Goal: Task Accomplishment & Management: Use online tool/utility

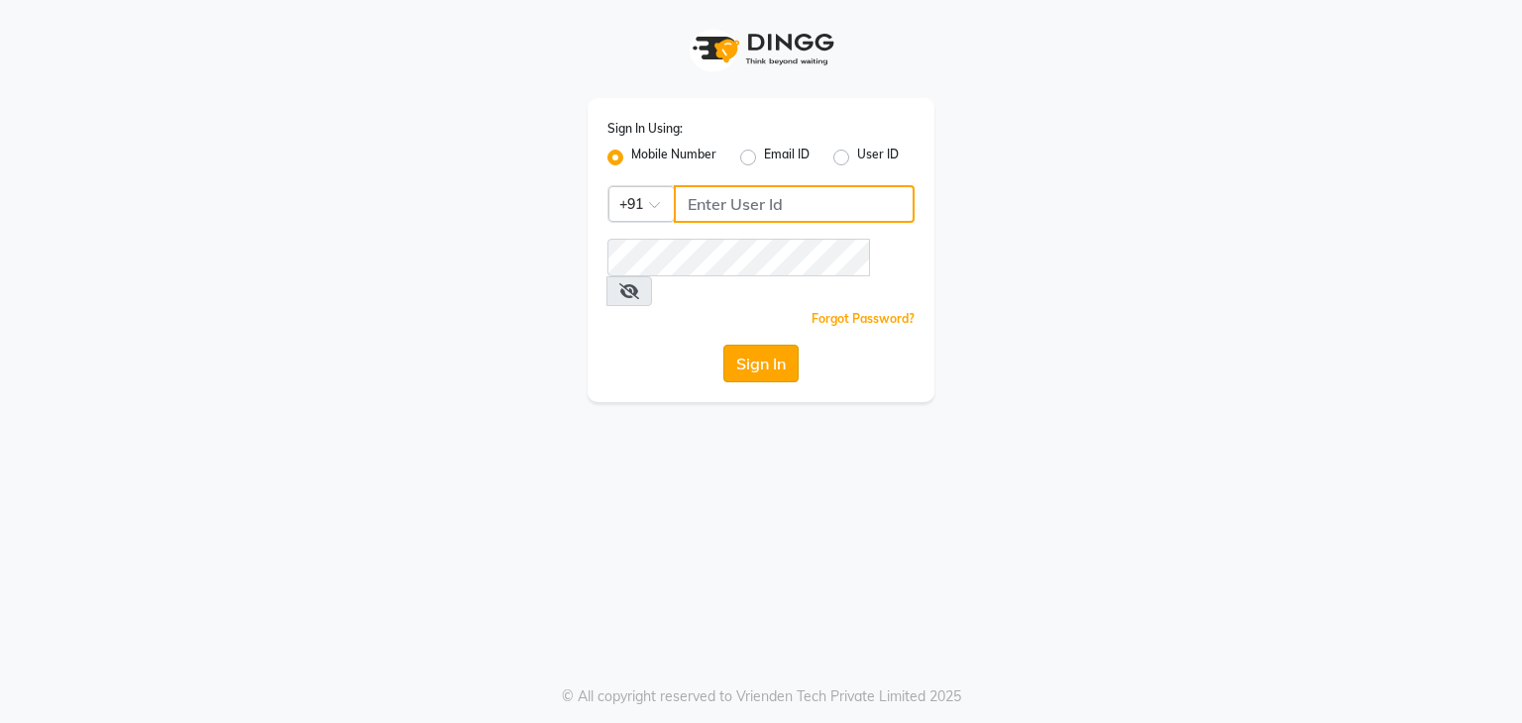
type input "9029010592"
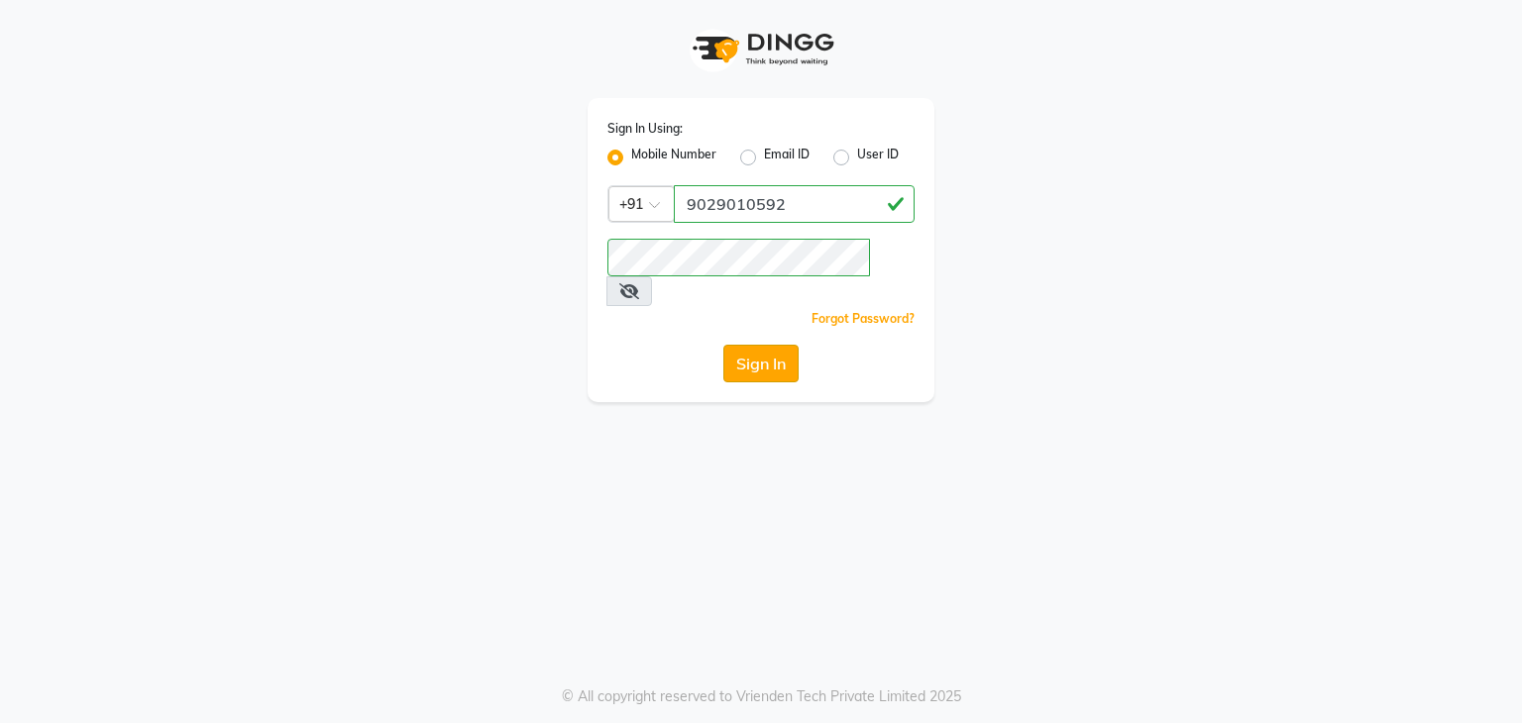
click at [753, 345] on button "Sign In" at bounding box center [760, 364] width 75 height 38
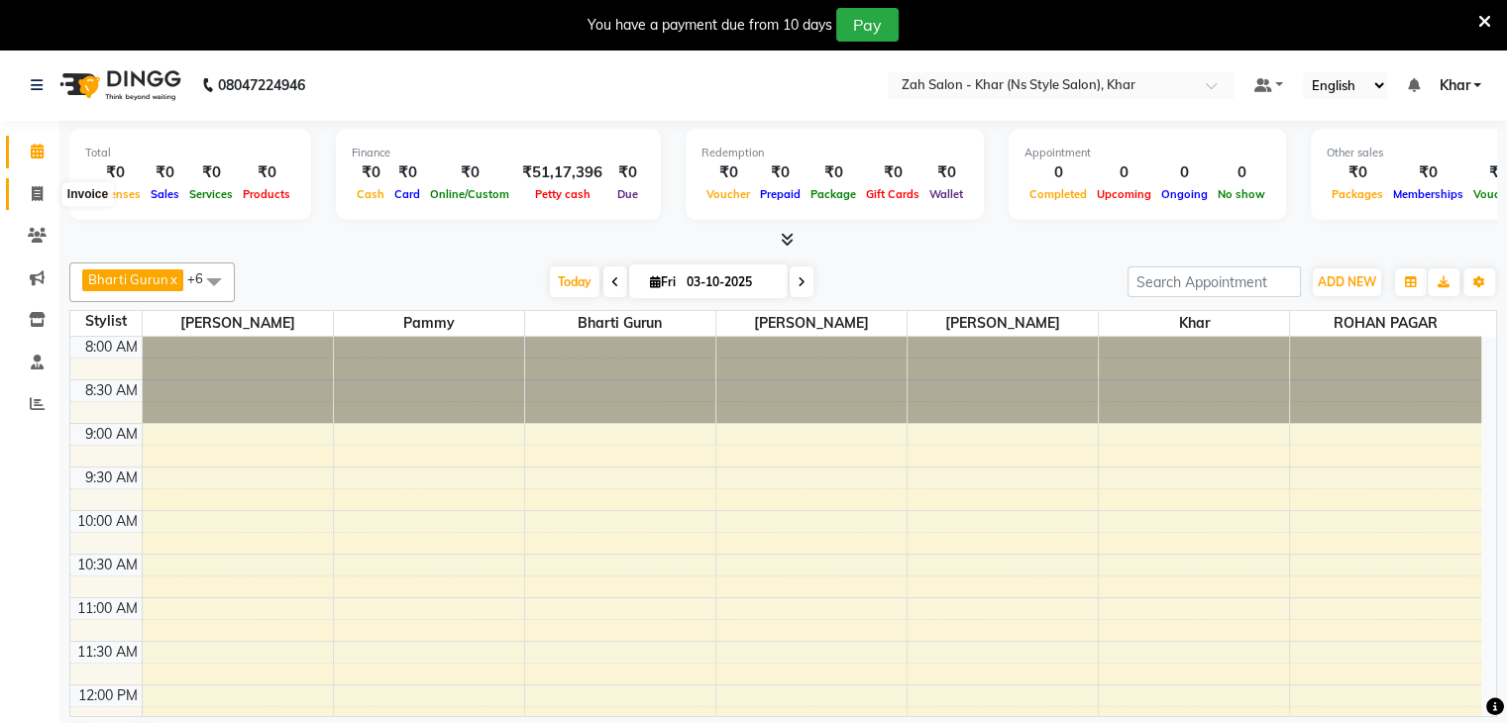
click at [36, 191] on icon at bounding box center [37, 193] width 11 height 15
select select "5619"
select select "service"
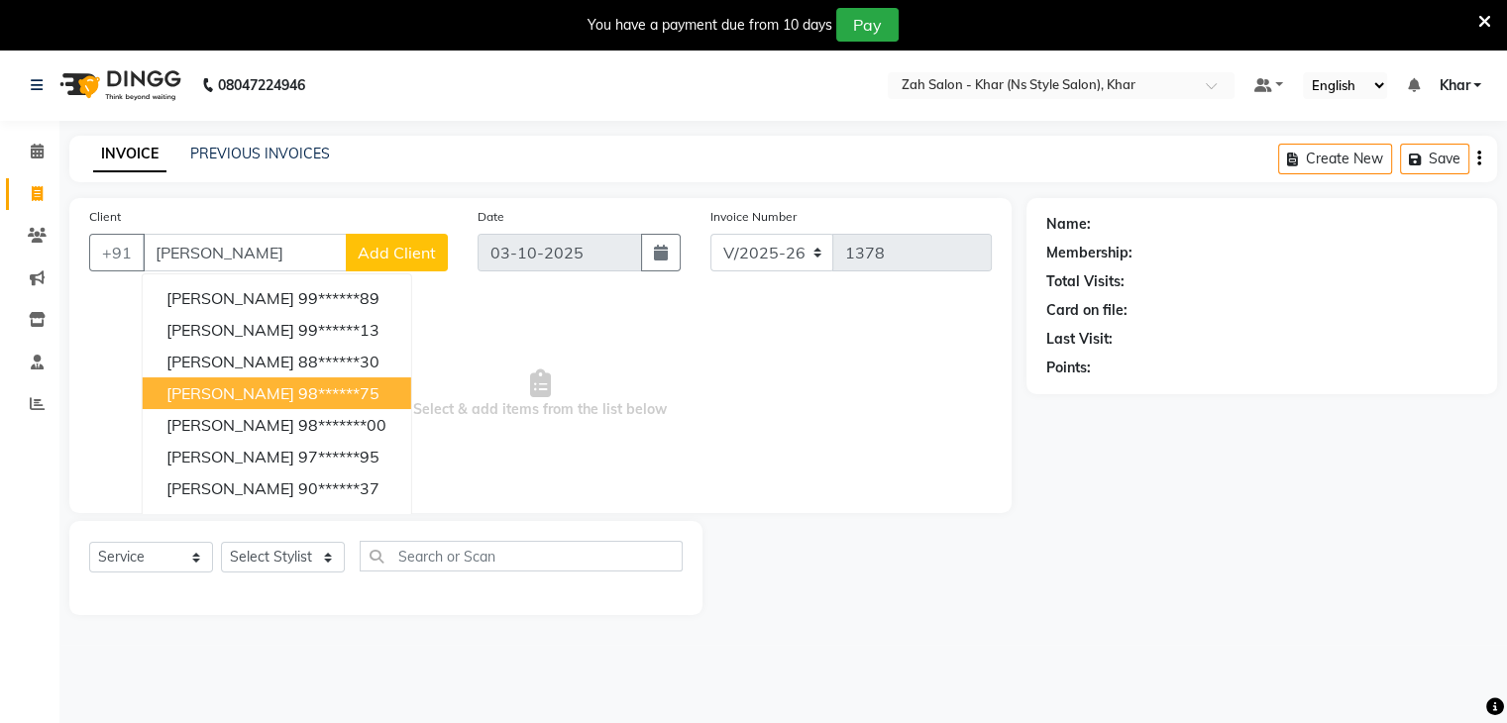
click at [298, 392] on ngb-highlight "98******75" at bounding box center [338, 394] width 81 height 20
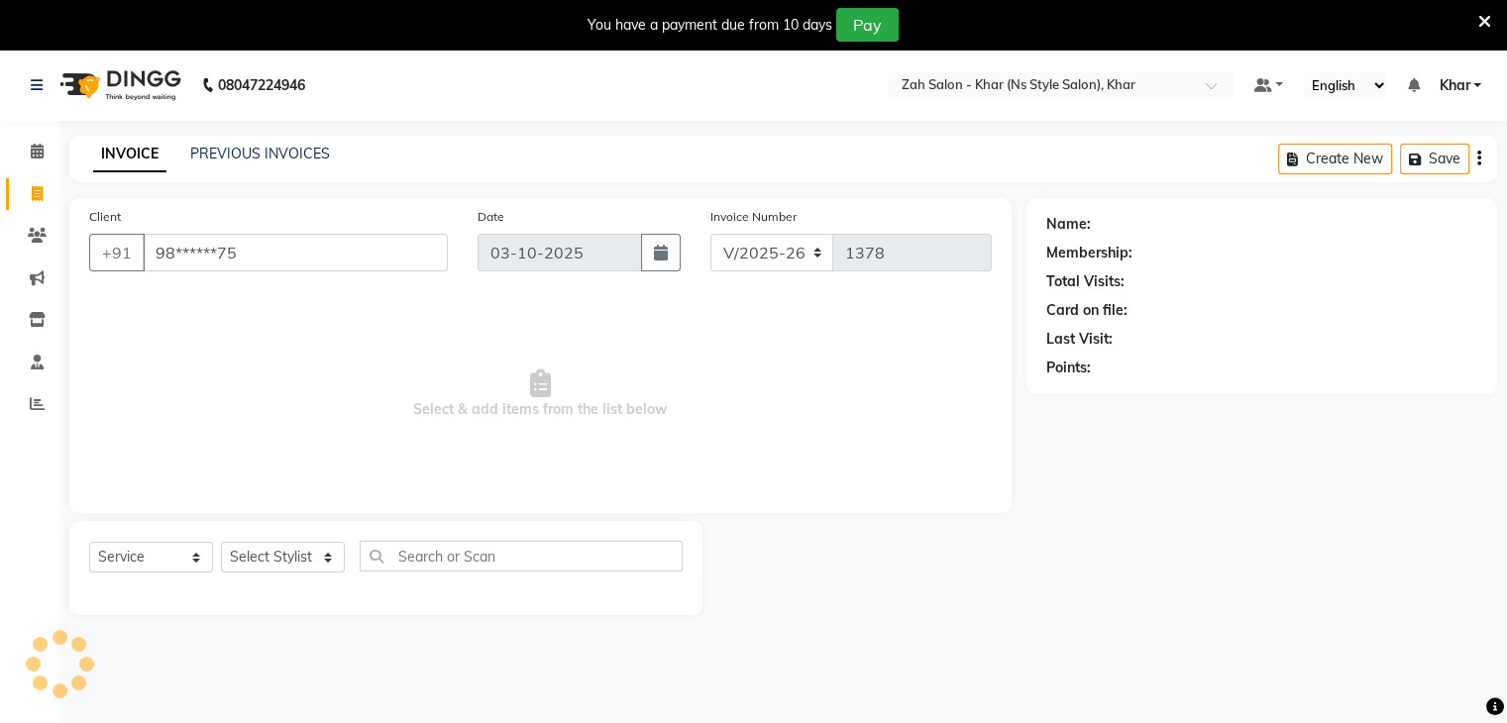
type input "98******75"
select select "1: Object"
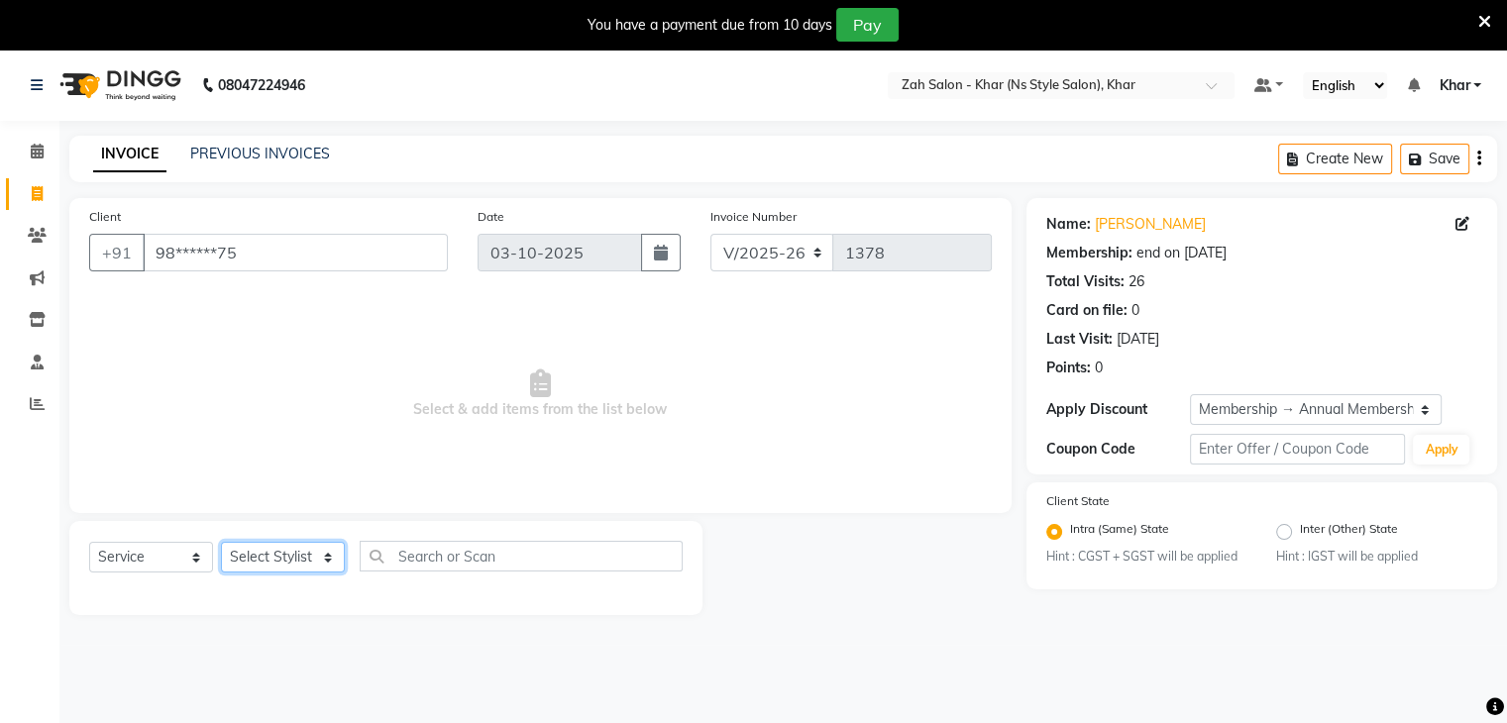
click at [333, 552] on select "Select Stylist Bharti Gurun [PERSON_NAME] [PERSON_NAME] Khar [PERSON_NAME] PAGA…" at bounding box center [283, 557] width 124 height 31
select select "38400"
click at [221, 543] on select "Select Stylist Bharti Gurun [PERSON_NAME] [PERSON_NAME] Khar [PERSON_NAME] PAGA…" at bounding box center [283, 557] width 124 height 31
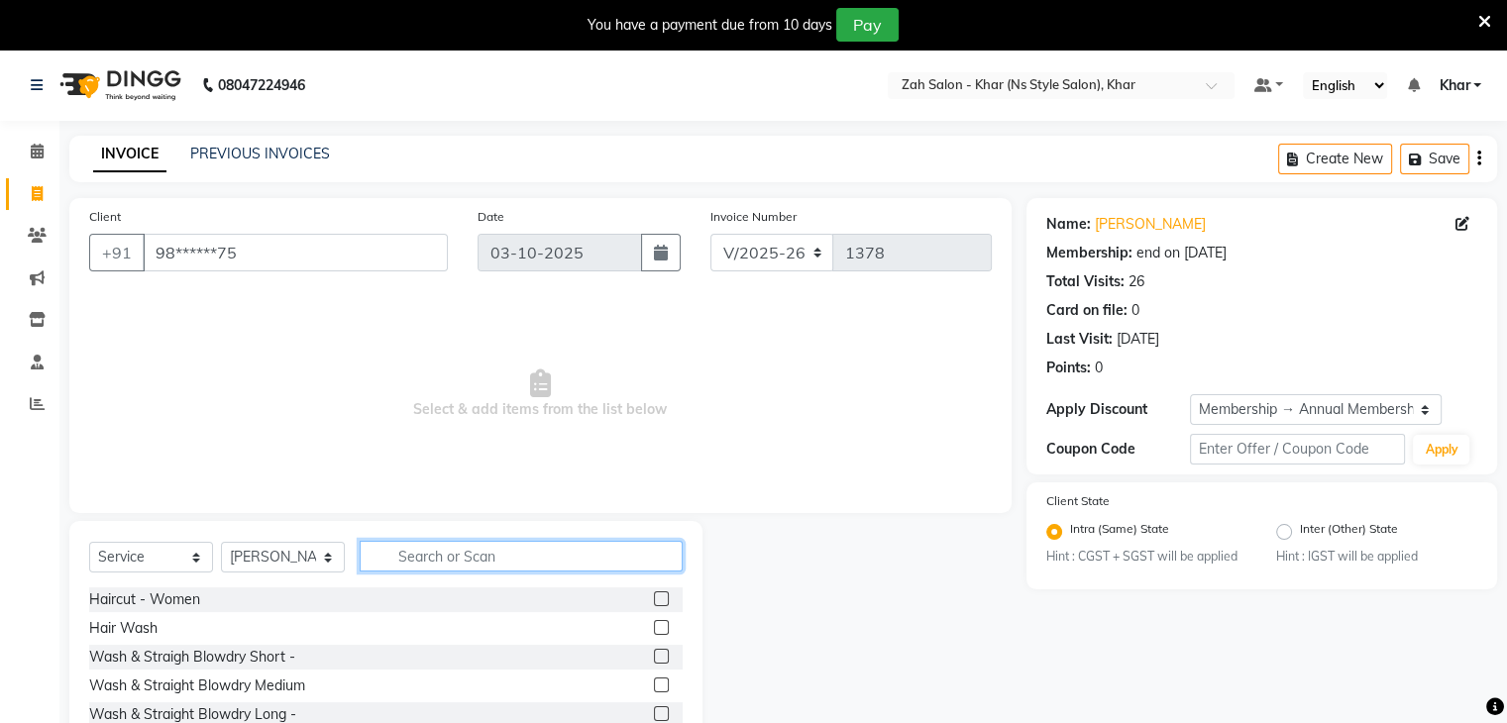
click at [428, 552] on input "text" at bounding box center [521, 556] width 323 height 31
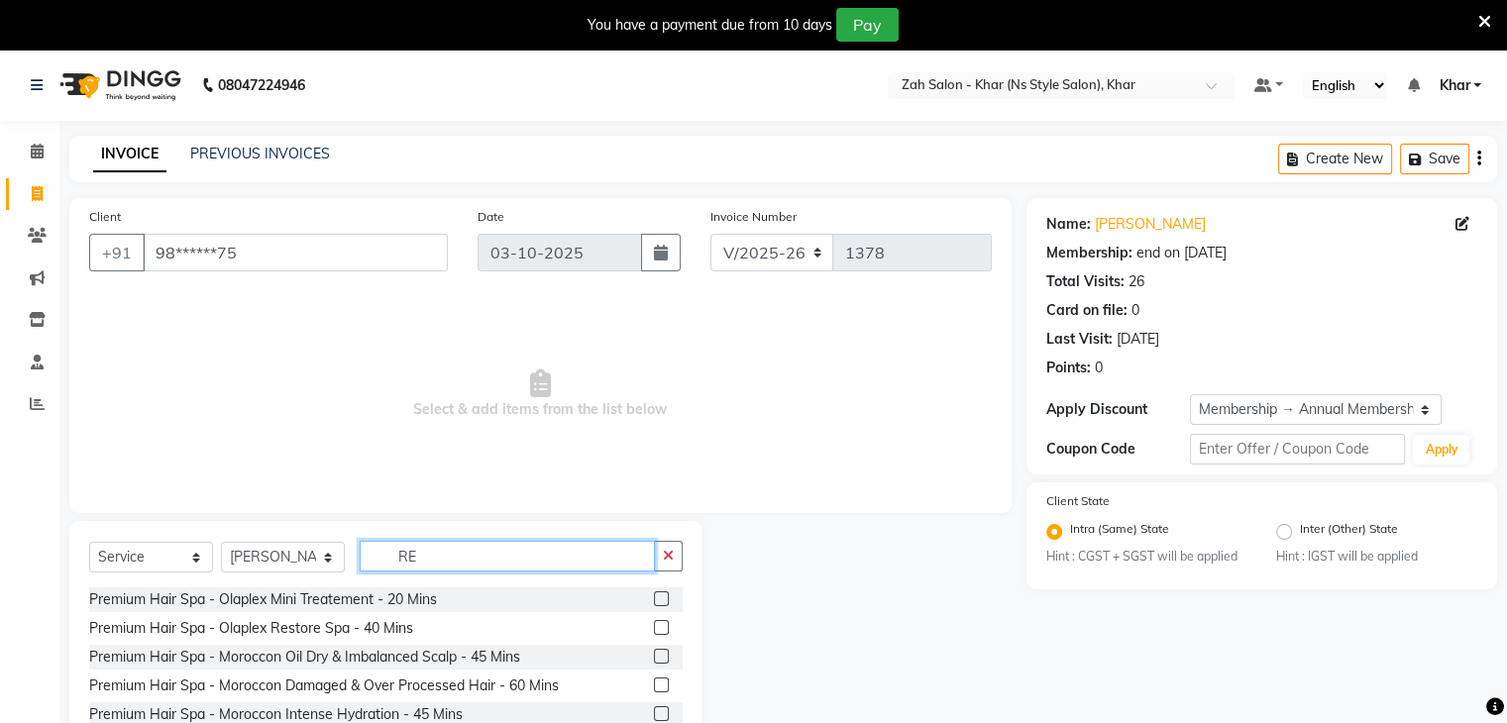
type input "R"
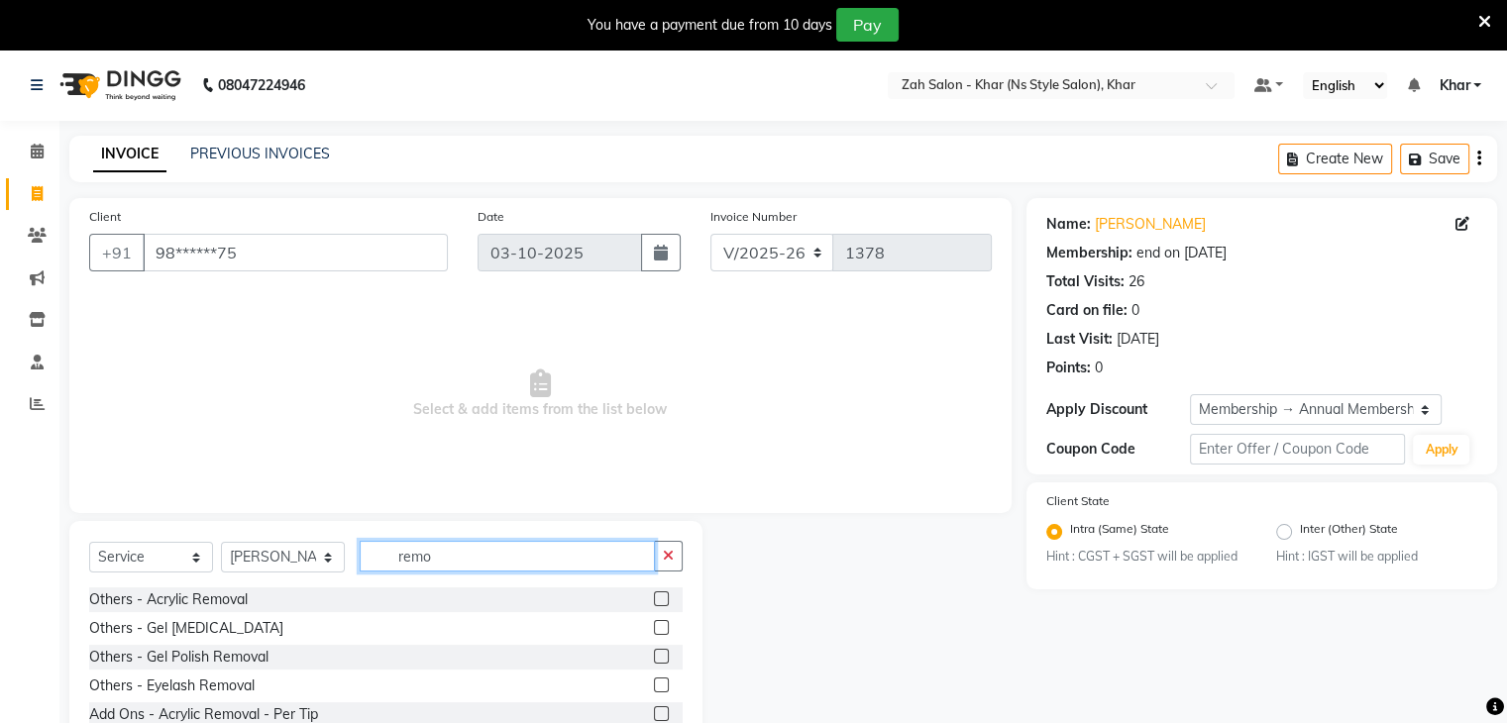
type input "remo"
click at [654, 656] on label at bounding box center [661, 656] width 15 height 15
click at [654, 656] on input "checkbox" at bounding box center [660, 657] width 13 height 13
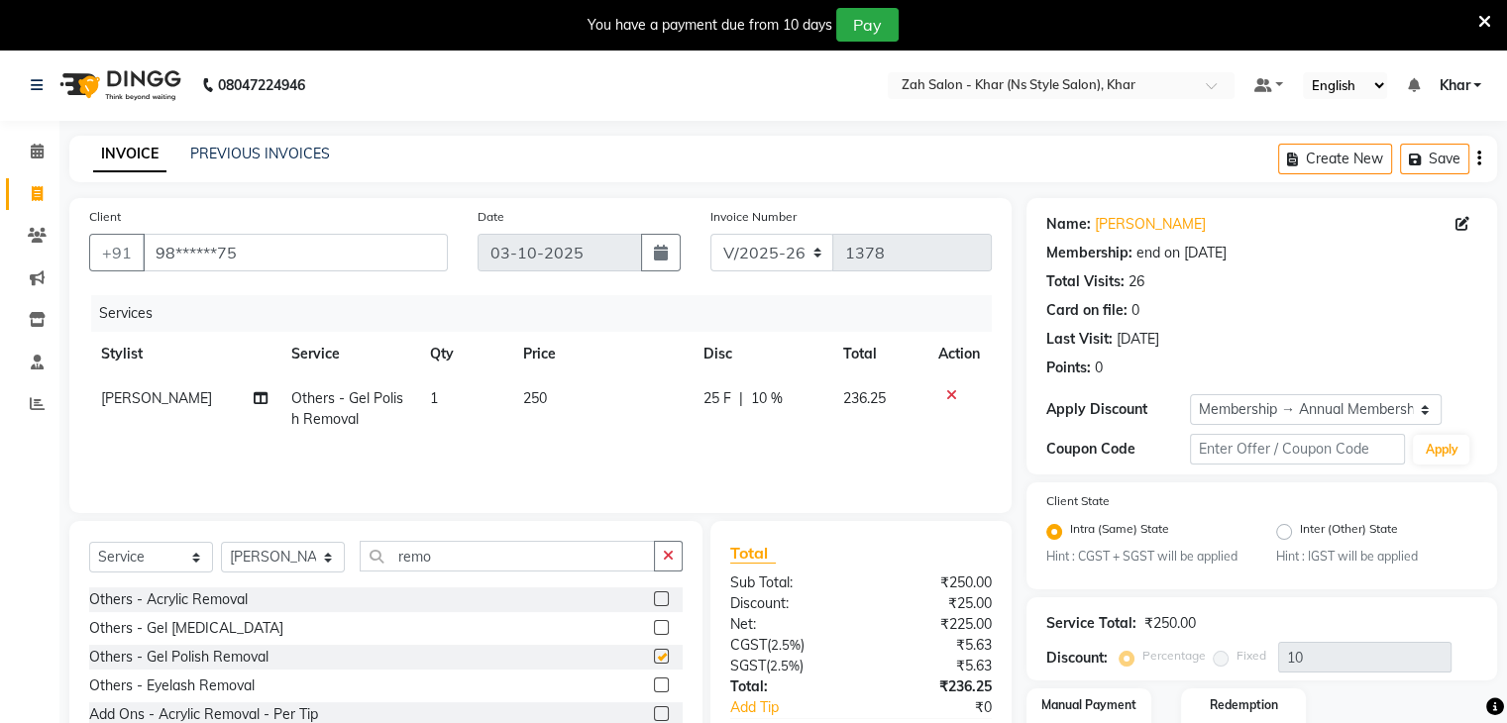
checkbox input "false"
click at [469, 560] on input "remo" at bounding box center [507, 556] width 295 height 31
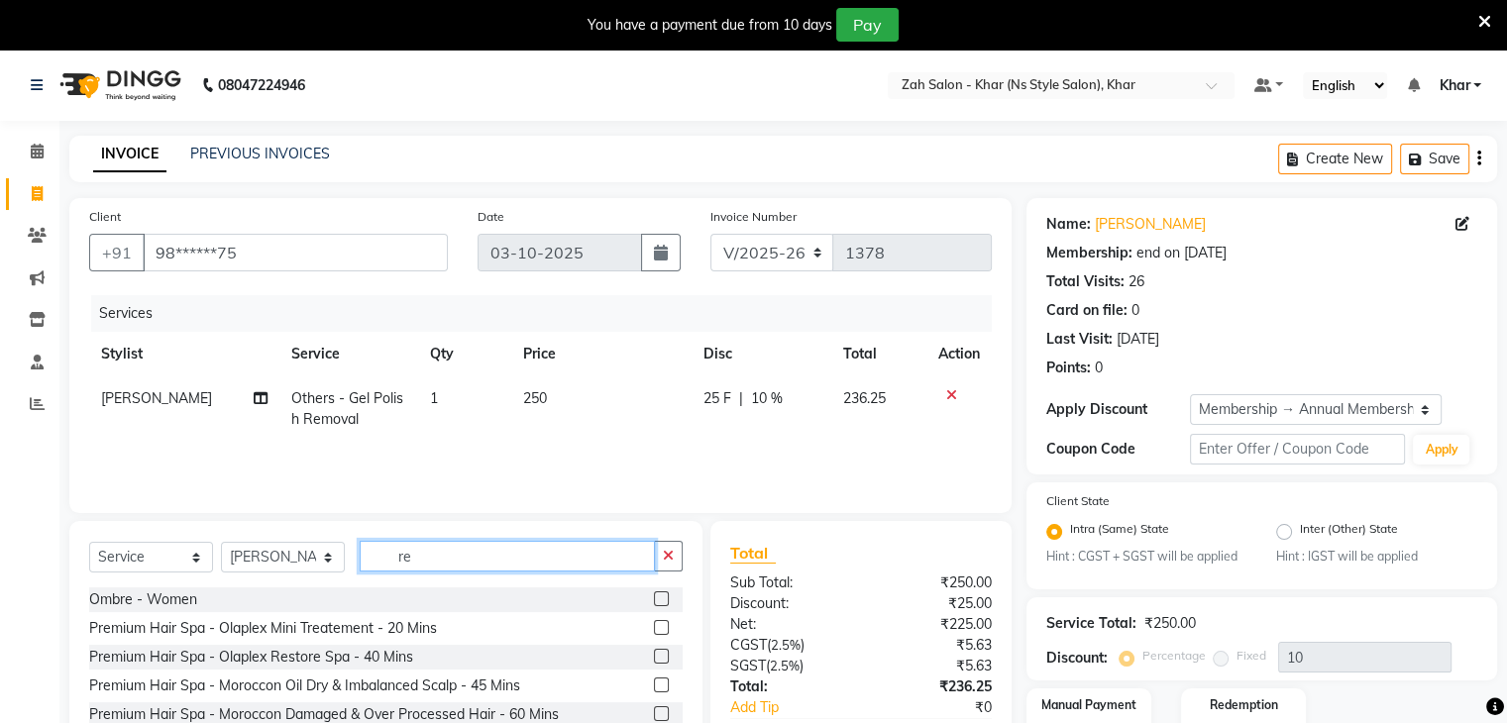
type input "r"
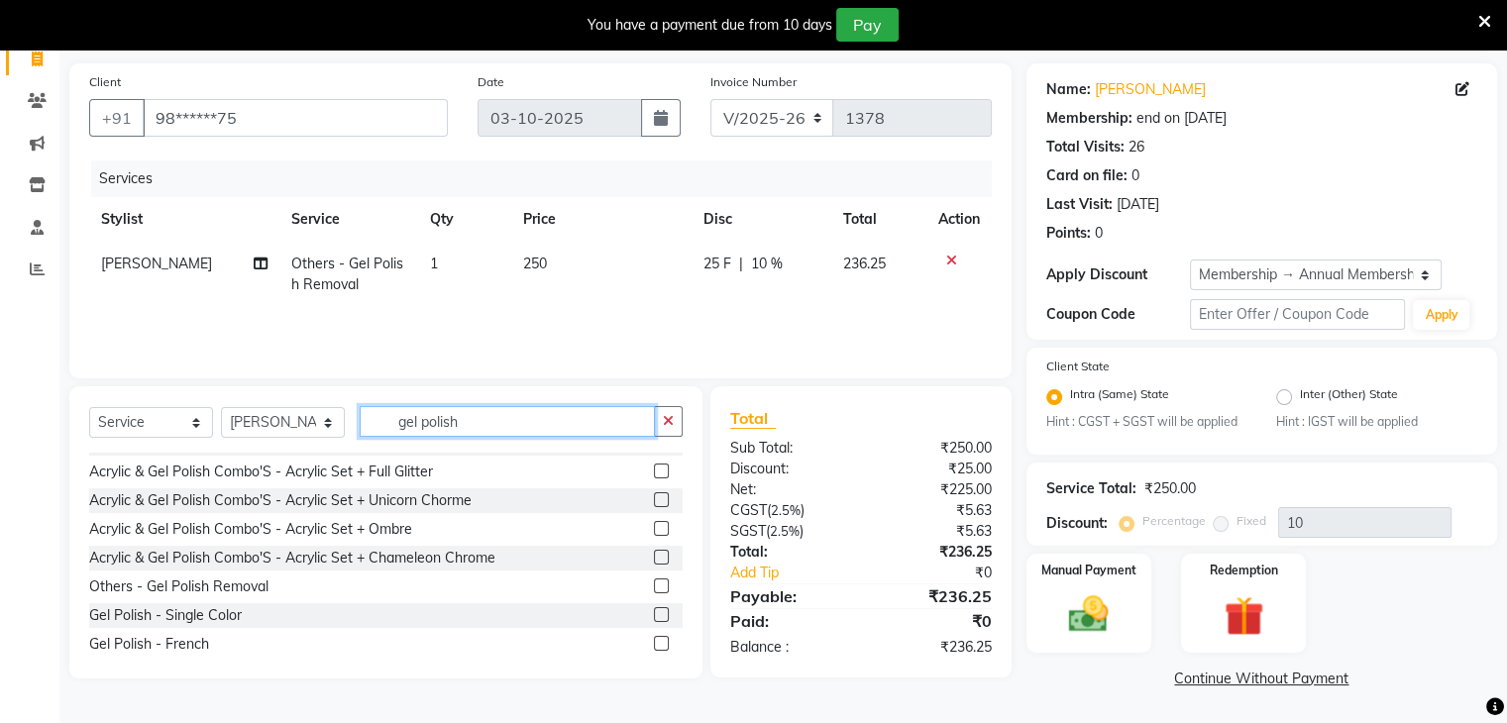
scroll to position [119, 0]
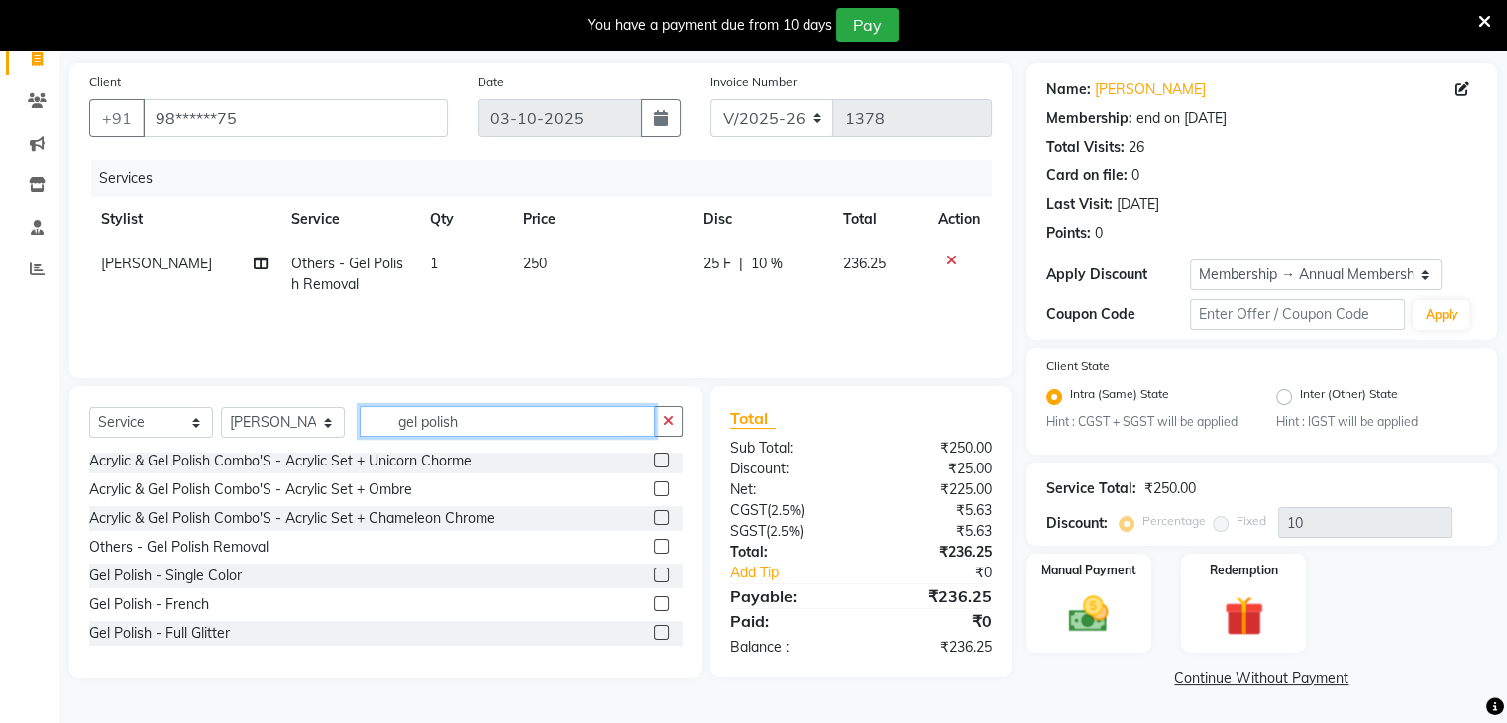
type input "gel polish"
click at [654, 573] on label at bounding box center [661, 575] width 15 height 15
click at [654, 573] on input "checkbox" at bounding box center [660, 576] width 13 height 13
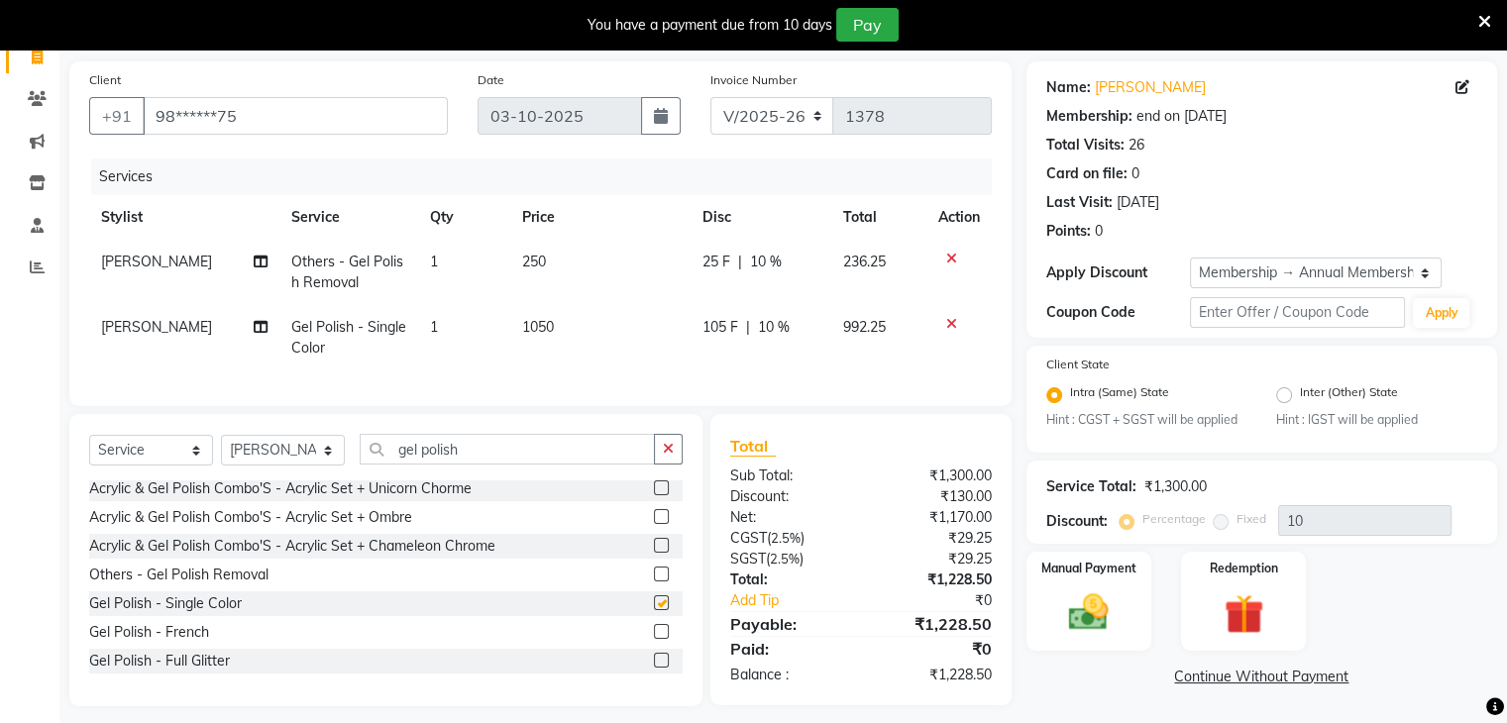
checkbox input "false"
click at [457, 465] on input "gel polish" at bounding box center [507, 449] width 295 height 31
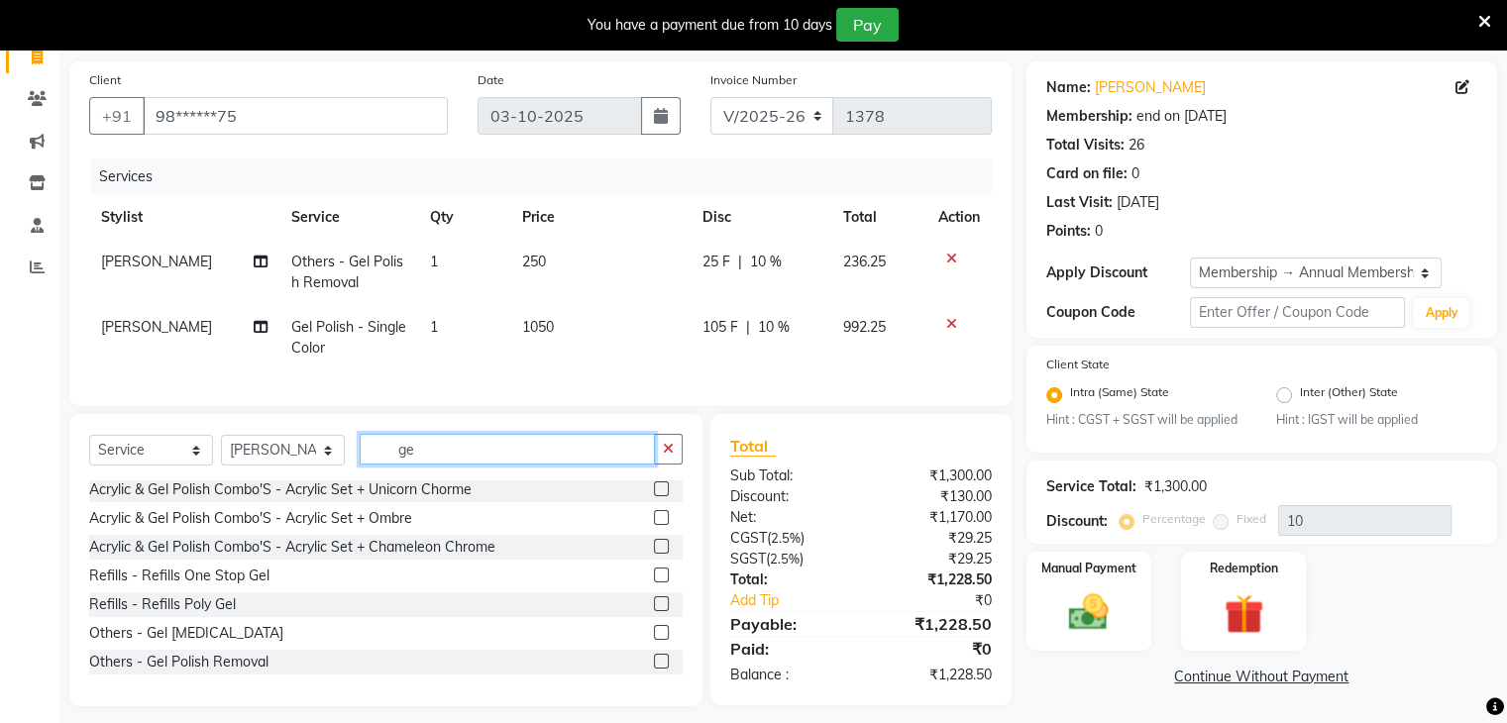
type input "g"
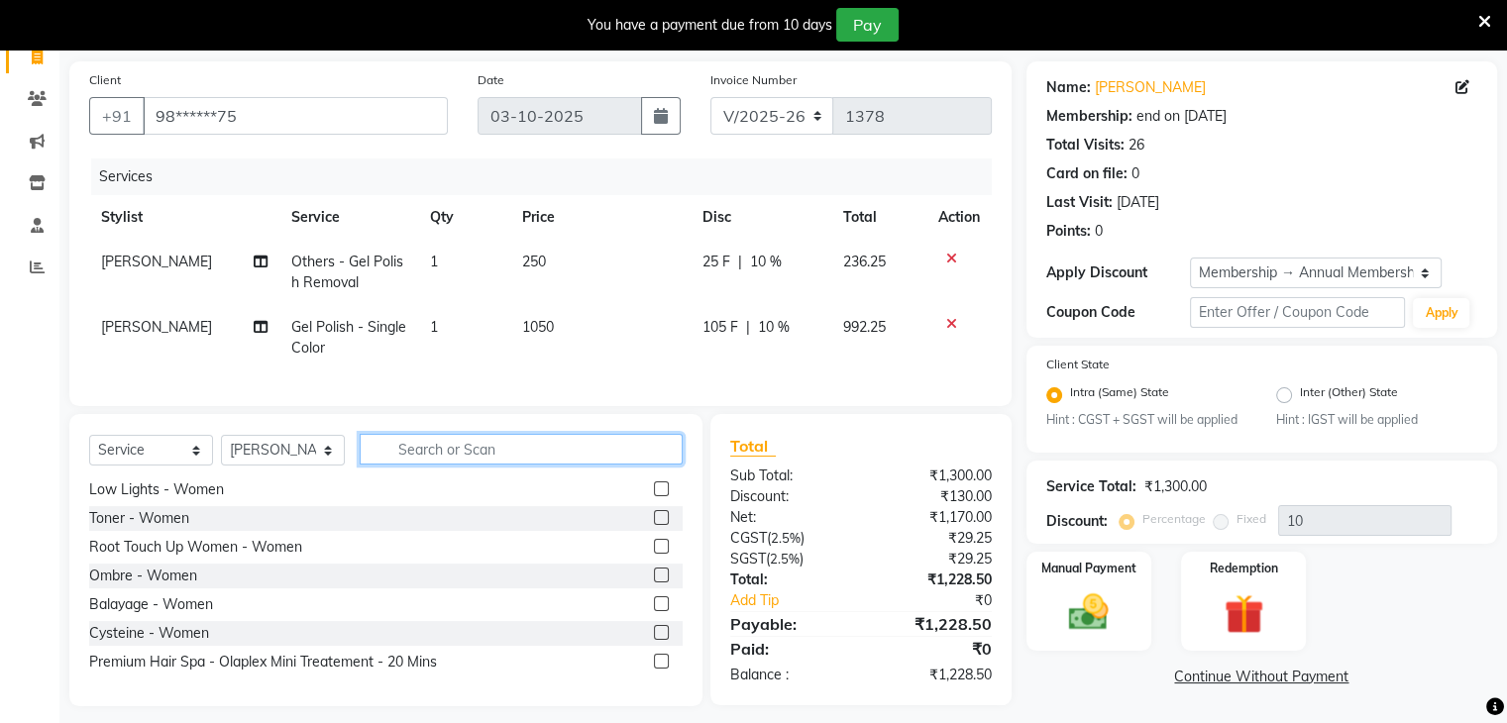
scroll to position [865, 0]
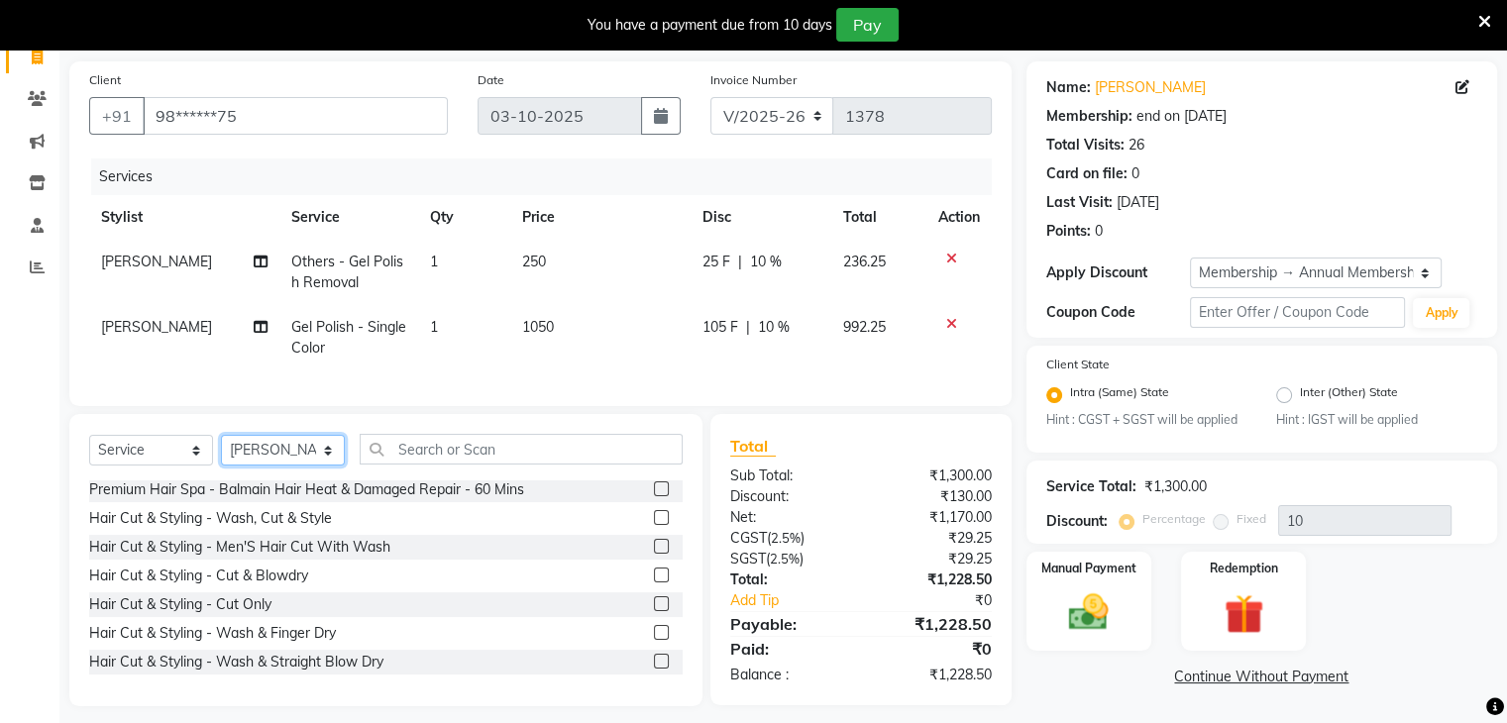
click at [327, 461] on select "Select Stylist Bharti Gurun [PERSON_NAME] [PERSON_NAME] Khar [PERSON_NAME] PAGA…" at bounding box center [283, 450] width 124 height 31
select select "38403"
click at [221, 451] on select "Select Stylist Bharti Gurun [PERSON_NAME] [PERSON_NAME] Khar [PERSON_NAME] PAGA…" at bounding box center [283, 450] width 124 height 31
click at [425, 465] on input "text" at bounding box center [521, 449] width 323 height 31
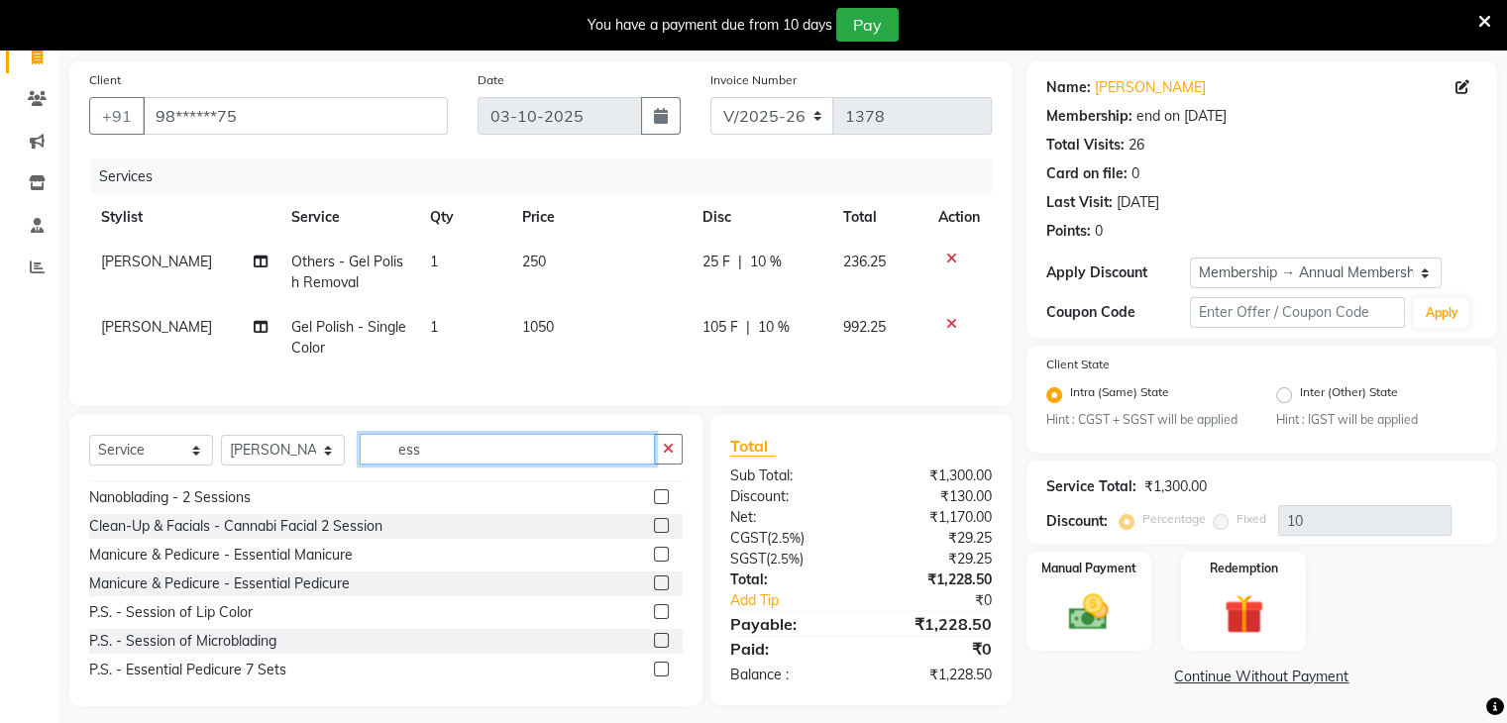
scroll to position [0, 0]
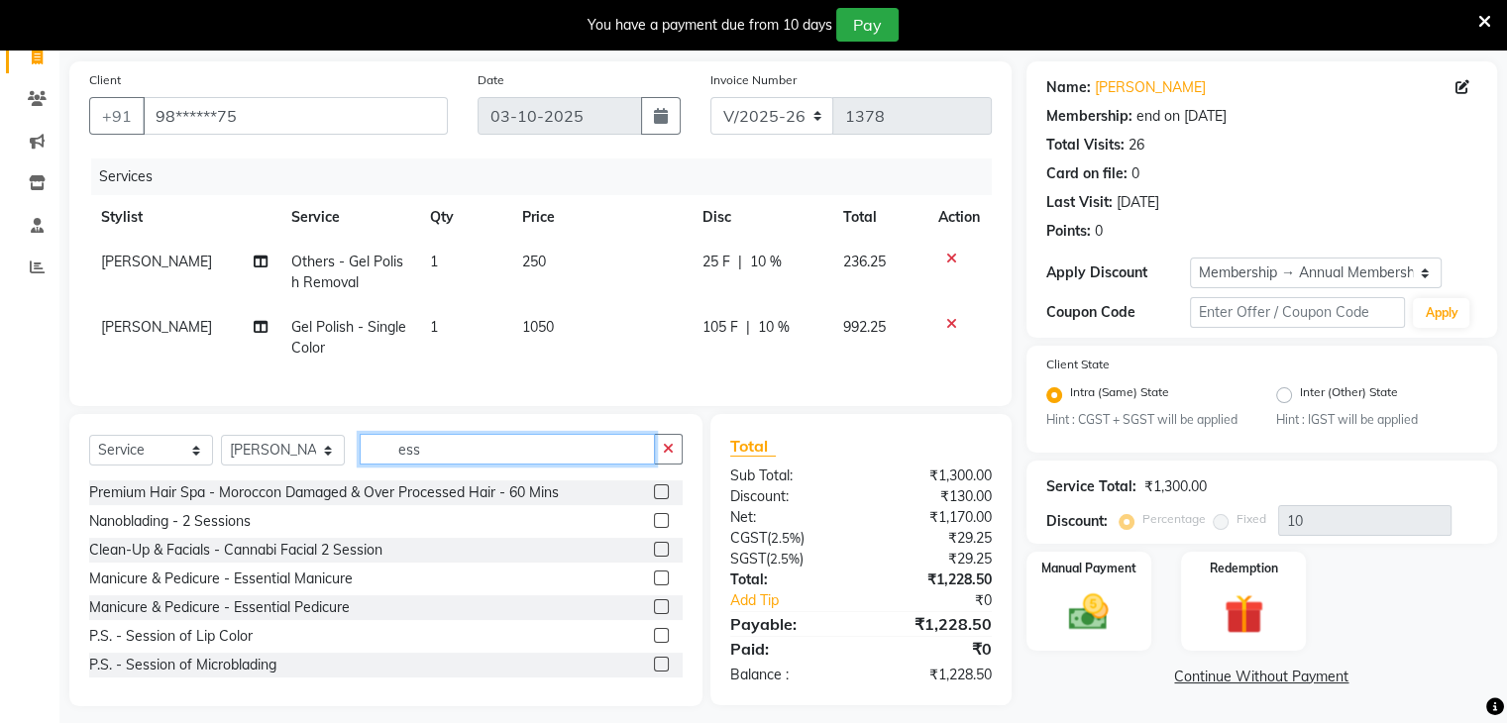
type input "ess"
click at [654, 614] on label at bounding box center [661, 607] width 15 height 15
click at [654, 614] on input "checkbox" at bounding box center [660, 608] width 13 height 13
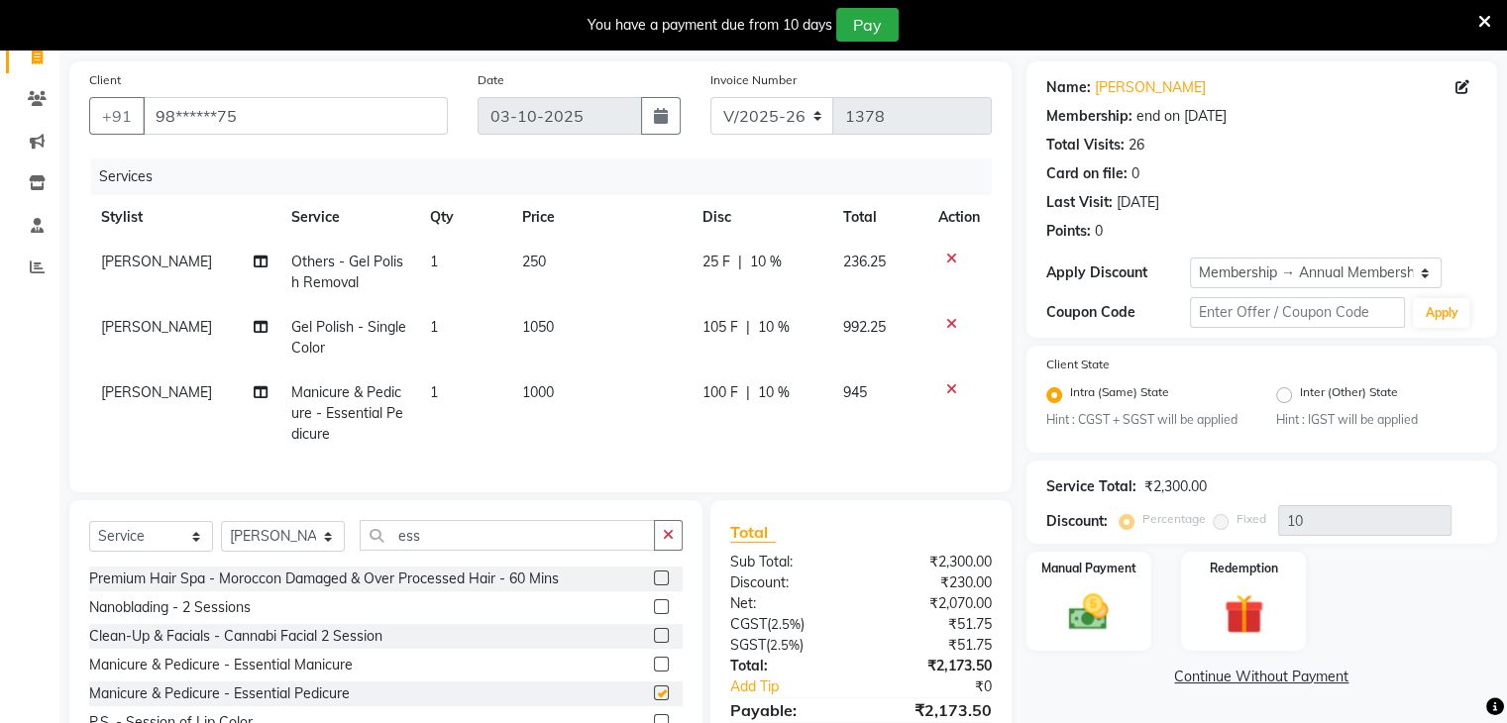
checkbox input "false"
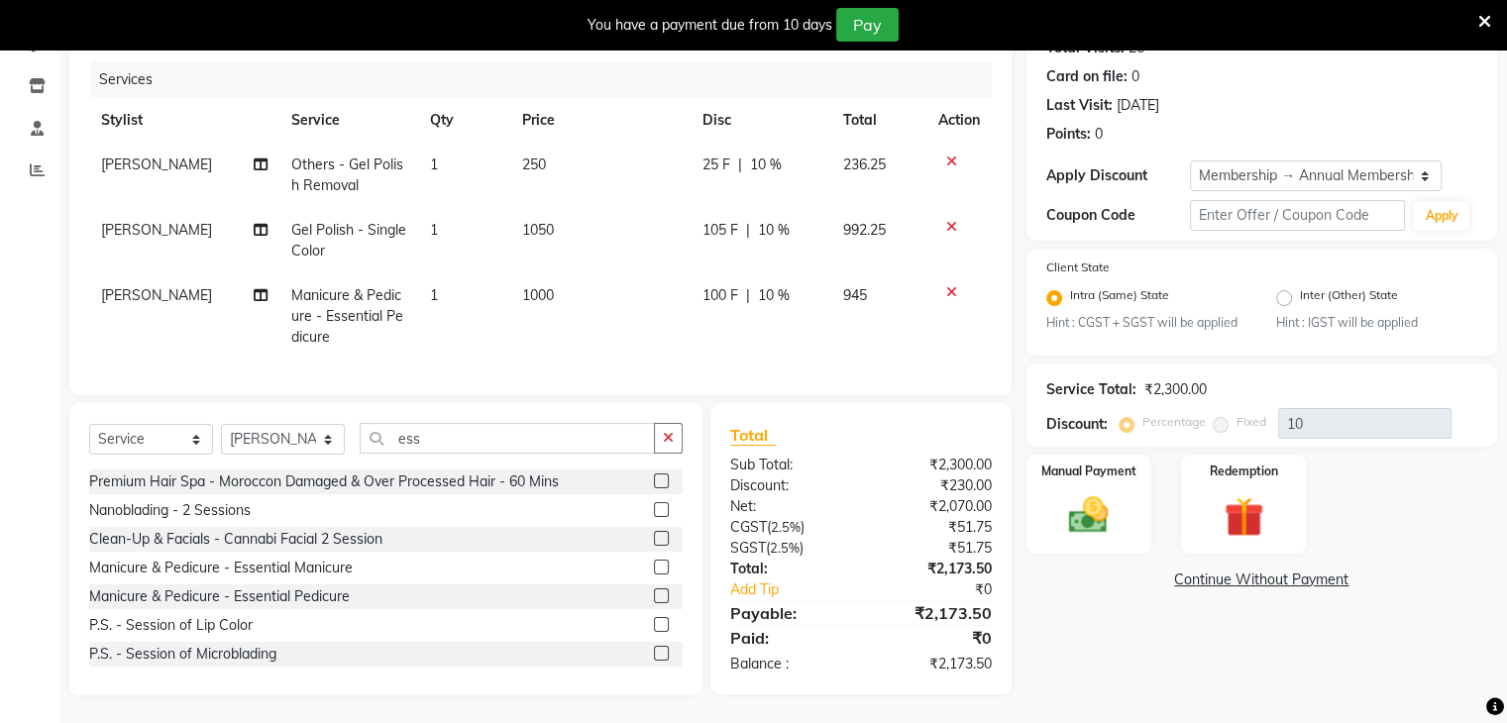
scroll to position [252, 0]
click at [1091, 491] on img at bounding box center [1088, 515] width 66 height 48
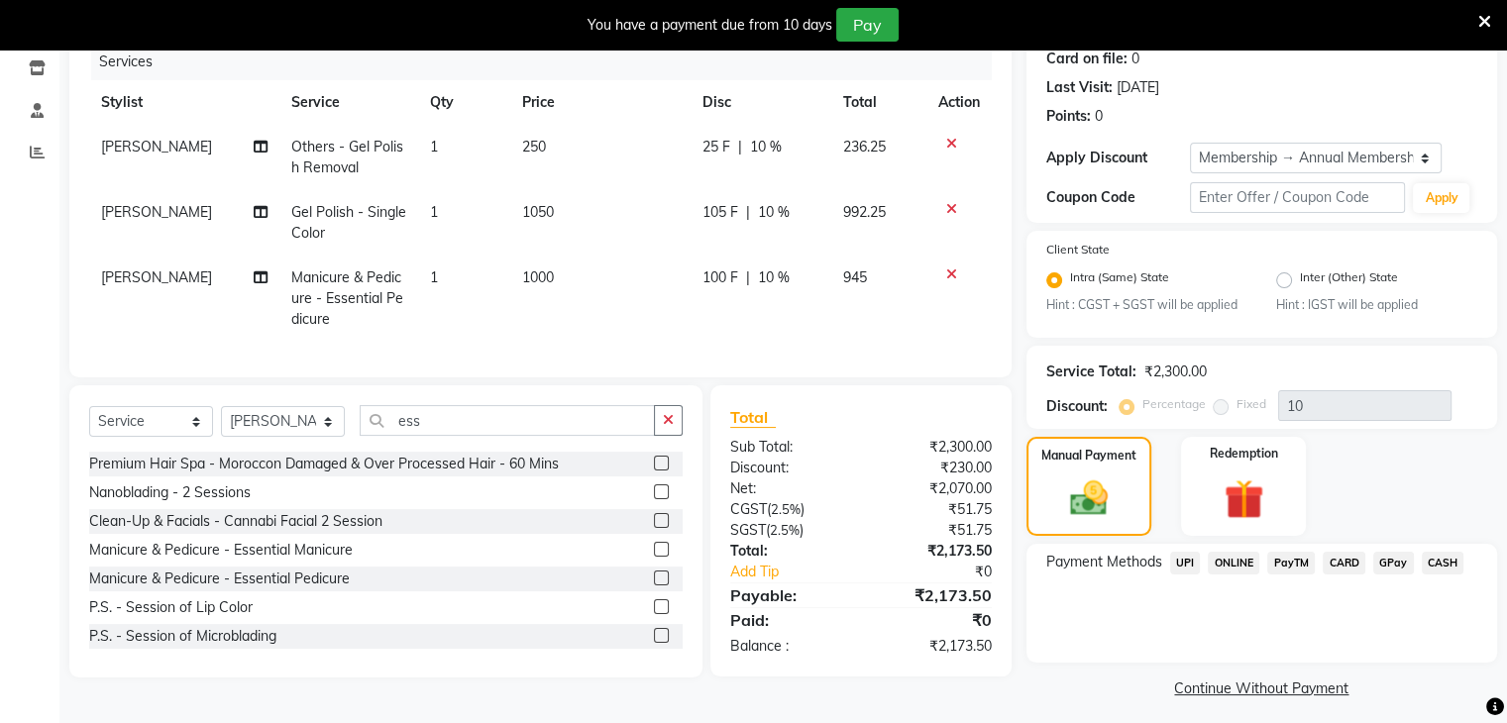
click at [1335, 560] on span "CARD" at bounding box center [1344, 563] width 43 height 23
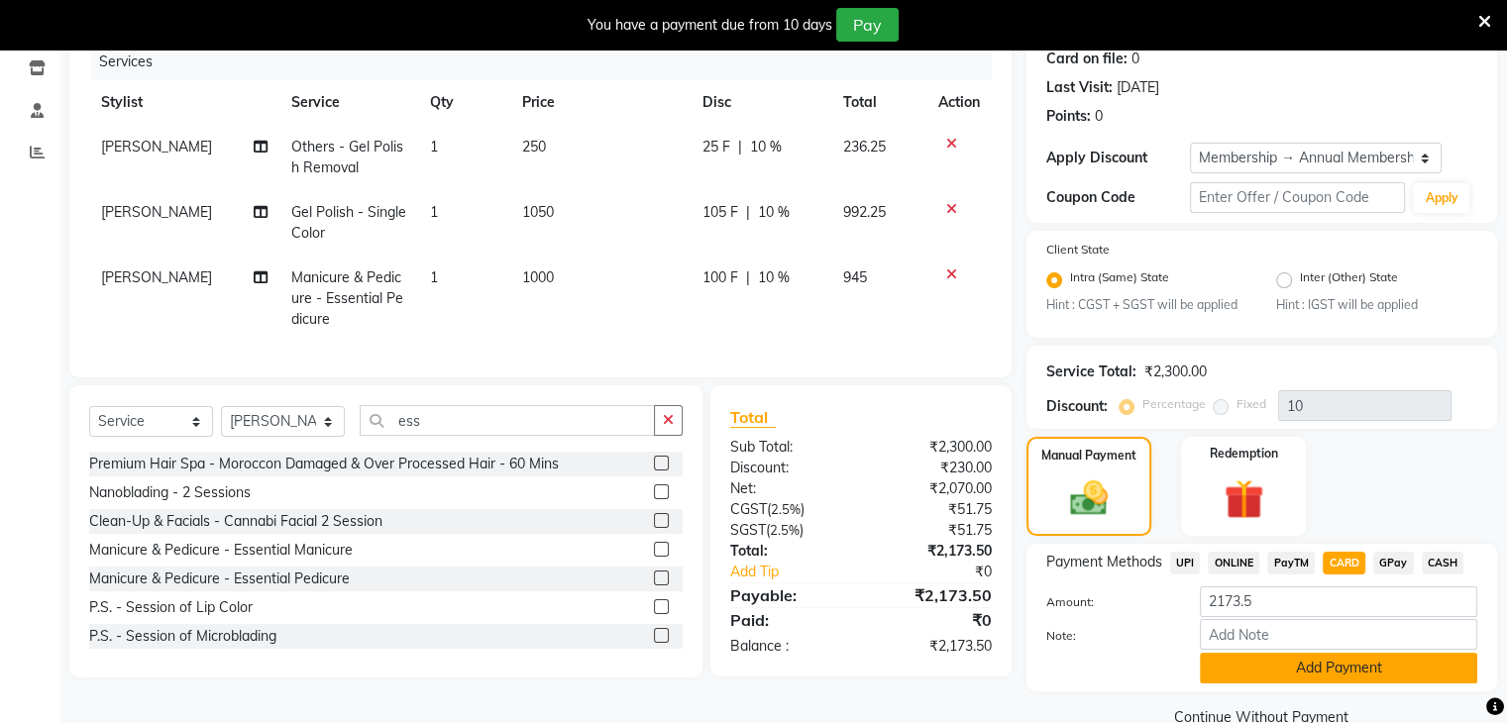
click at [1247, 668] on button "Add Payment" at bounding box center [1339, 668] width 278 height 31
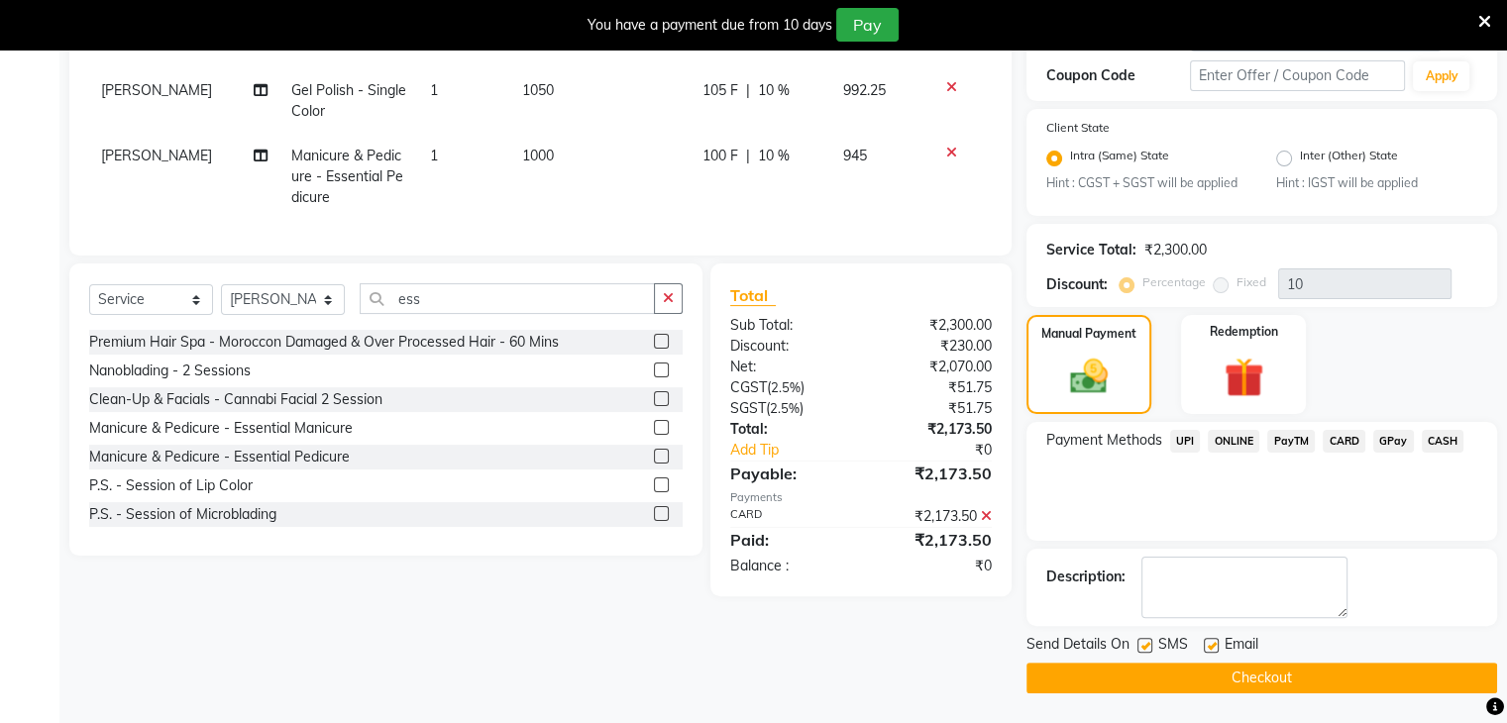
scroll to position [375, 0]
click at [1310, 675] on button "Checkout" at bounding box center [1262, 678] width 471 height 31
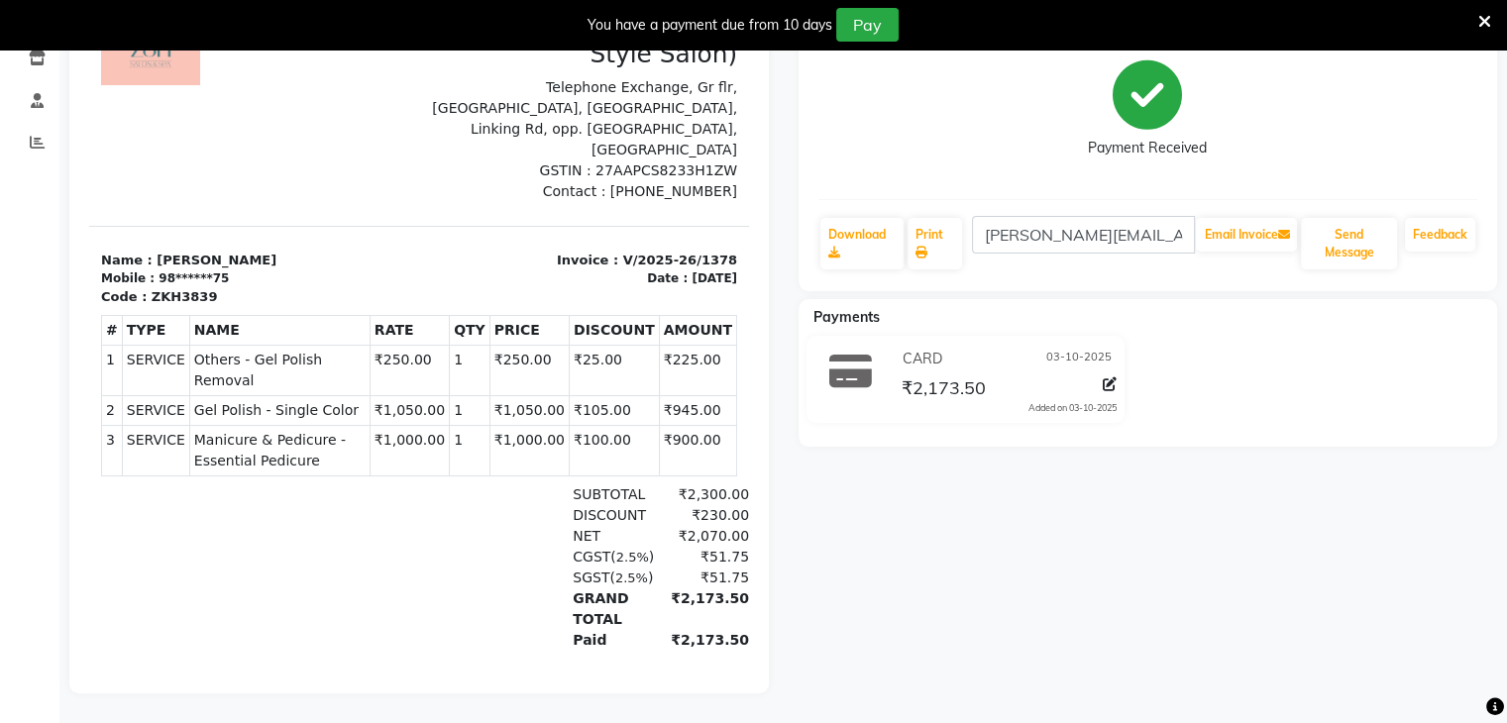
scroll to position [50, 0]
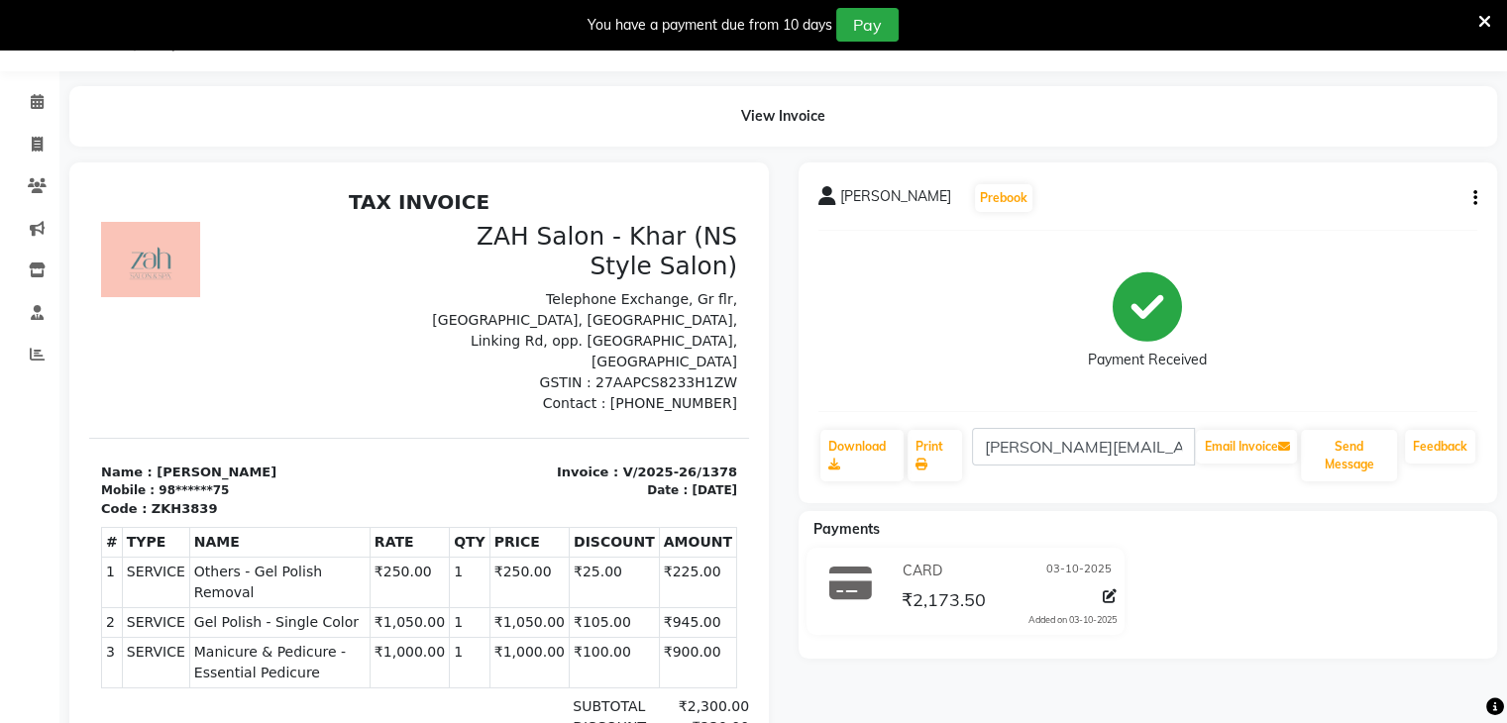
select select "5619"
select select "service"
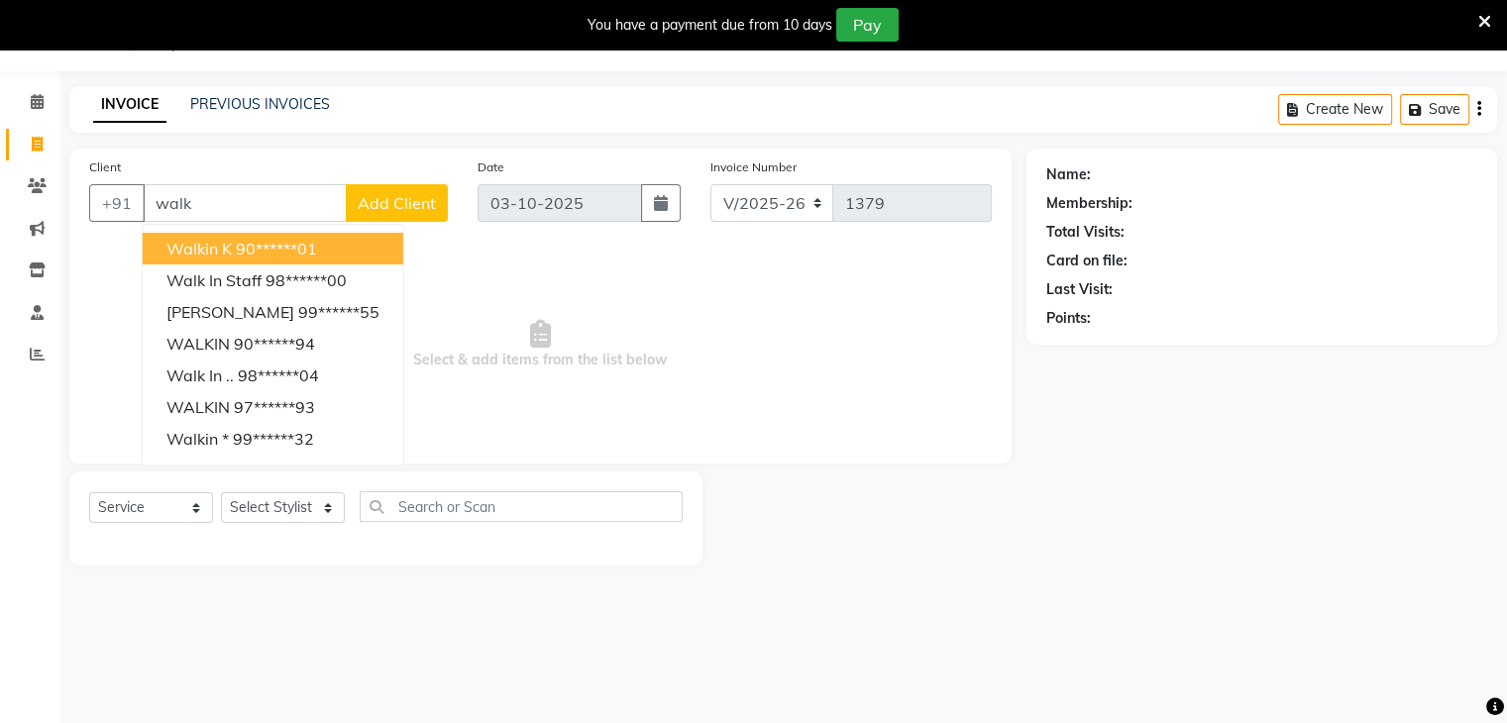
click at [241, 239] on ngb-highlight "90******01" at bounding box center [276, 249] width 81 height 20
type input "90******01"
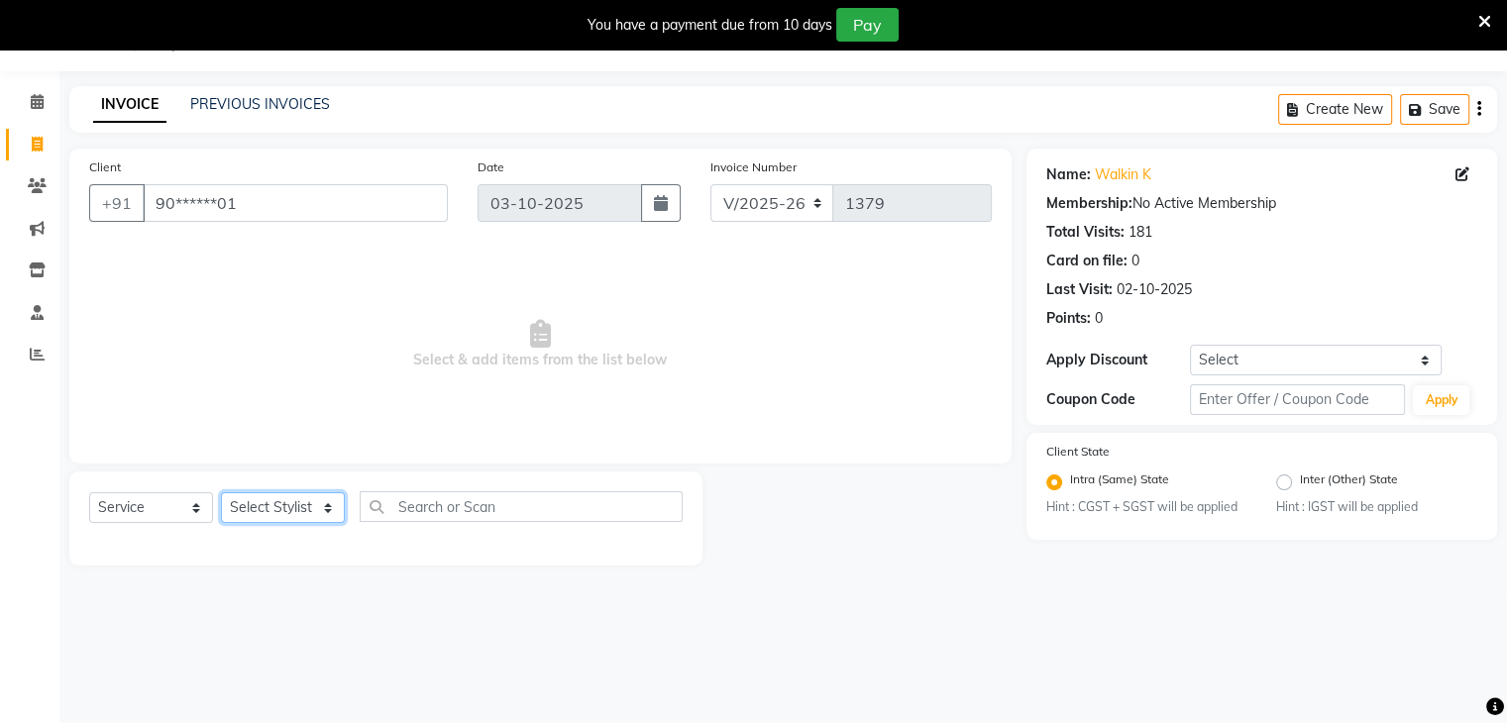
click at [321, 511] on select "Select Stylist Bharti Gurun [PERSON_NAME] [PERSON_NAME] Khar [PERSON_NAME] PAGA…" at bounding box center [283, 508] width 124 height 31
select select "38404"
click at [221, 494] on select "Select Stylist Bharti Gurun [PERSON_NAME] [PERSON_NAME] Khar [PERSON_NAME] PAGA…" at bounding box center [283, 508] width 124 height 31
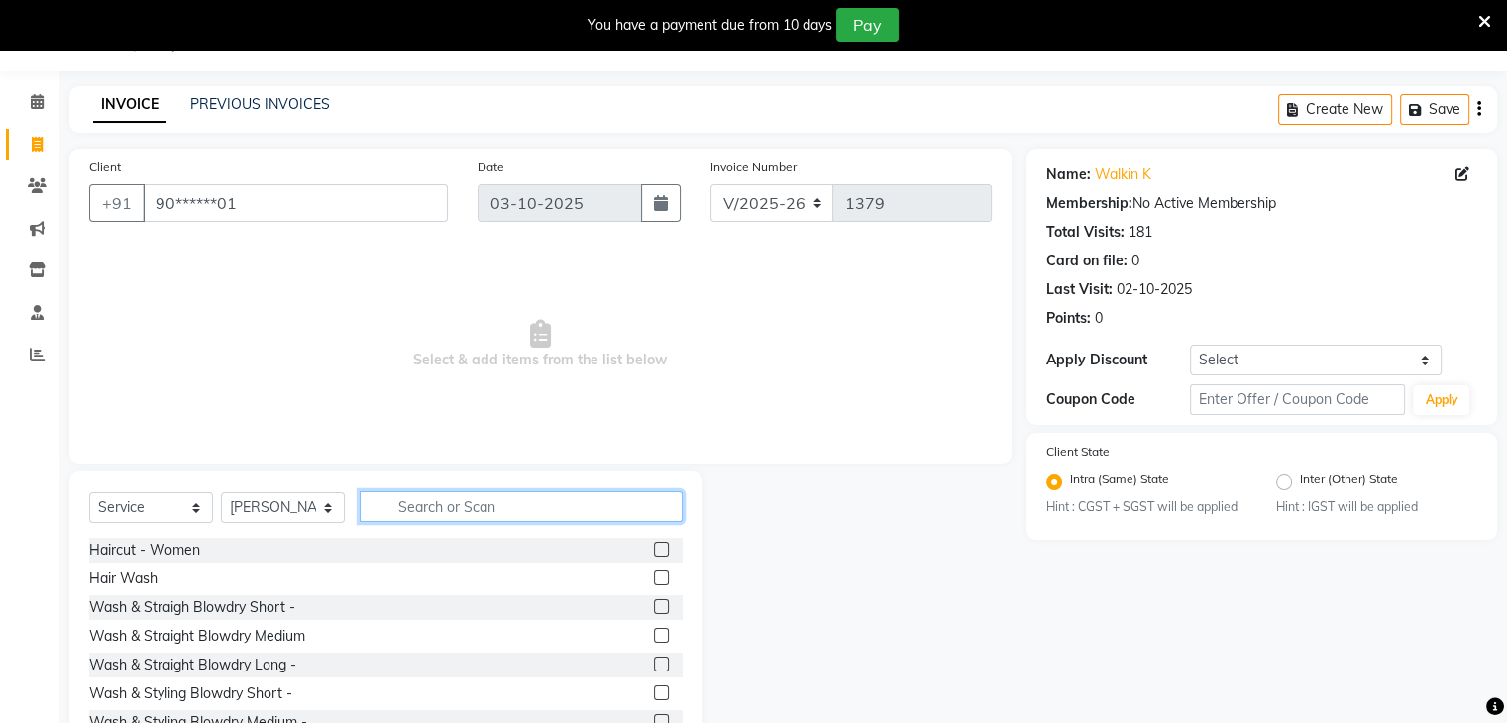
click at [431, 508] on input "text" at bounding box center [521, 507] width 323 height 31
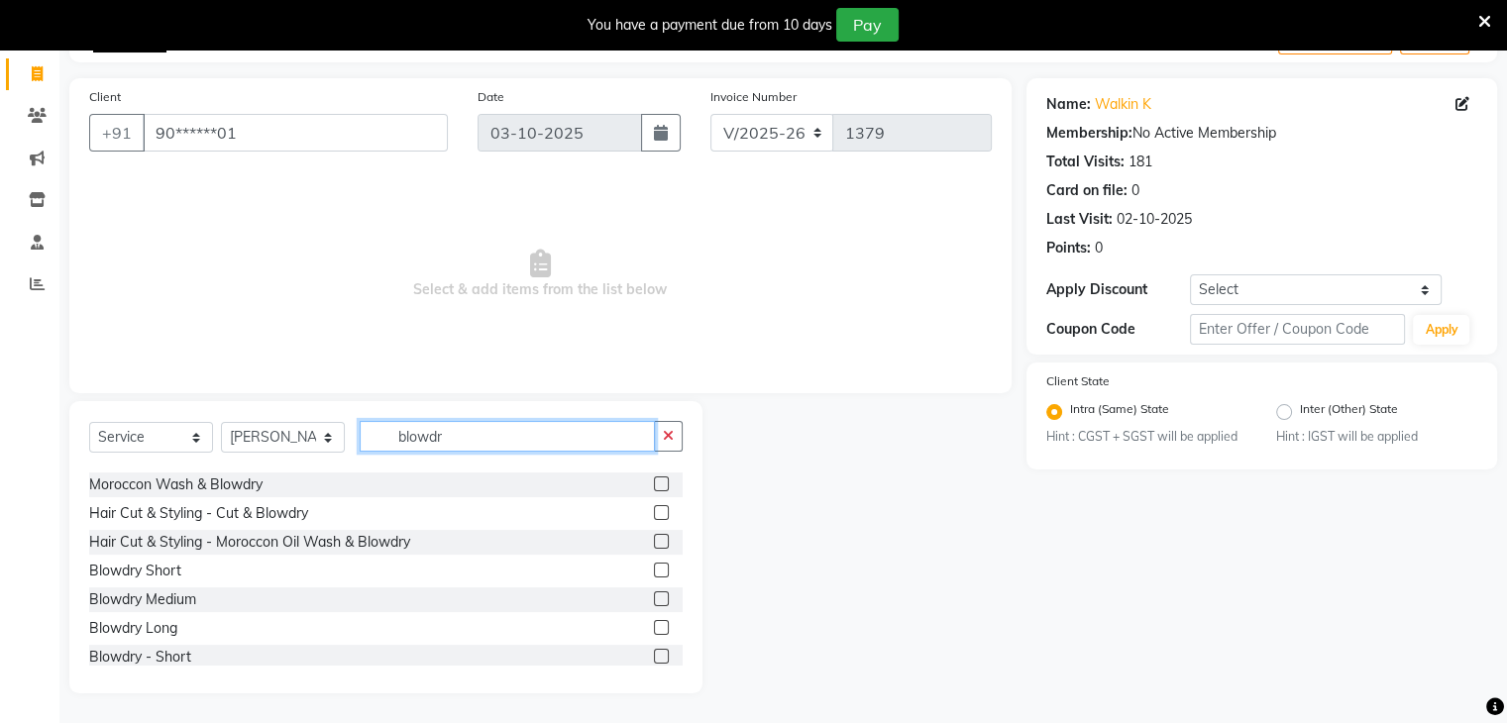
scroll to position [174, 0]
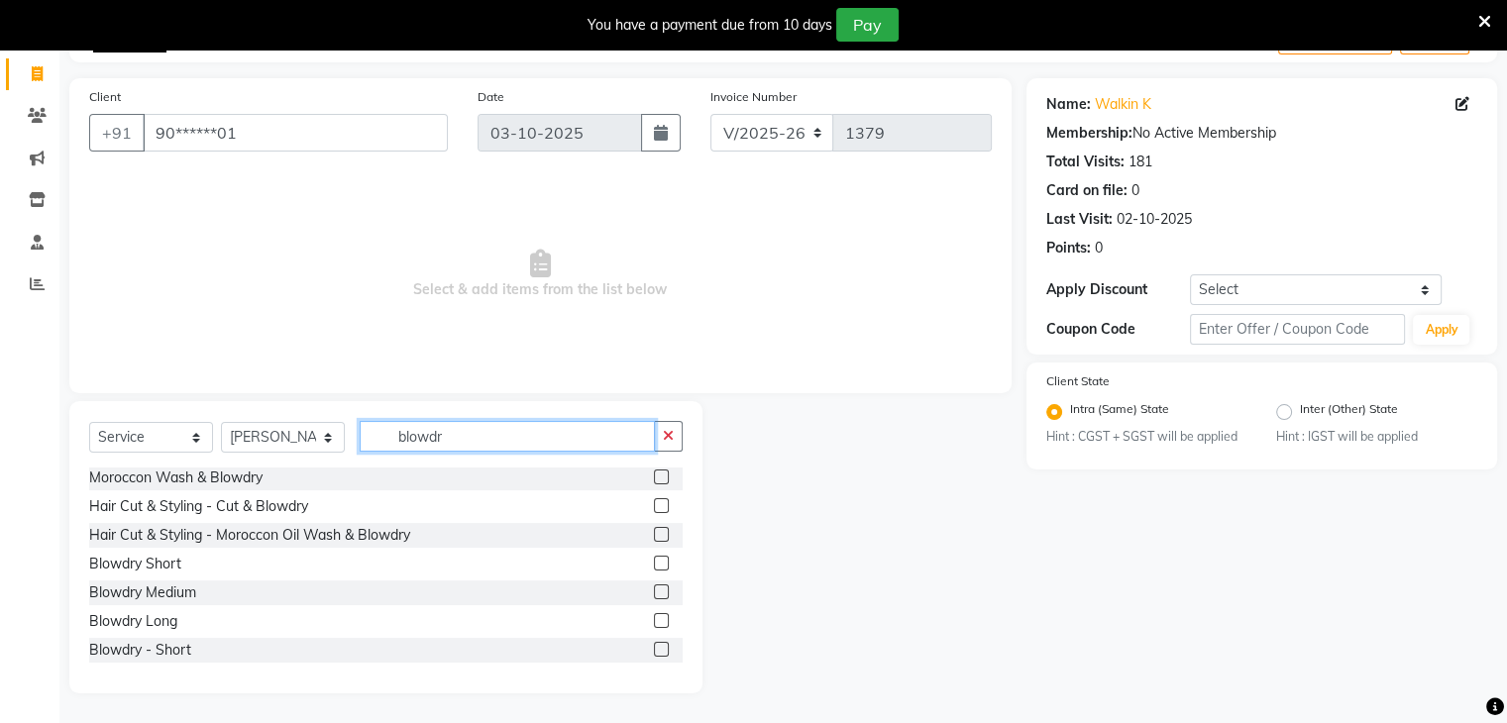
type input "blowdr"
click at [654, 592] on label at bounding box center [661, 592] width 15 height 15
click at [654, 592] on input "checkbox" at bounding box center [660, 593] width 13 height 13
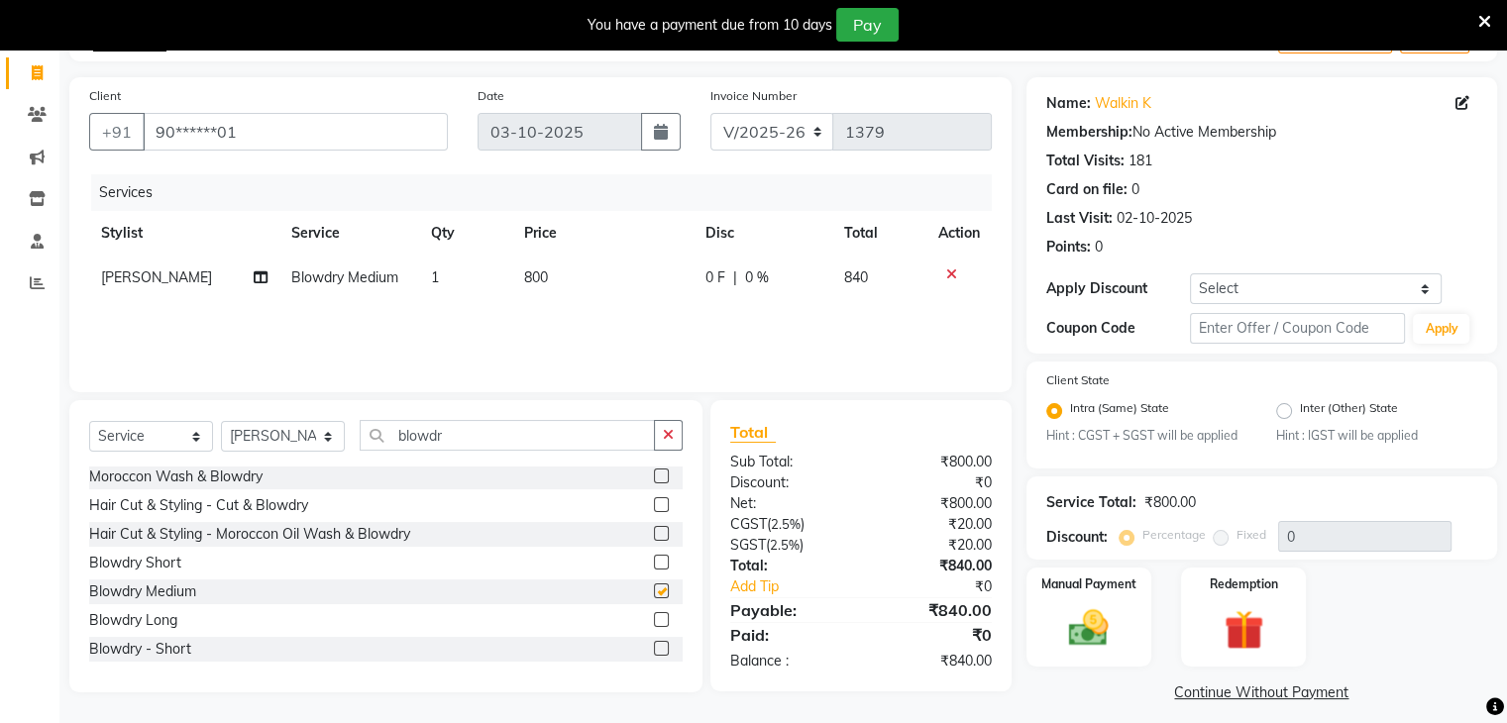
checkbox input "false"
click at [588, 437] on input "blowdr" at bounding box center [507, 435] width 295 height 31
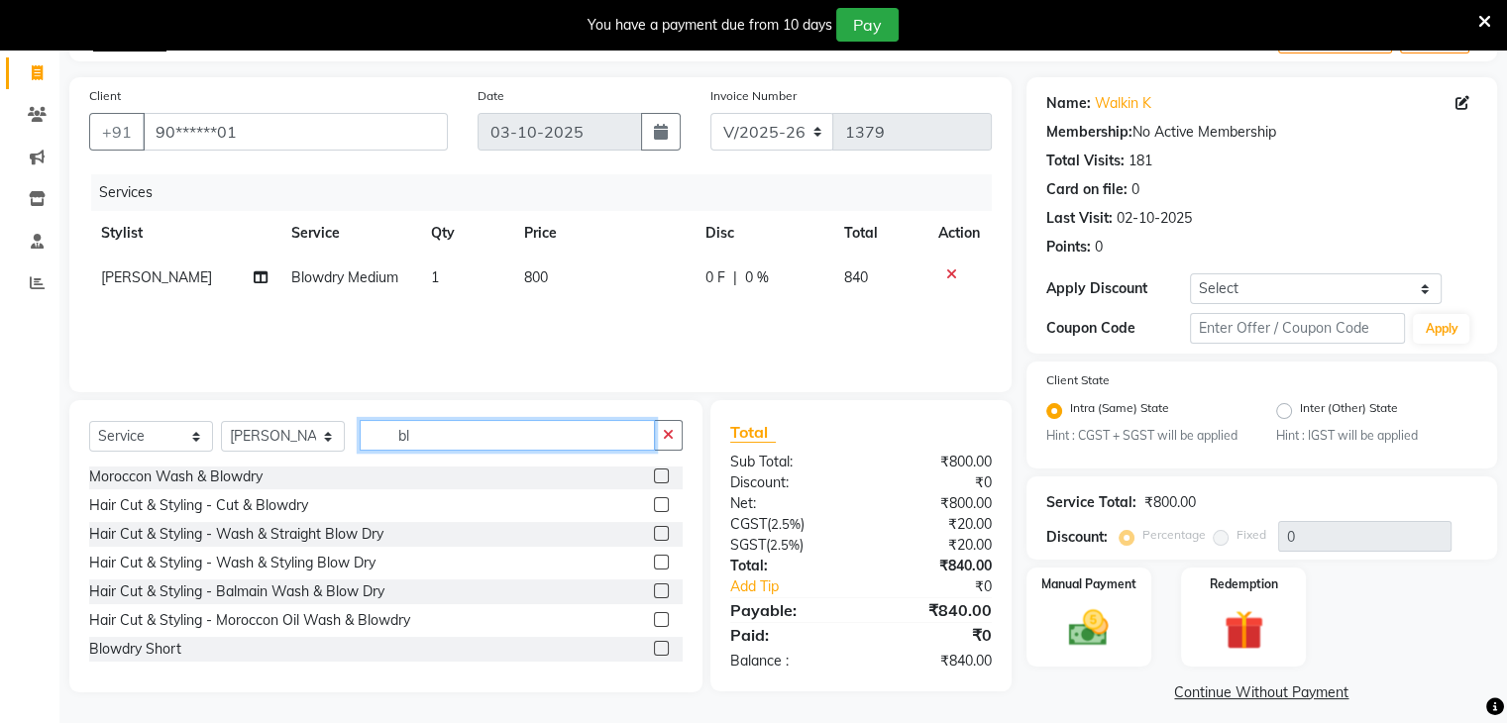
type input "b"
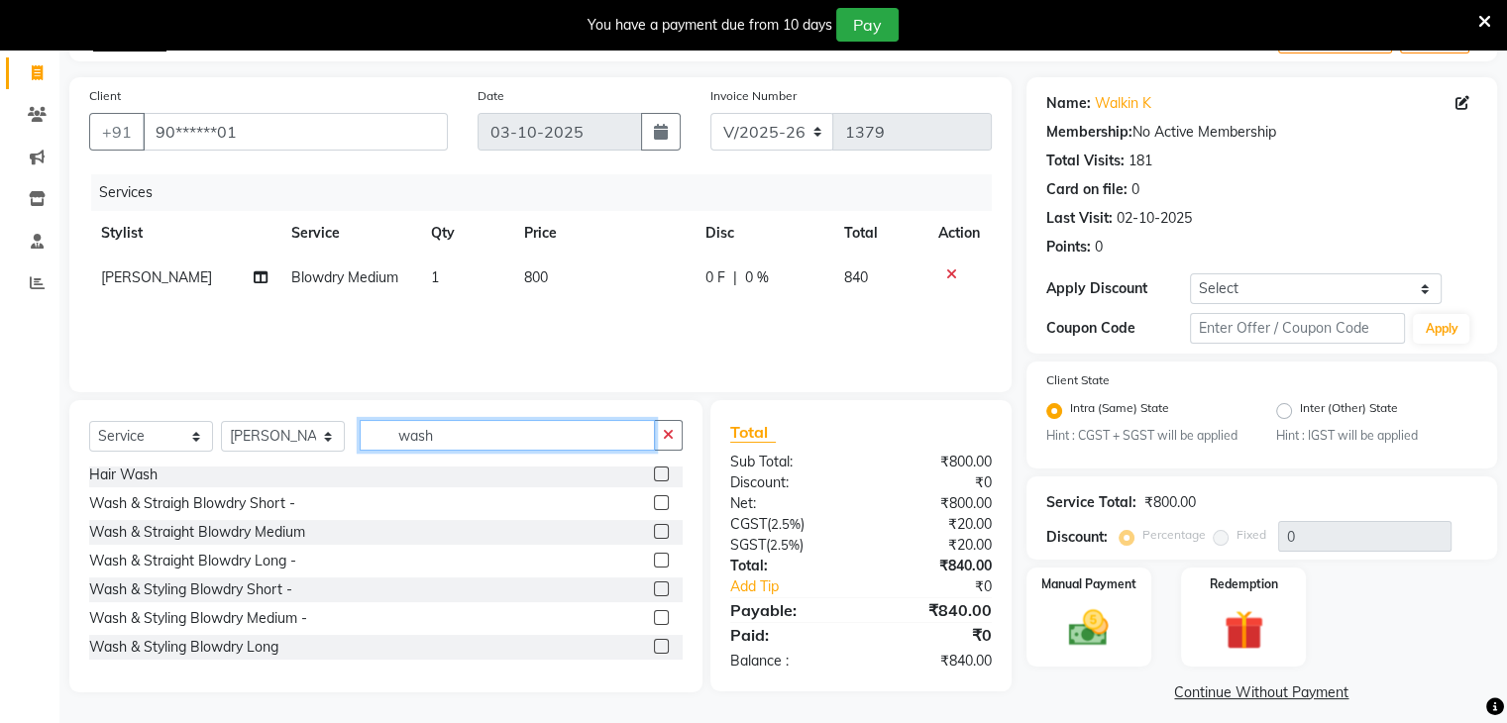
scroll to position [0, 0]
type input "wash"
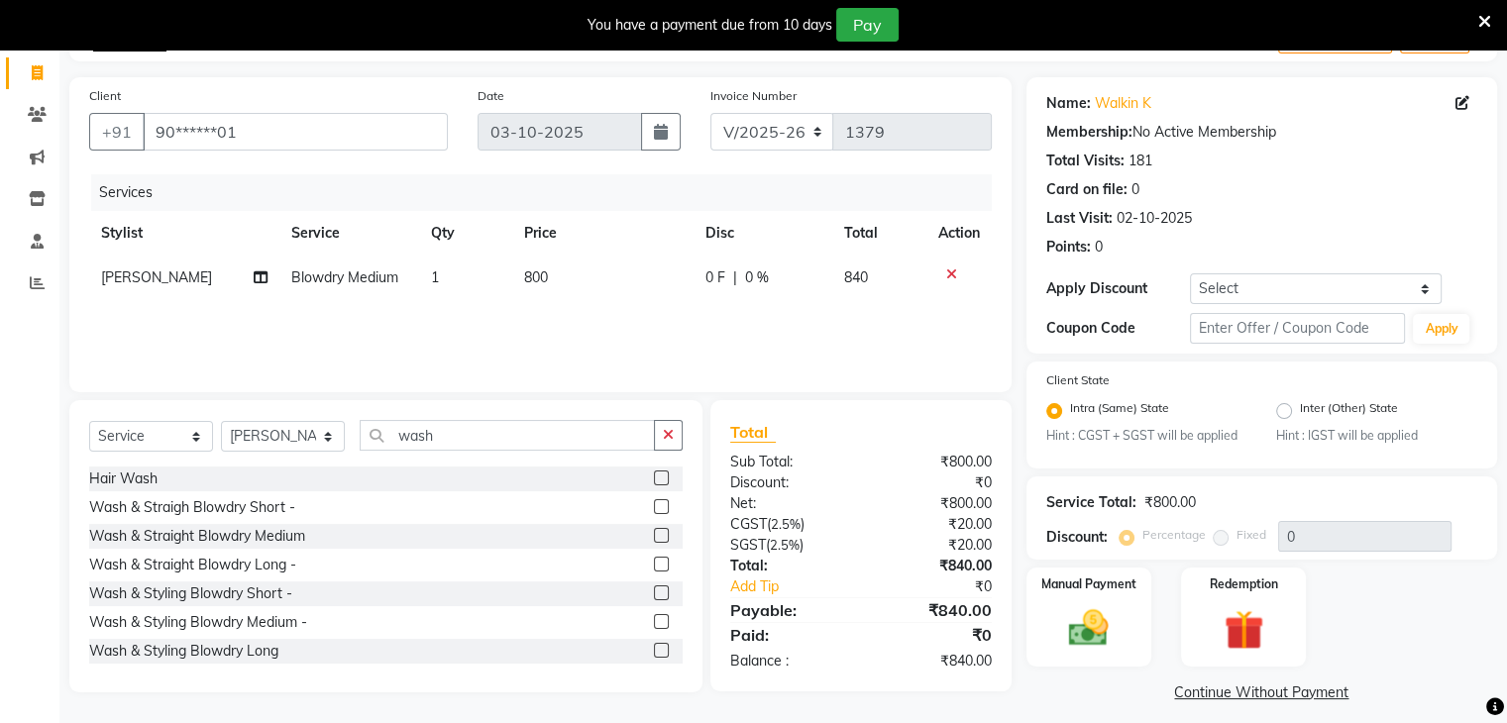
click at [654, 474] on label at bounding box center [661, 478] width 15 height 15
click at [654, 474] on input "checkbox" at bounding box center [660, 479] width 13 height 13
checkbox input "false"
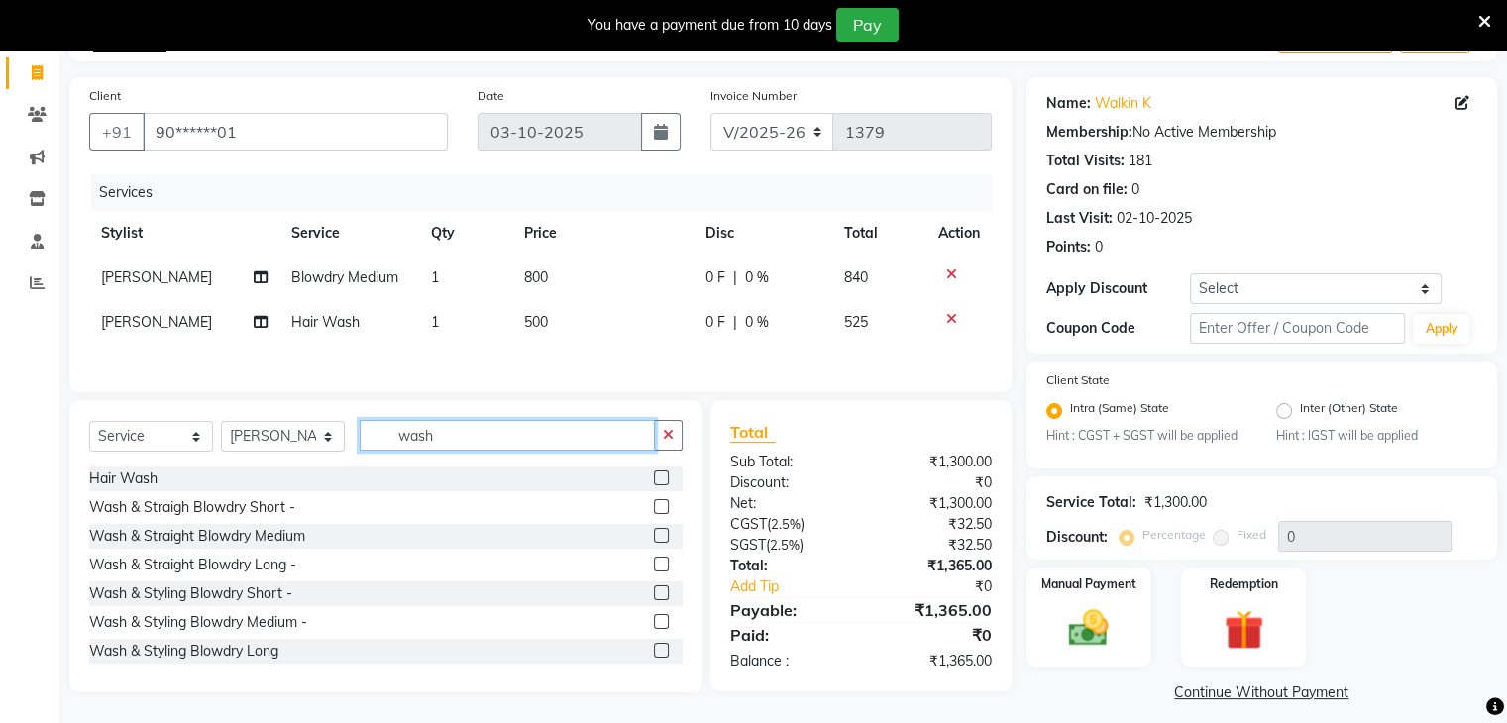
click at [500, 441] on input "wash" at bounding box center [507, 435] width 295 height 31
type input "w"
type input "iro"
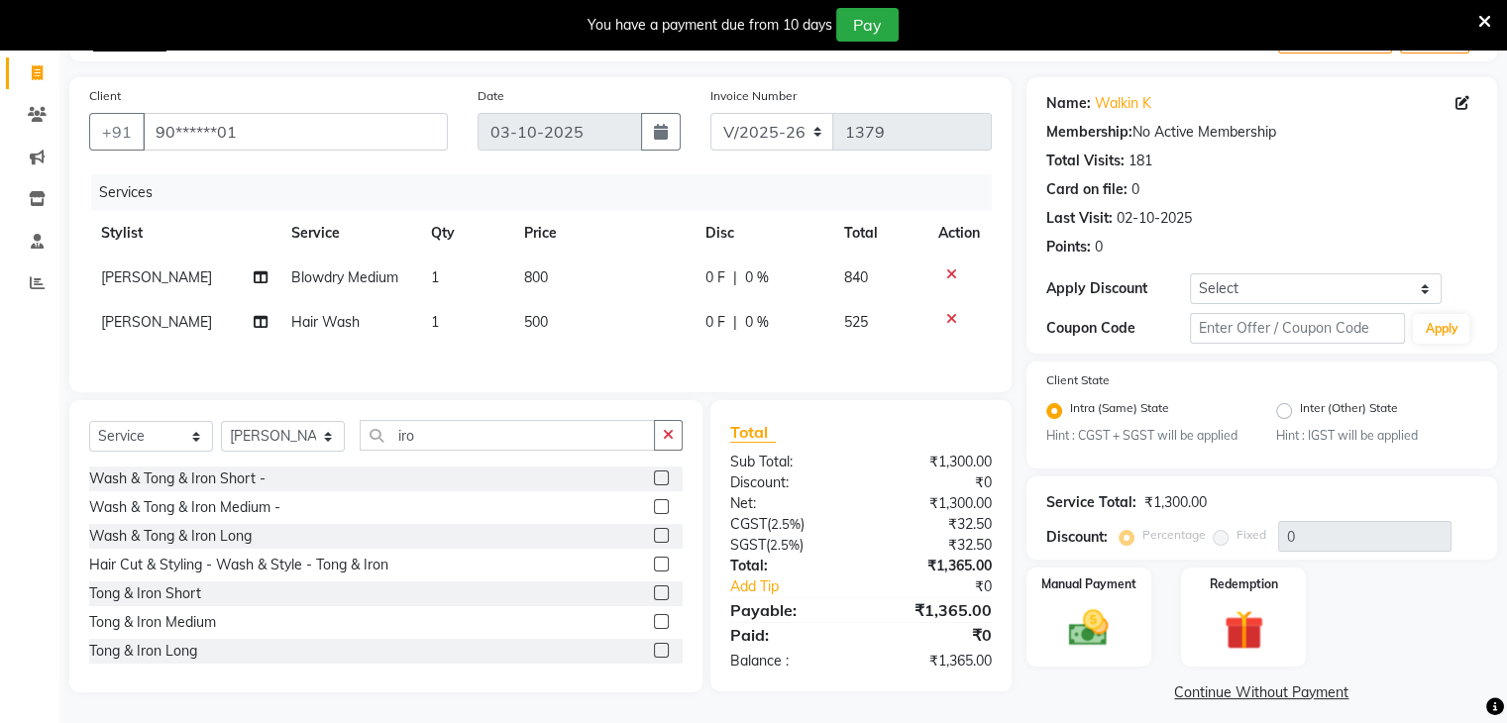
click at [654, 599] on label at bounding box center [661, 593] width 15 height 15
click at [654, 599] on input "checkbox" at bounding box center [660, 594] width 13 height 13
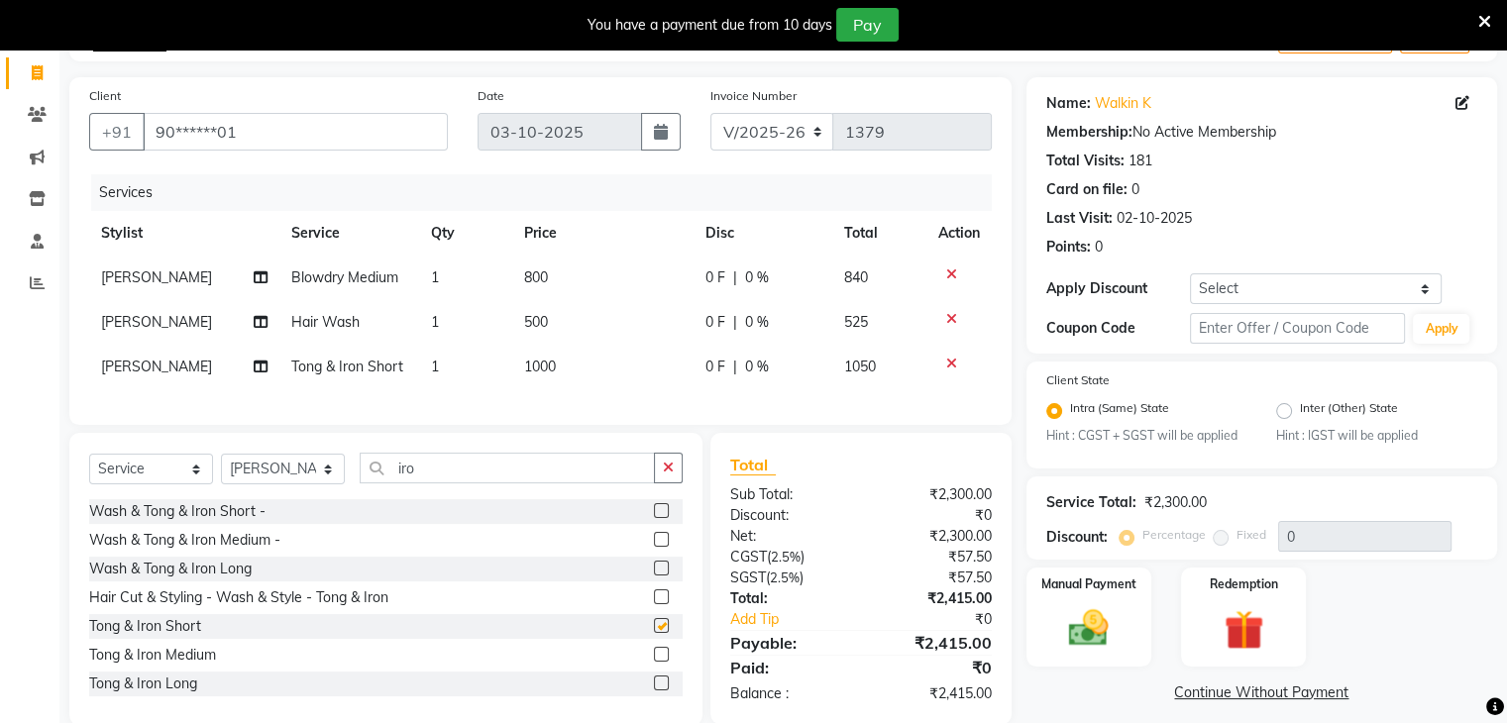
checkbox input "false"
click at [1097, 619] on img at bounding box center [1088, 630] width 66 height 48
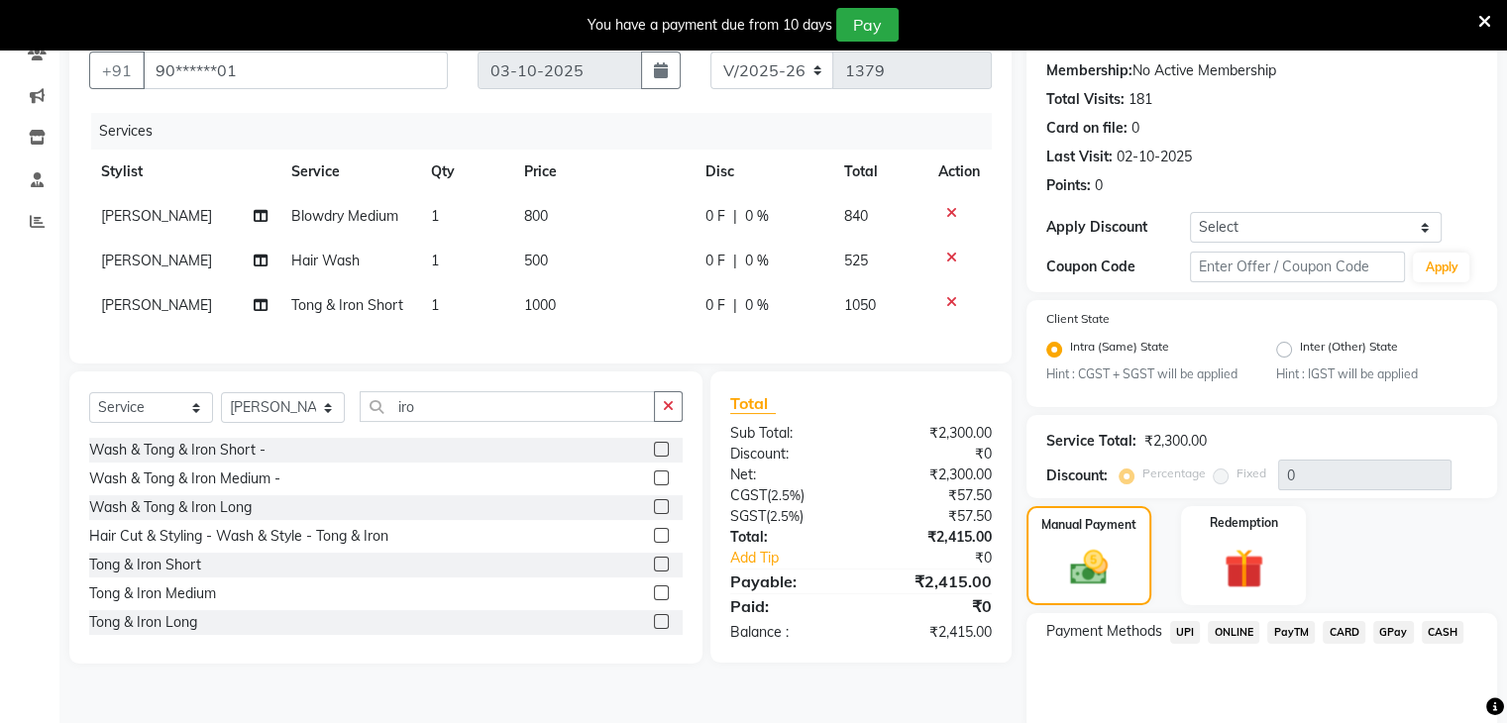
scroll to position [200, 0]
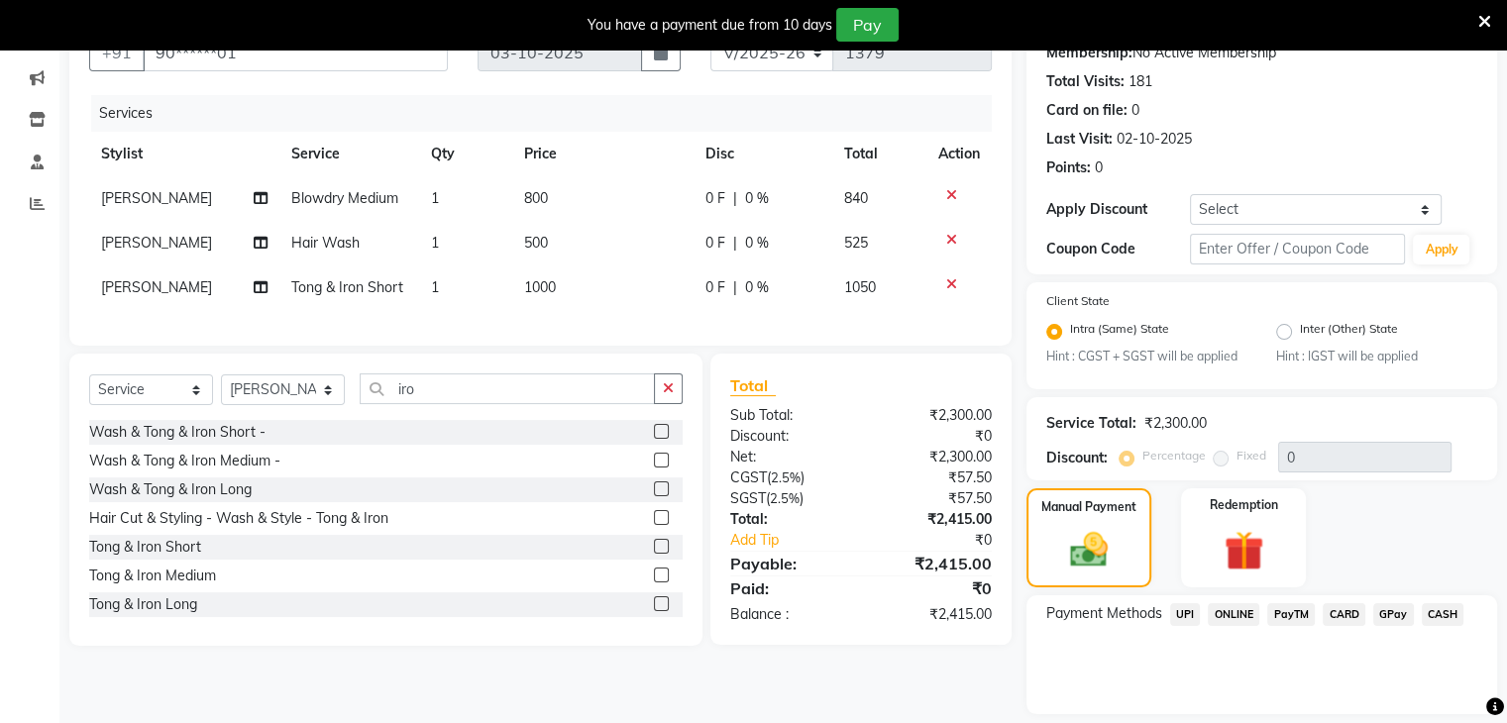
click at [1340, 615] on span "CARD" at bounding box center [1344, 615] width 43 height 23
click at [1226, 711] on button "Add Payment" at bounding box center [1339, 720] width 278 height 31
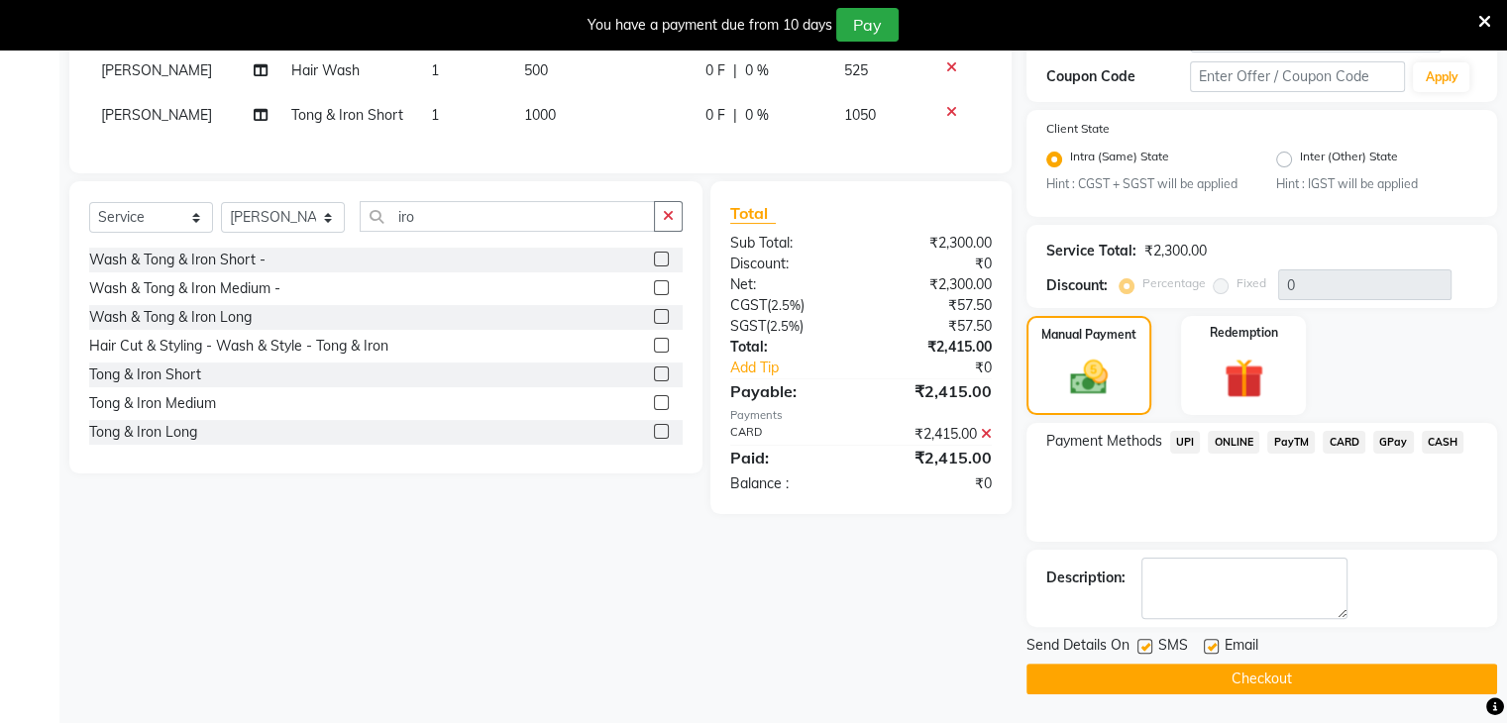
scroll to position [375, 0]
click at [1280, 675] on button "Checkout" at bounding box center [1262, 678] width 471 height 31
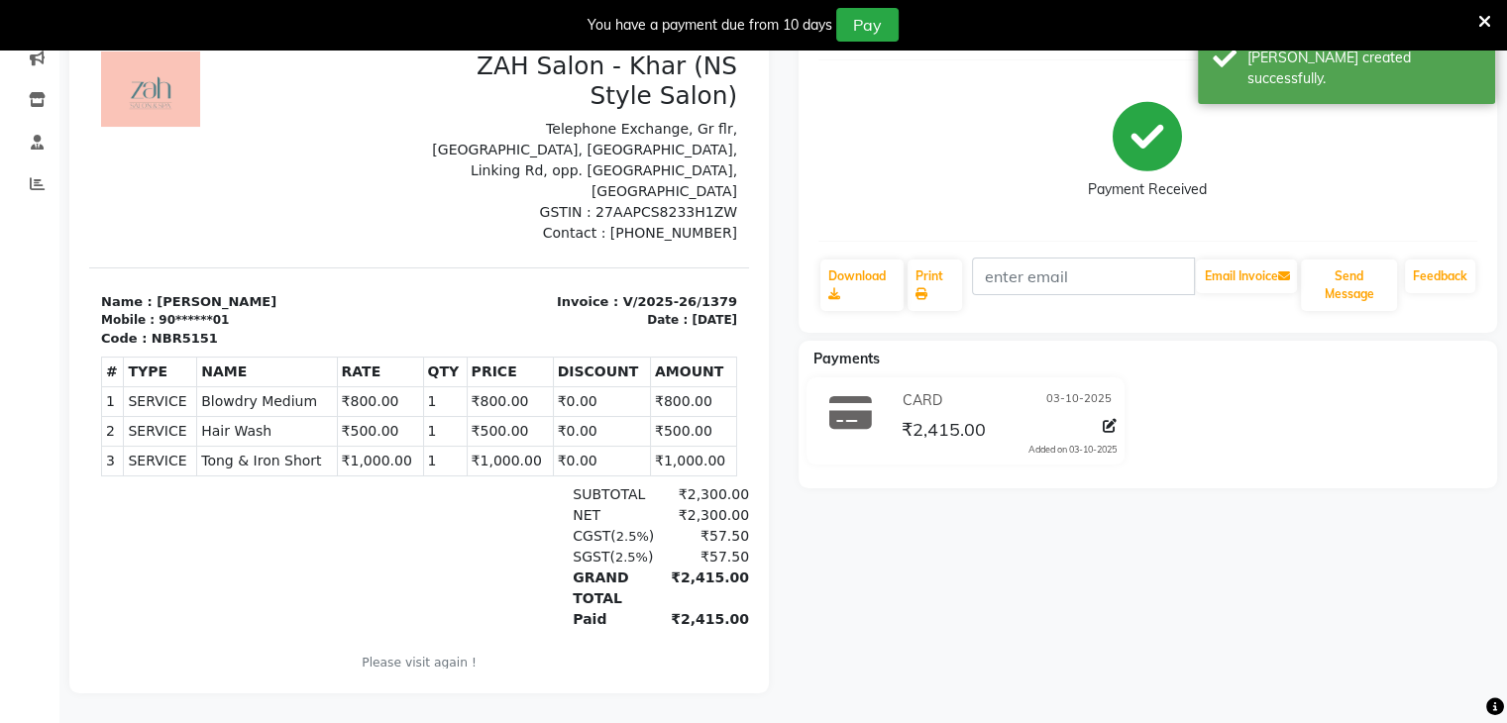
scroll to position [50, 0]
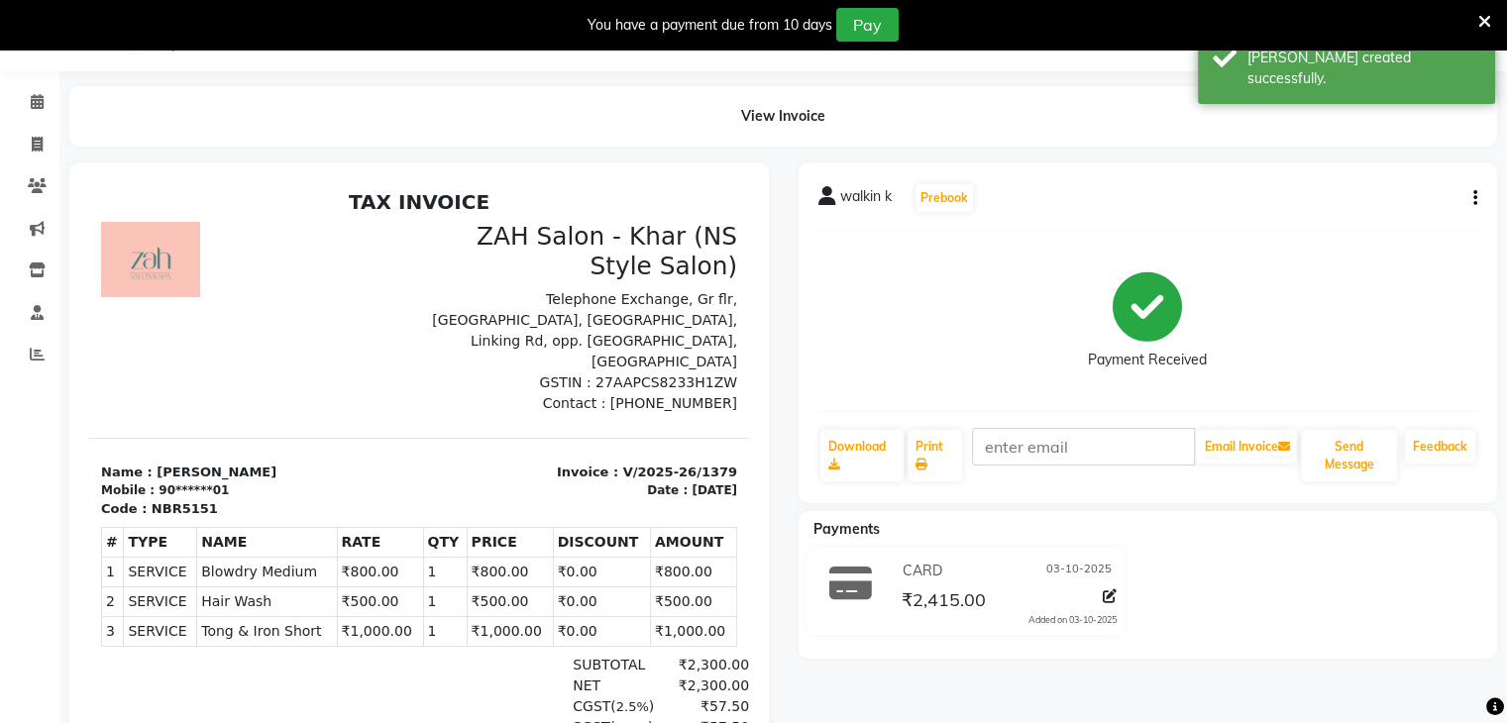
select select "5619"
select select "service"
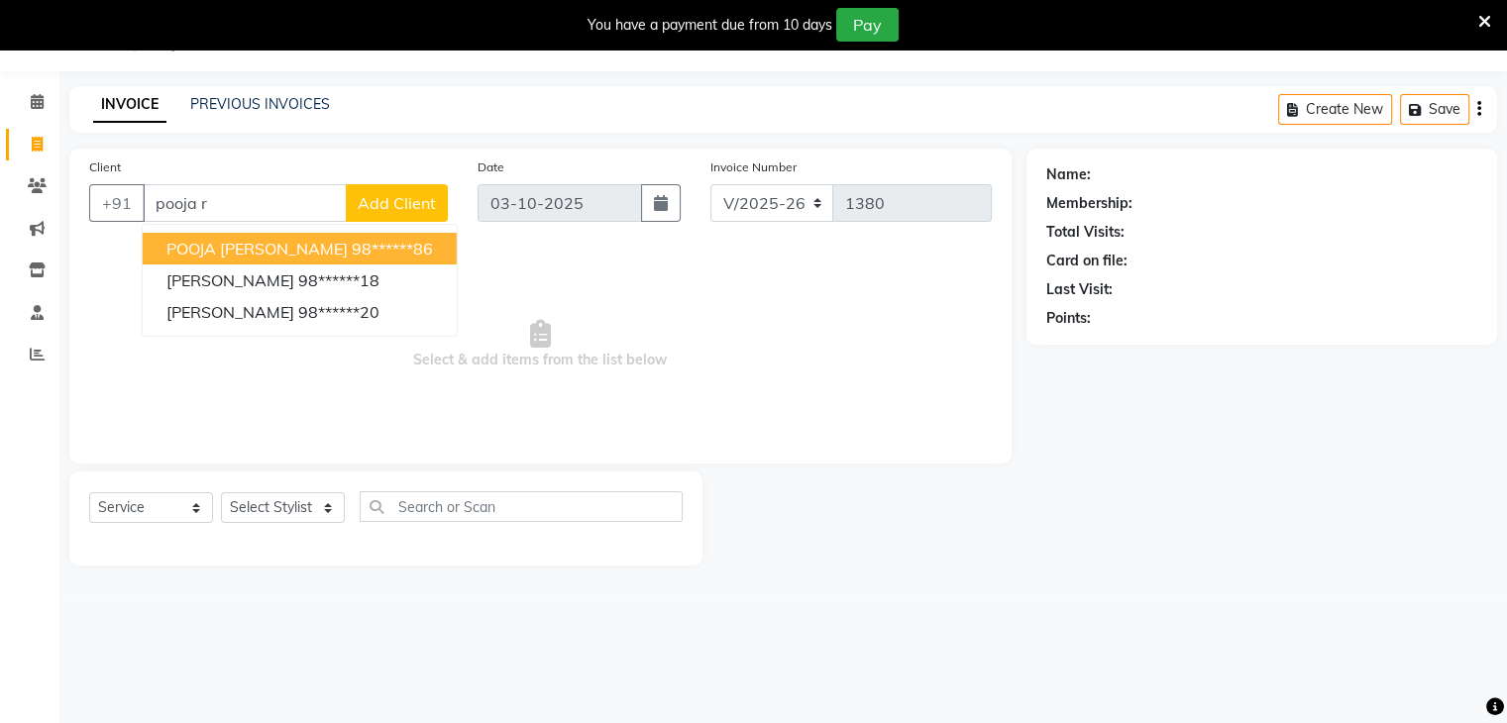
click at [276, 246] on span "POOJA [PERSON_NAME]" at bounding box center [257, 249] width 181 height 20
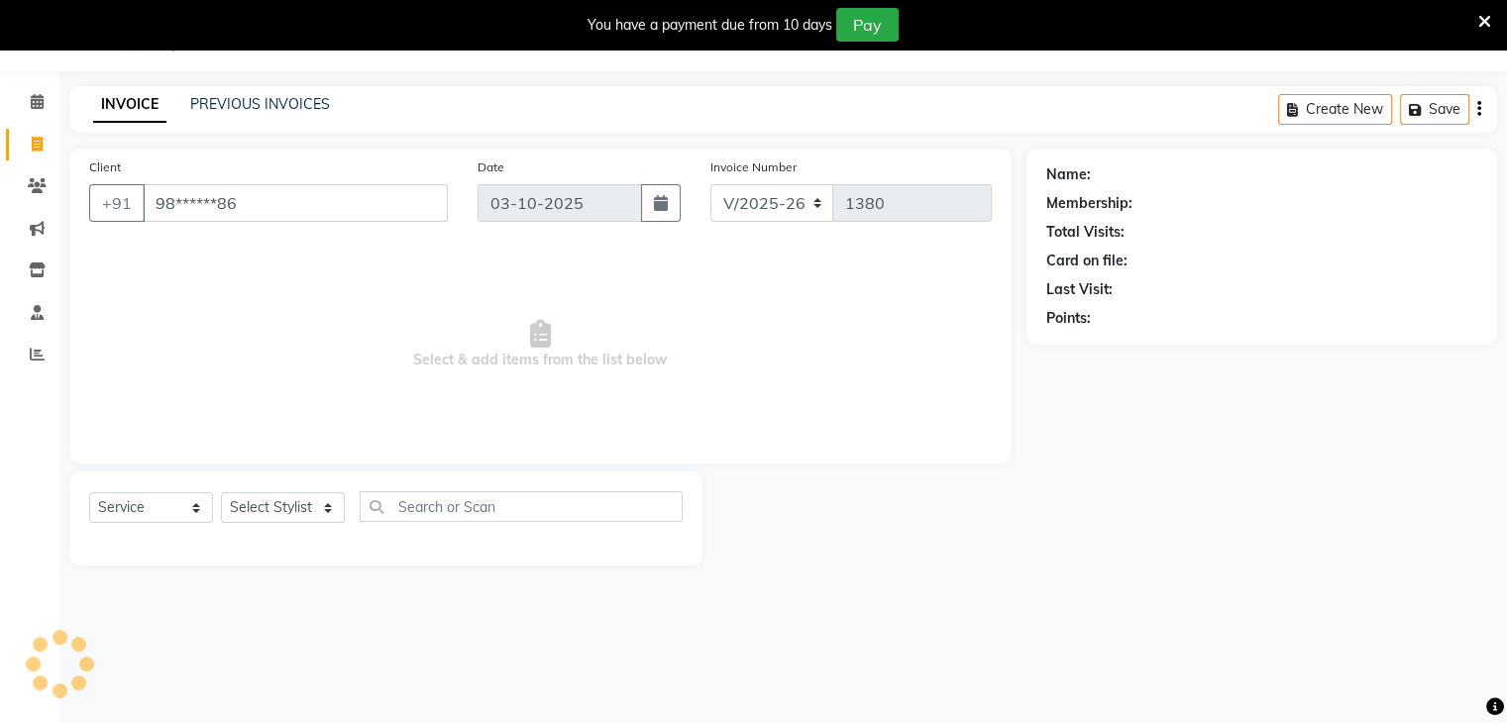
type input "98******86"
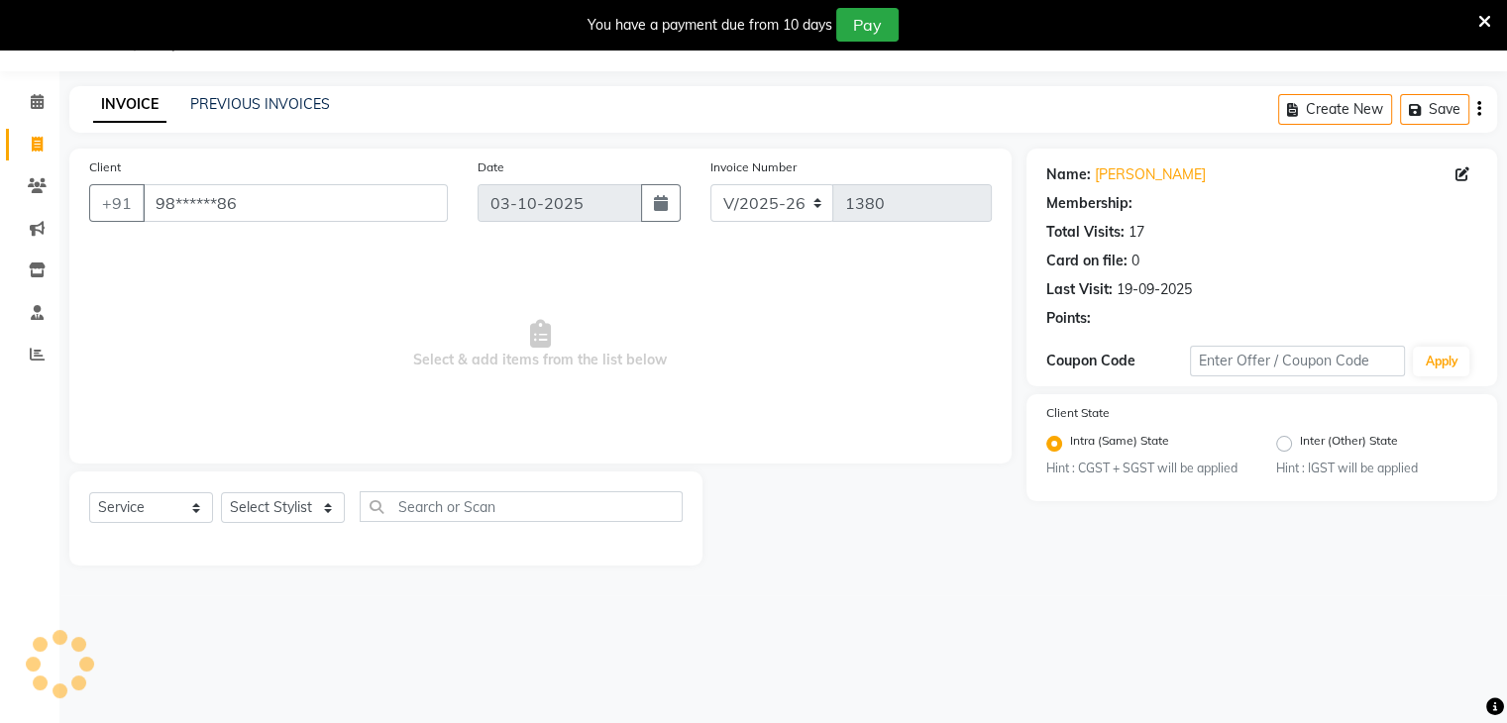
select select "1: Object"
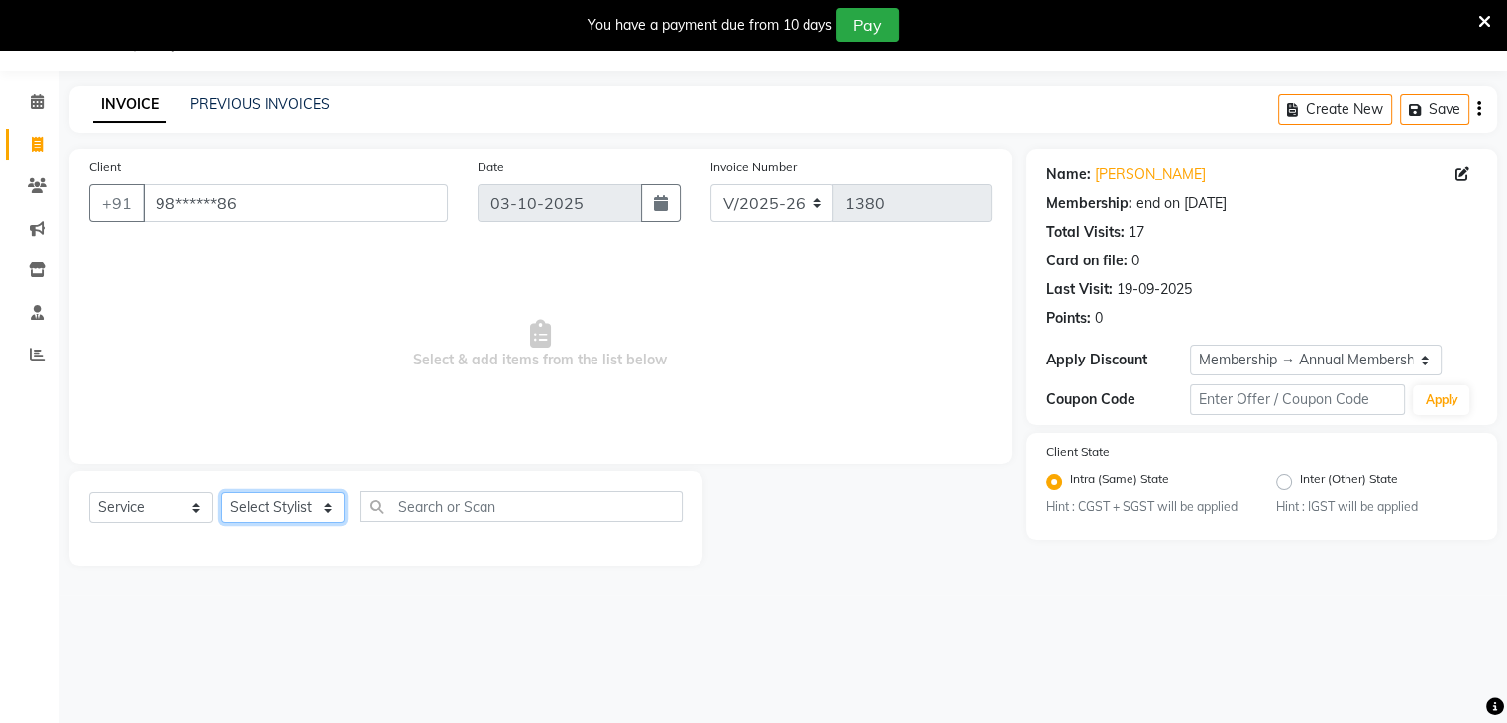
click at [325, 504] on select "Select Stylist Bharti Gurun [PERSON_NAME] [PERSON_NAME] Khar [PERSON_NAME] PAGA…" at bounding box center [283, 508] width 124 height 31
select select "38400"
click at [221, 494] on select "Select Stylist Bharti Gurun [PERSON_NAME] [PERSON_NAME] Khar [PERSON_NAME] PAGA…" at bounding box center [283, 508] width 124 height 31
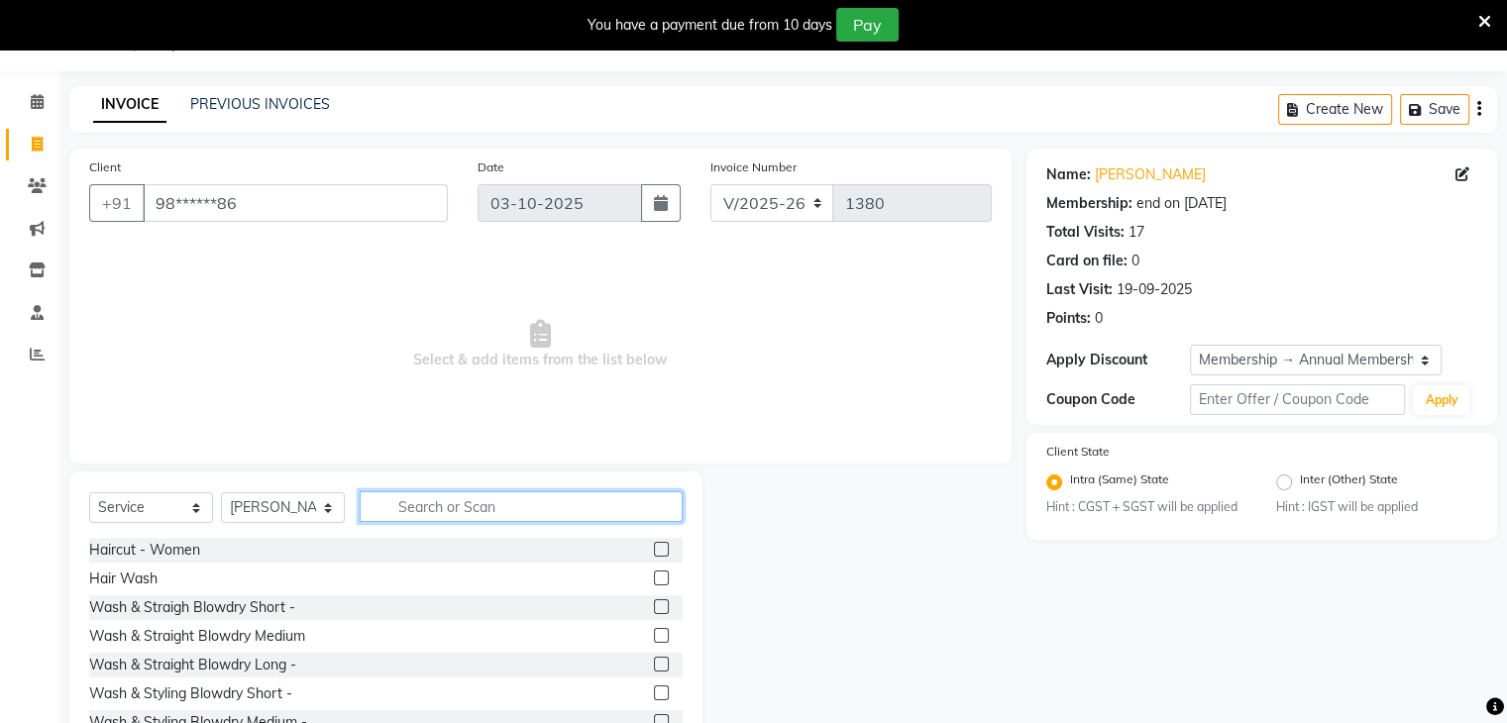
click at [430, 504] on input "text" at bounding box center [521, 507] width 323 height 31
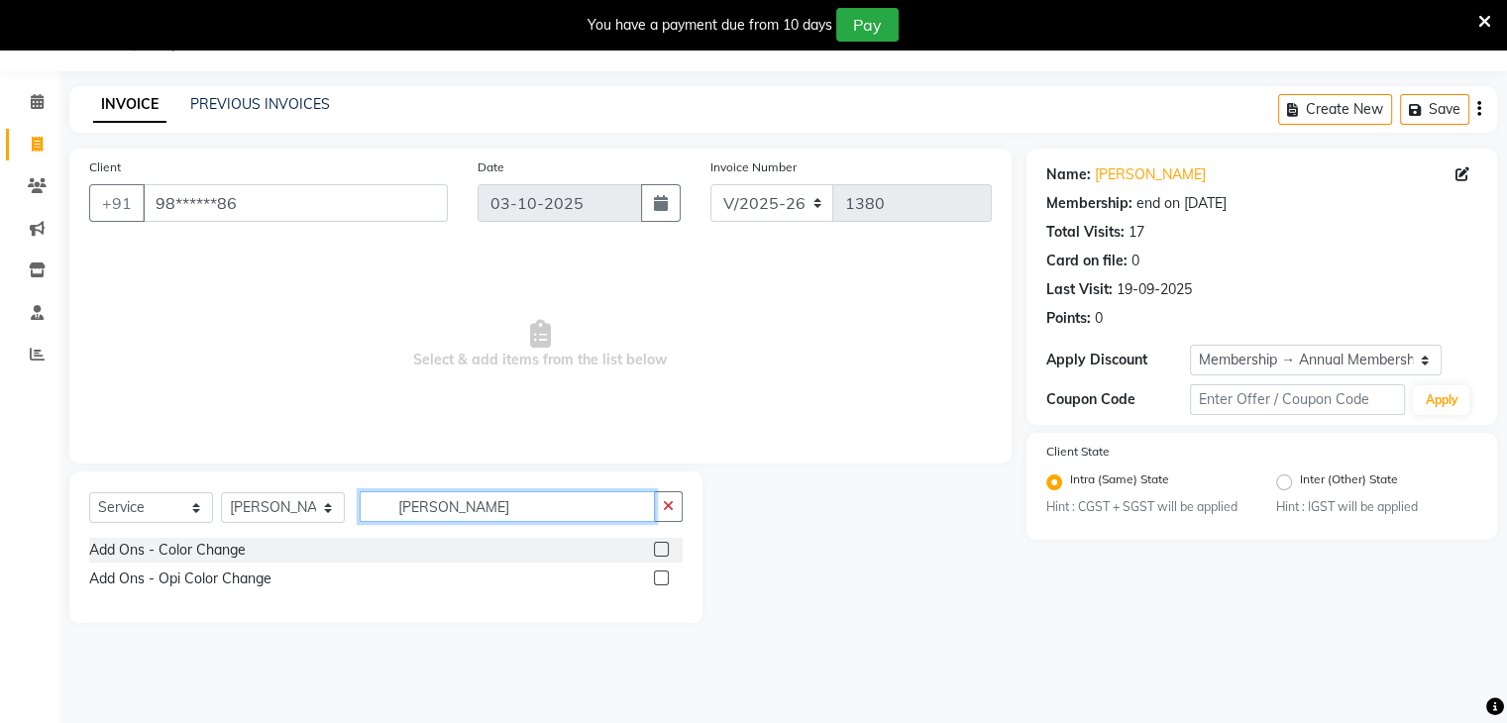
type input "[PERSON_NAME]"
click at [660, 555] on label at bounding box center [661, 549] width 15 height 15
click at [660, 555] on input "checkbox" at bounding box center [660, 550] width 13 height 13
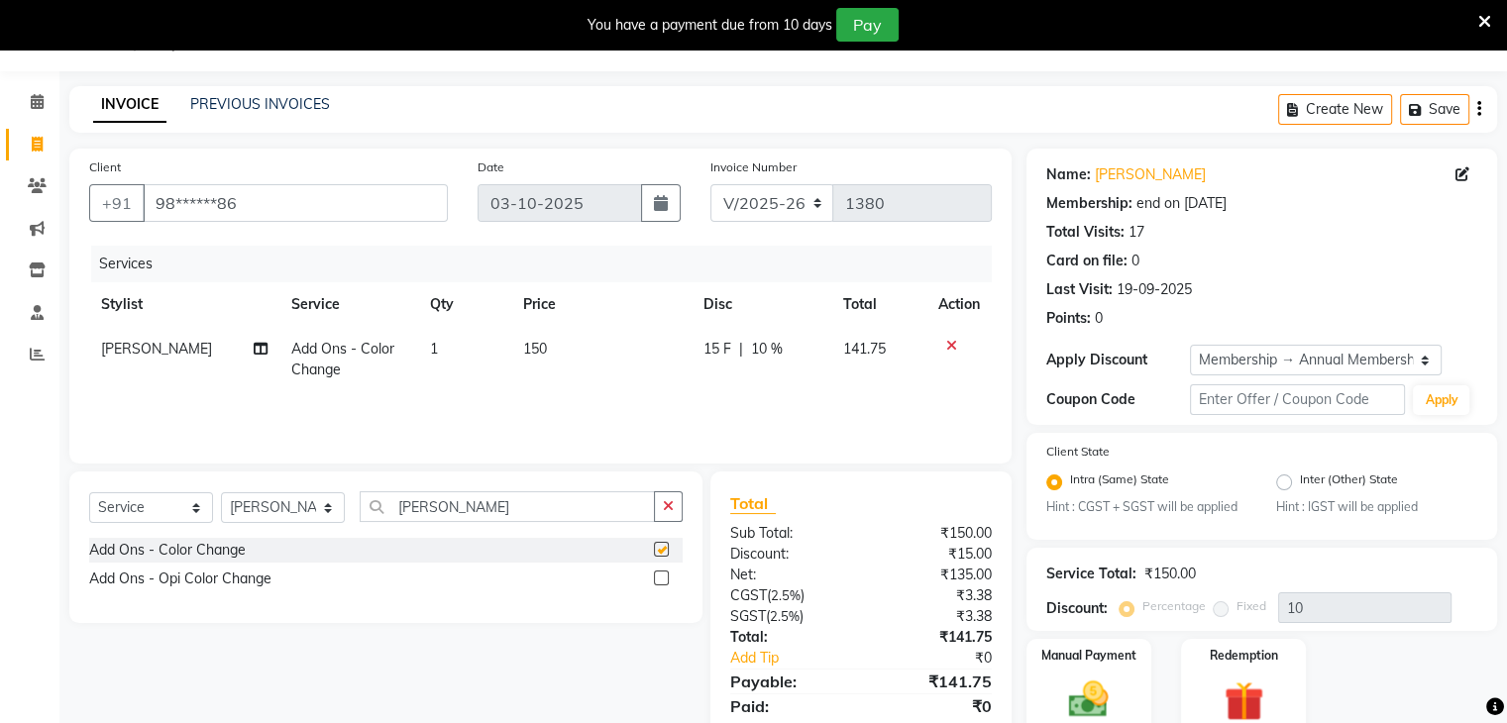
checkbox input "false"
click at [495, 510] on input "[PERSON_NAME]" at bounding box center [507, 507] width 295 height 31
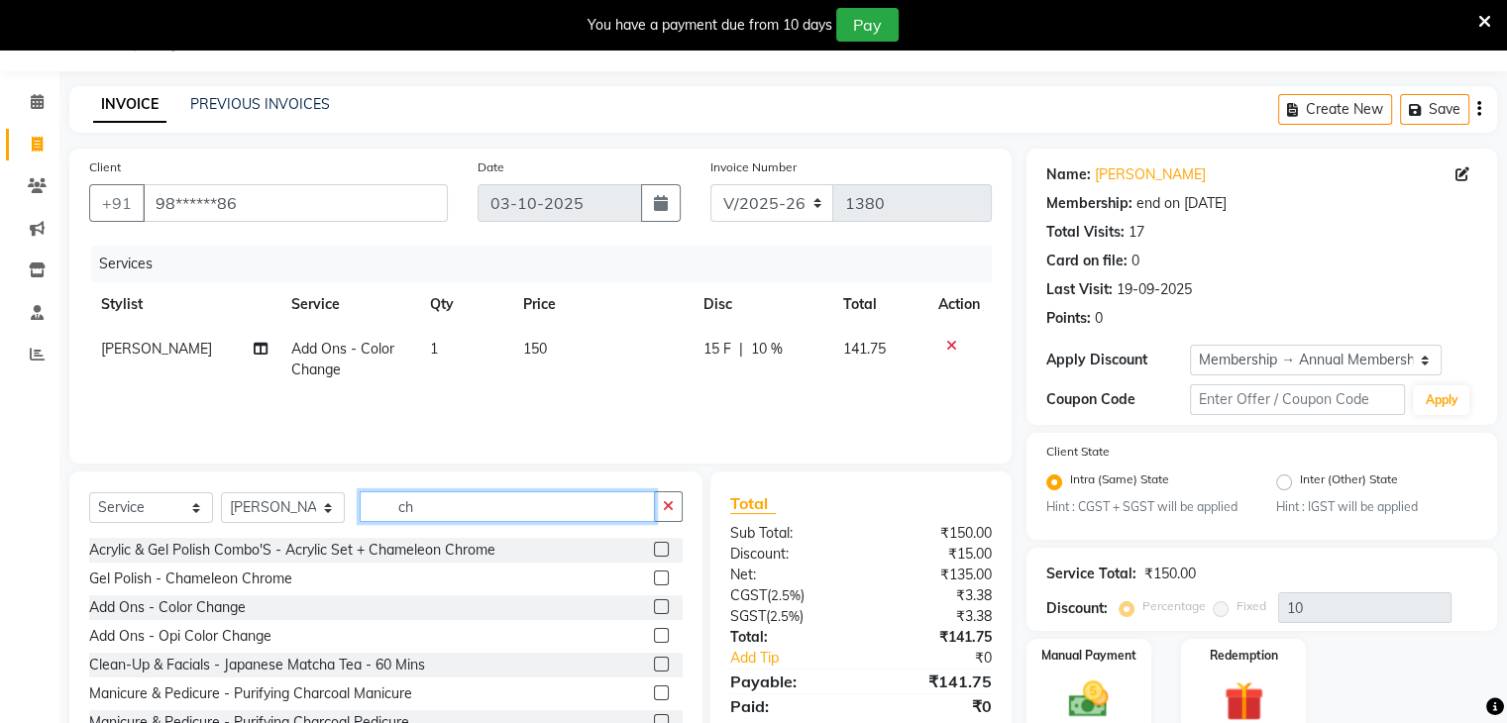
type input "c"
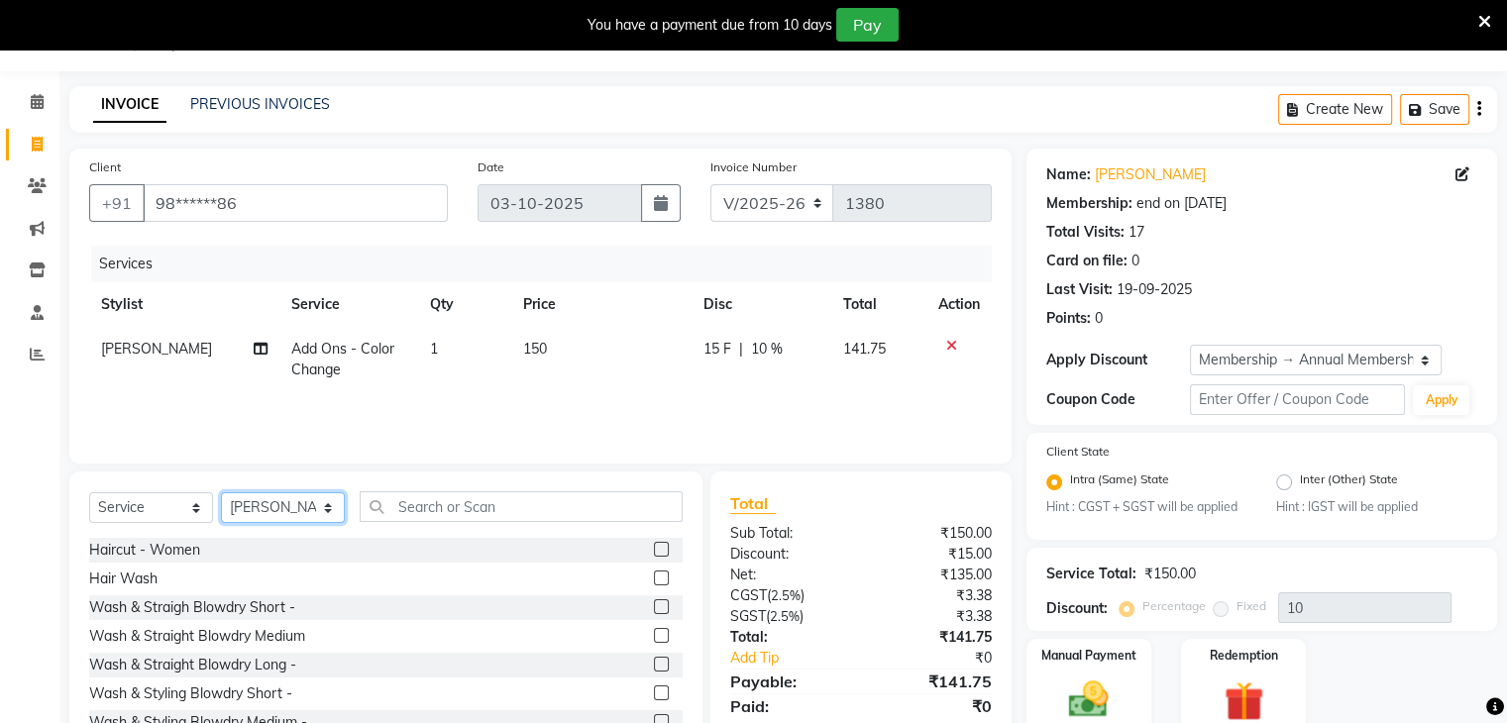
click at [329, 510] on select "Select Stylist Bharti Gurun [PERSON_NAME] [PERSON_NAME] Khar [PERSON_NAME] PAGA…" at bounding box center [283, 508] width 124 height 31
select select "38403"
click at [221, 494] on select "Select Stylist Bharti Gurun [PERSON_NAME] [PERSON_NAME] Khar [PERSON_NAME] PAGA…" at bounding box center [283, 508] width 124 height 31
click at [427, 504] on input "text" at bounding box center [521, 507] width 323 height 31
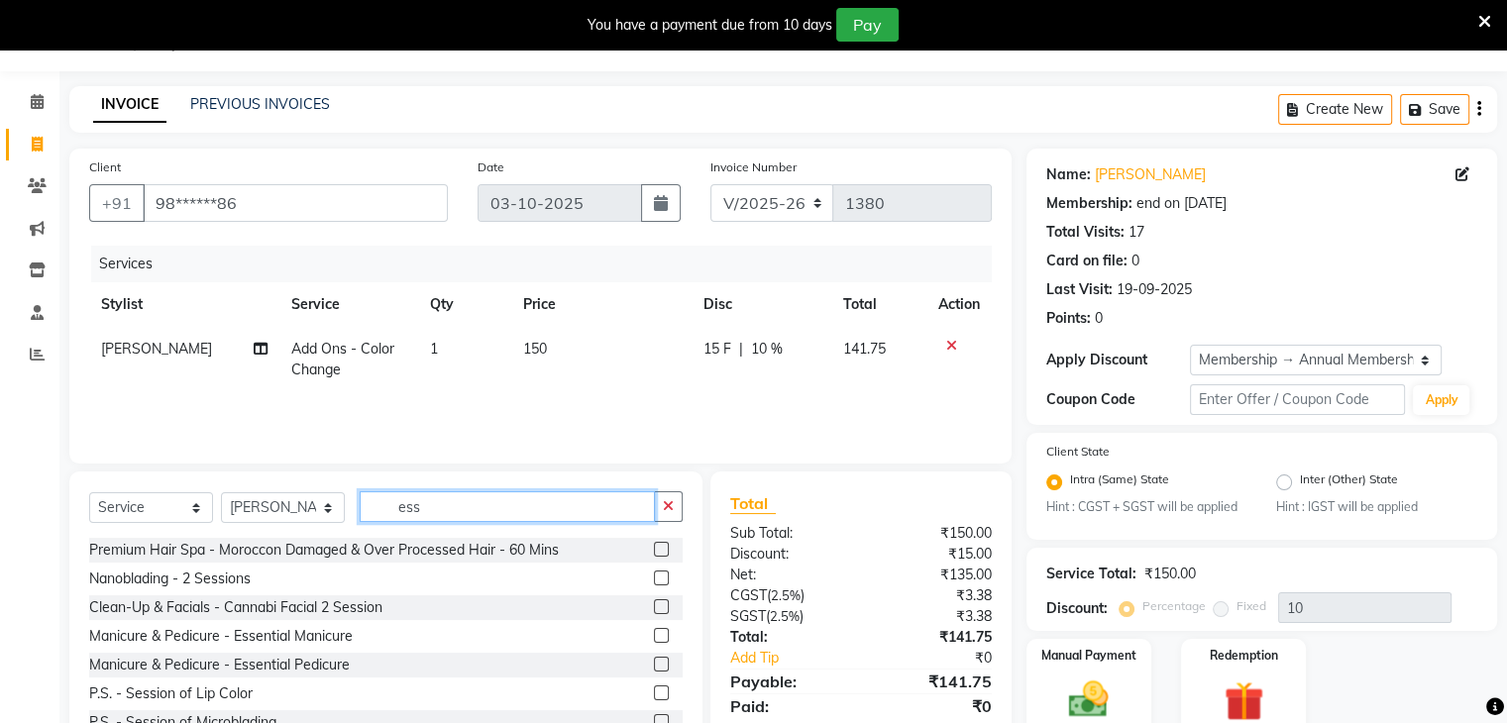
type input "ess"
click at [654, 663] on label at bounding box center [661, 664] width 15 height 15
click at [654, 663] on input "checkbox" at bounding box center [660, 665] width 13 height 13
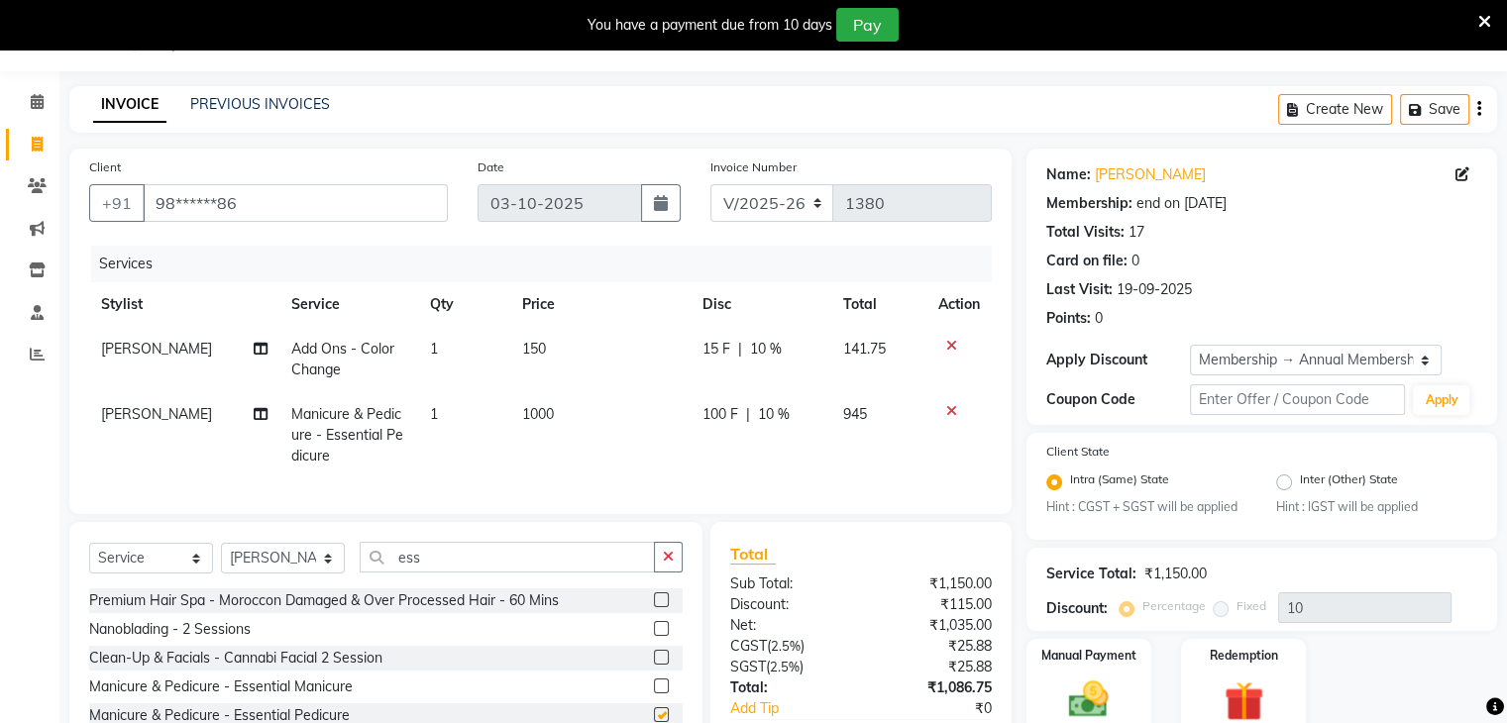
checkbox input "false"
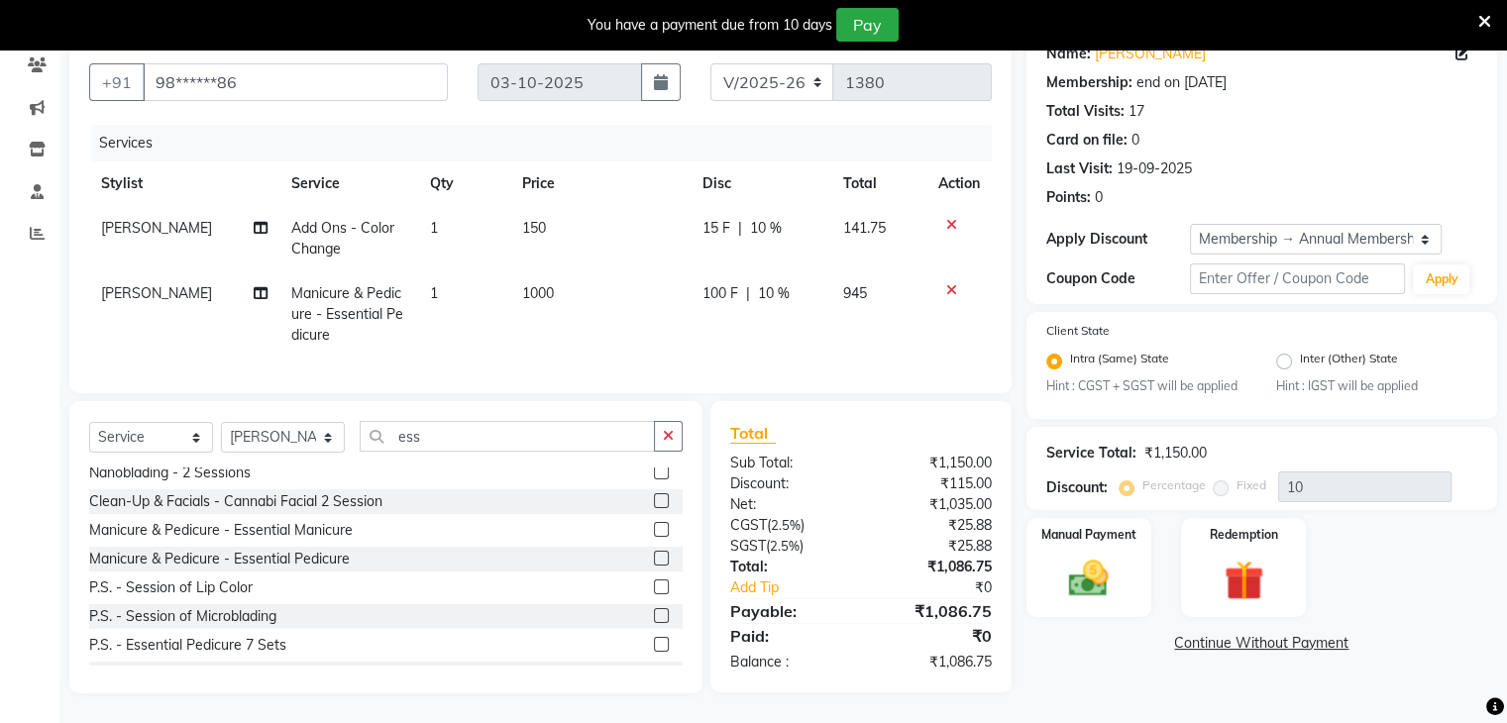
scroll to position [0, 0]
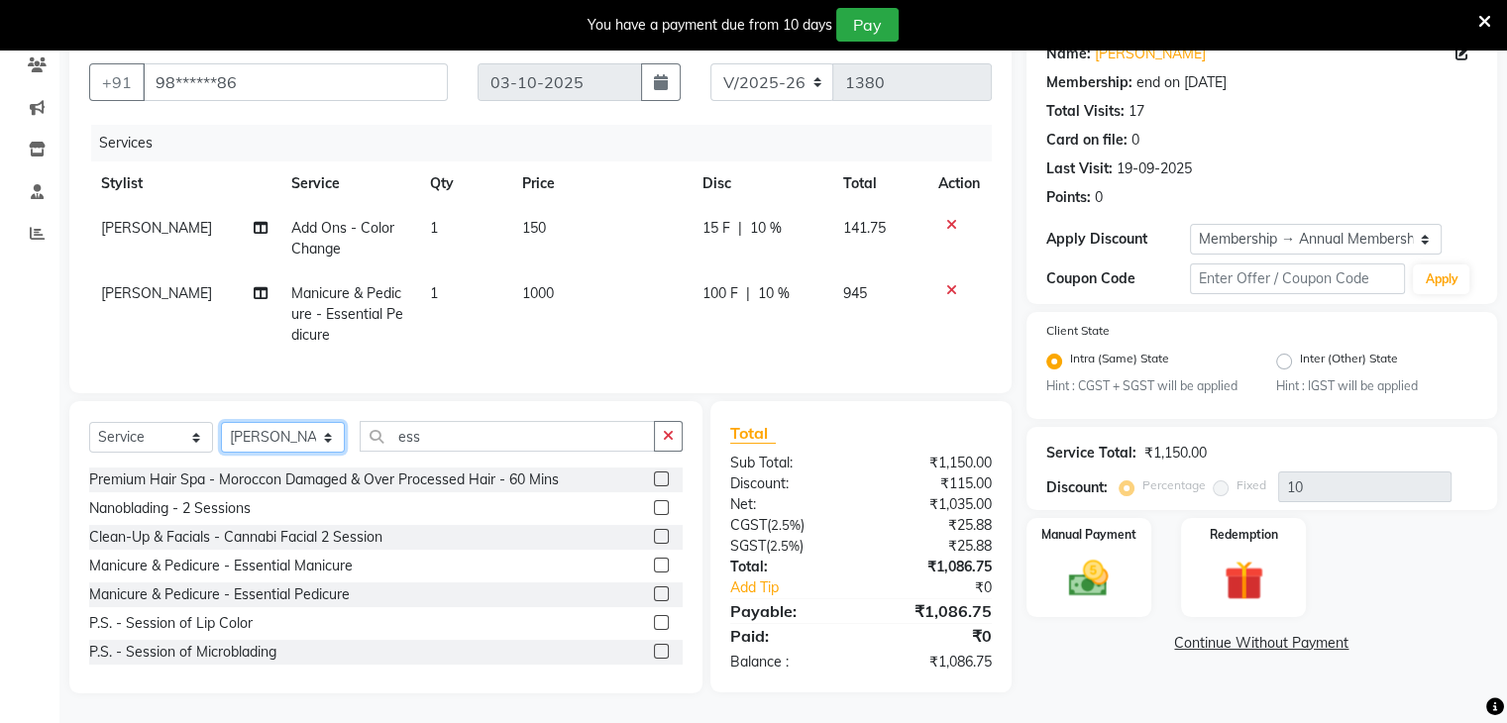
click at [329, 436] on select "Select Stylist Bharti Gurun [PERSON_NAME] [PERSON_NAME] Khar [PERSON_NAME] PAGA…" at bounding box center [283, 437] width 124 height 31
select select "38404"
click at [221, 422] on select "Select Stylist Bharti Gurun [PERSON_NAME] [PERSON_NAME] Khar [PERSON_NAME] PAGA…" at bounding box center [283, 437] width 124 height 31
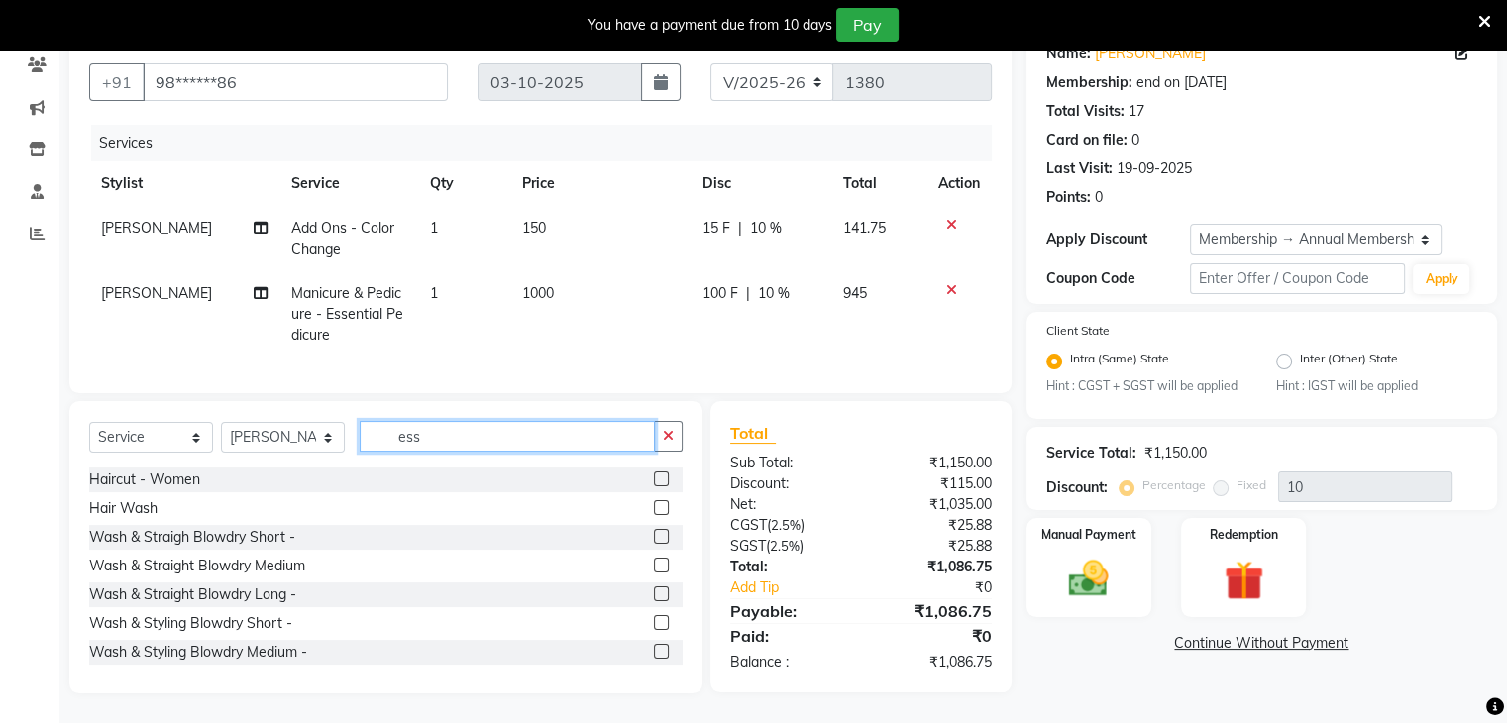
click at [464, 440] on input "ess" at bounding box center [507, 436] width 295 height 31
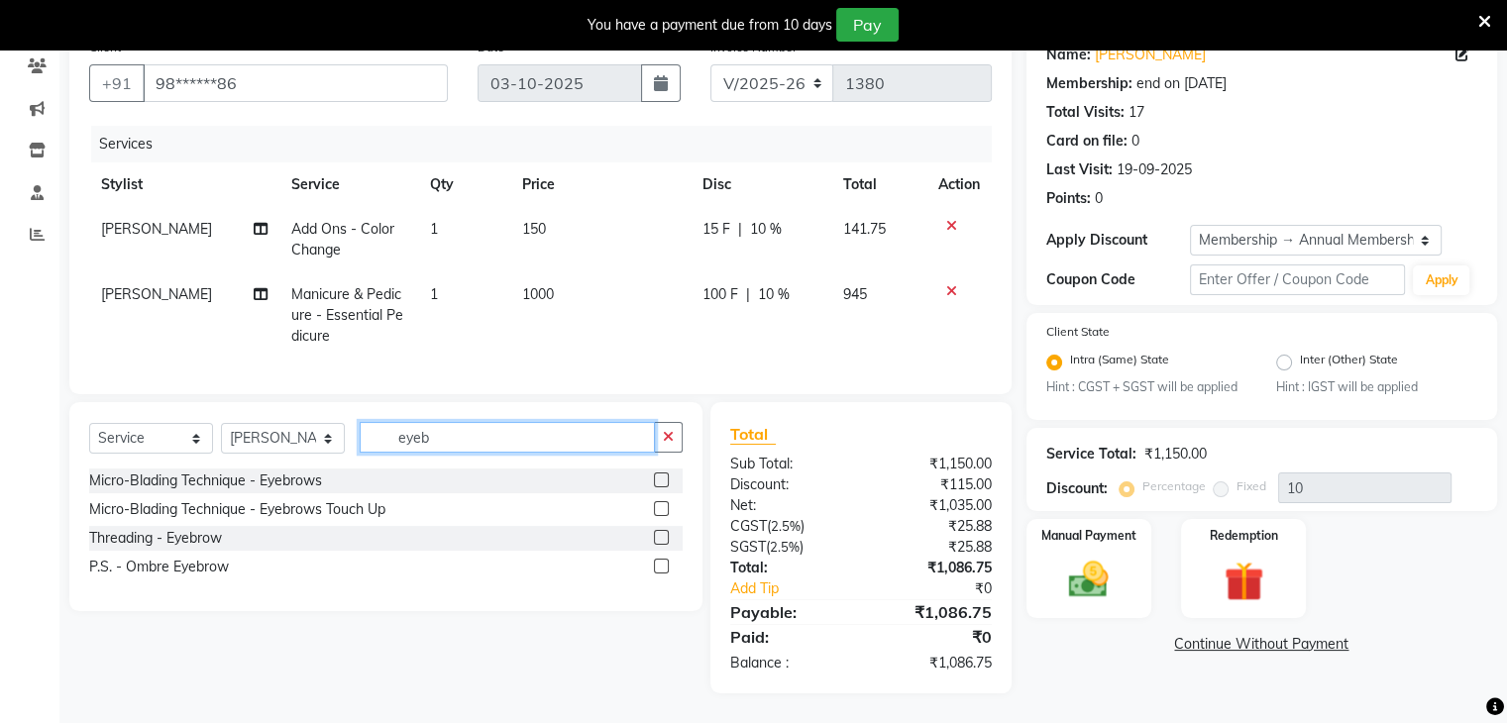
scroll to position [185, 0]
type input "eyeb"
click at [661, 536] on label at bounding box center [661, 537] width 15 height 15
click at [661, 536] on input "checkbox" at bounding box center [660, 538] width 13 height 13
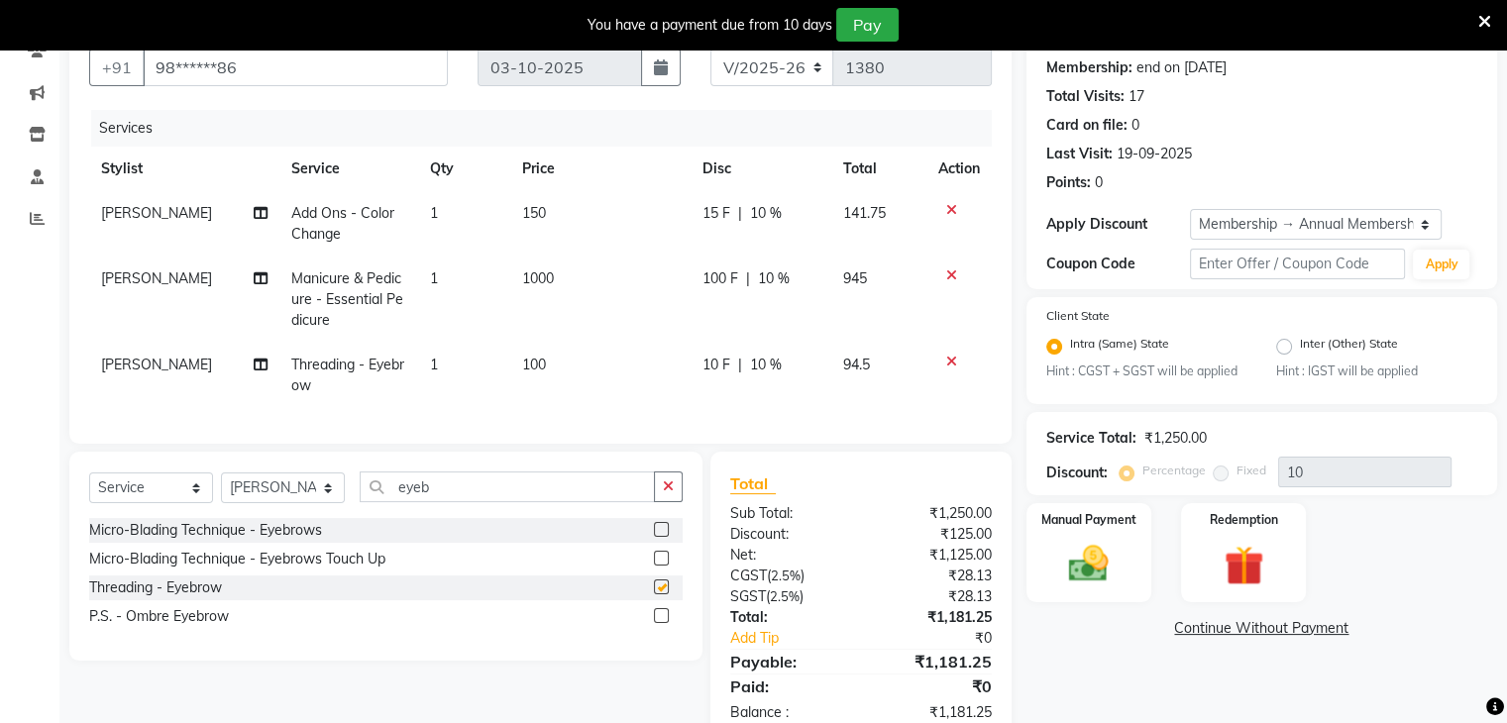
checkbox input "false"
click at [484, 500] on input "eyeb" at bounding box center [507, 487] width 295 height 31
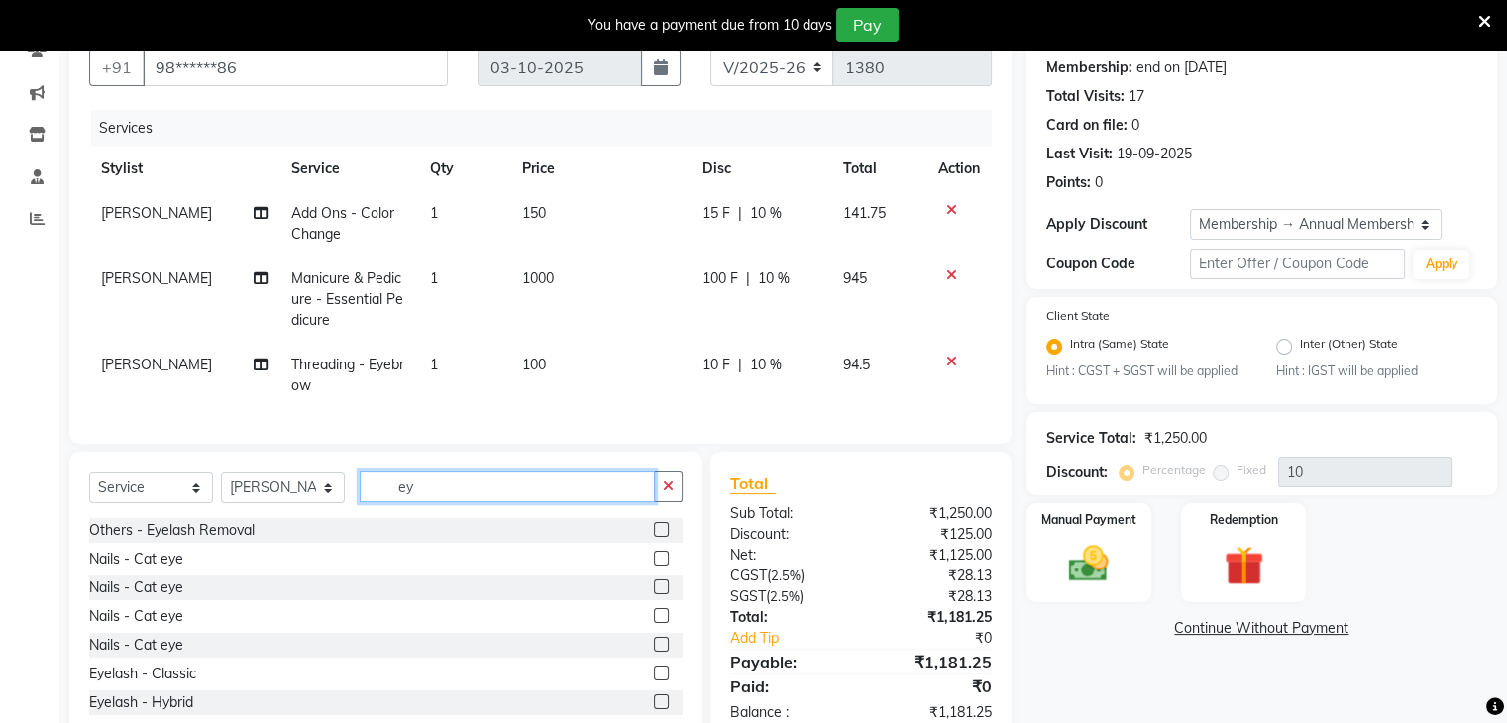
type input "e"
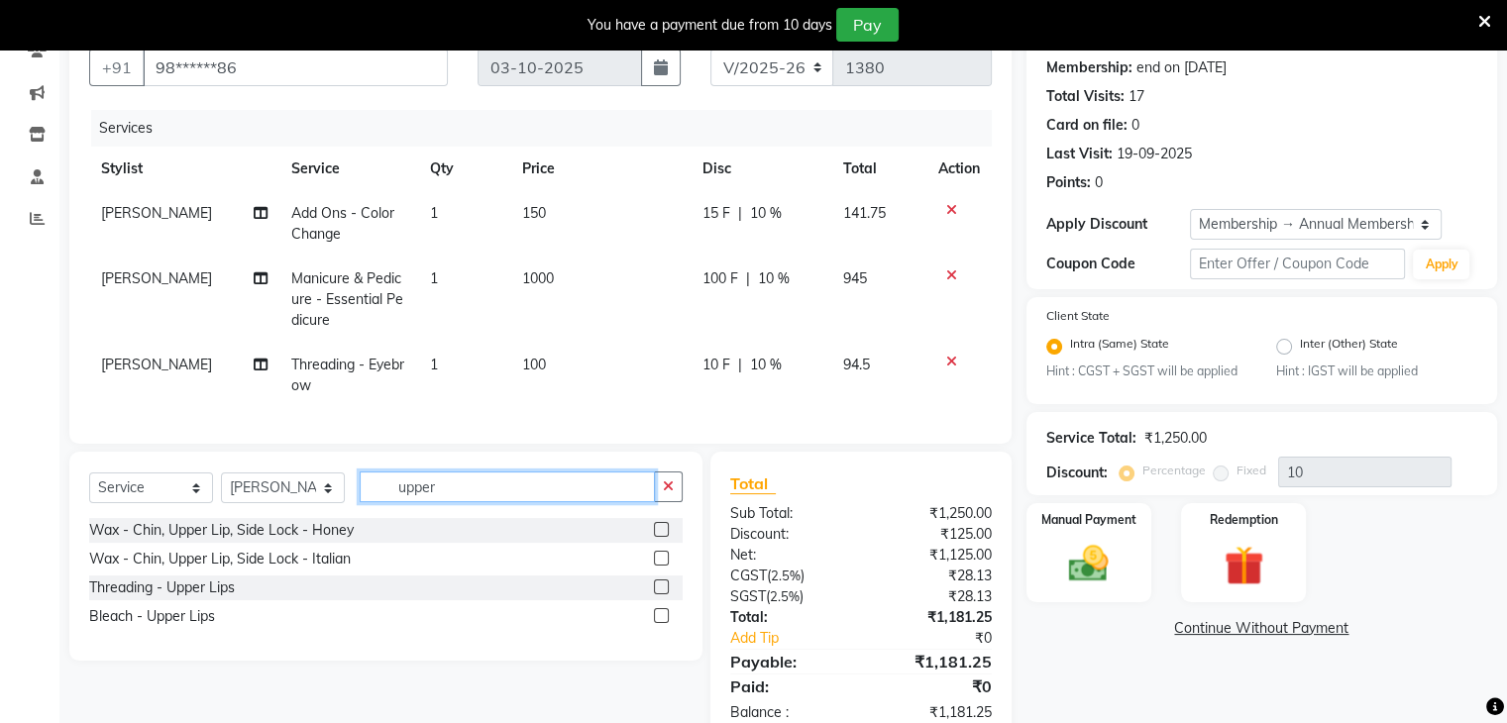
type input "upper"
click at [662, 595] on label at bounding box center [661, 587] width 15 height 15
click at [662, 595] on input "checkbox" at bounding box center [660, 588] width 13 height 13
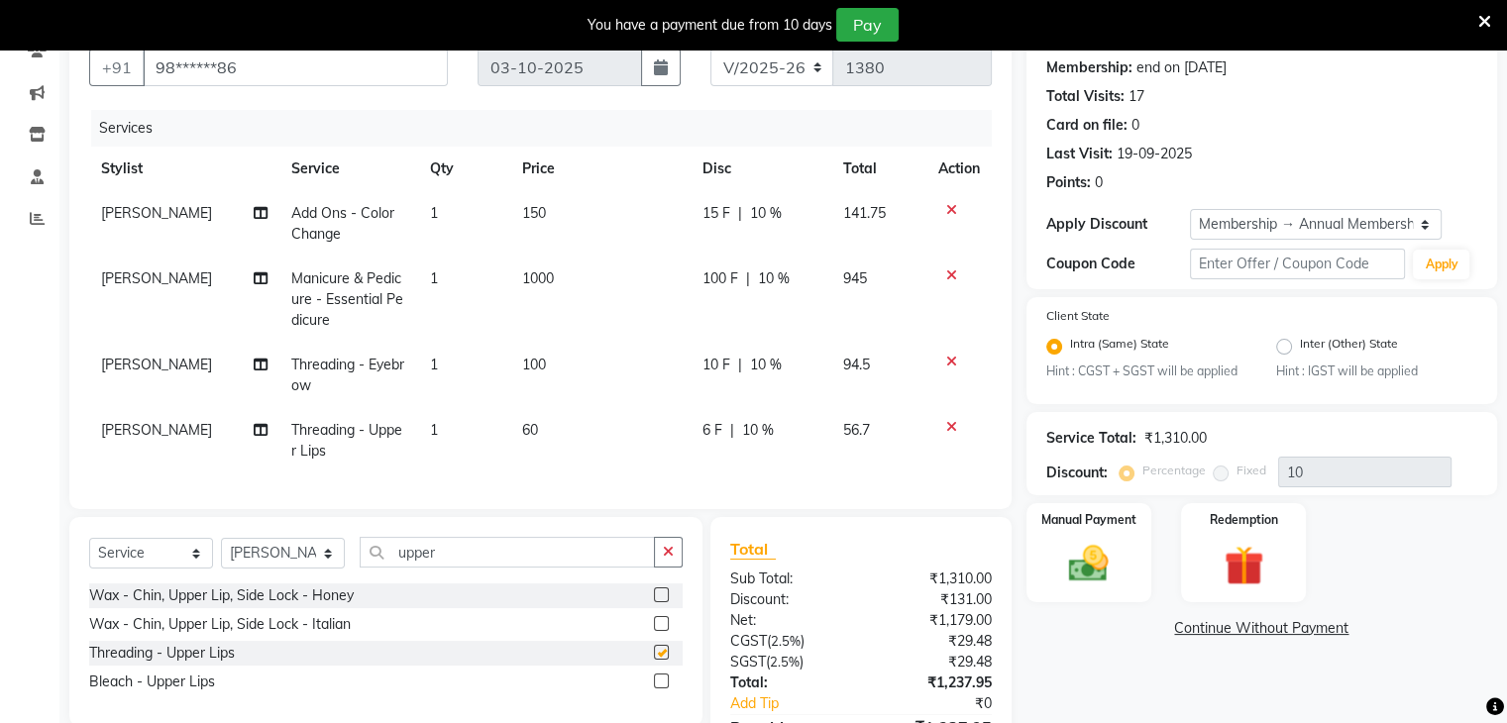
checkbox input "false"
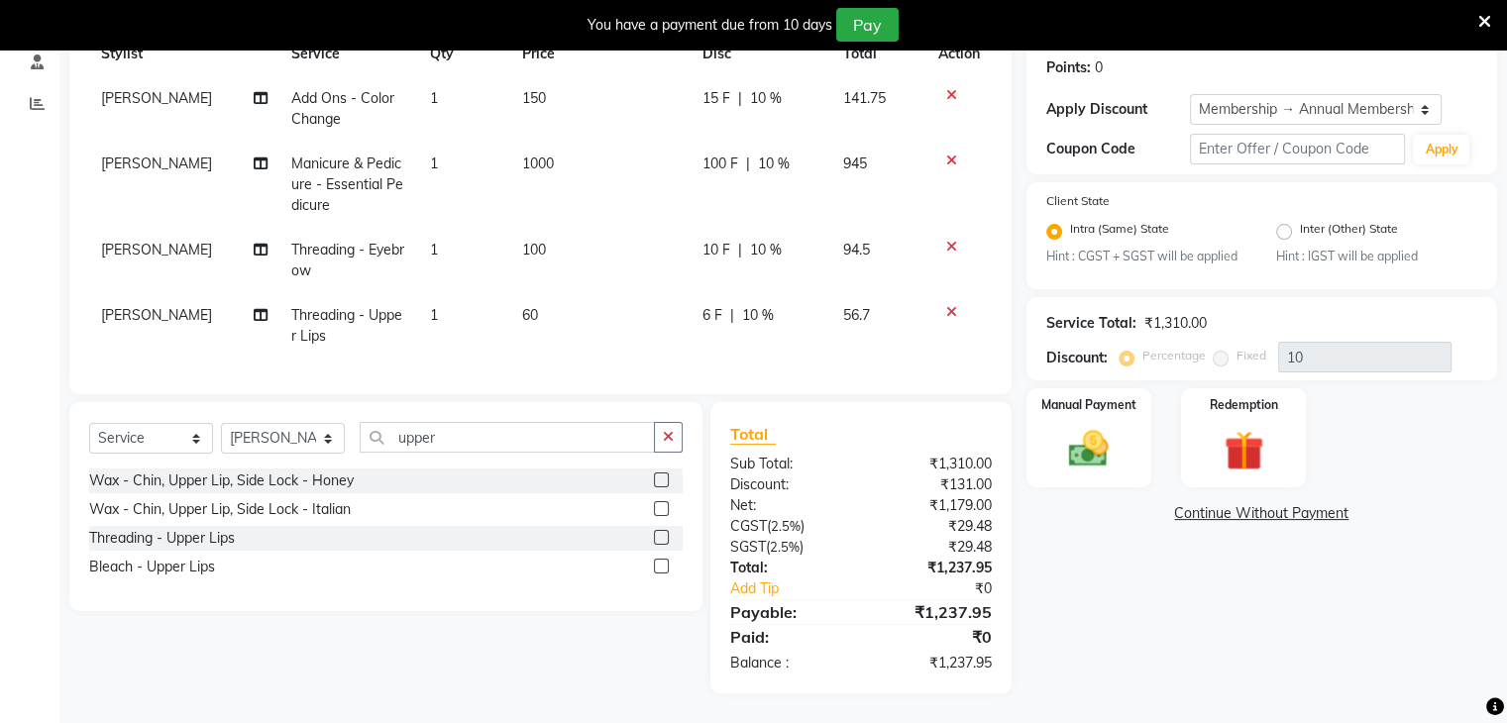
scroll to position [316, 0]
click at [1086, 408] on div "Manual Payment" at bounding box center [1089, 438] width 130 height 102
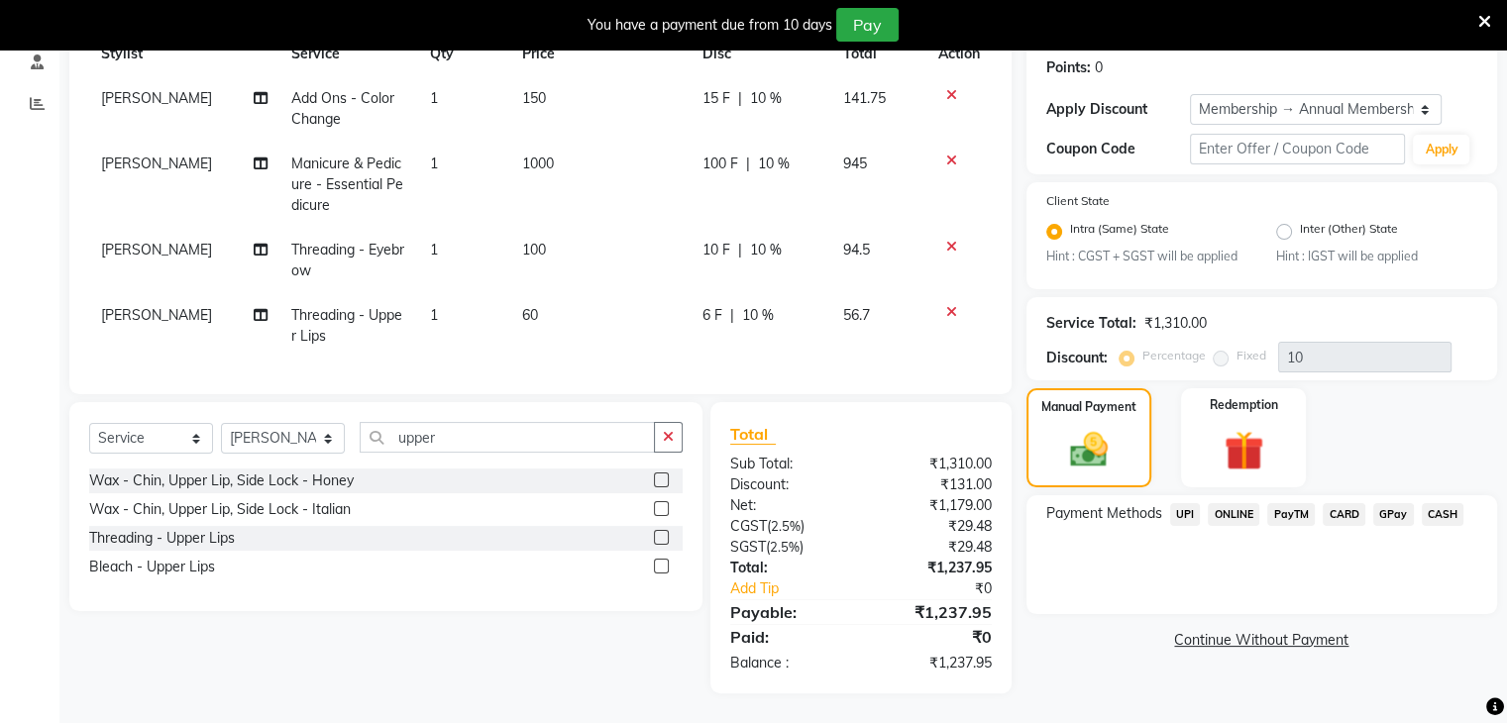
click at [1449, 503] on span "CASH" at bounding box center [1443, 514] width 43 height 23
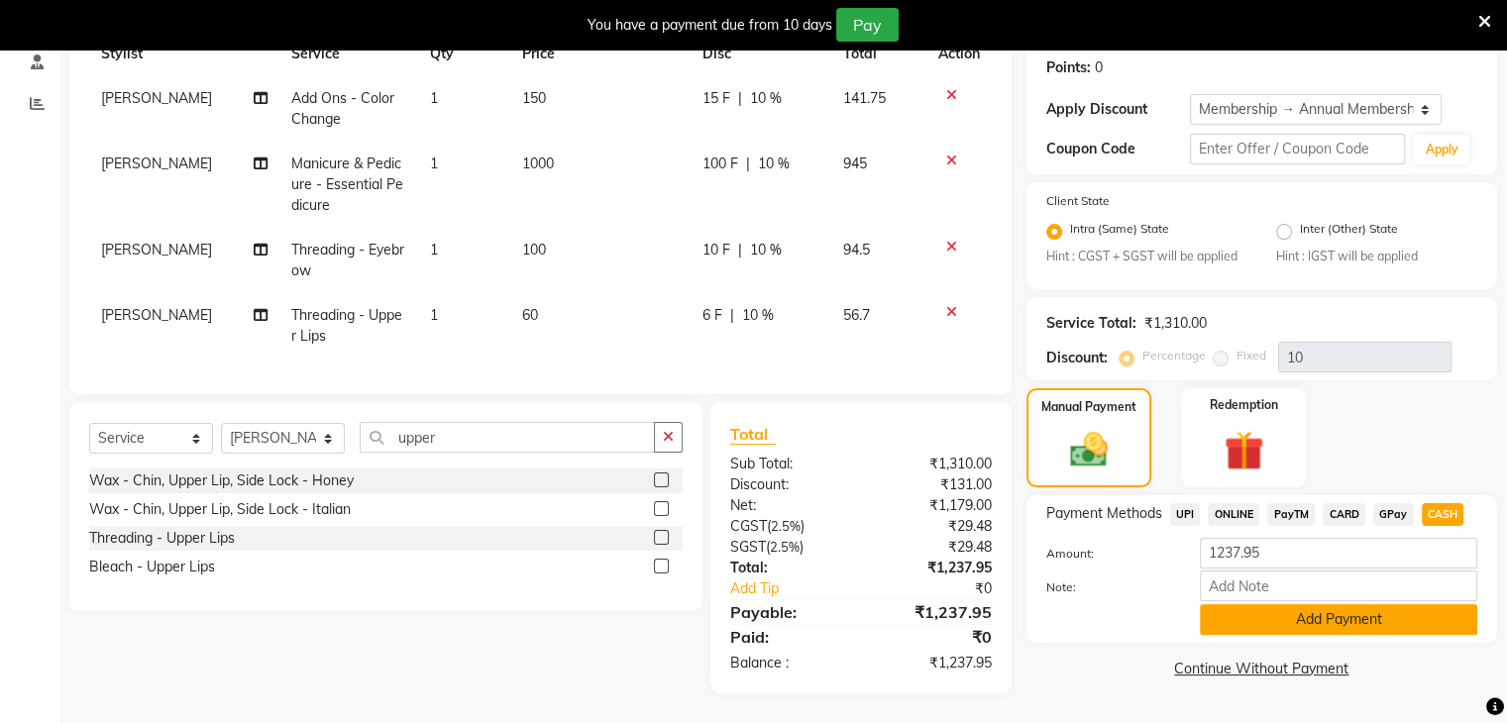
click at [1272, 614] on button "Add Payment" at bounding box center [1339, 620] width 278 height 31
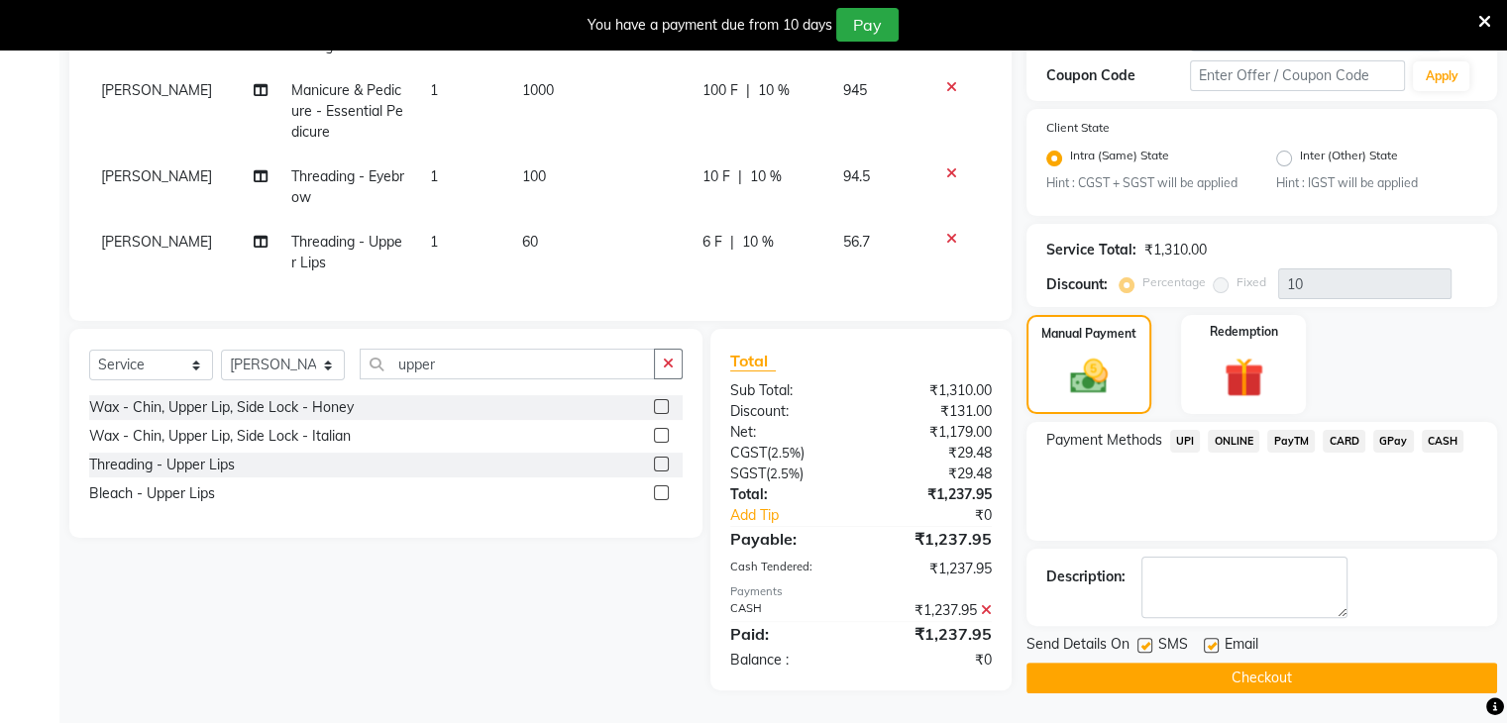
scroll to position [387, 0]
click at [1265, 667] on button "Checkout" at bounding box center [1262, 678] width 471 height 31
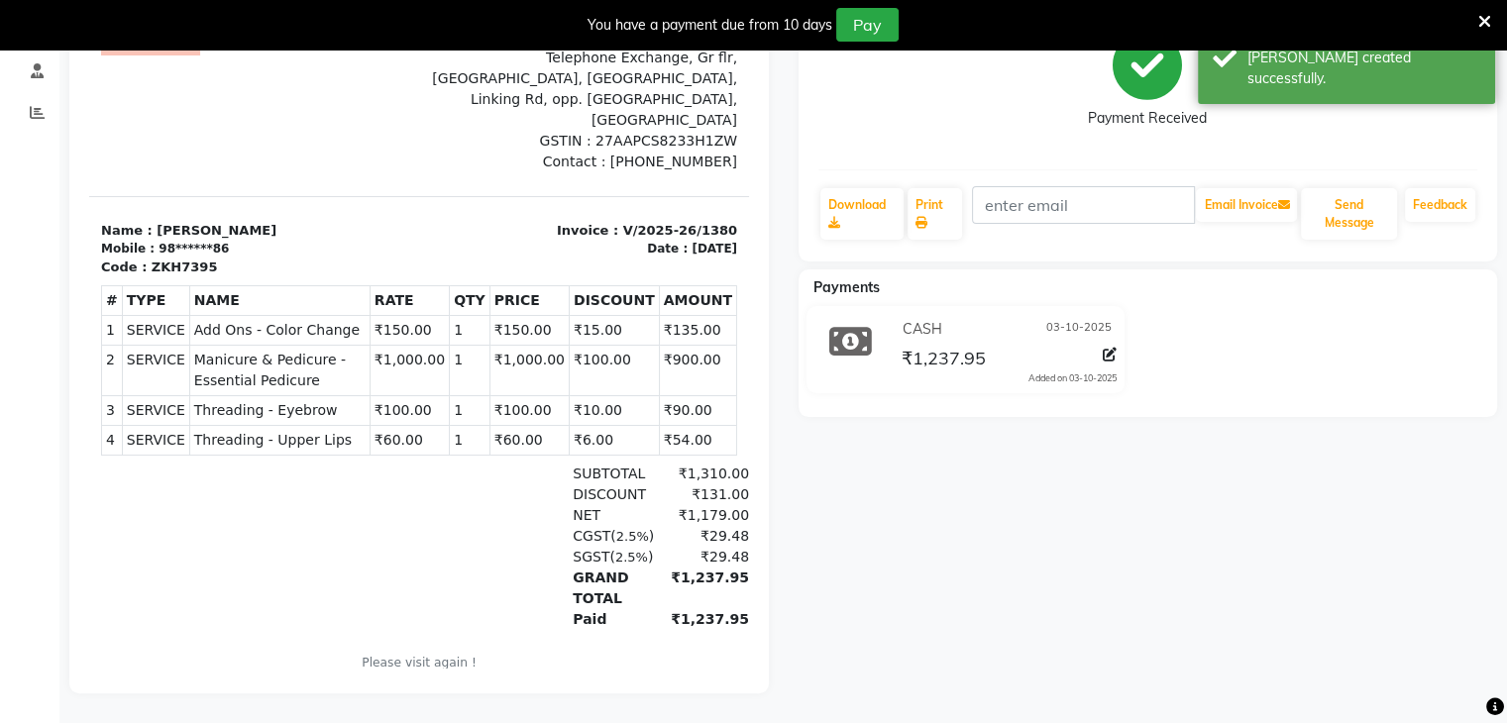
scroll to position [50, 0]
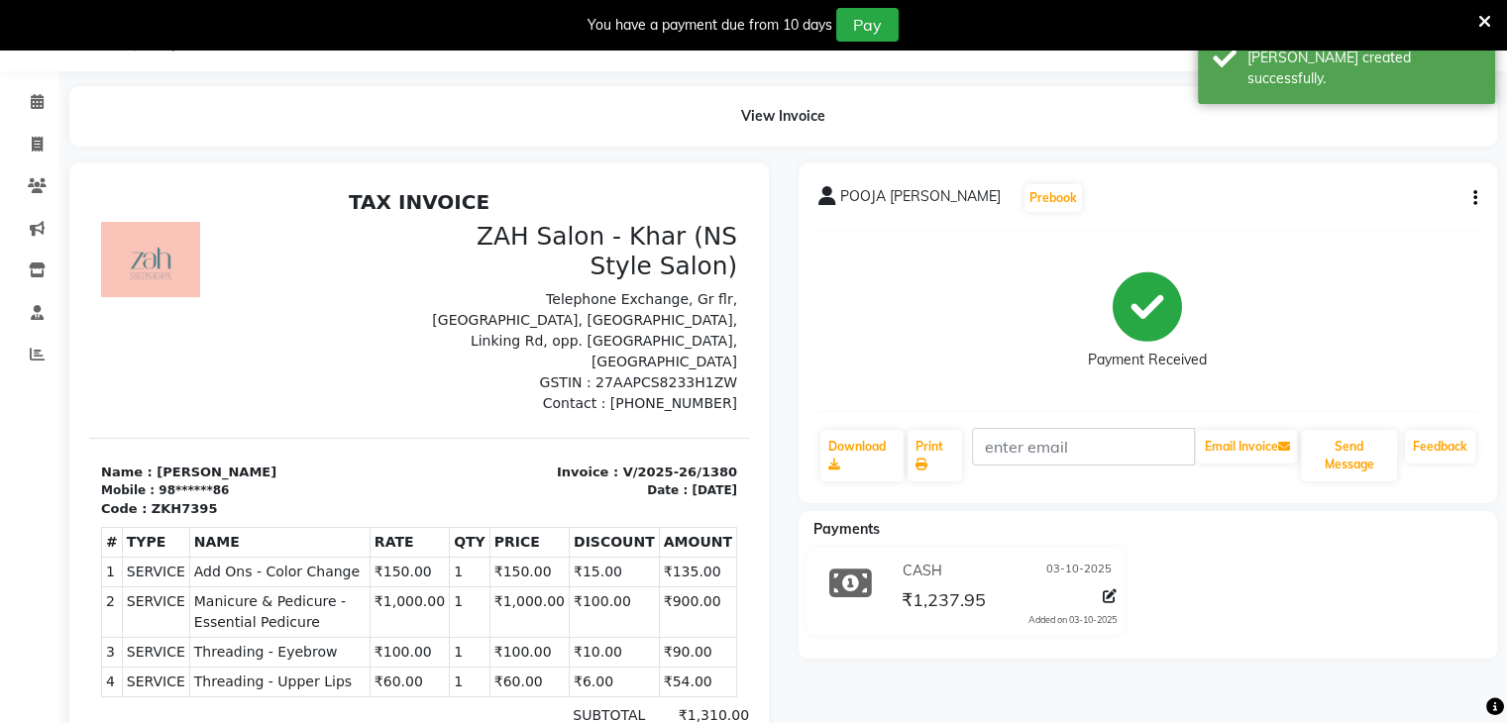
select select "5619"
select select "service"
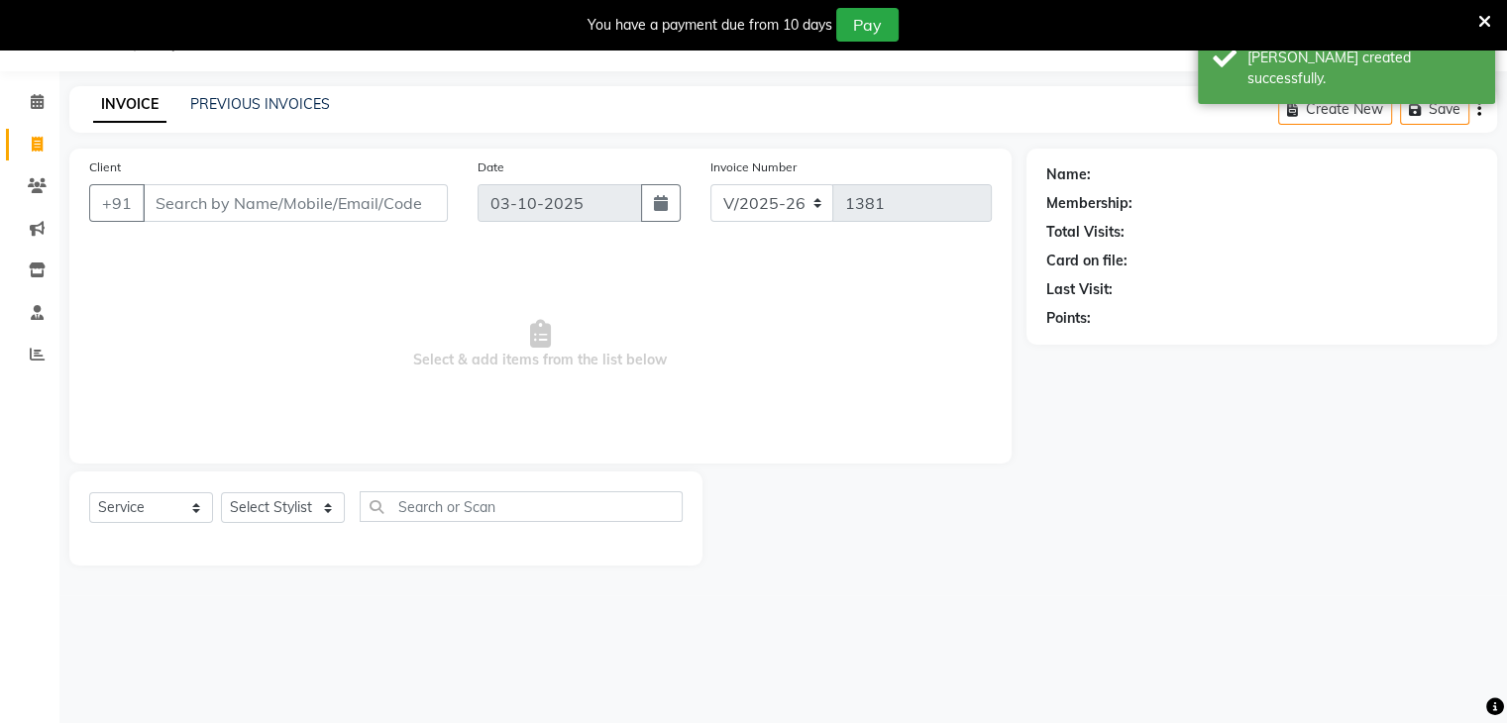
click at [242, 191] on input "Client" at bounding box center [295, 203] width 305 height 38
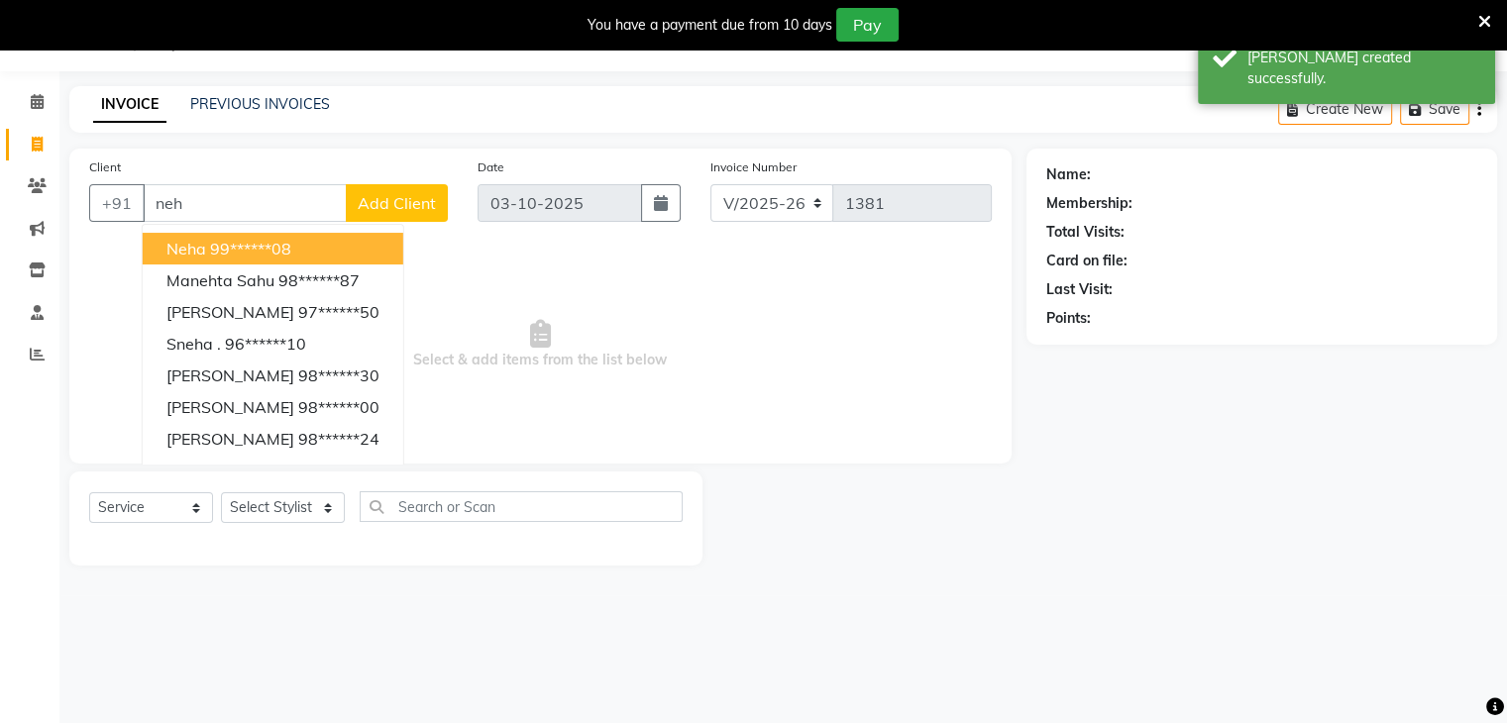
click at [199, 248] on span "neha" at bounding box center [187, 249] width 40 height 20
type input "99******08"
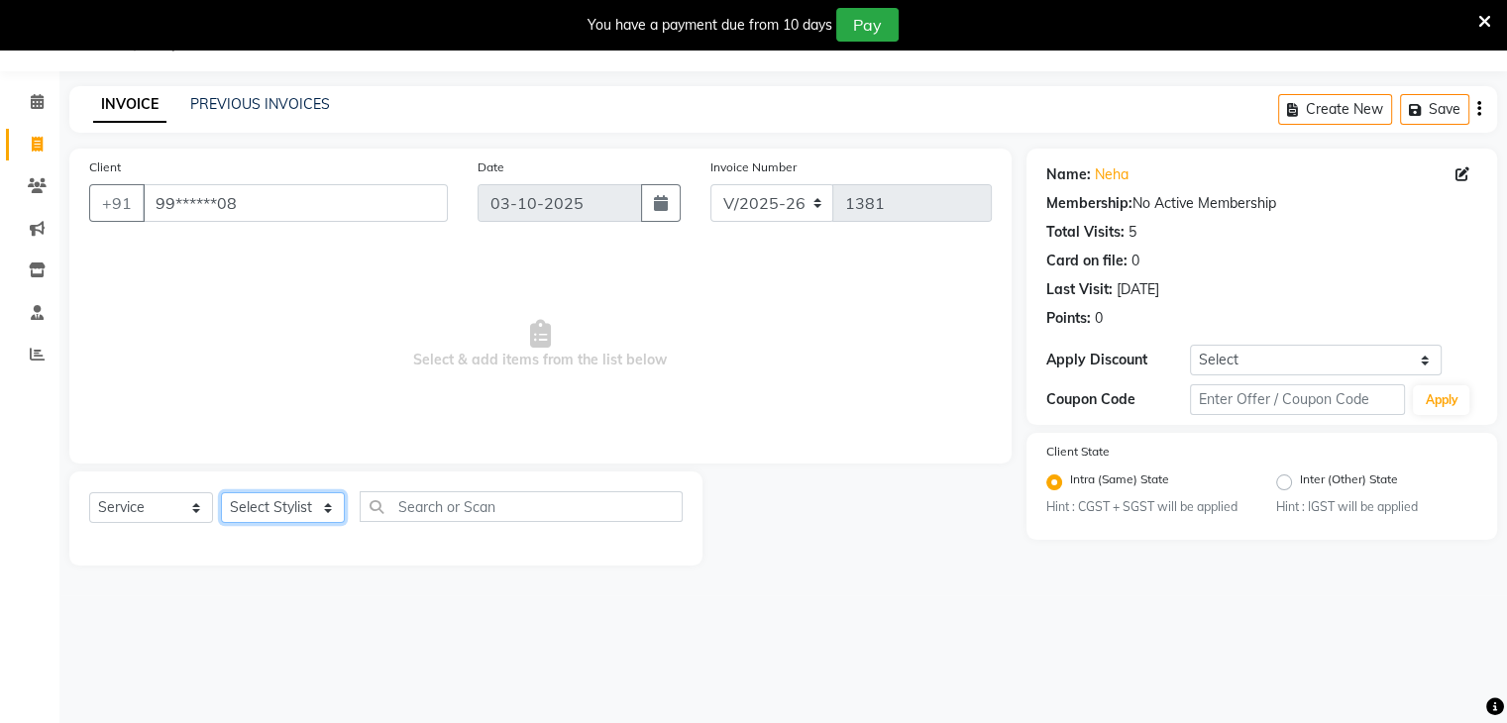
click at [327, 507] on select "Select Stylist Bharti Gurun [PERSON_NAME] [PERSON_NAME] Khar [PERSON_NAME] PAGA…" at bounding box center [283, 508] width 124 height 31
select select "38404"
click at [221, 494] on select "Select Stylist Bharti Gurun [PERSON_NAME] [PERSON_NAME] Khar [PERSON_NAME] PAGA…" at bounding box center [283, 508] width 124 height 31
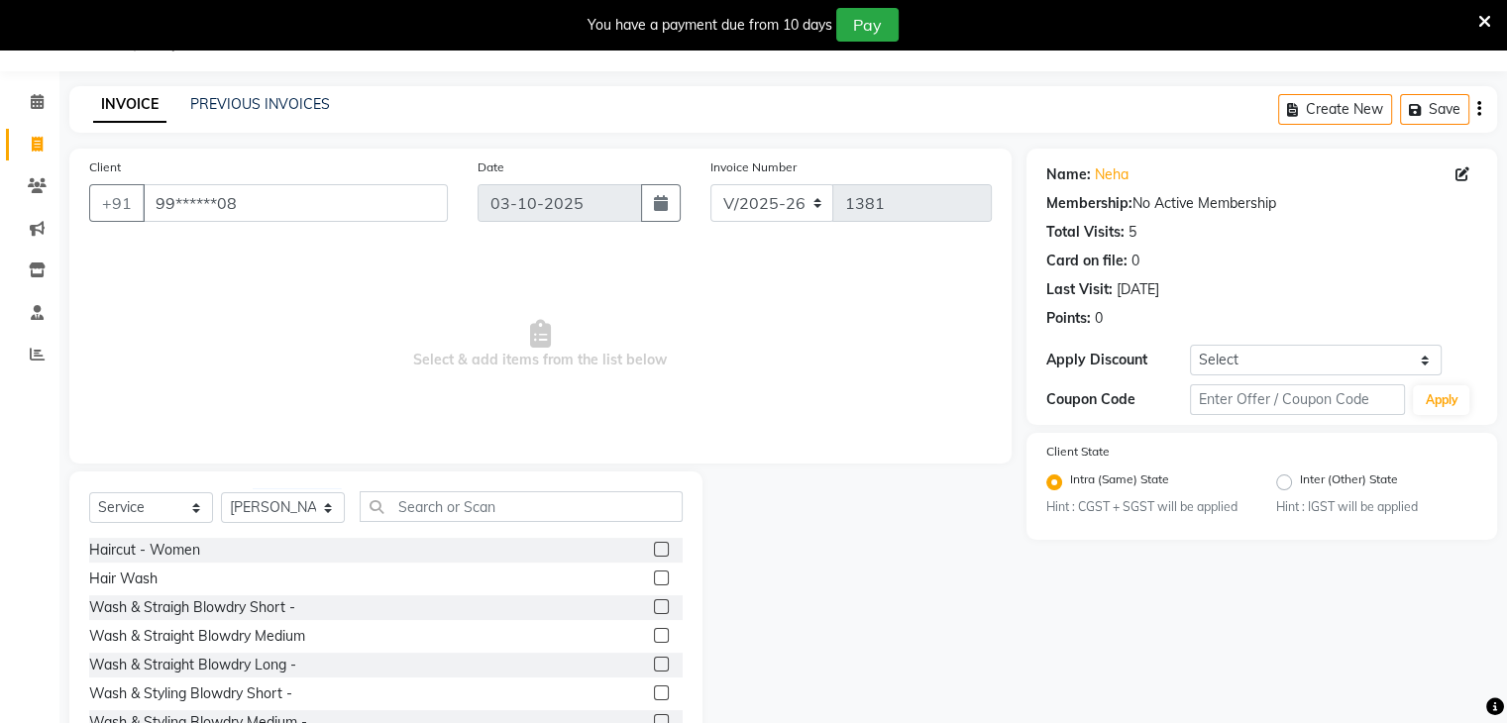
click at [654, 574] on label at bounding box center [661, 578] width 15 height 15
click at [654, 574] on input "checkbox" at bounding box center [660, 579] width 13 height 13
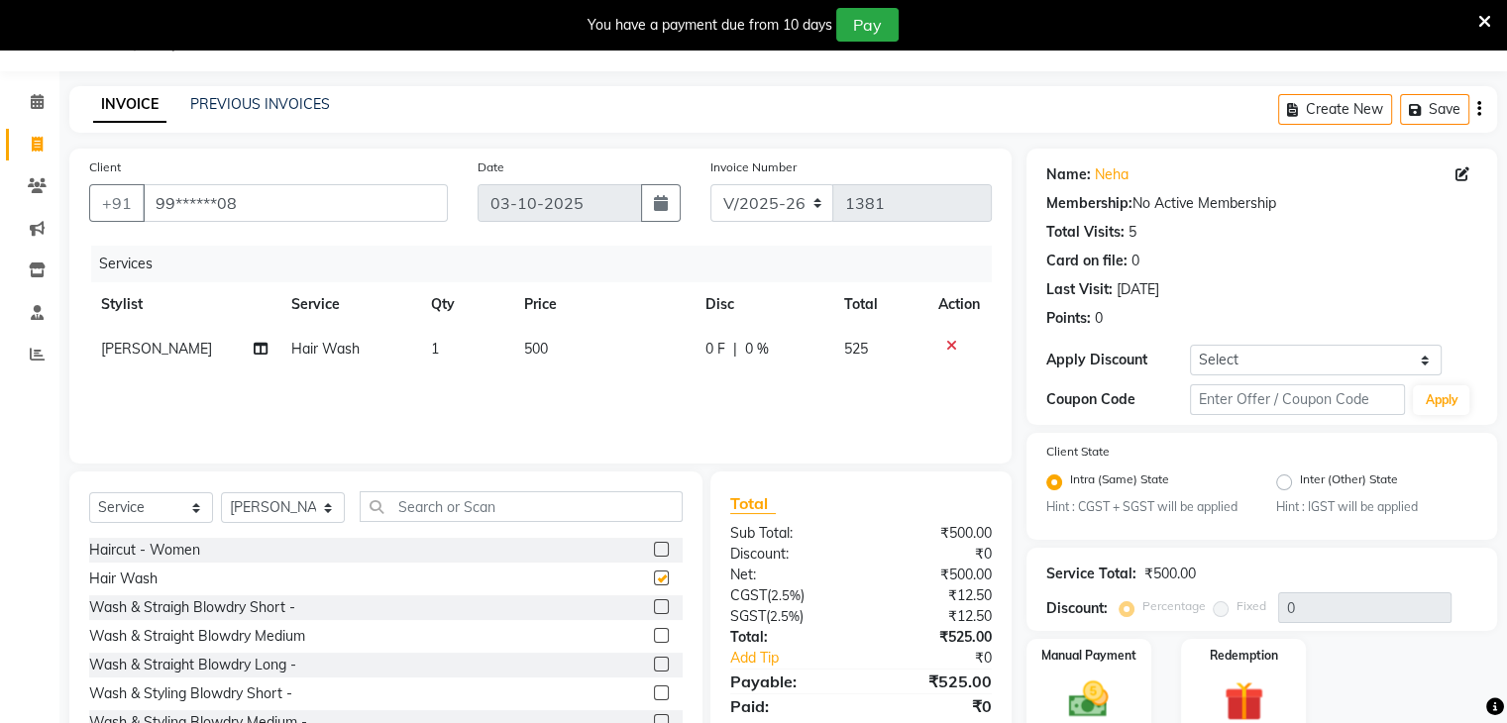
checkbox input "false"
click at [492, 508] on input "text" at bounding box center [521, 507] width 323 height 31
click at [654, 605] on label at bounding box center [661, 607] width 15 height 15
click at [654, 605] on input "checkbox" at bounding box center [660, 608] width 13 height 13
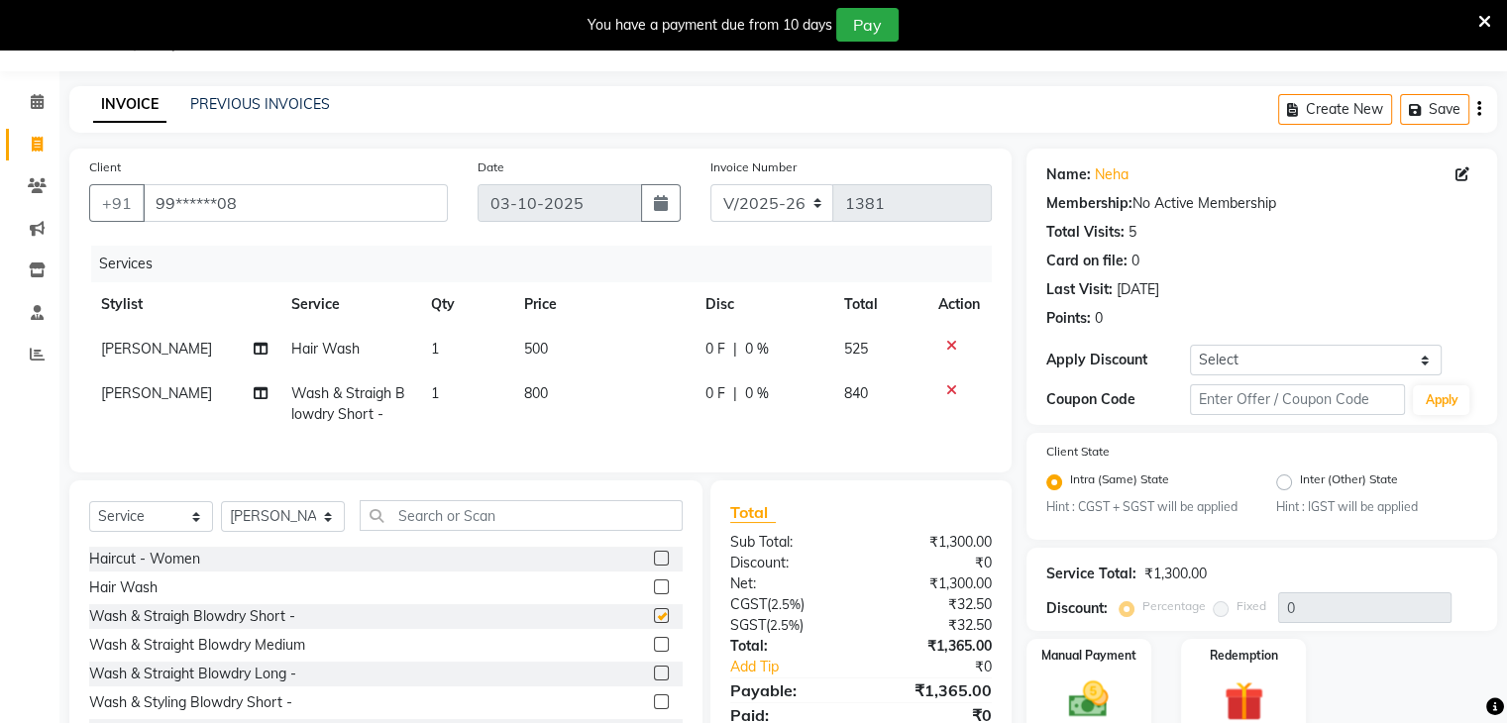
checkbox input "false"
click at [946, 342] on icon at bounding box center [951, 346] width 11 height 14
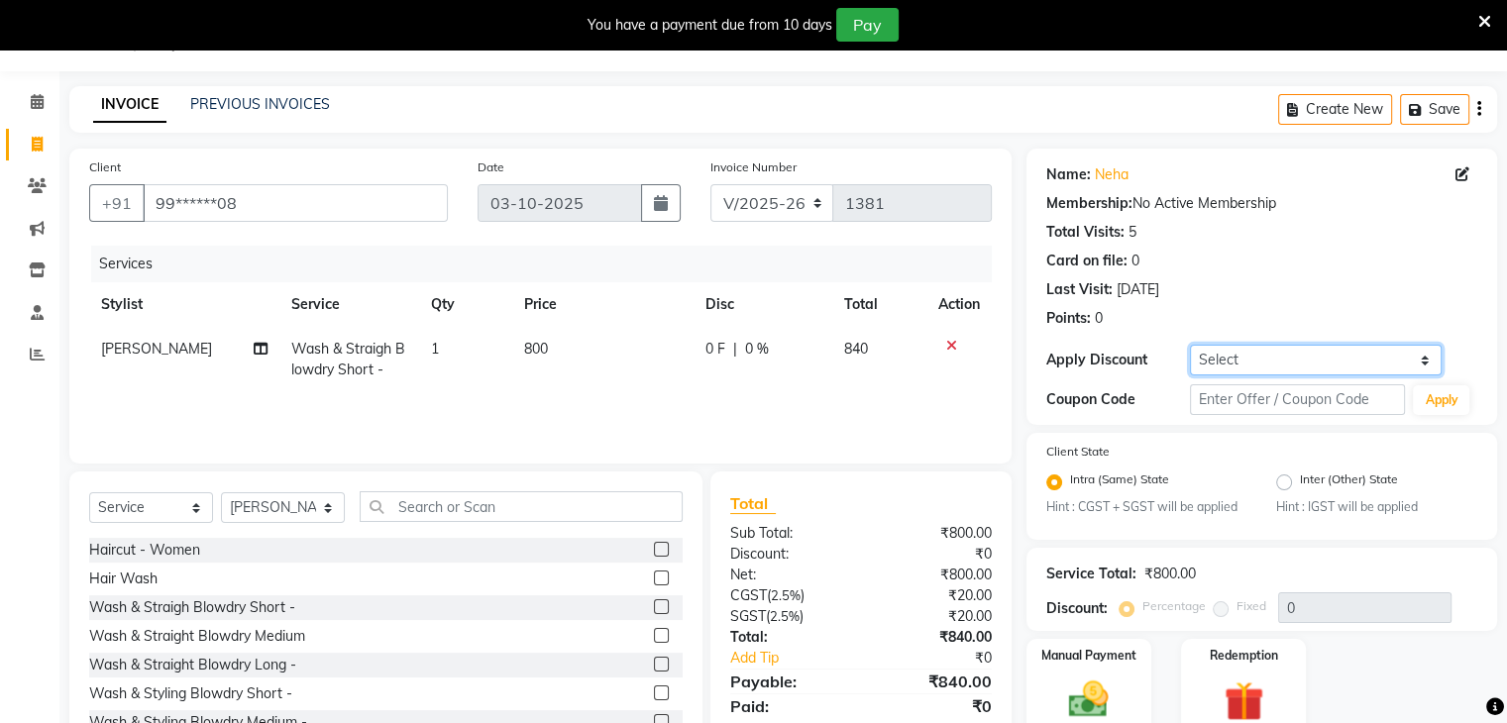
click at [1272, 366] on select "Select Coupon → Daily Discount Coupon → Managers@10 Coupon → Am/bh/acct Coupon …" at bounding box center [1316, 360] width 252 height 31
select select "2: Object"
click at [1190, 345] on select "Select Coupon → Daily Discount Coupon → Managers@10 Coupon → Am/bh/acct Coupon …" at bounding box center [1316, 360] width 252 height 31
radio input "false"
radio input "true"
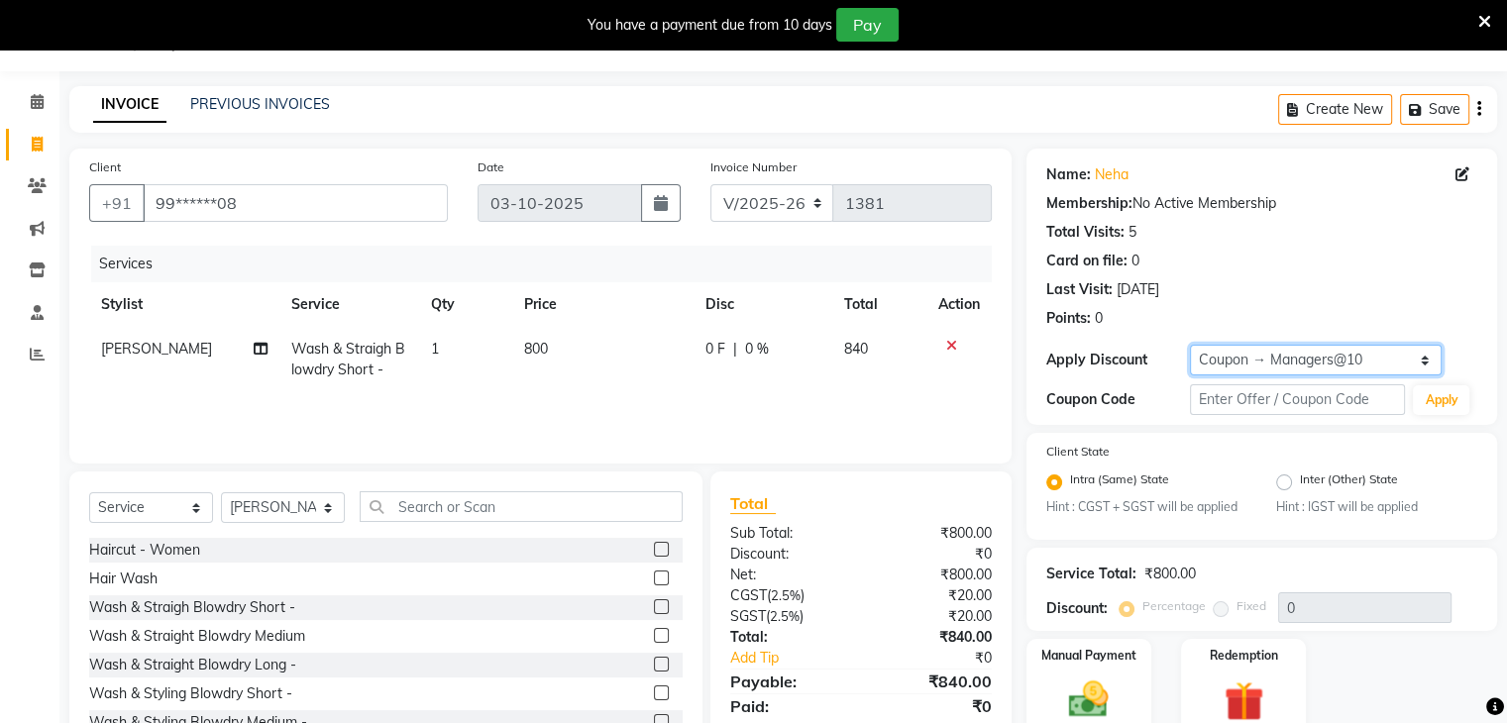
type input "10"
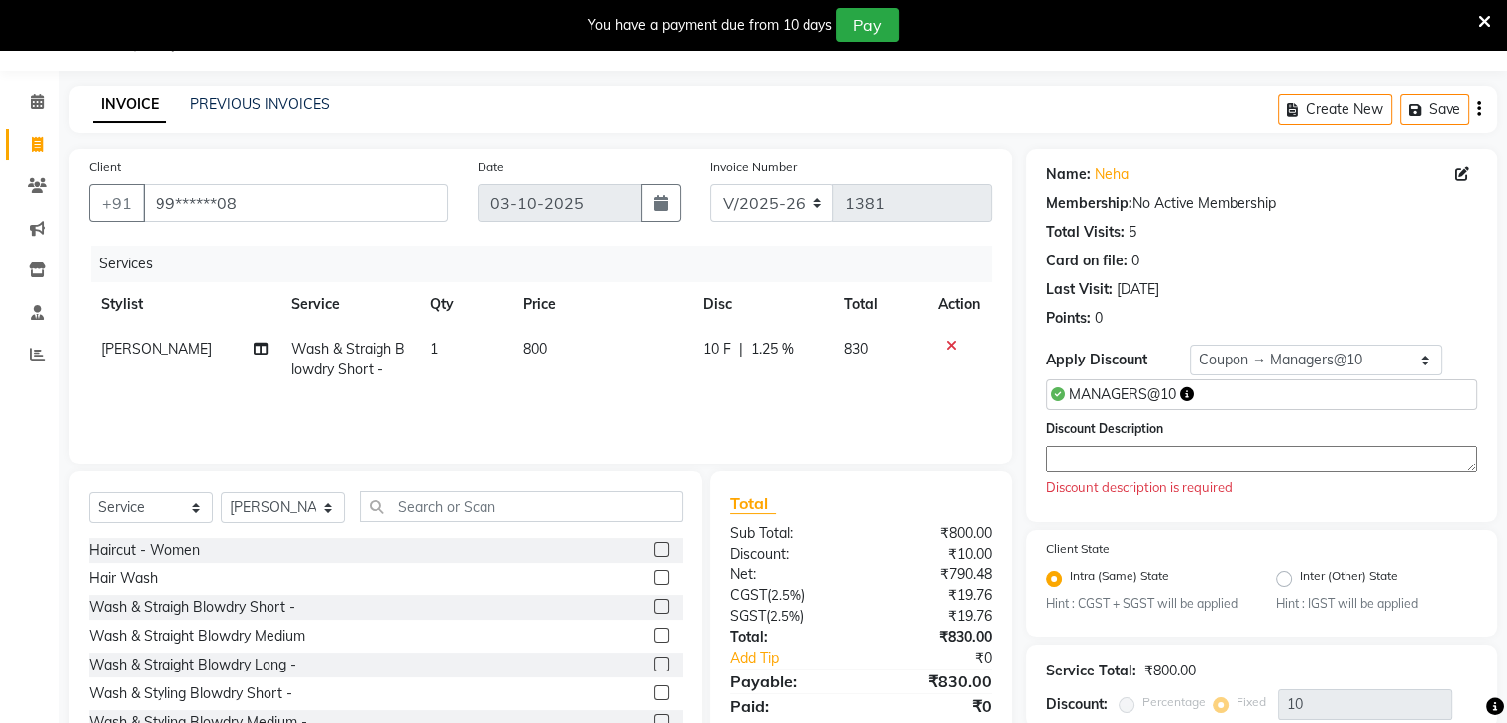
click at [1182, 456] on textarea at bounding box center [1262, 459] width 431 height 27
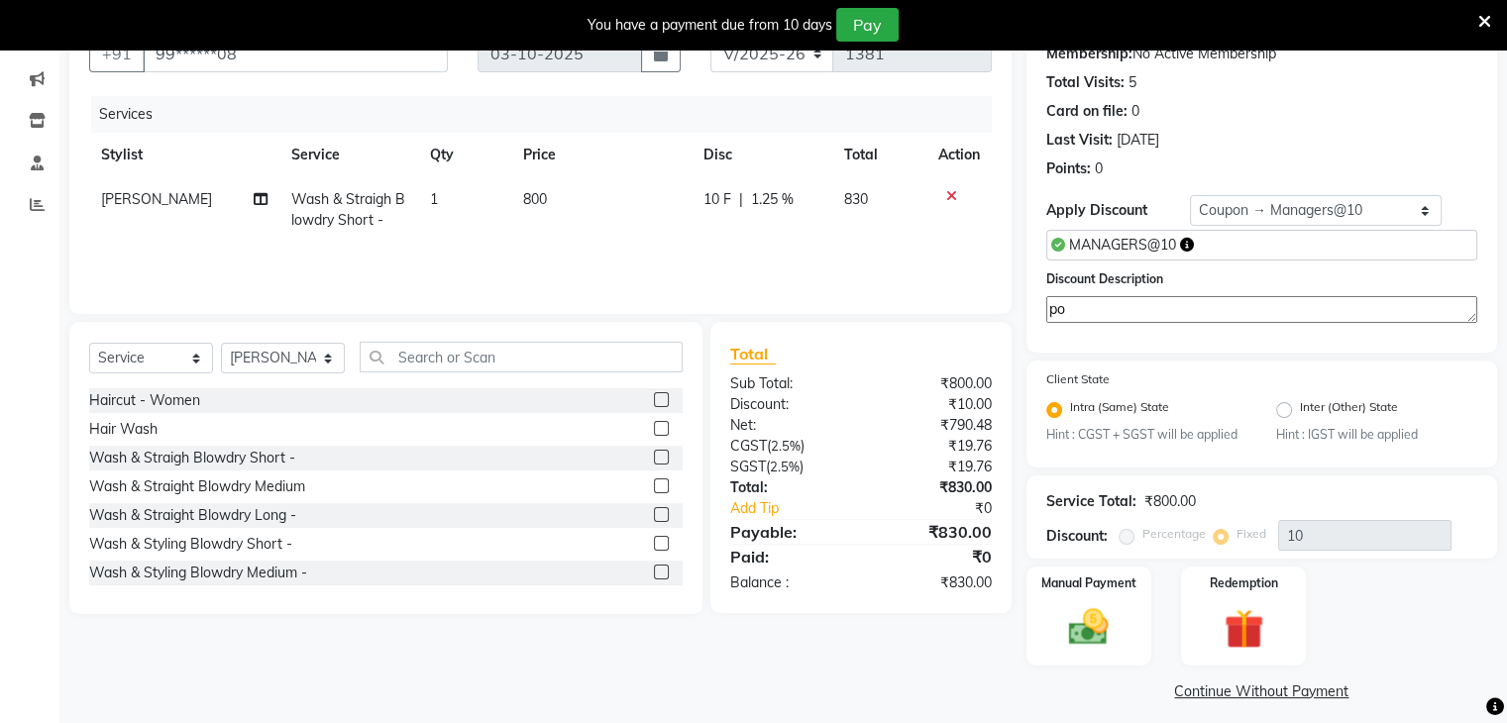
scroll to position [208, 0]
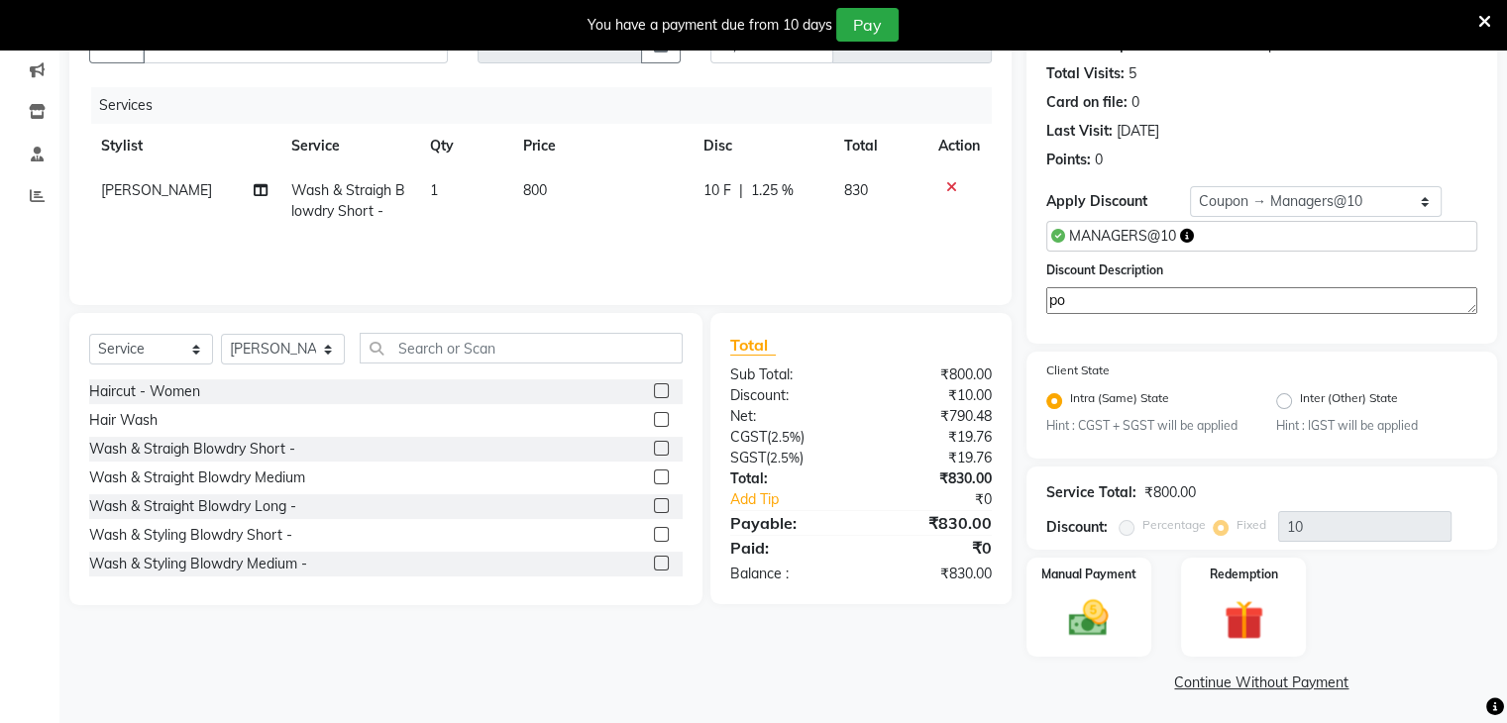
type textarea "po"
click at [957, 641] on div "Client +91 99******08 Date [DATE] Invoice Number V/2025 V/[PHONE_NUMBER] Servic…" at bounding box center [541, 344] width 972 height 708
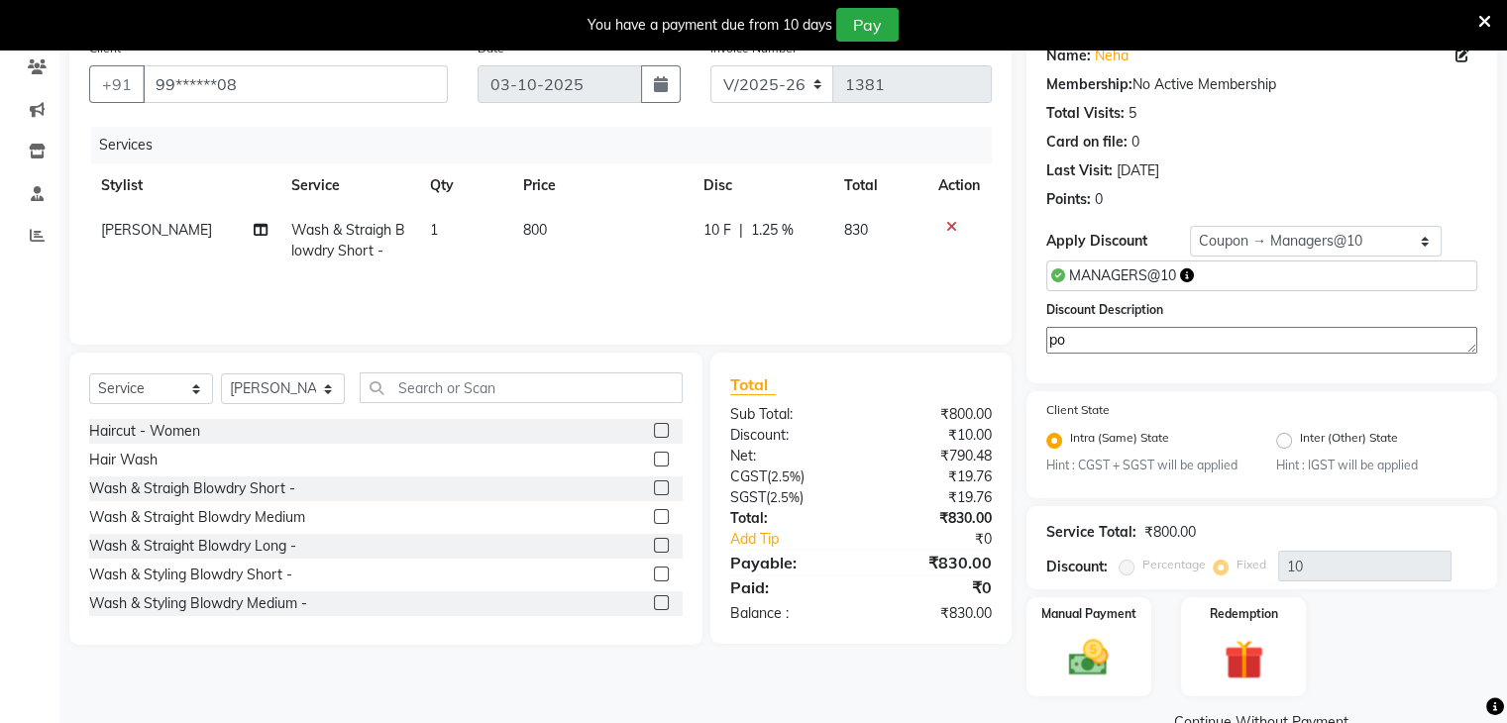
scroll to position [129, 0]
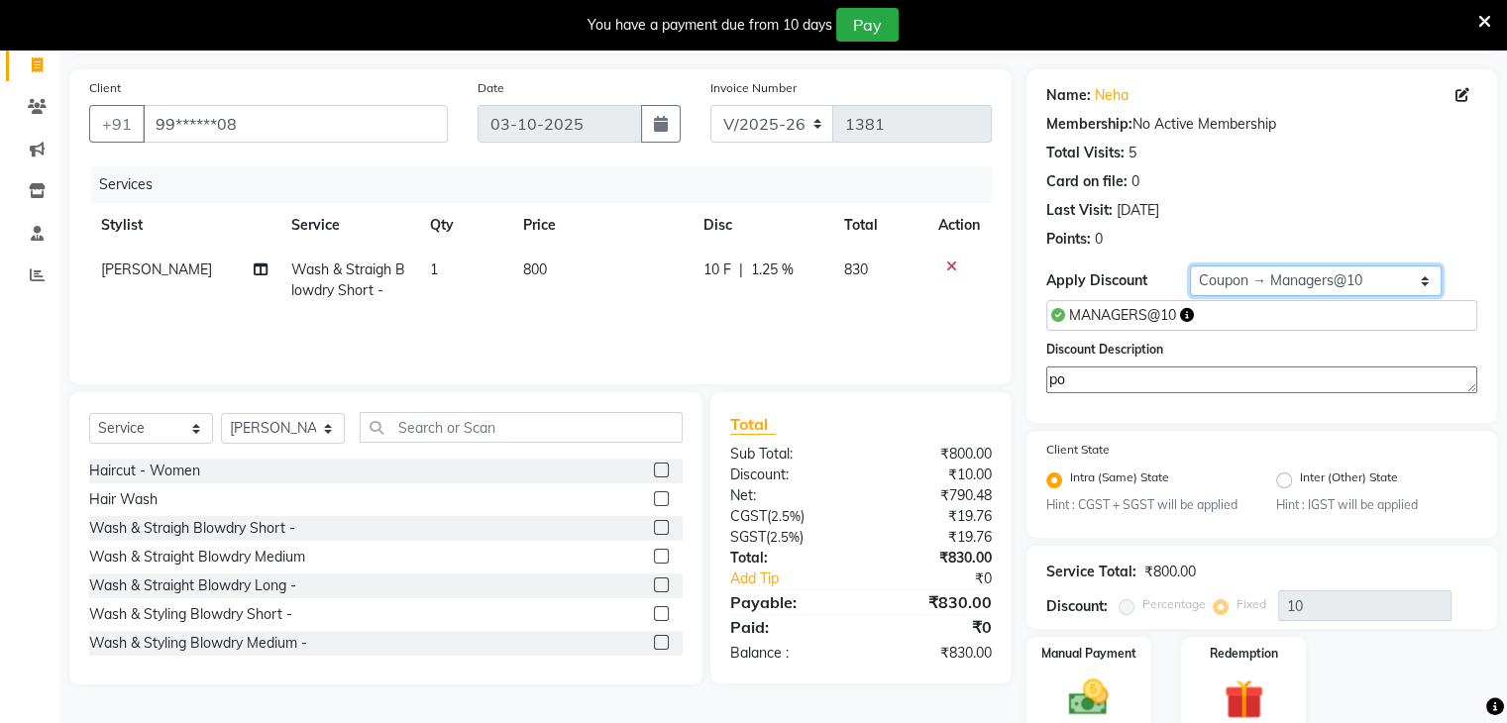
click at [1414, 268] on select "Select Coupon → Daily Discount Coupon → Managers@10 Coupon → Am/bh/acct Coupon …" at bounding box center [1316, 281] width 252 height 31
select select "1: Object"
click at [1190, 273] on select "Select Coupon → Daily Discount Coupon → Managers@10 Coupon → Am/bh/acct Coupon …" at bounding box center [1316, 281] width 252 height 31
radio input "true"
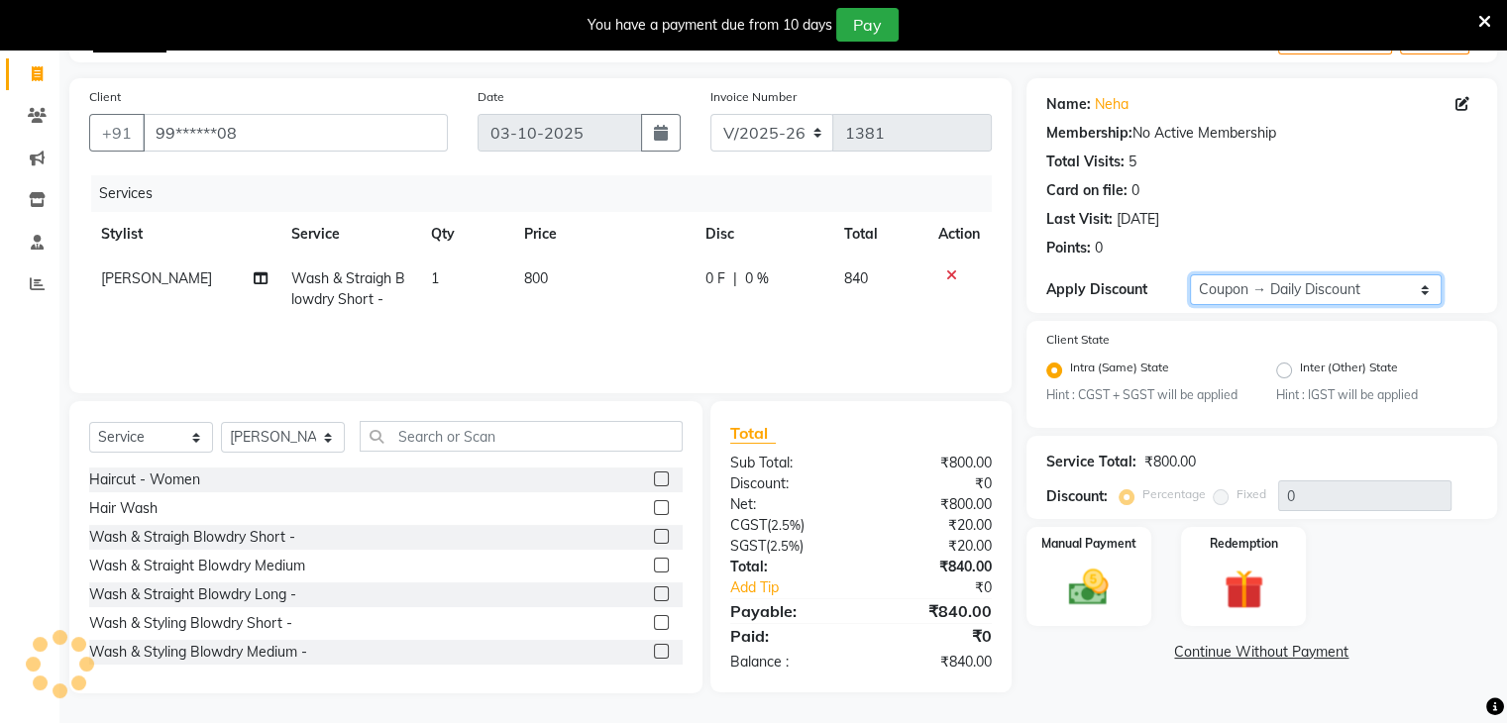
type input "10"
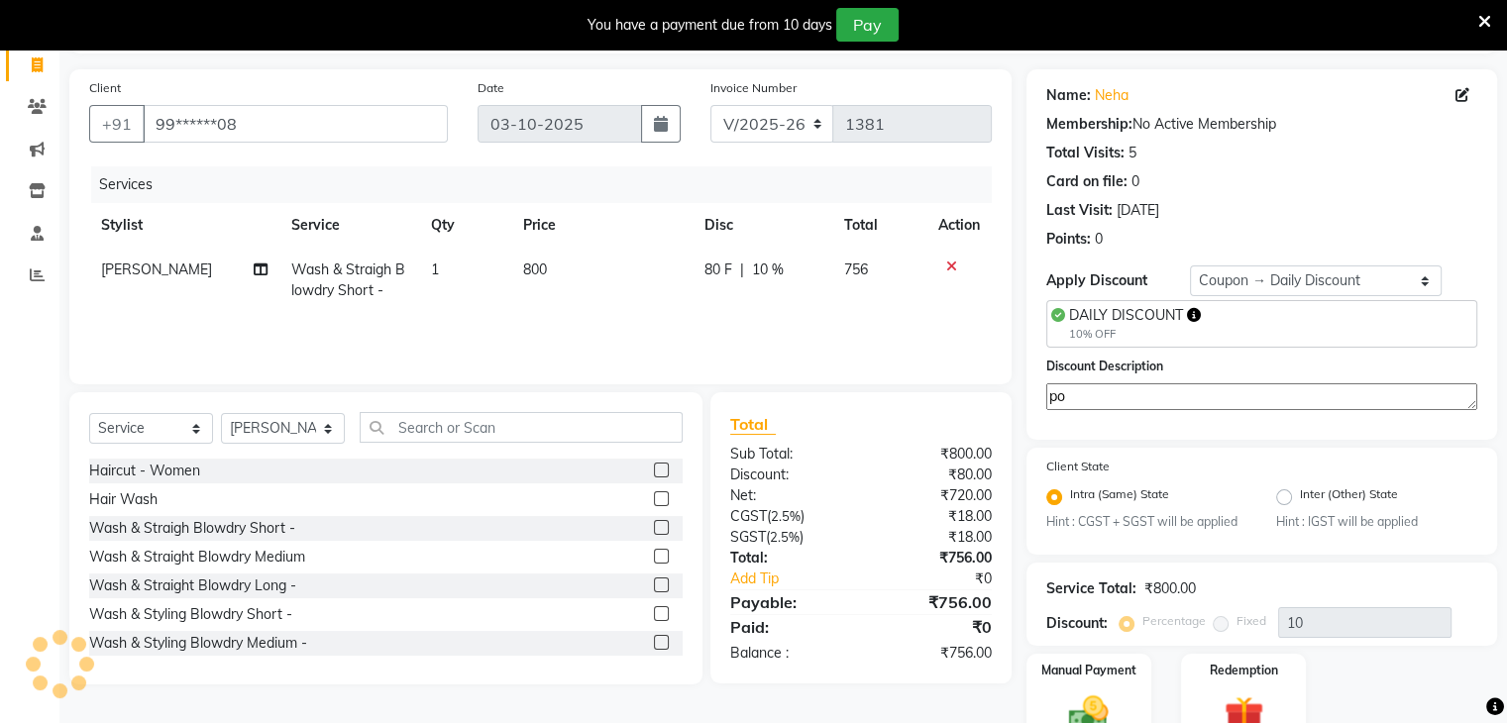
click at [1315, 330] on div "DAILY DISCOUNT 10% OFF" at bounding box center [1262, 324] width 431 height 48
click at [946, 263] on icon at bounding box center [951, 267] width 11 height 14
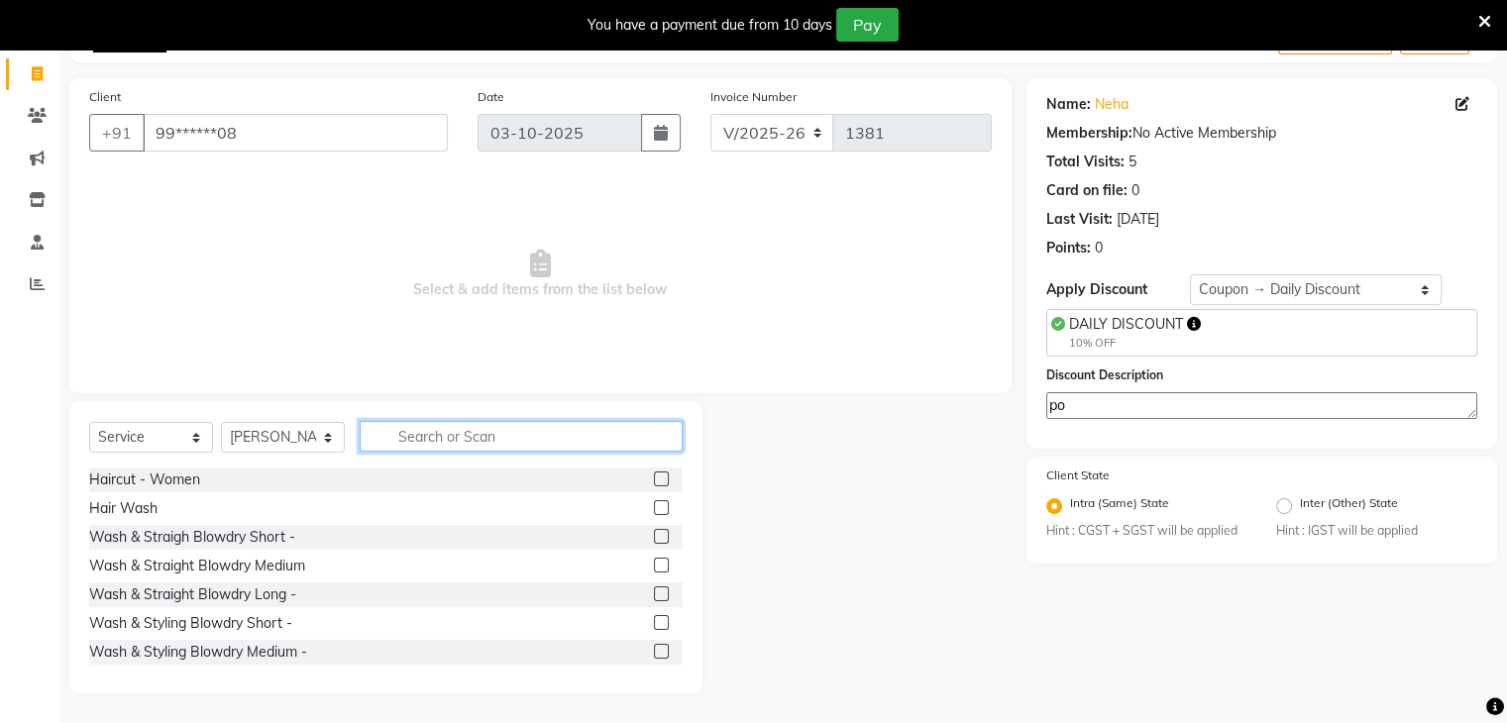
click at [504, 436] on input "text" at bounding box center [521, 436] width 323 height 31
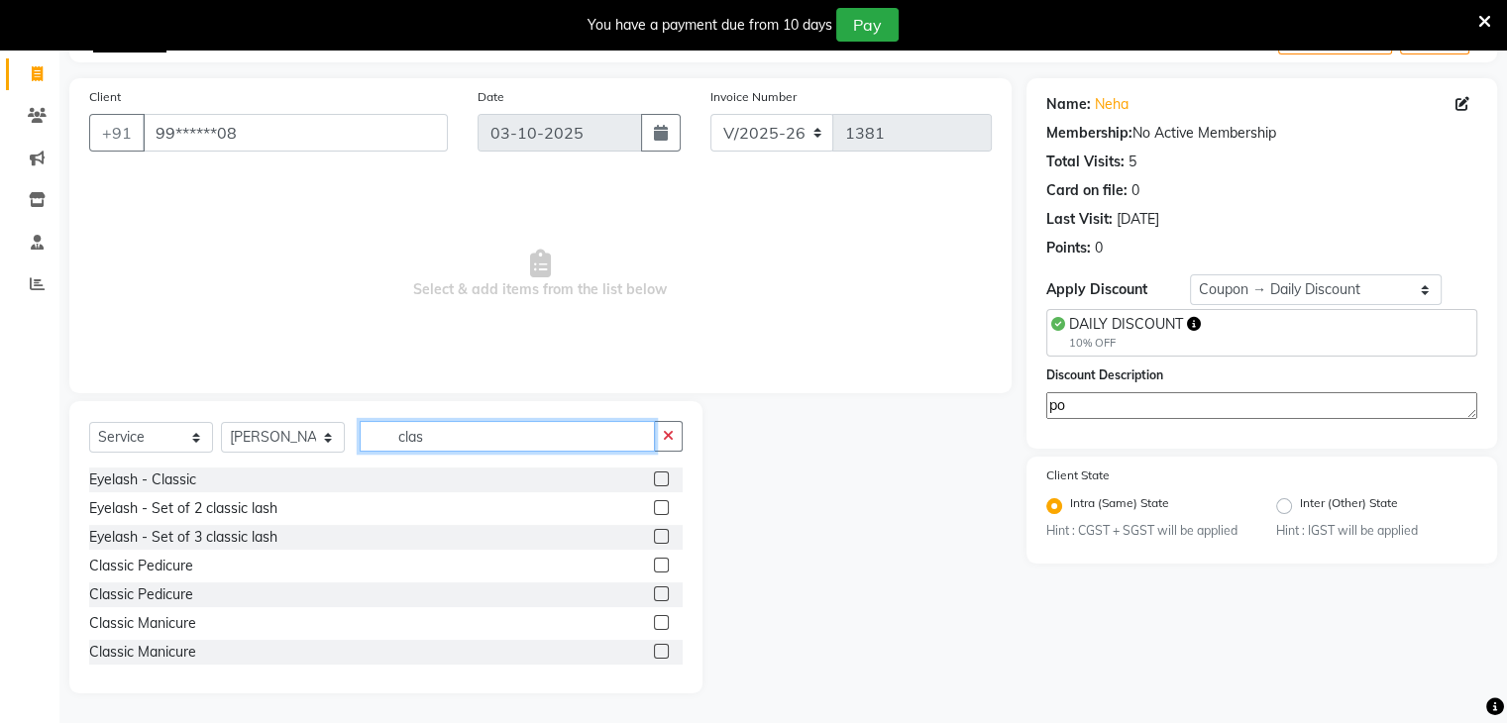
type input "clas"
click at [654, 619] on label at bounding box center [661, 622] width 15 height 15
click at [654, 619] on input "checkbox" at bounding box center [660, 623] width 13 height 13
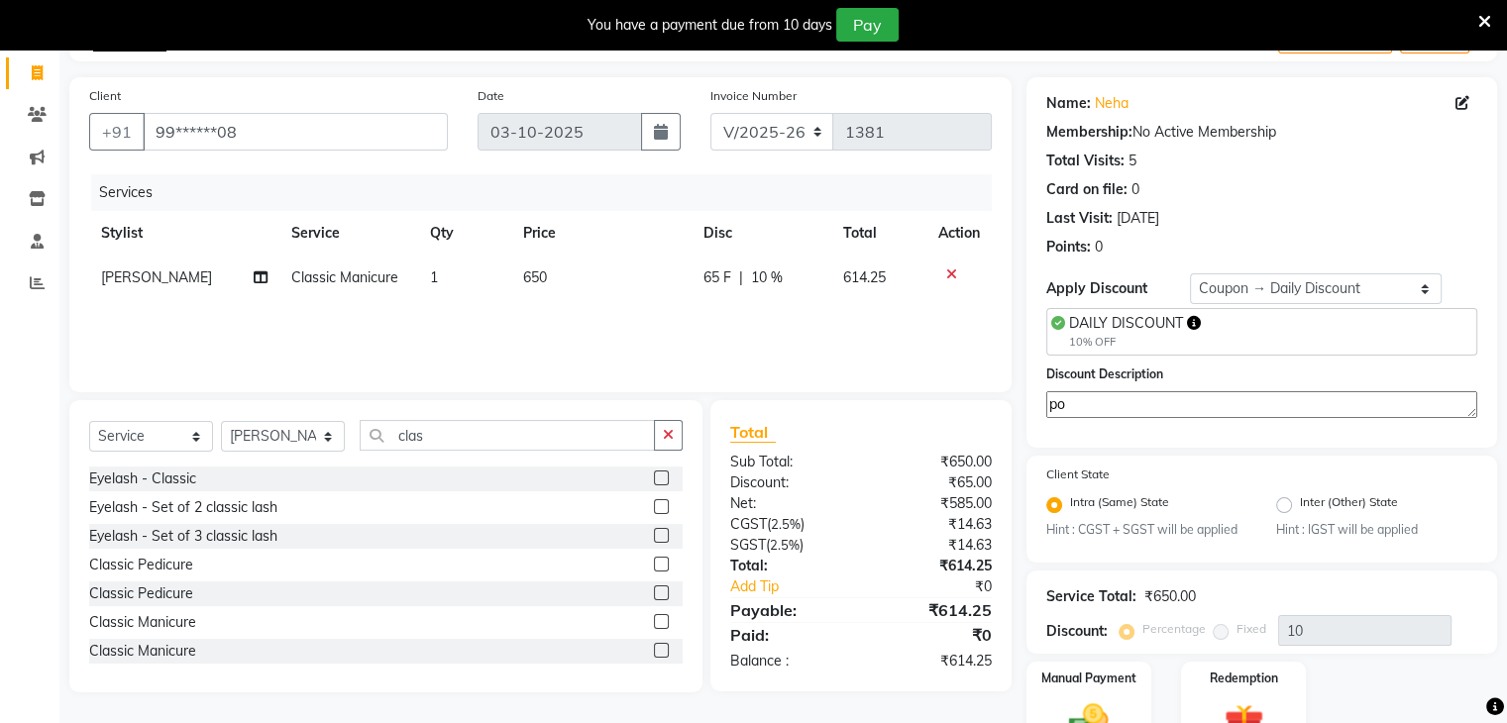
click at [947, 276] on icon at bounding box center [951, 275] width 11 height 14
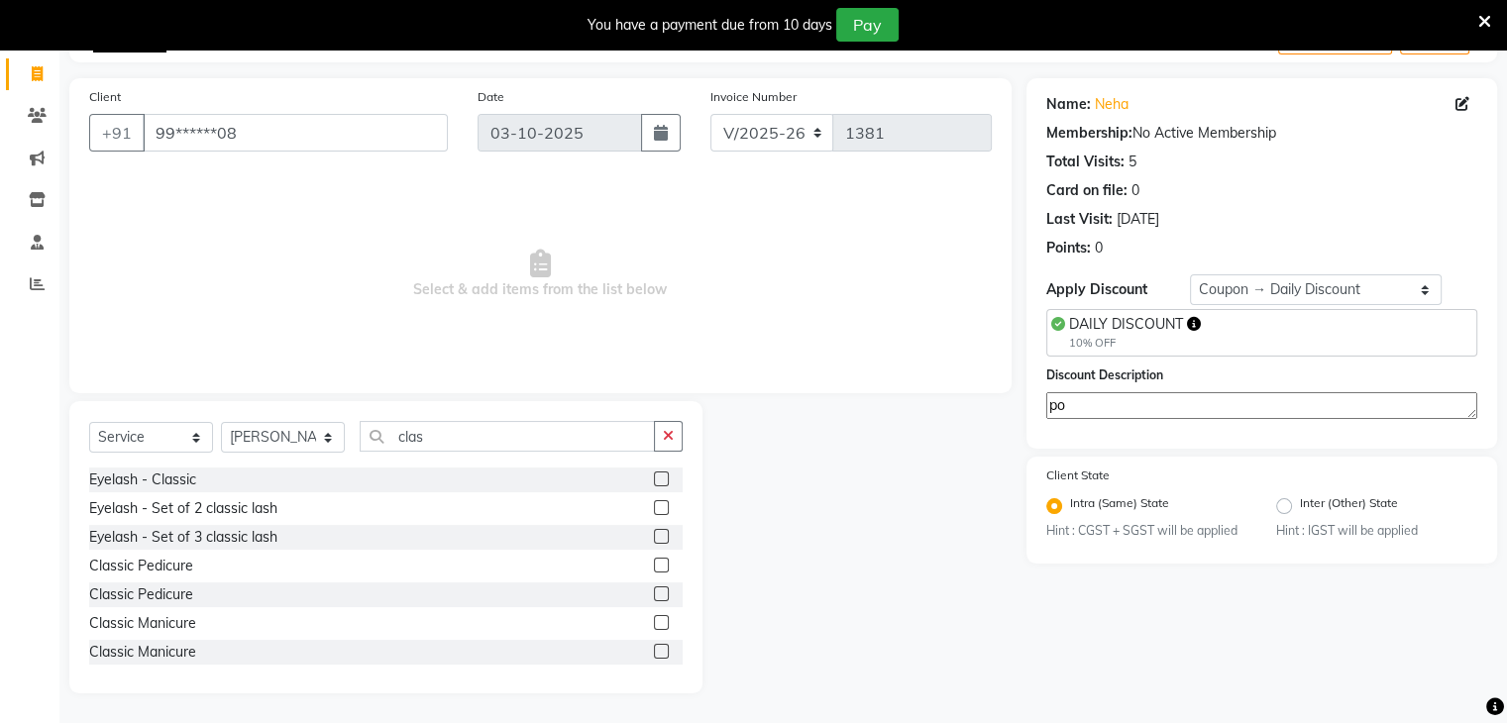
scroll to position [3, 0]
click at [654, 618] on label at bounding box center [661, 619] width 15 height 15
click at [654, 618] on input "checkbox" at bounding box center [660, 620] width 13 height 13
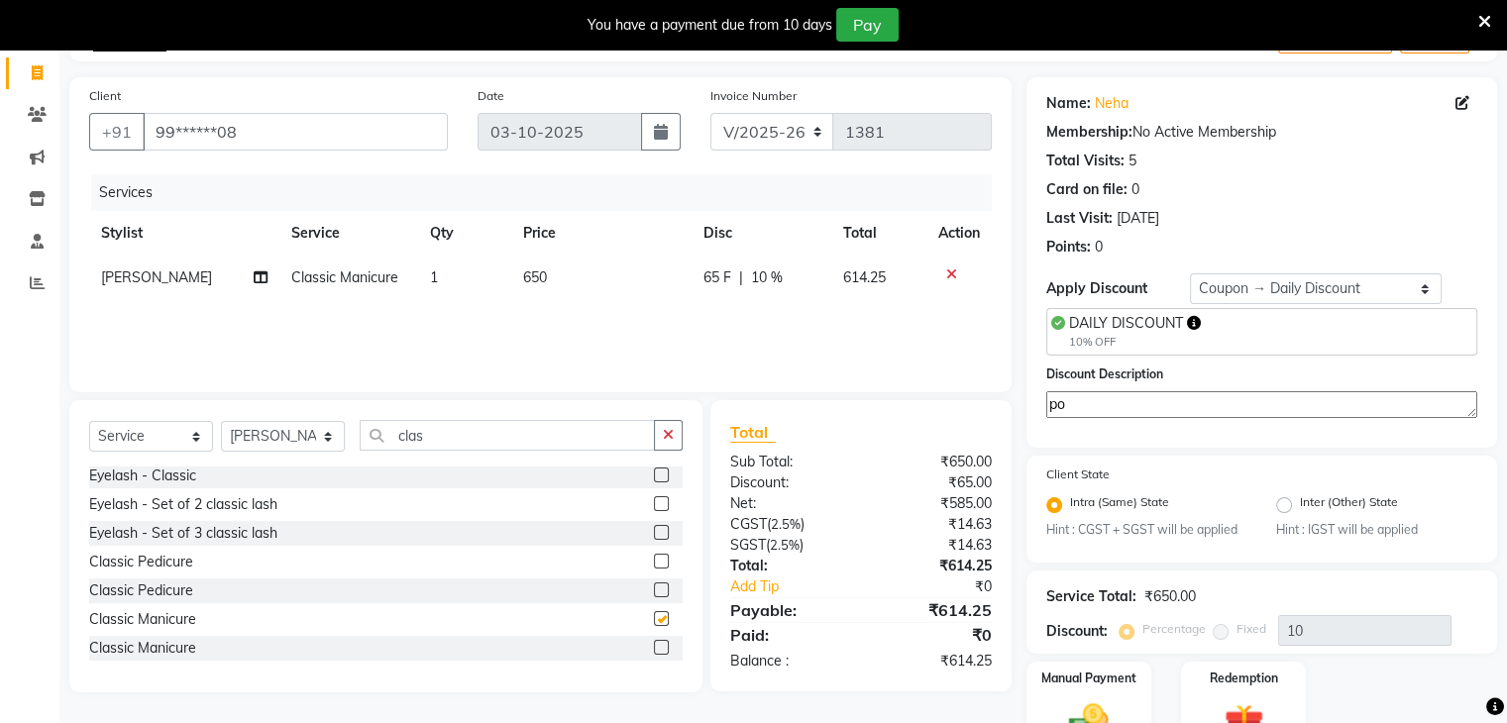
checkbox input "false"
click at [654, 639] on div at bounding box center [668, 648] width 29 height 25
click at [654, 645] on label at bounding box center [661, 647] width 15 height 15
click at [654, 645] on input "checkbox" at bounding box center [660, 648] width 13 height 13
click at [950, 266] on td at bounding box center [959, 278] width 65 height 45
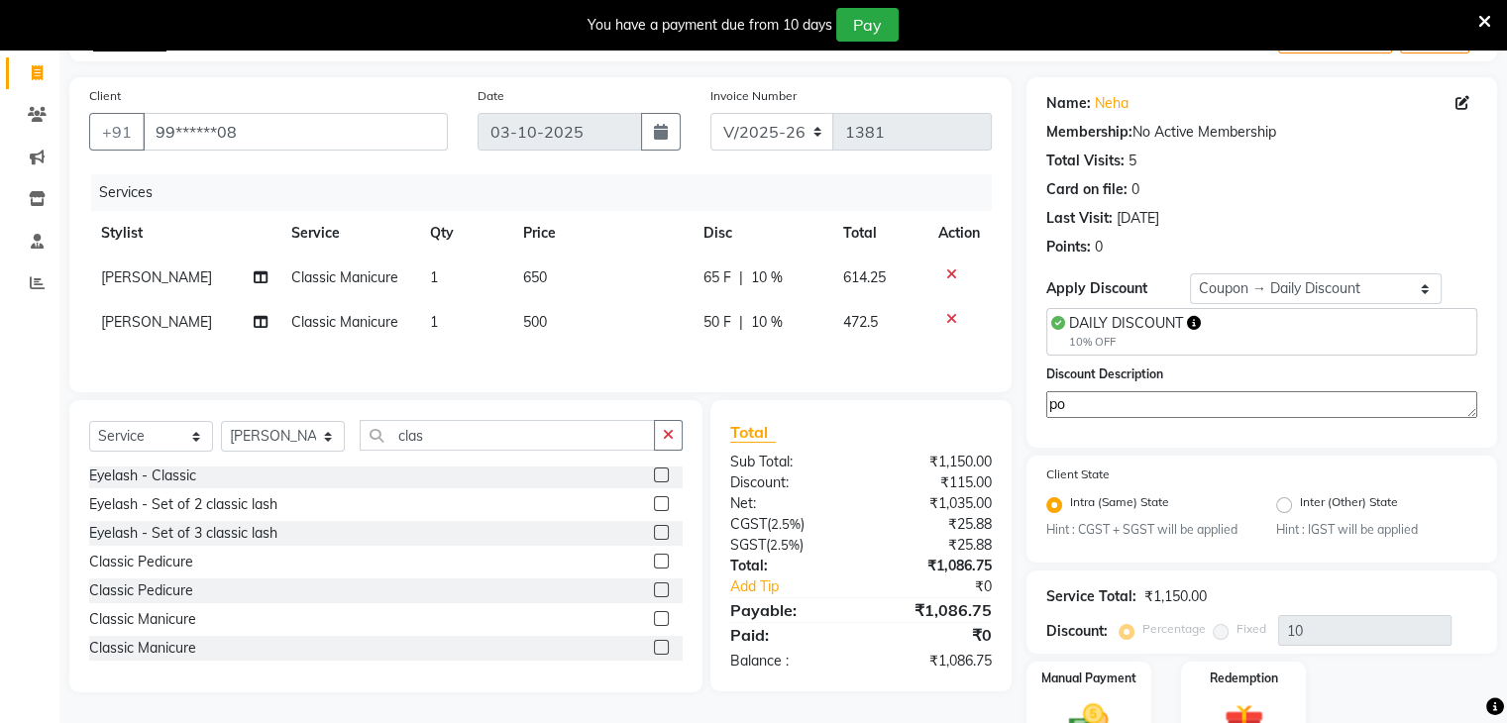
click at [950, 276] on icon at bounding box center [951, 275] width 11 height 14
click at [654, 647] on label at bounding box center [661, 647] width 15 height 15
click at [654, 647] on input "checkbox" at bounding box center [660, 648] width 13 height 13
checkbox input "false"
click at [654, 623] on label at bounding box center [661, 618] width 15 height 15
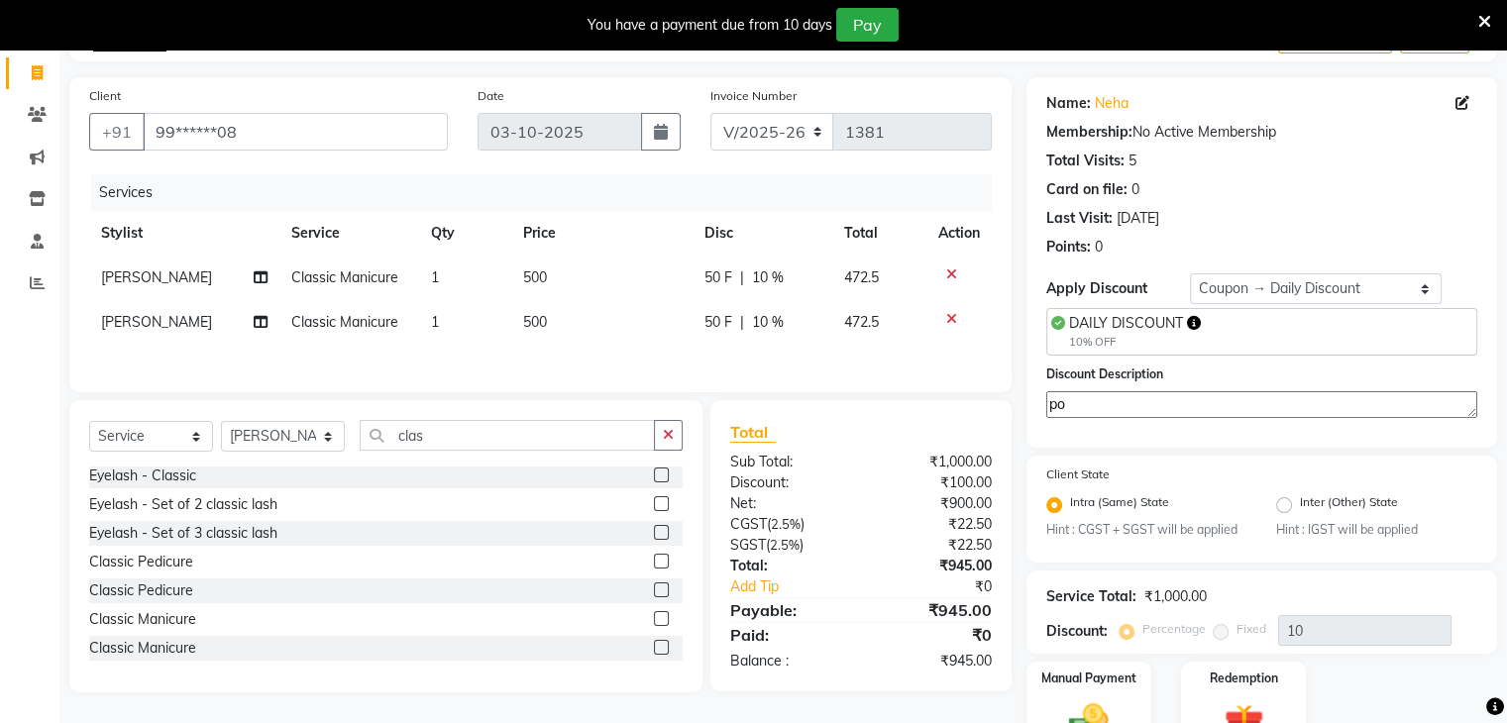
click at [654, 623] on input "checkbox" at bounding box center [660, 619] width 13 height 13
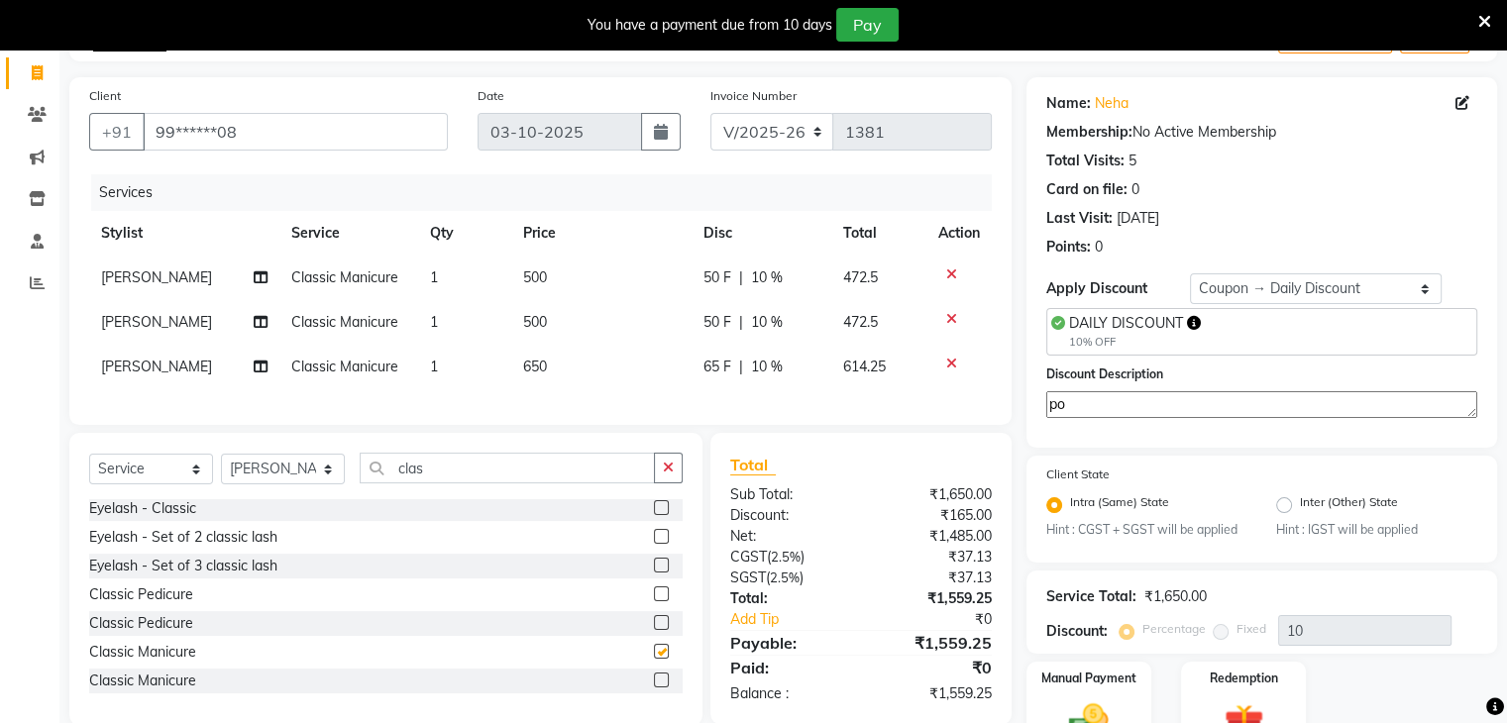
checkbox input "false"
click at [946, 317] on icon at bounding box center [951, 319] width 11 height 14
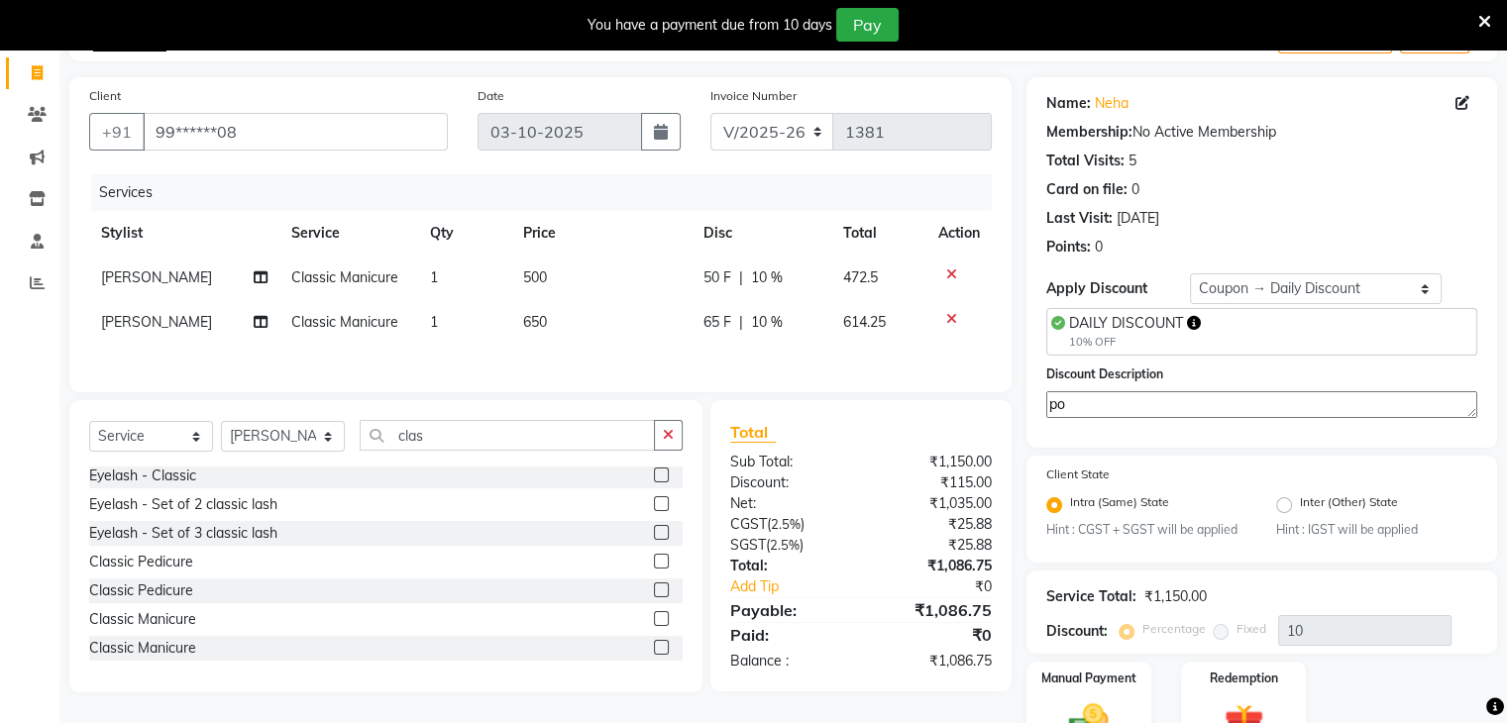
click at [950, 273] on icon at bounding box center [951, 275] width 11 height 14
click at [949, 272] on icon at bounding box center [951, 275] width 11 height 14
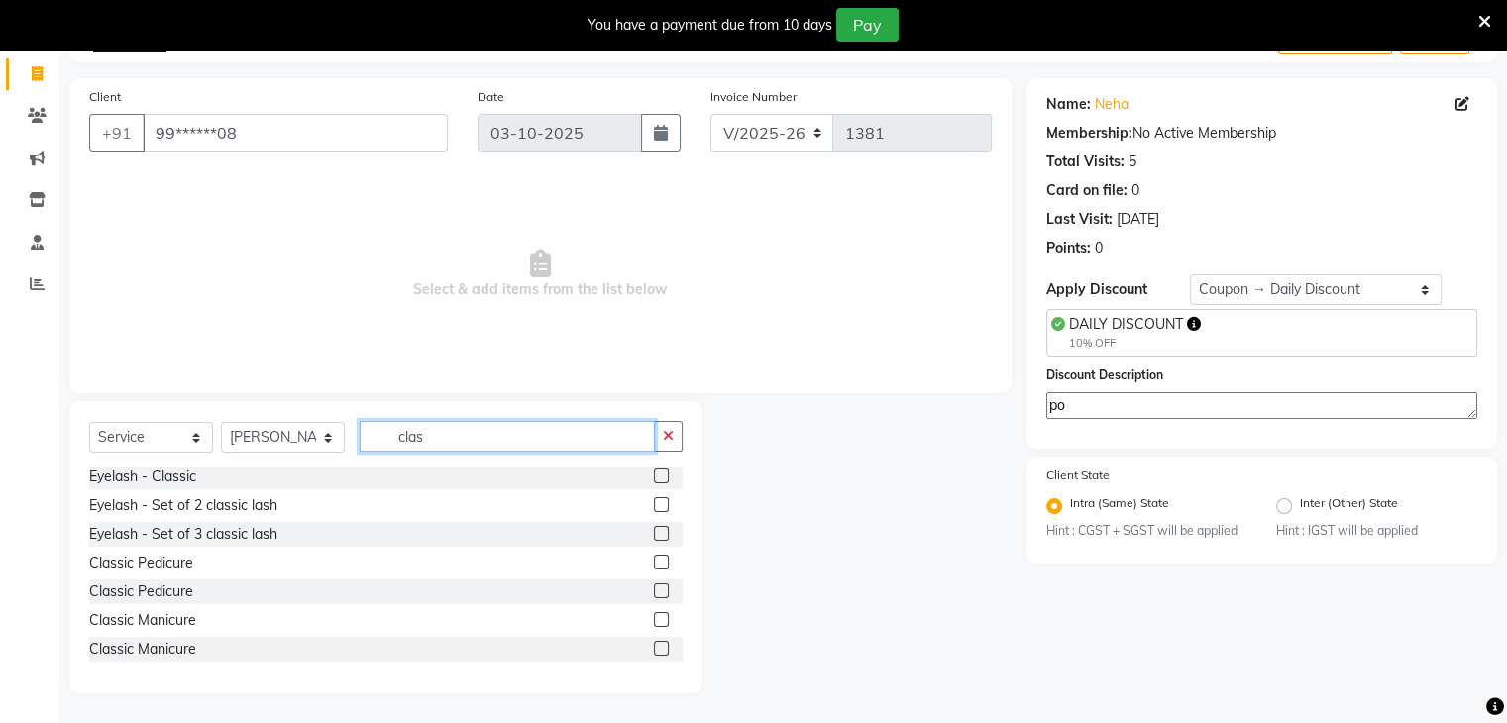
click at [514, 438] on input "clas" at bounding box center [507, 436] width 295 height 31
type input "c"
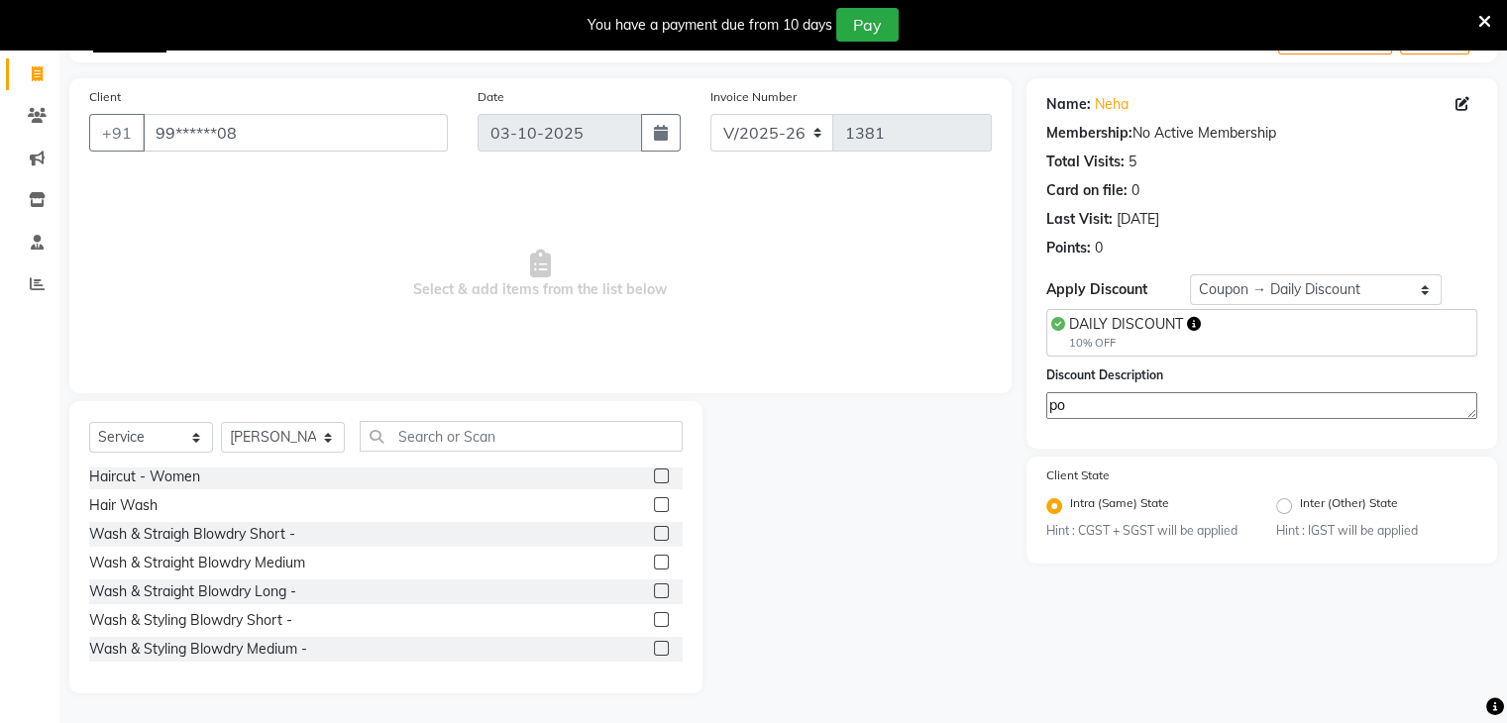
click at [654, 532] on label at bounding box center [661, 533] width 15 height 15
click at [654, 532] on input "checkbox" at bounding box center [660, 534] width 13 height 13
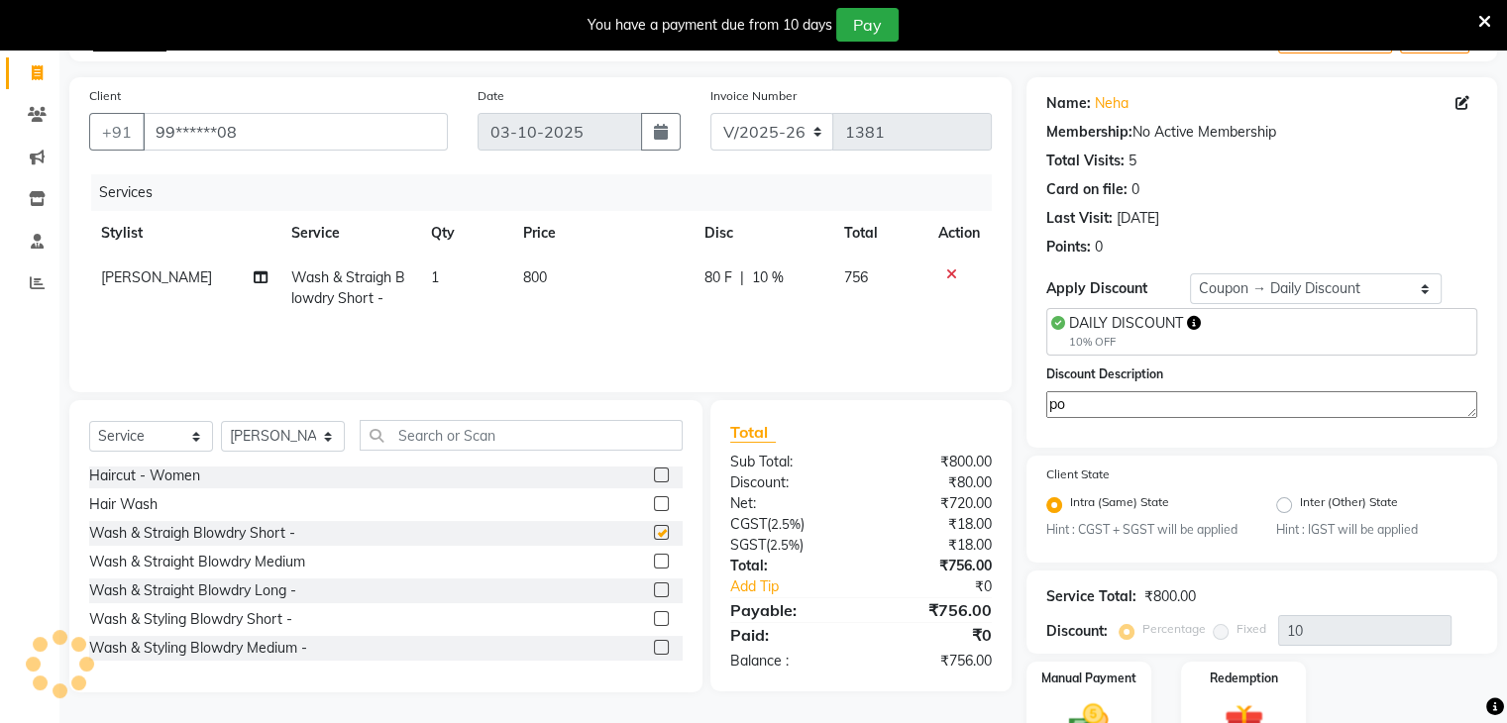
checkbox input "false"
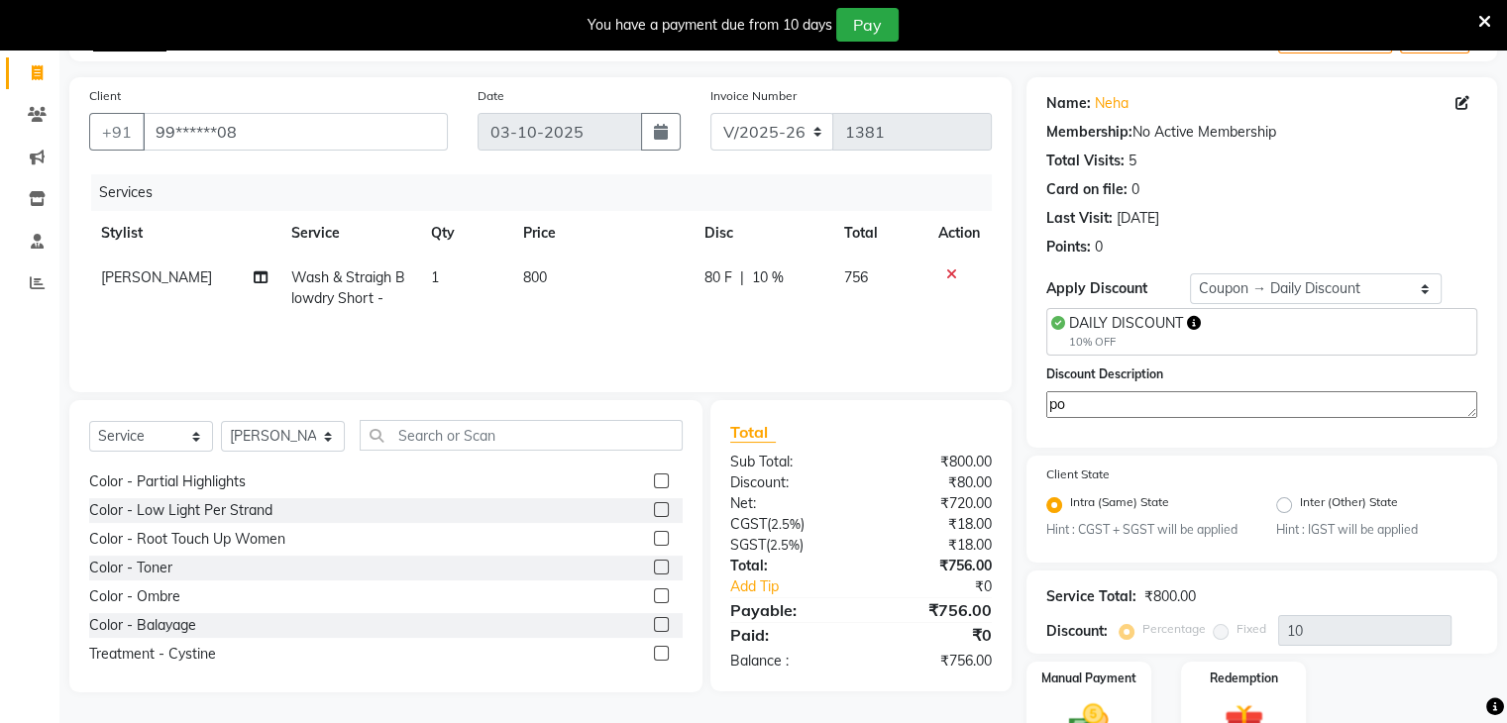
scroll to position [1239, 0]
click at [949, 271] on icon at bounding box center [951, 275] width 11 height 14
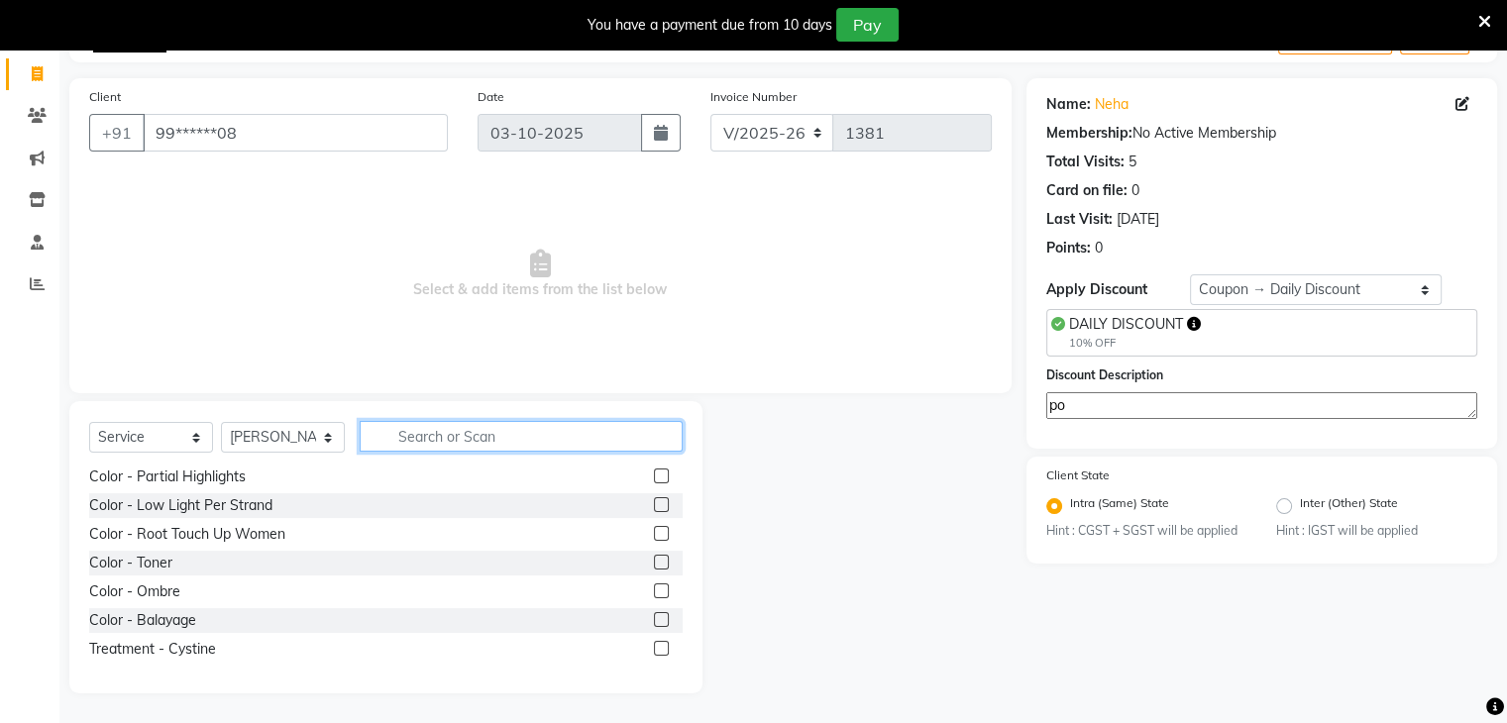
click at [412, 433] on input "text" at bounding box center [521, 436] width 323 height 31
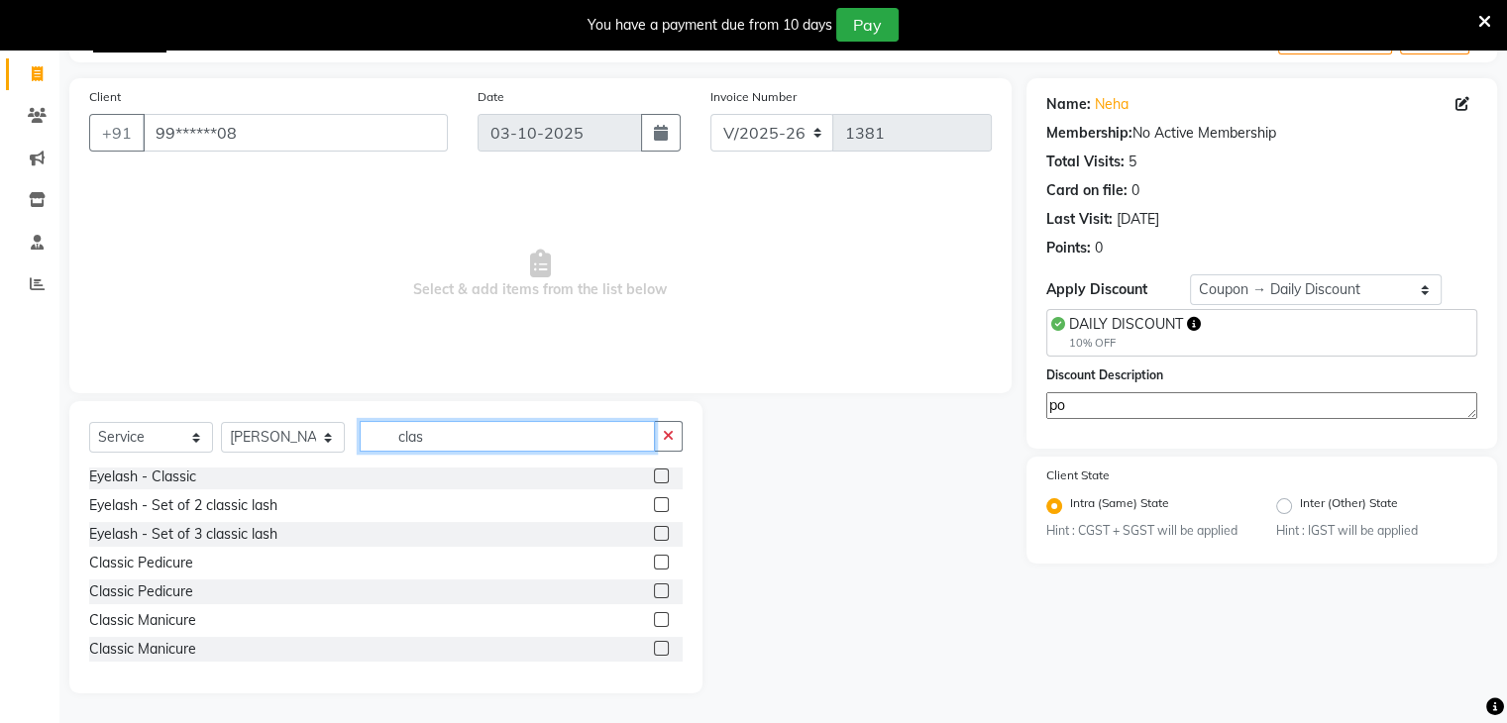
type input "clas"
click at [654, 587] on label at bounding box center [661, 591] width 15 height 15
click at [654, 587] on input "checkbox" at bounding box center [660, 592] width 13 height 13
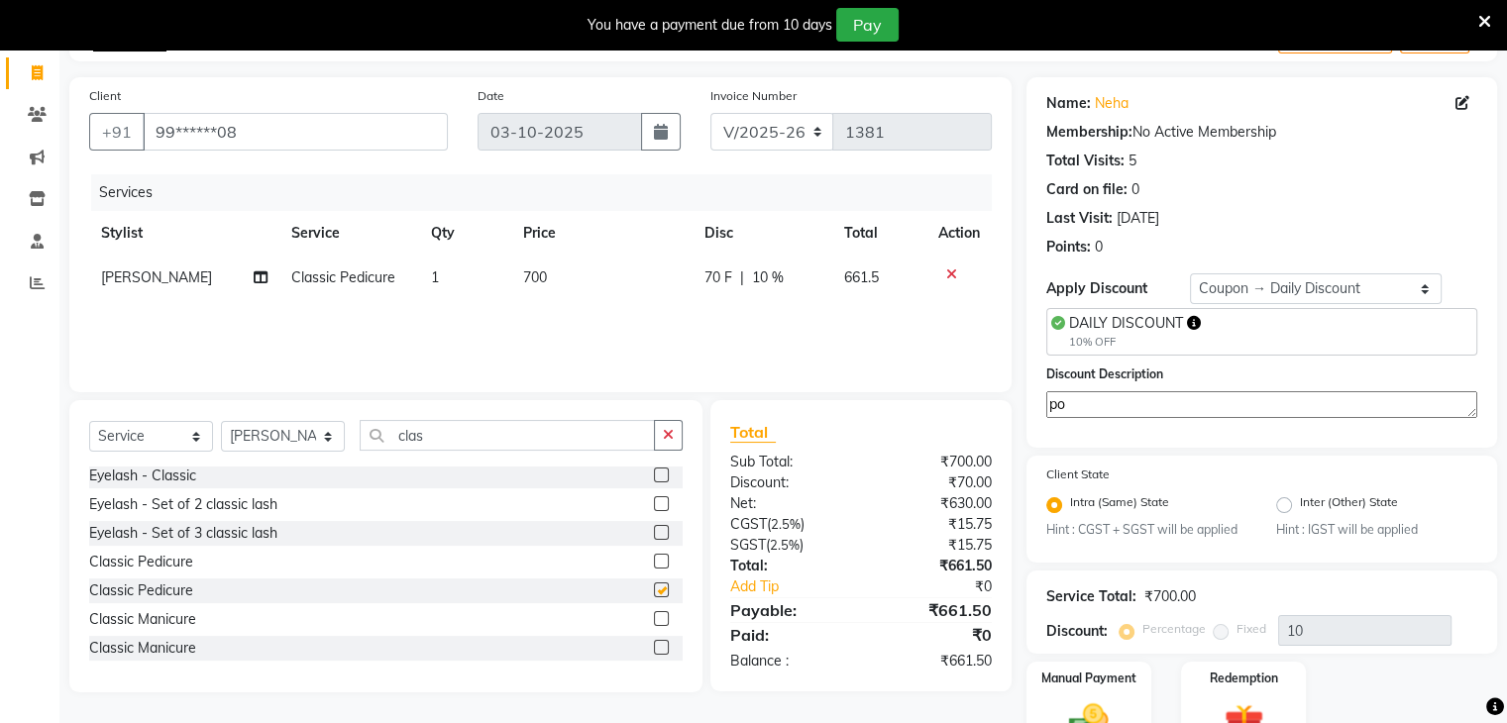
checkbox input "false"
click at [456, 441] on input "clas" at bounding box center [507, 435] width 295 height 31
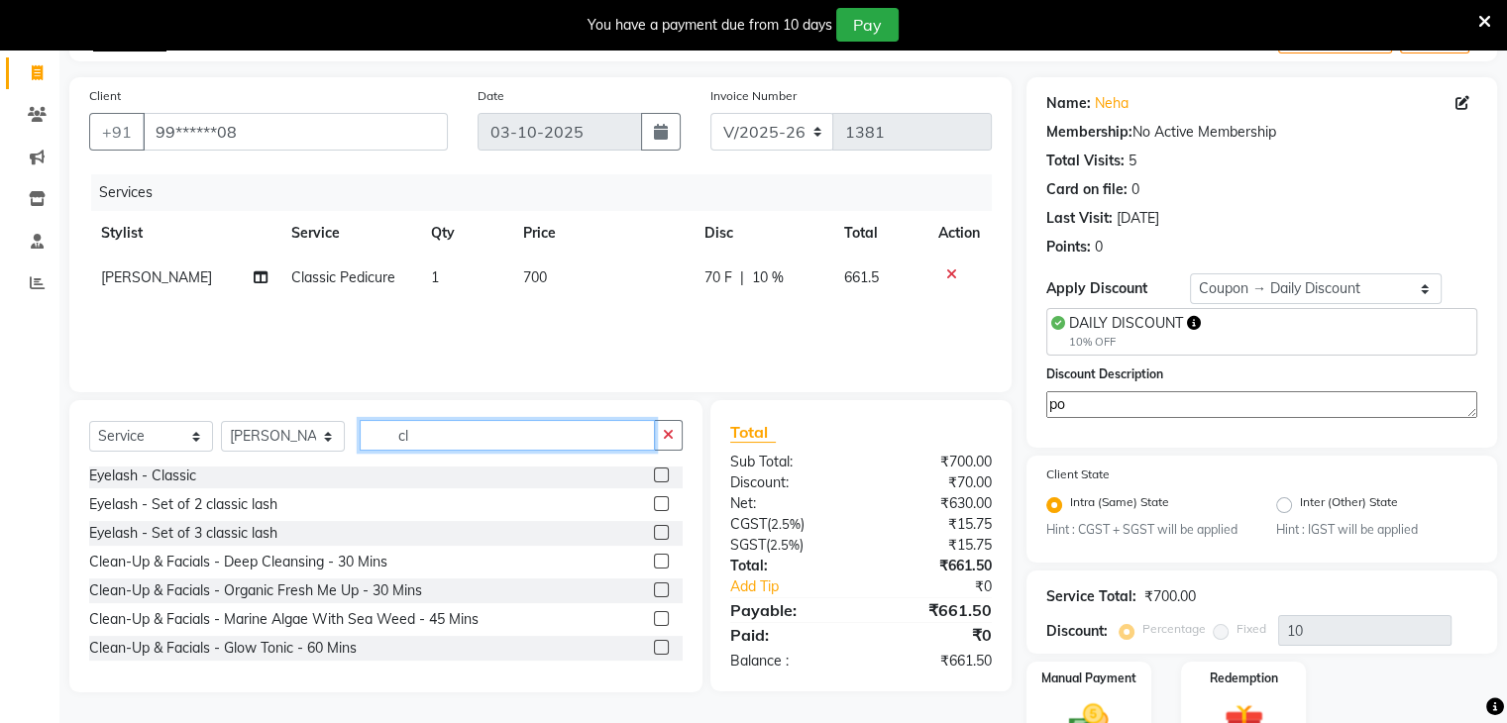
type input "c"
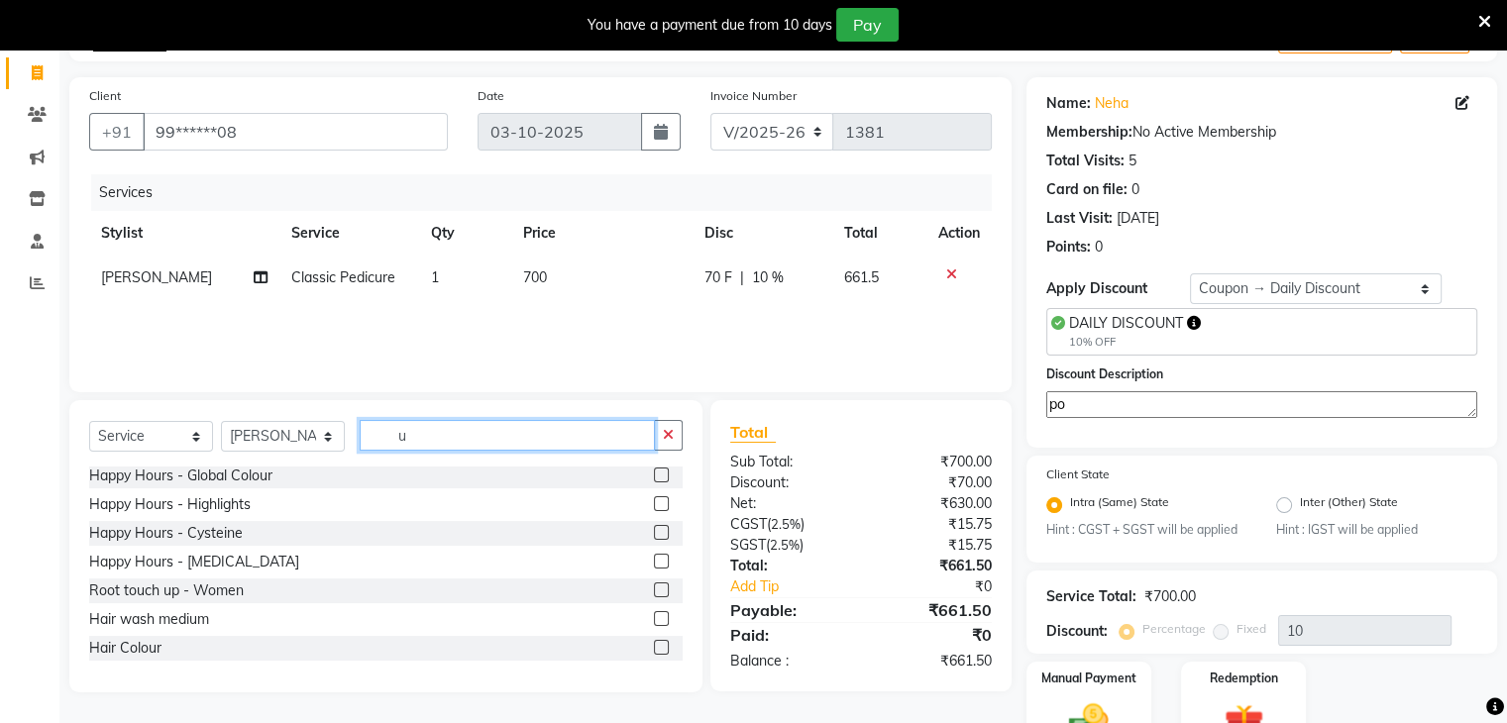
scroll to position [463, 0]
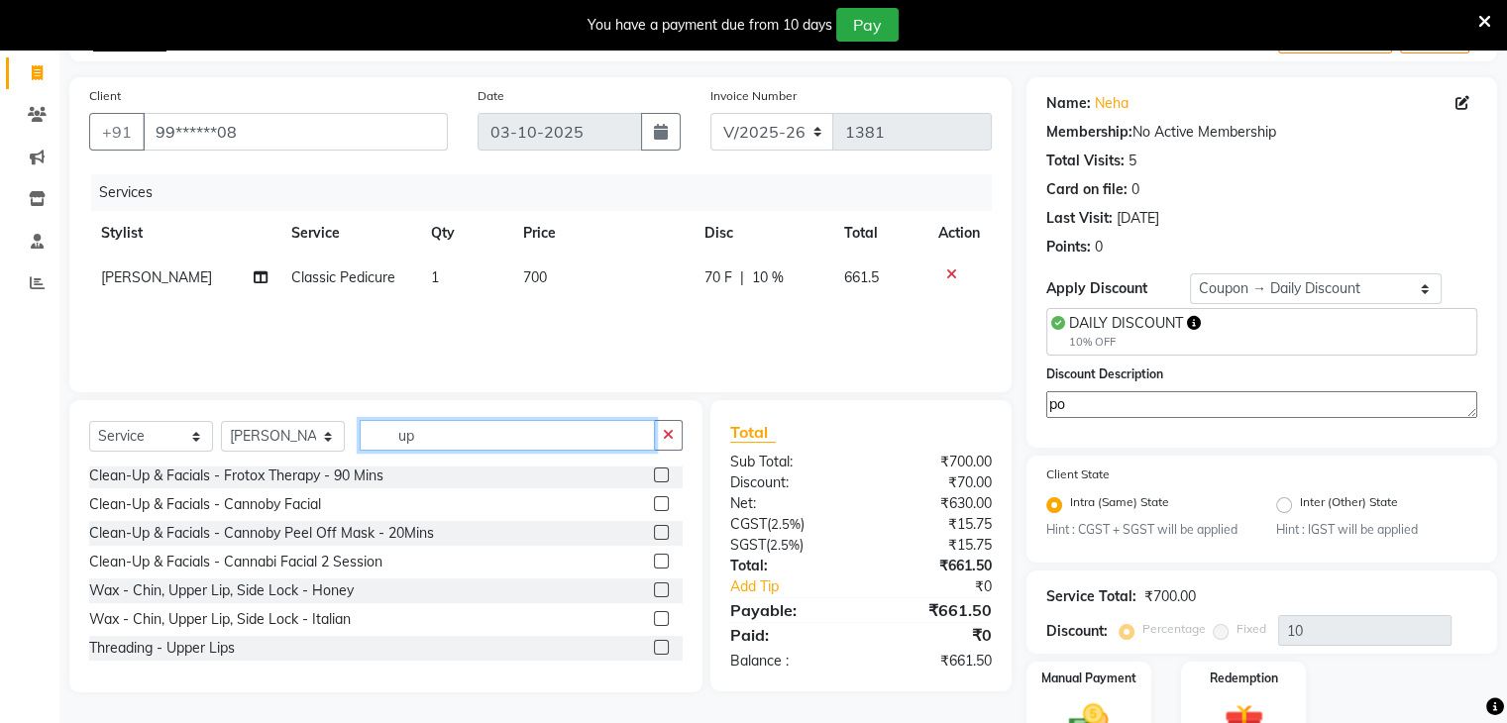
type input "up"
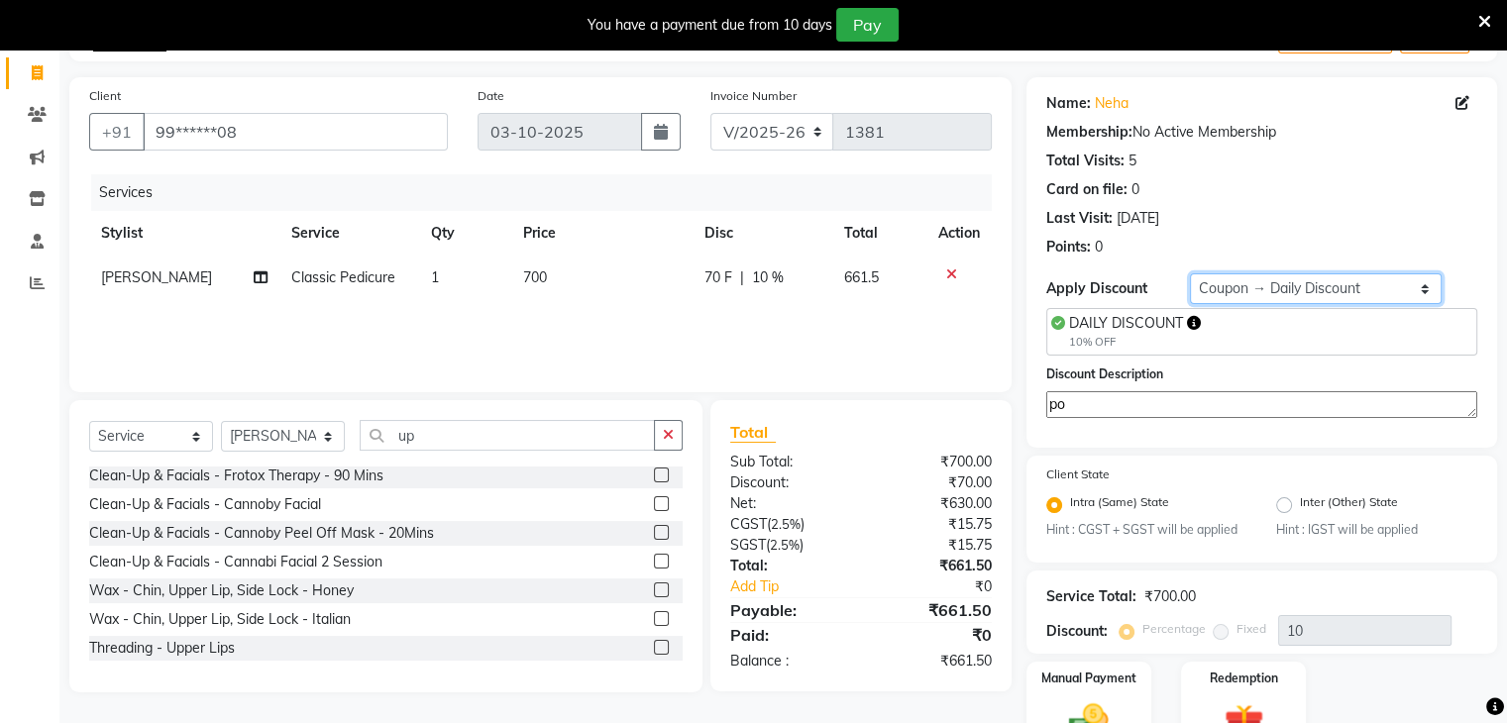
click at [1424, 285] on select "Select Coupon → Daily Discount Coupon → Managers@10 Coupon → Am/bh/acct Coupon …" at bounding box center [1316, 289] width 252 height 31
select select "0:"
click at [1190, 274] on select "Select Coupon → Daily Discount Coupon → Managers@10 Coupon → Am/bh/acct Coupon …" at bounding box center [1316, 289] width 252 height 31
type input "0"
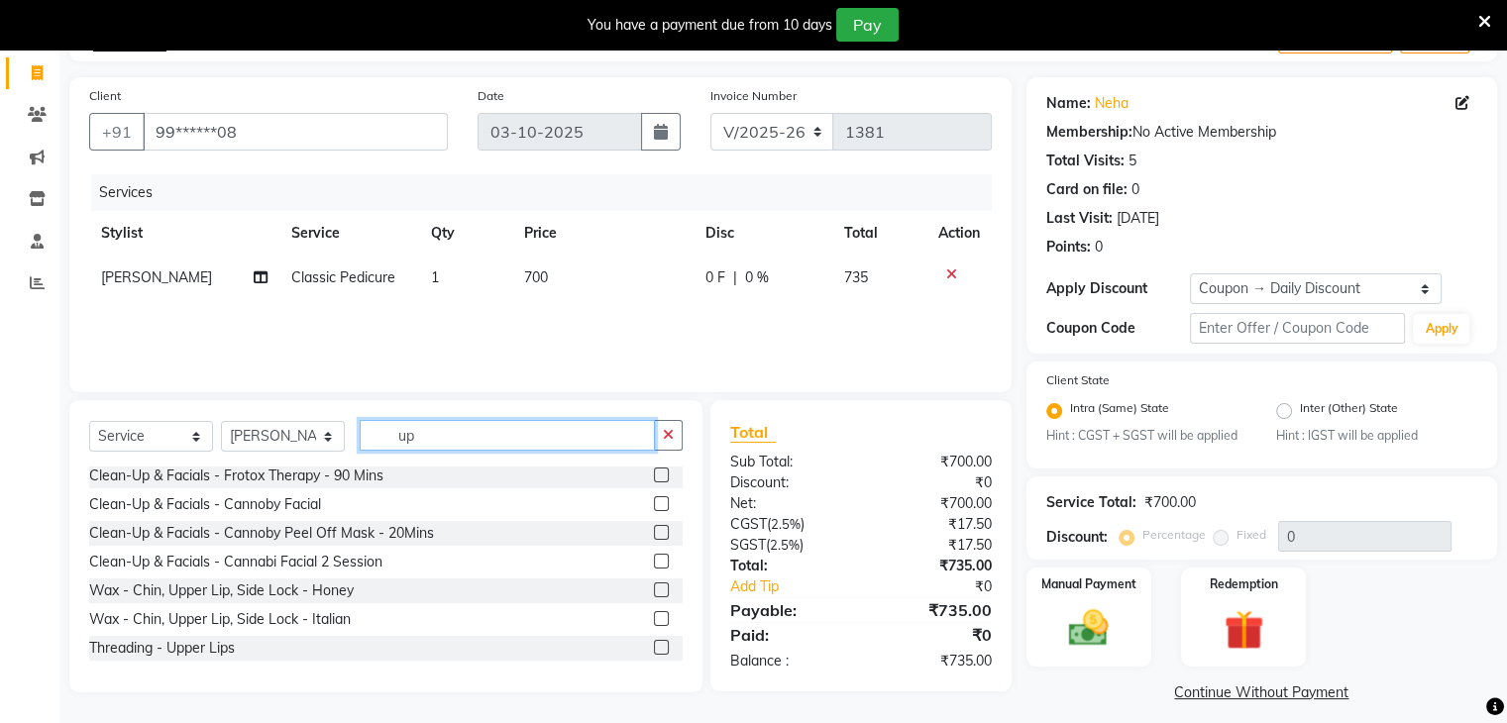
click at [429, 440] on input "up" at bounding box center [507, 435] width 295 height 31
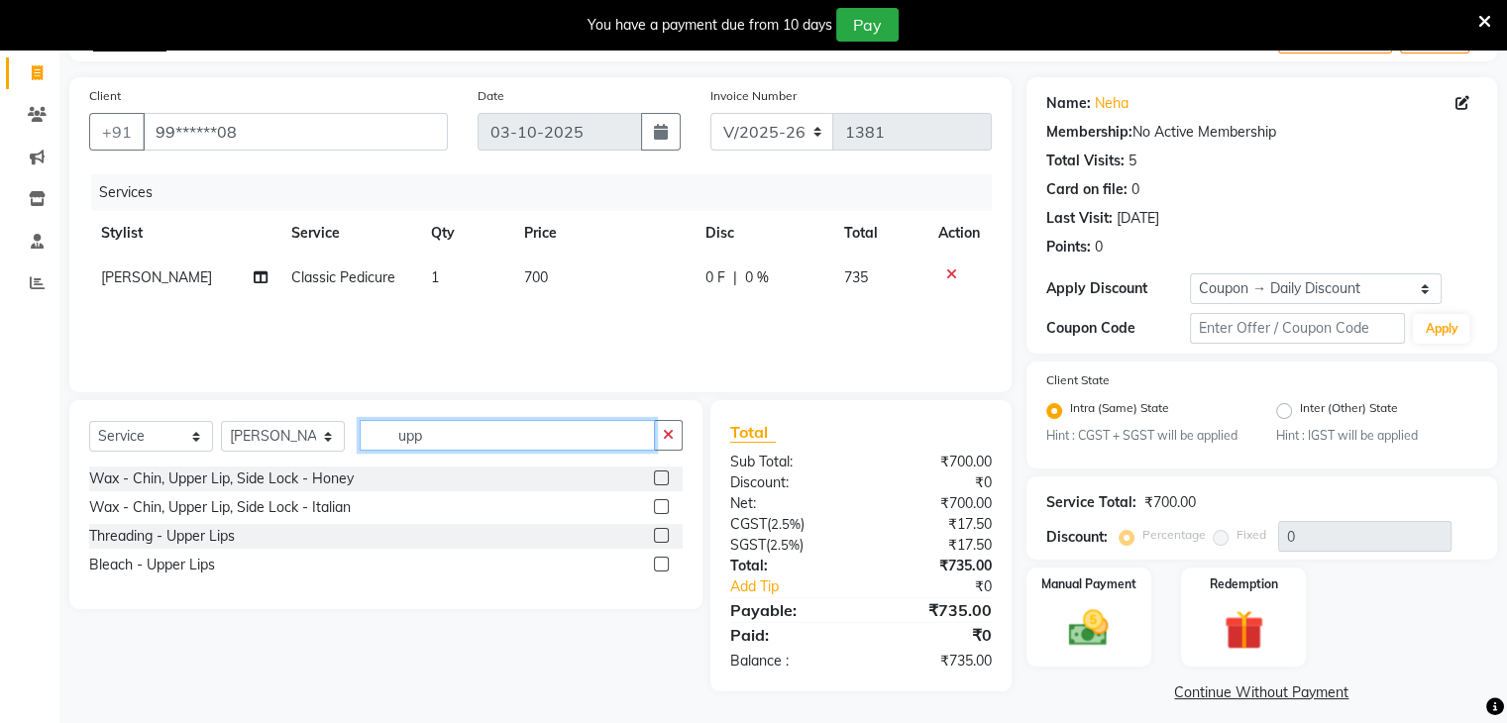
scroll to position [0, 0]
type input "upper"
click at [661, 536] on label at bounding box center [661, 535] width 15 height 15
click at [661, 536] on input "checkbox" at bounding box center [660, 536] width 13 height 13
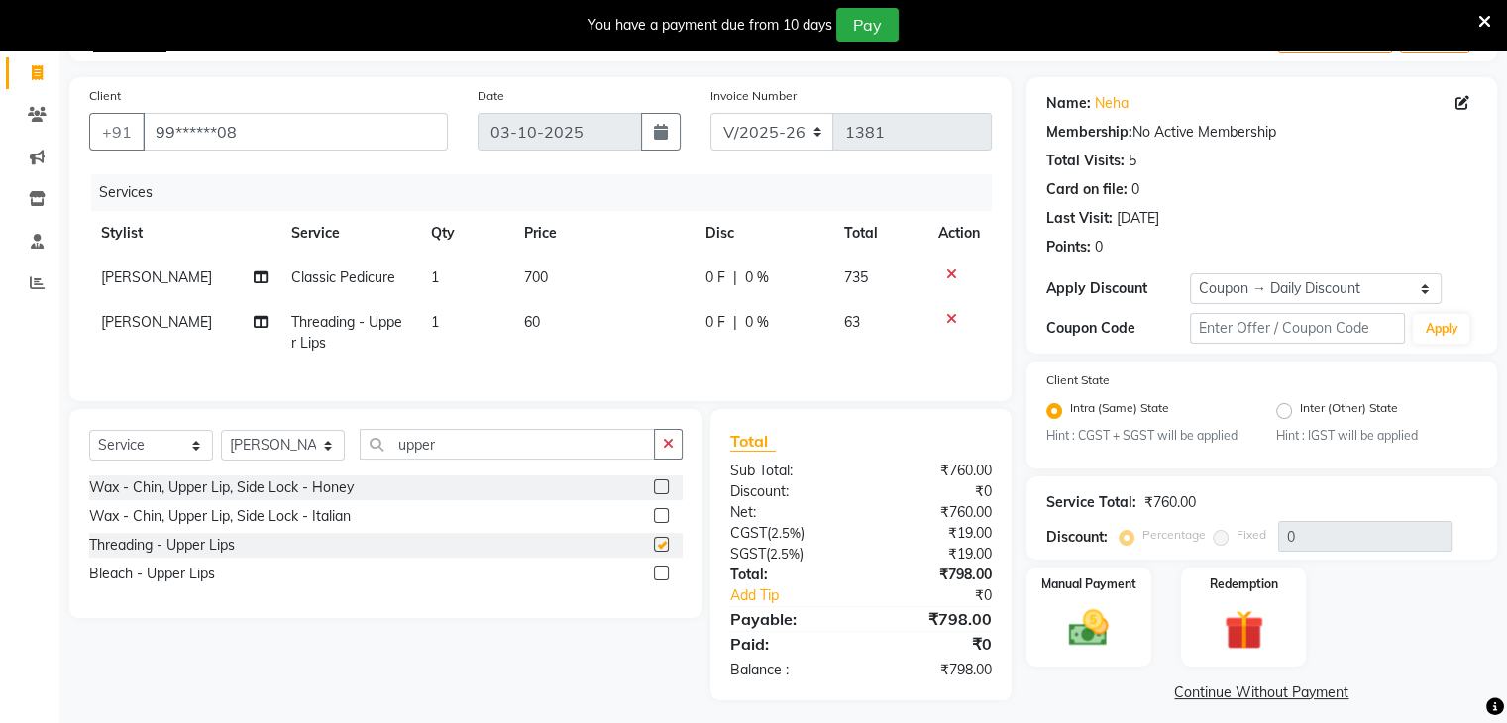
checkbox input "false"
click at [1344, 284] on select "Select Coupon → Daily Discount Coupon → Managers@10 Coupon → Am/bh/acct Coupon …" at bounding box center [1316, 289] width 252 height 31
select select "1: Object"
click at [1190, 274] on select "Select Coupon → Daily Discount Coupon → Managers@10 Coupon → Am/bh/acct Coupon …" at bounding box center [1316, 289] width 252 height 31
type input "10"
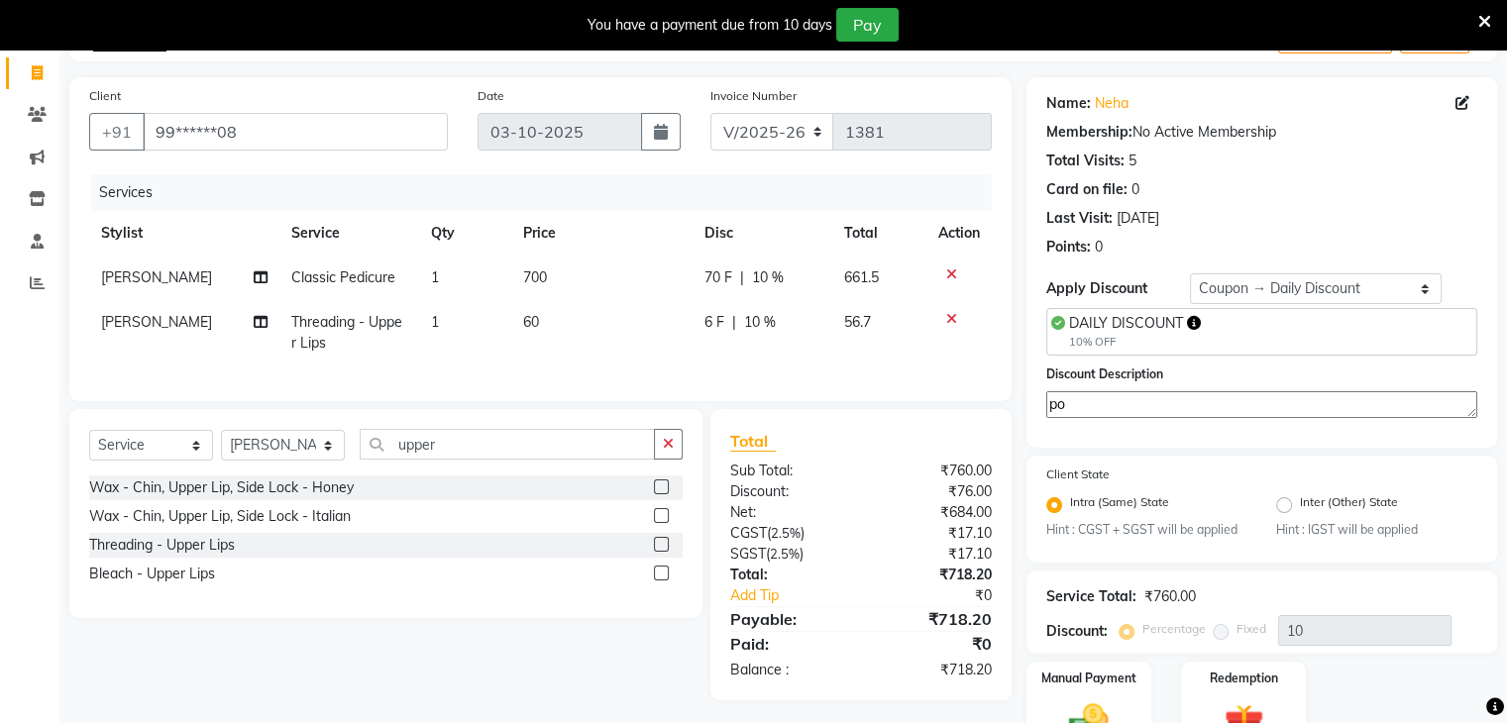
click at [1182, 393] on textarea "po" at bounding box center [1262, 404] width 431 height 27
type textarea "polp"
click at [1499, 600] on div "Name: Neha Membership: No Active Membership Total Visits: 5 Card on file: 0 Las…" at bounding box center [1270, 439] width 486 height 724
click at [947, 314] on icon at bounding box center [951, 319] width 11 height 14
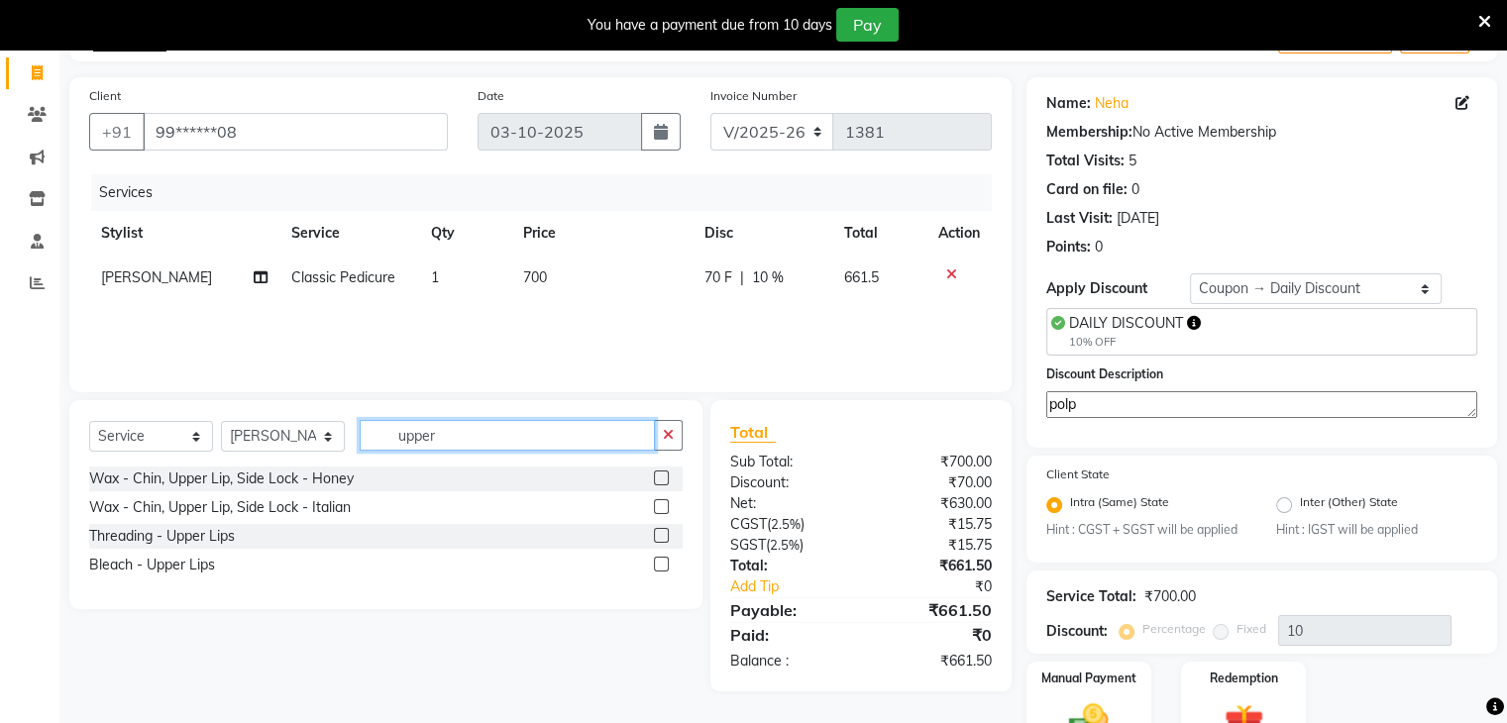
click at [526, 434] on input "upper" at bounding box center [507, 435] width 295 height 31
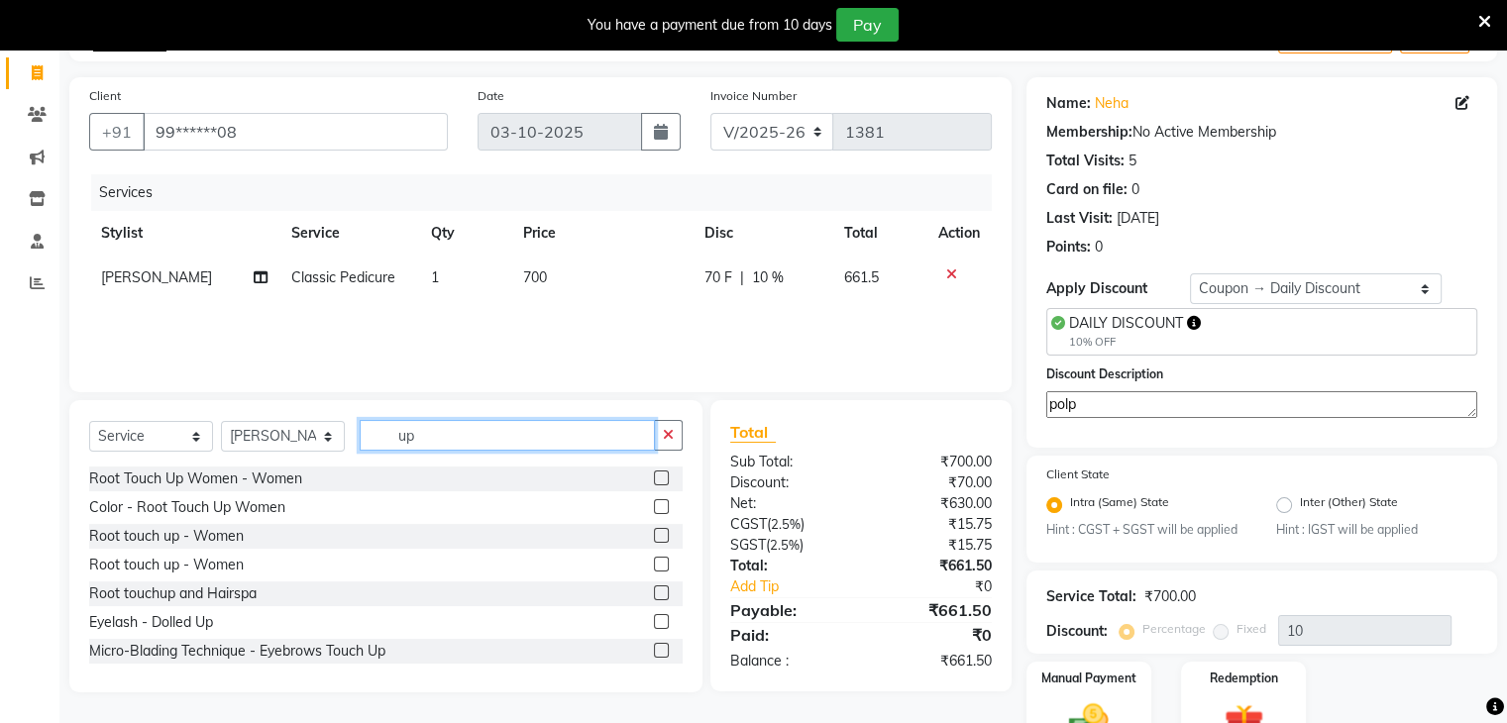
type input "u"
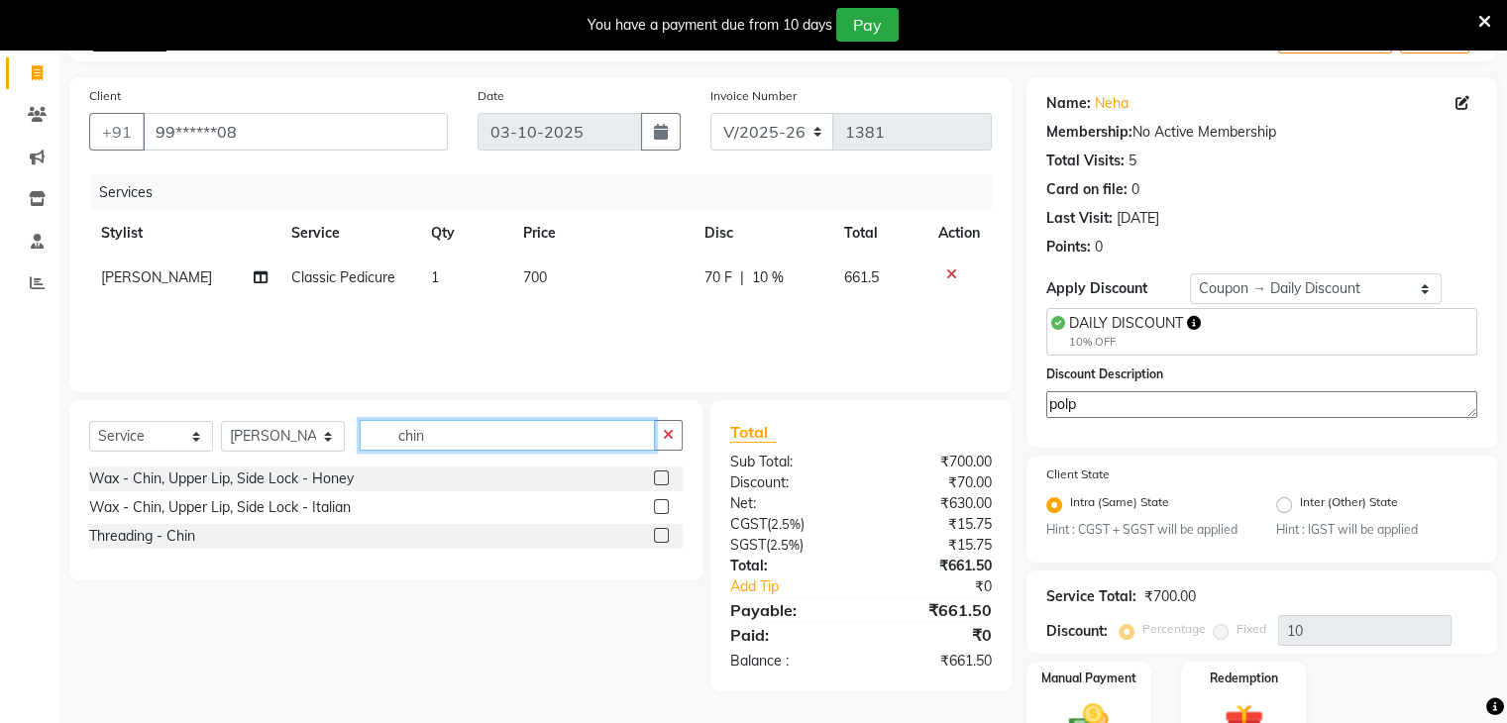
type input "chin"
click at [663, 530] on label at bounding box center [661, 535] width 15 height 15
click at [663, 530] on input "checkbox" at bounding box center [660, 536] width 13 height 13
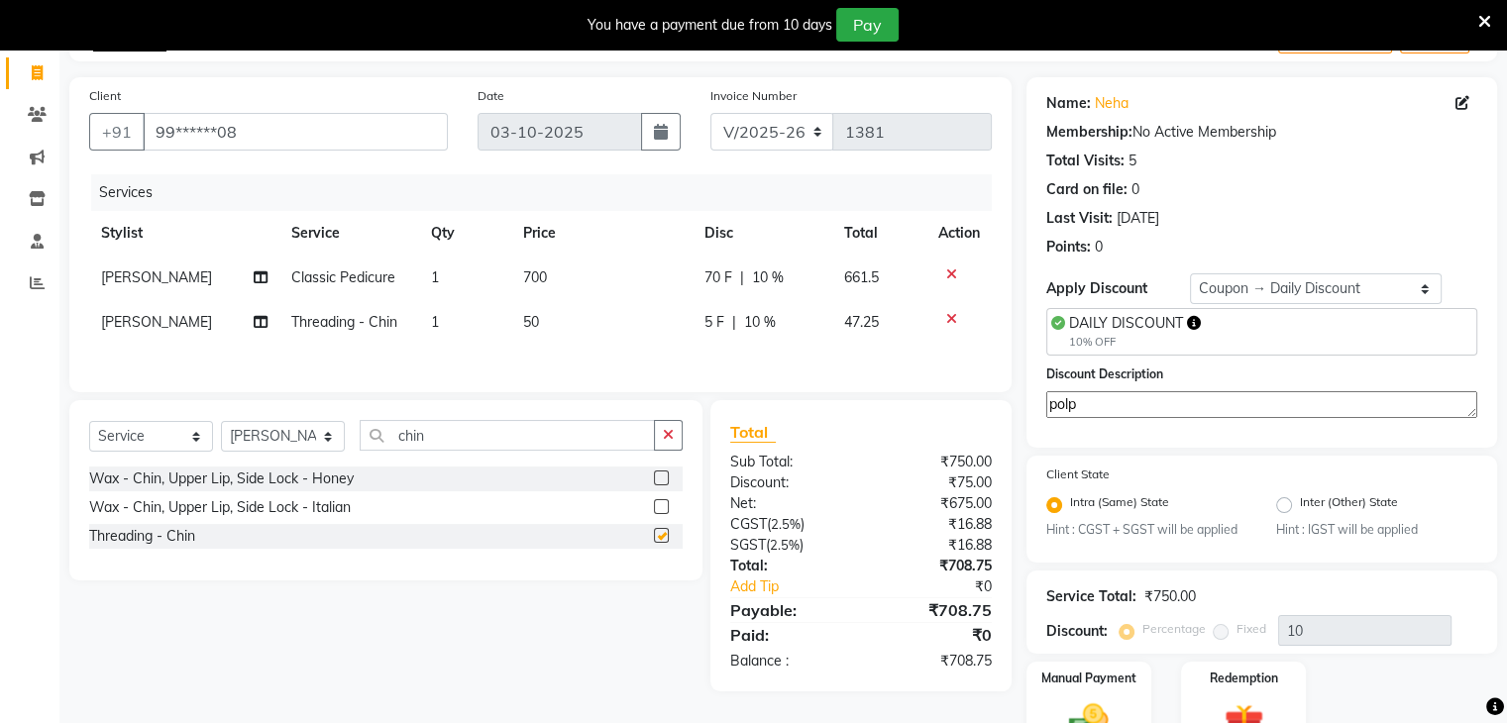
checkbox input "false"
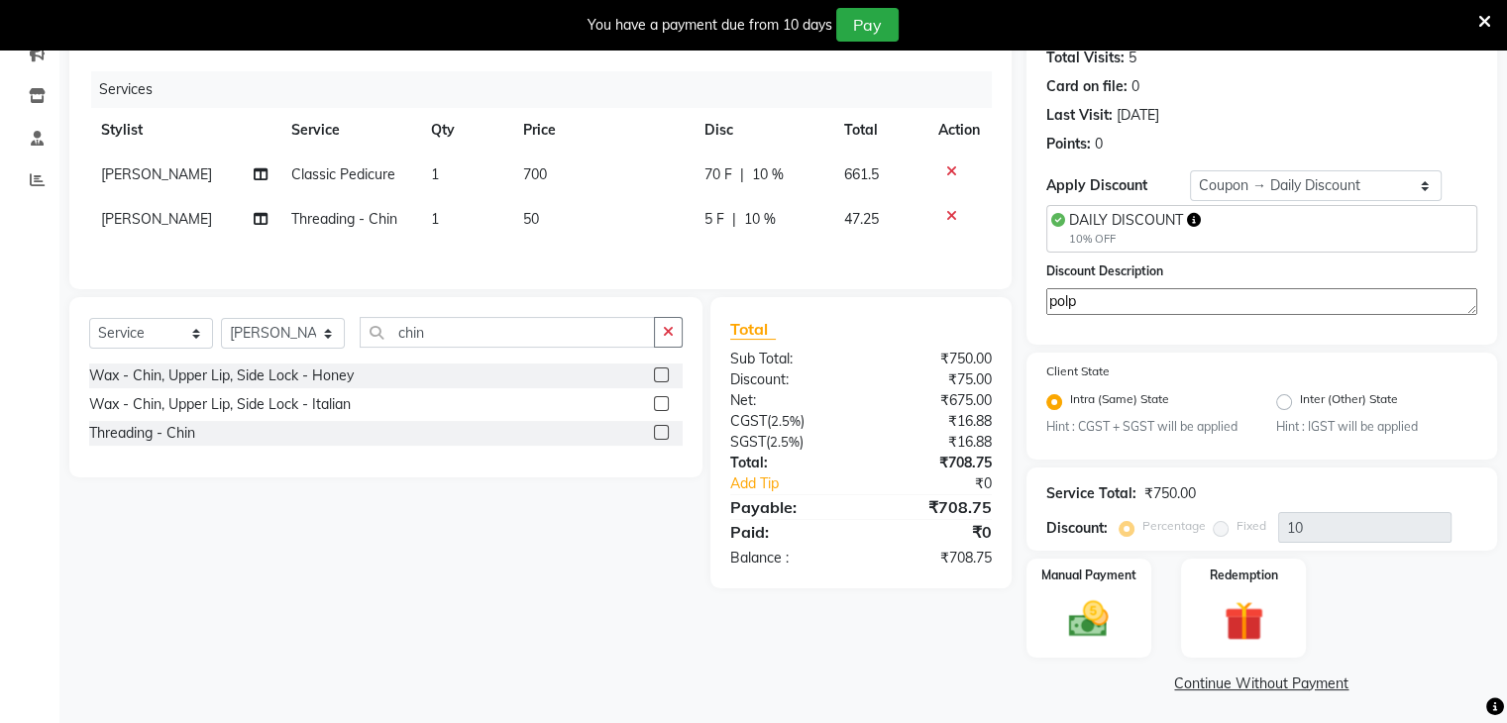
scroll to position [230, 0]
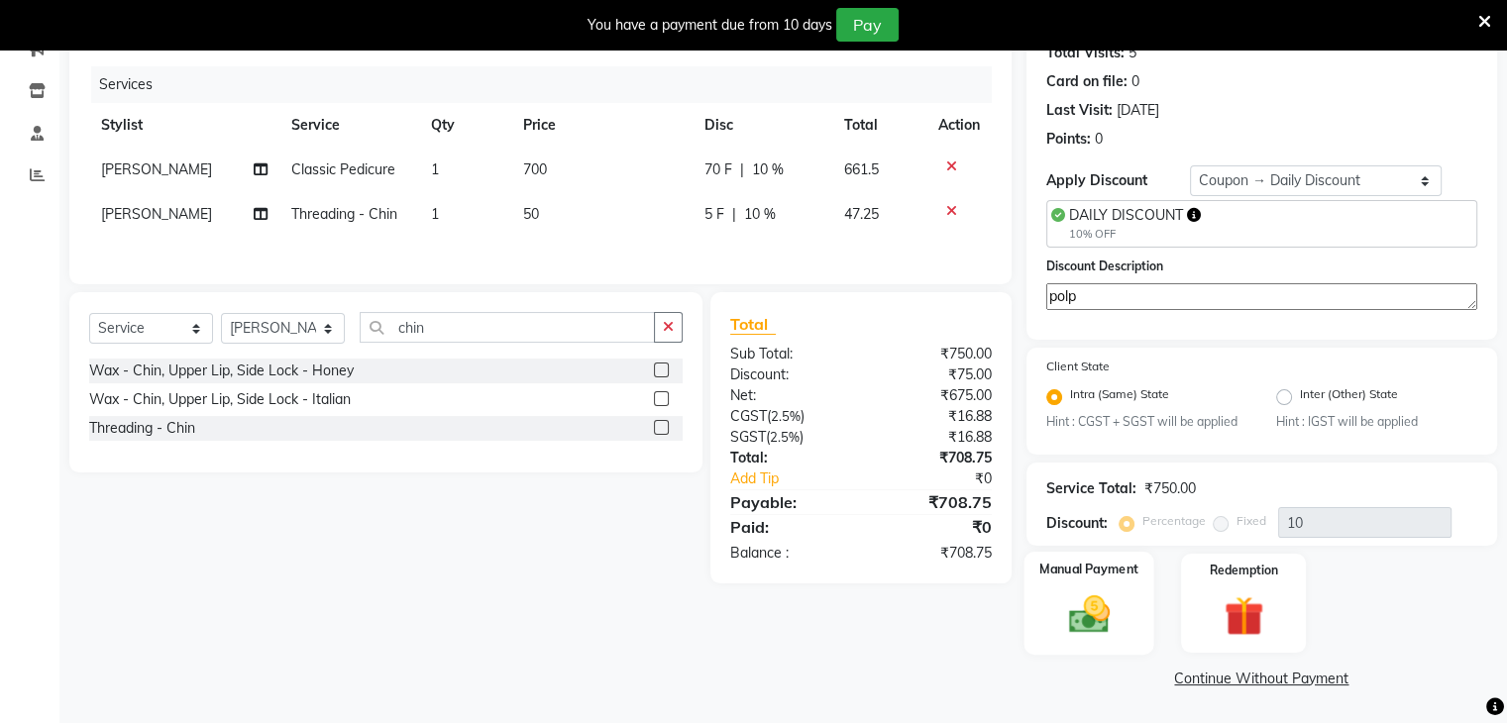
click at [1112, 600] on img at bounding box center [1088, 616] width 66 height 48
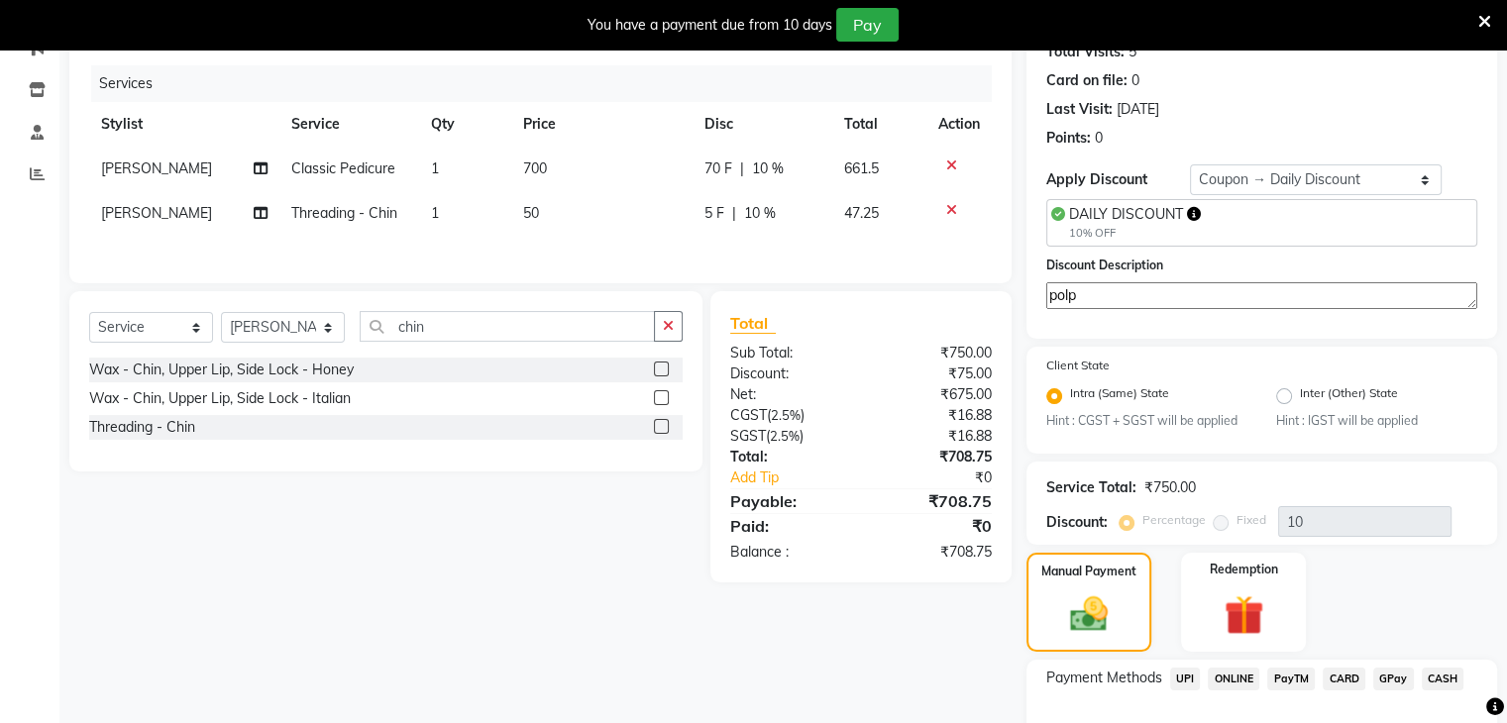
click at [1342, 673] on span "CARD" at bounding box center [1344, 679] width 43 height 23
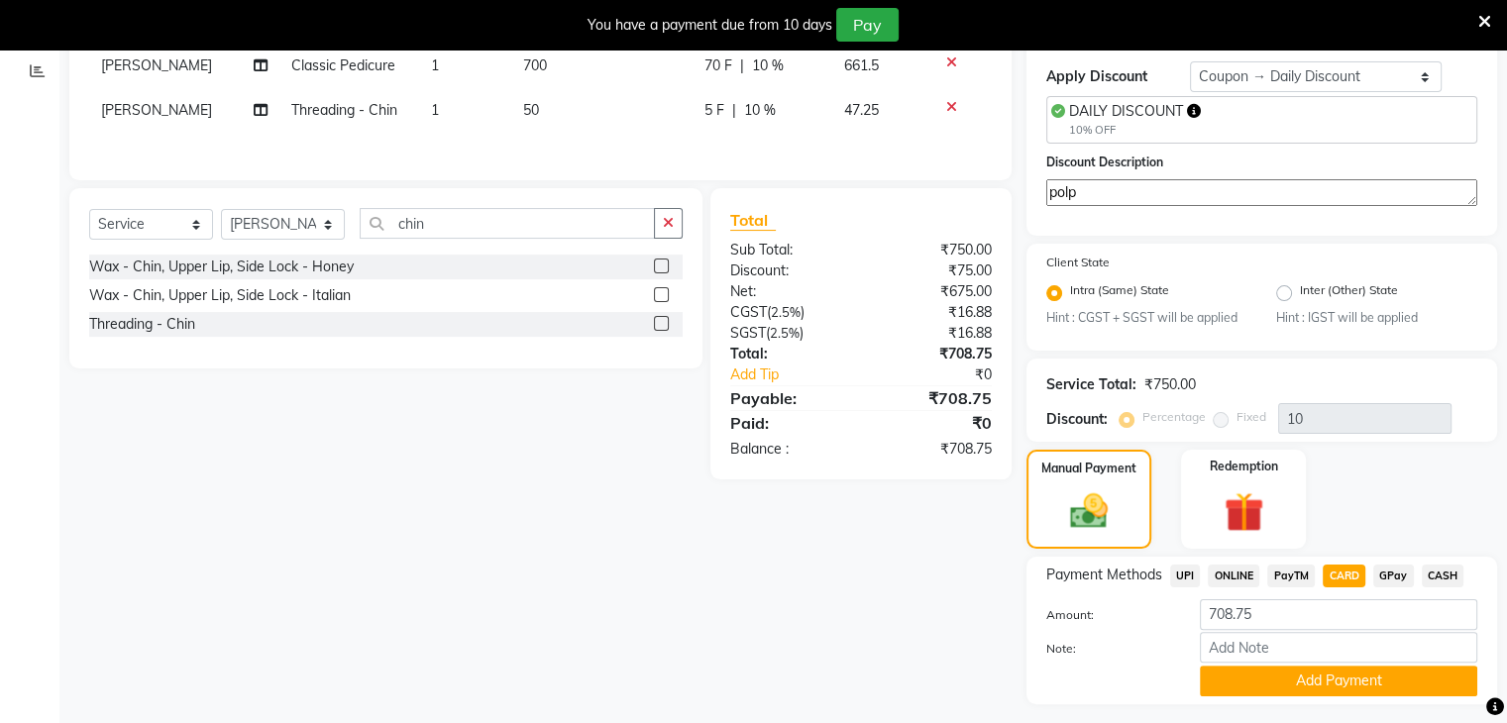
scroll to position [349, 0]
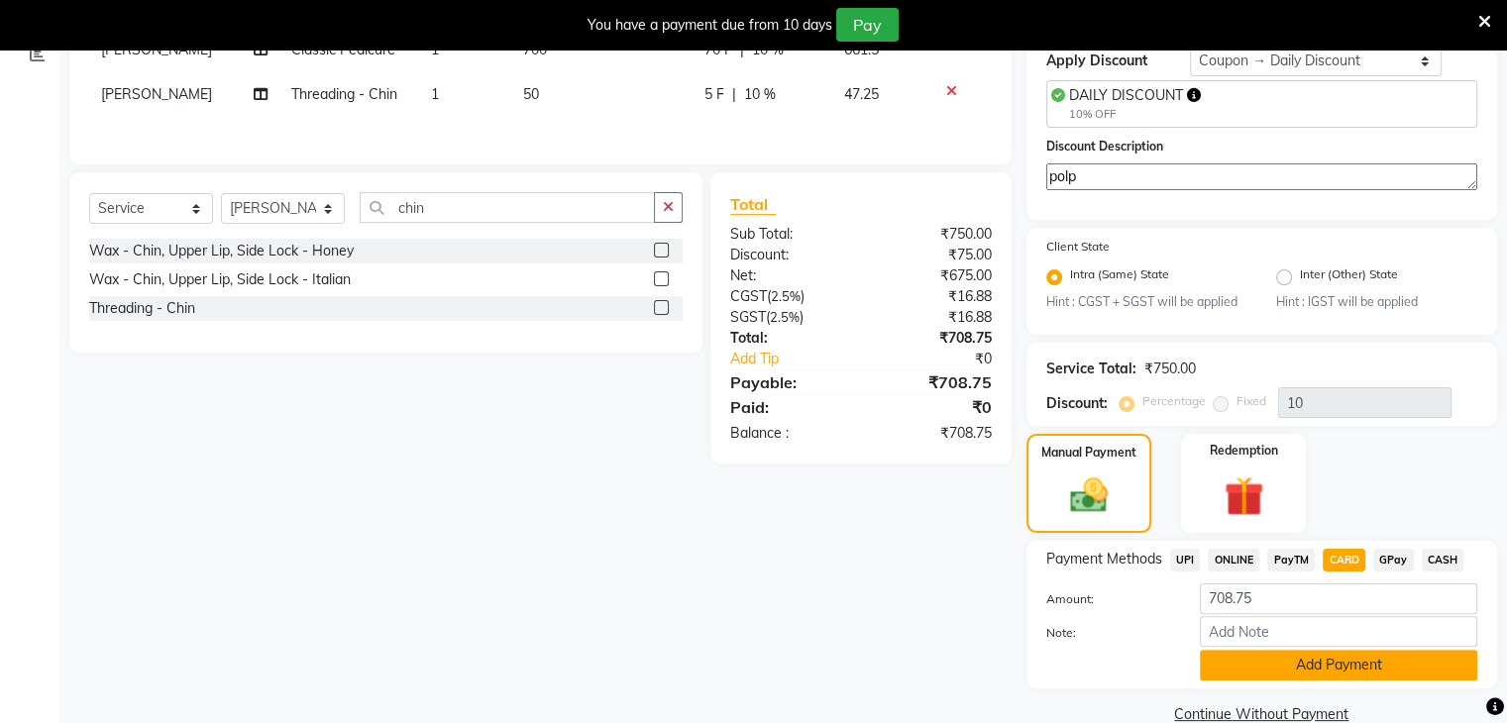
click at [1305, 669] on button "Add Payment" at bounding box center [1339, 665] width 278 height 31
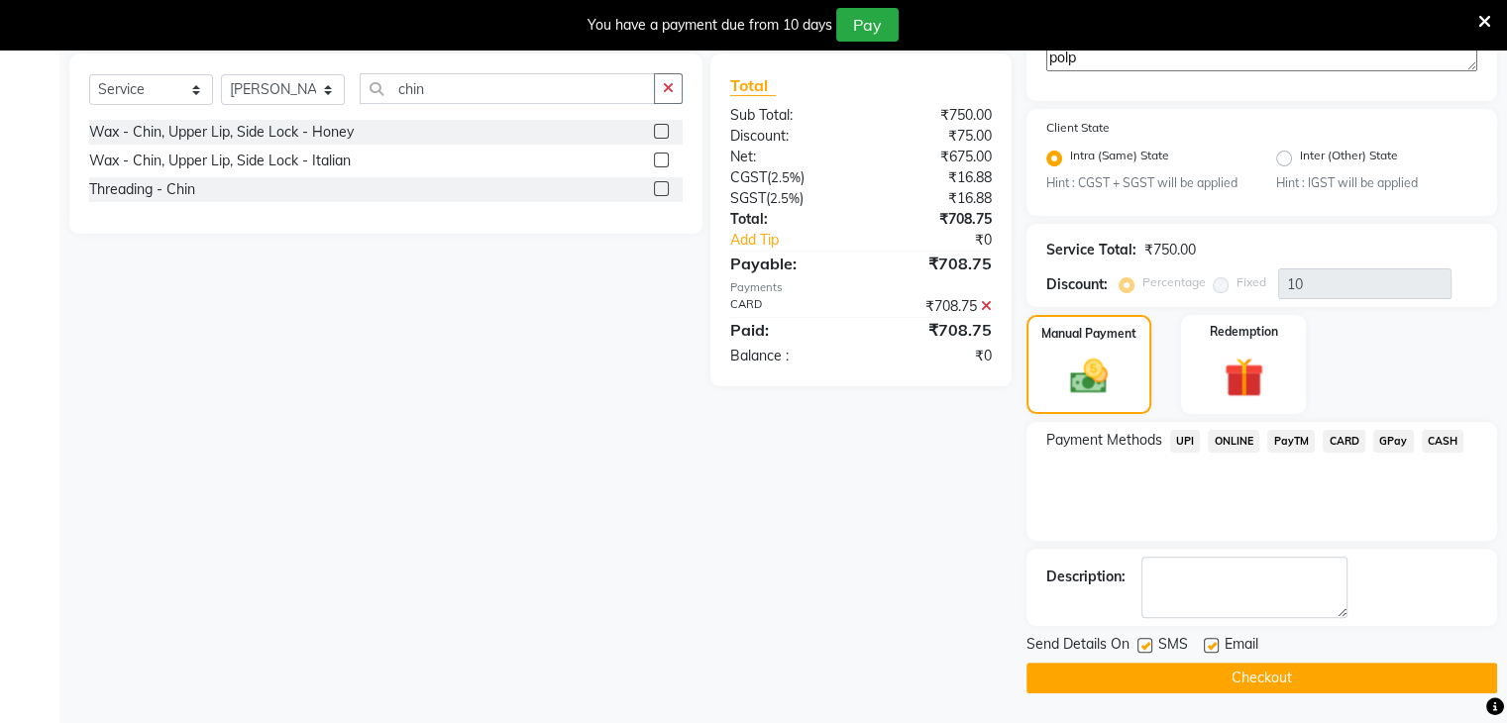
scroll to position [468, 0]
click at [1294, 680] on button "Checkout" at bounding box center [1262, 678] width 471 height 31
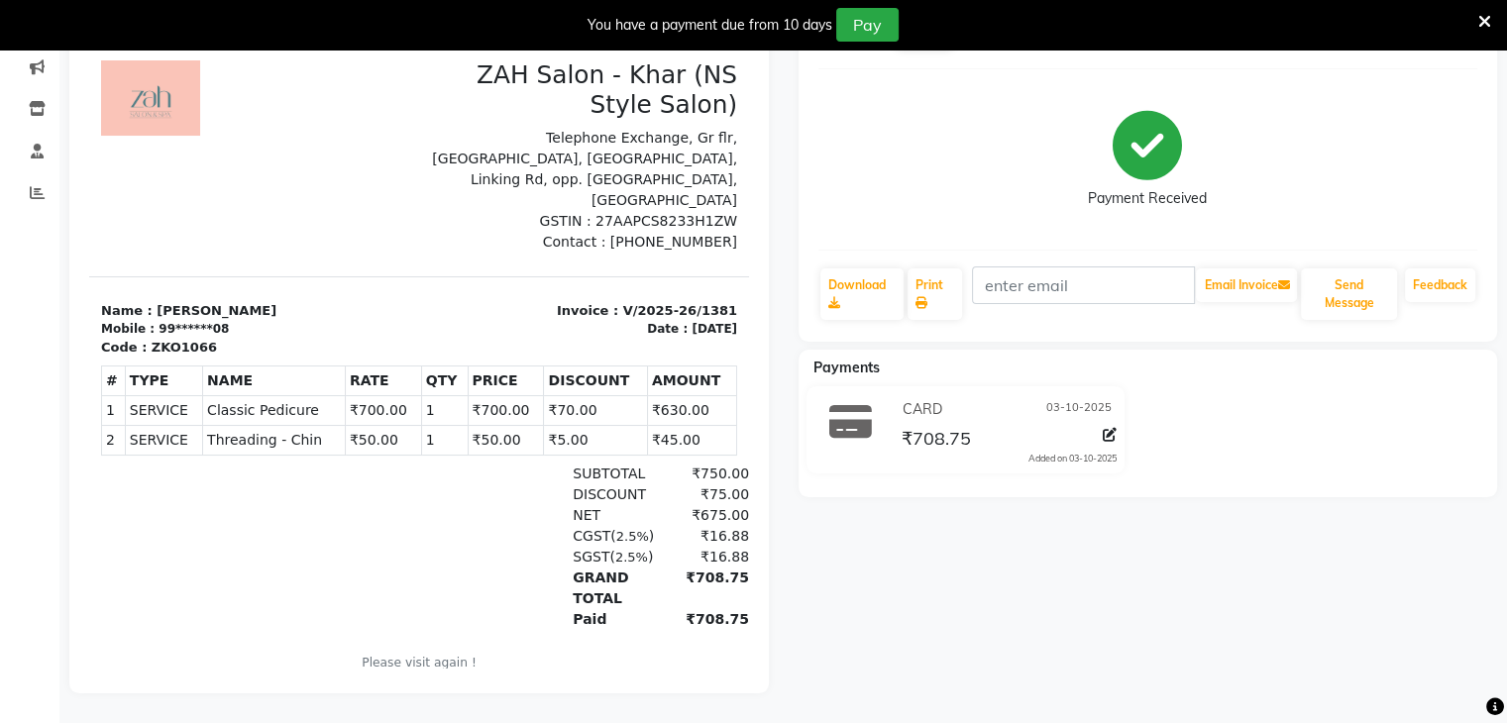
select select "5619"
select select "service"
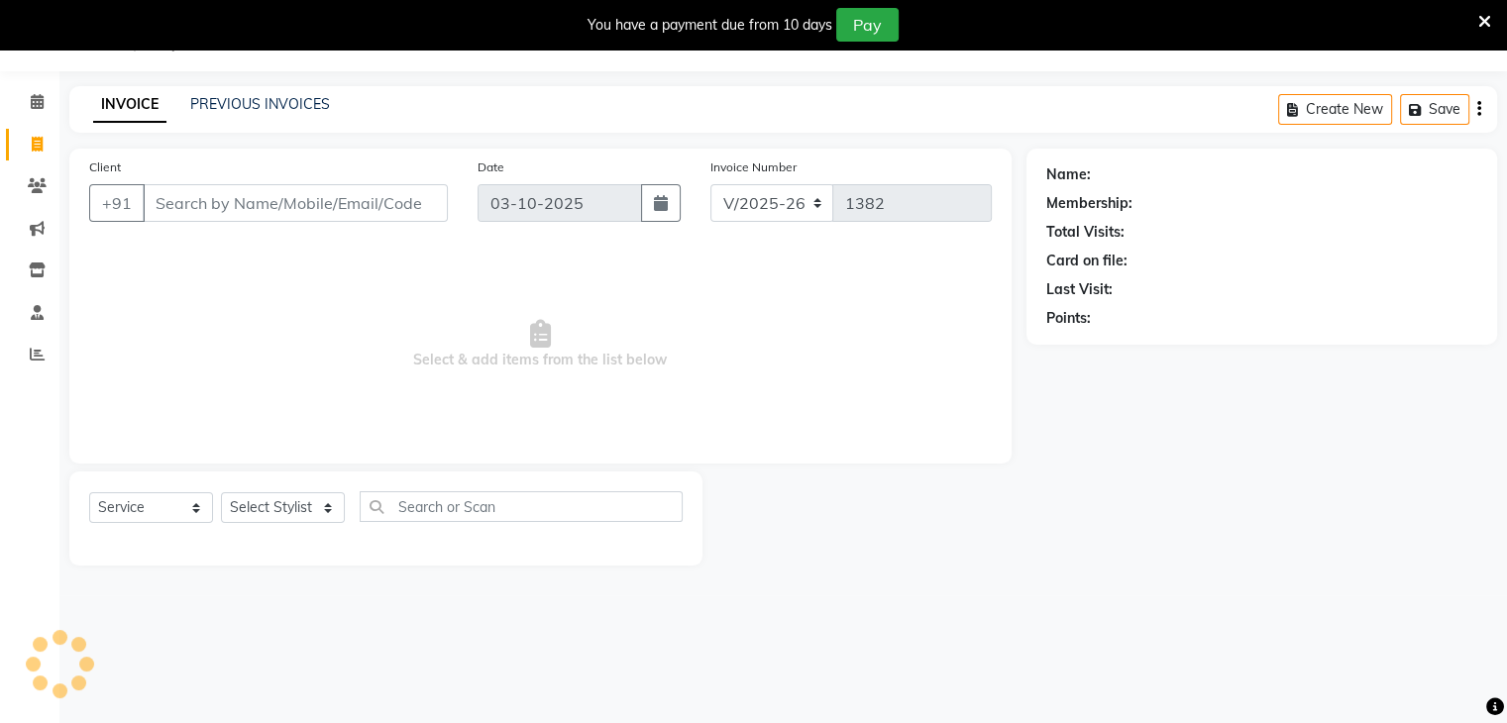
scroll to position [50, 0]
click at [246, 100] on link "PREVIOUS INVOICES" at bounding box center [260, 104] width 140 height 18
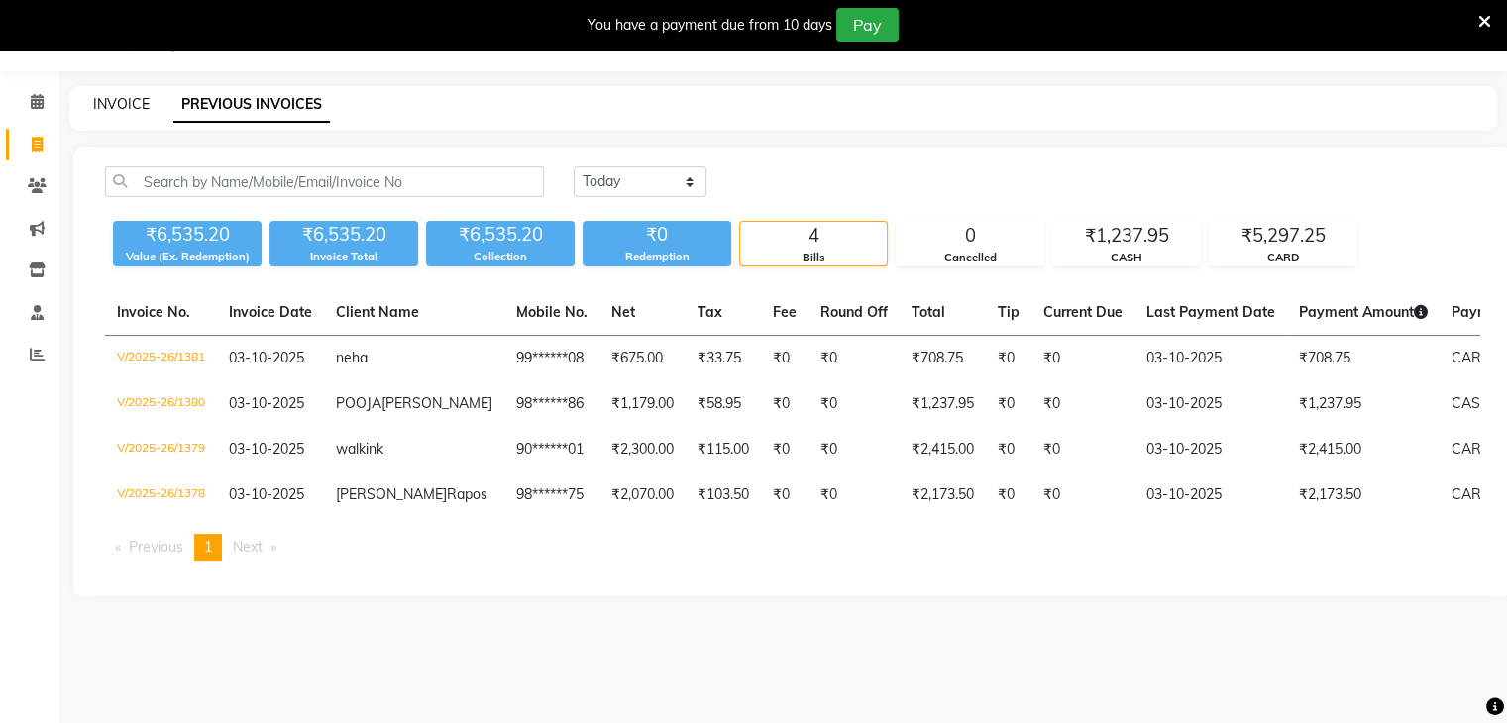
click at [105, 101] on link "INVOICE" at bounding box center [121, 104] width 56 height 18
select select "5619"
select select "service"
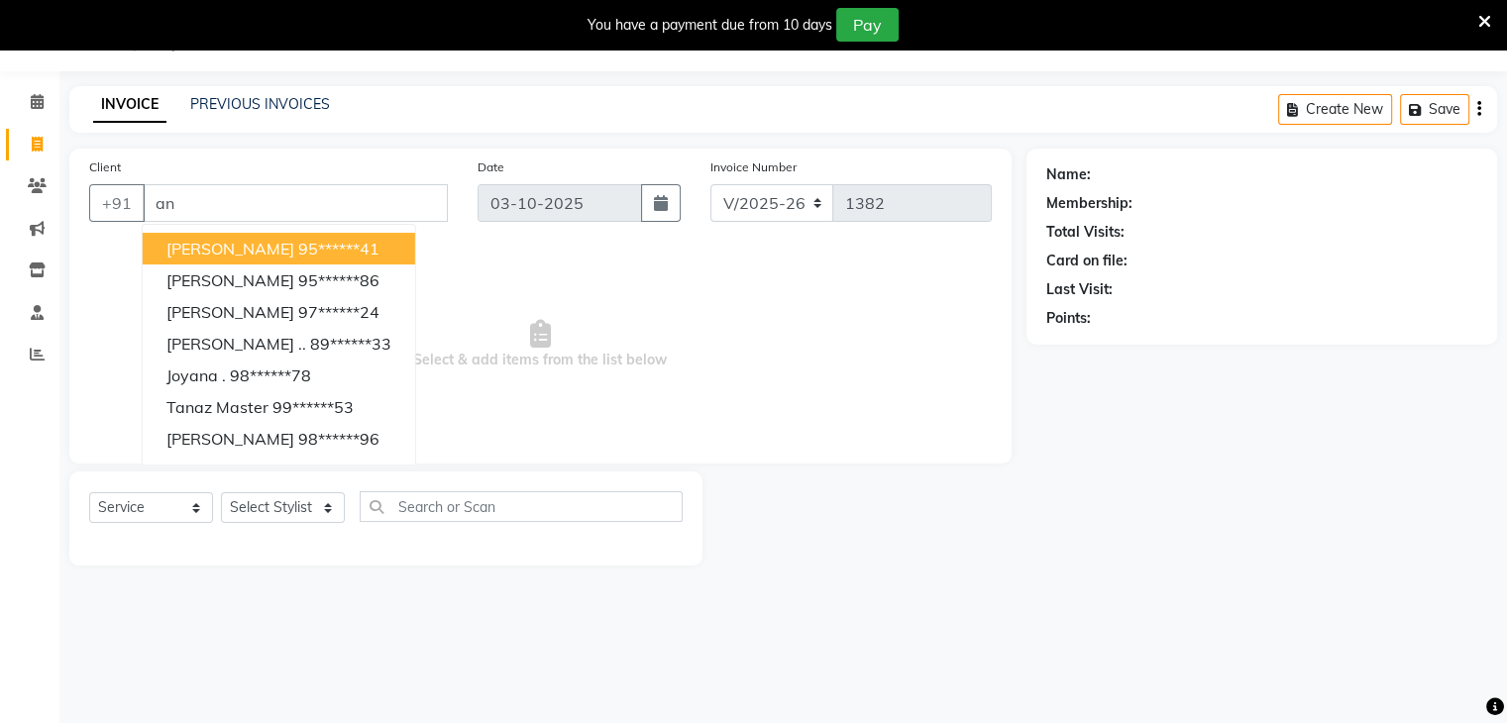
type input "a"
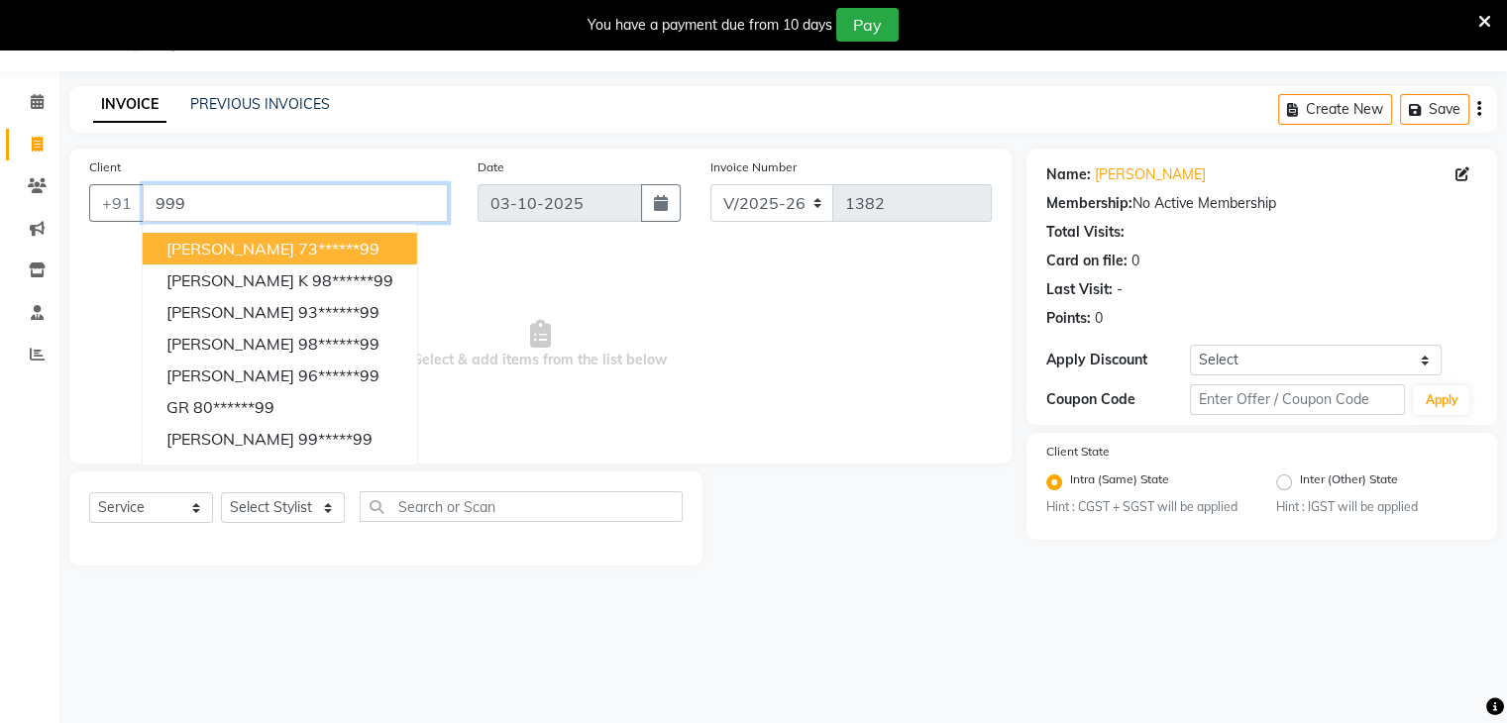
click at [202, 207] on input "999" at bounding box center [295, 203] width 305 height 38
click at [207, 195] on input "999" at bounding box center [295, 203] width 305 height 38
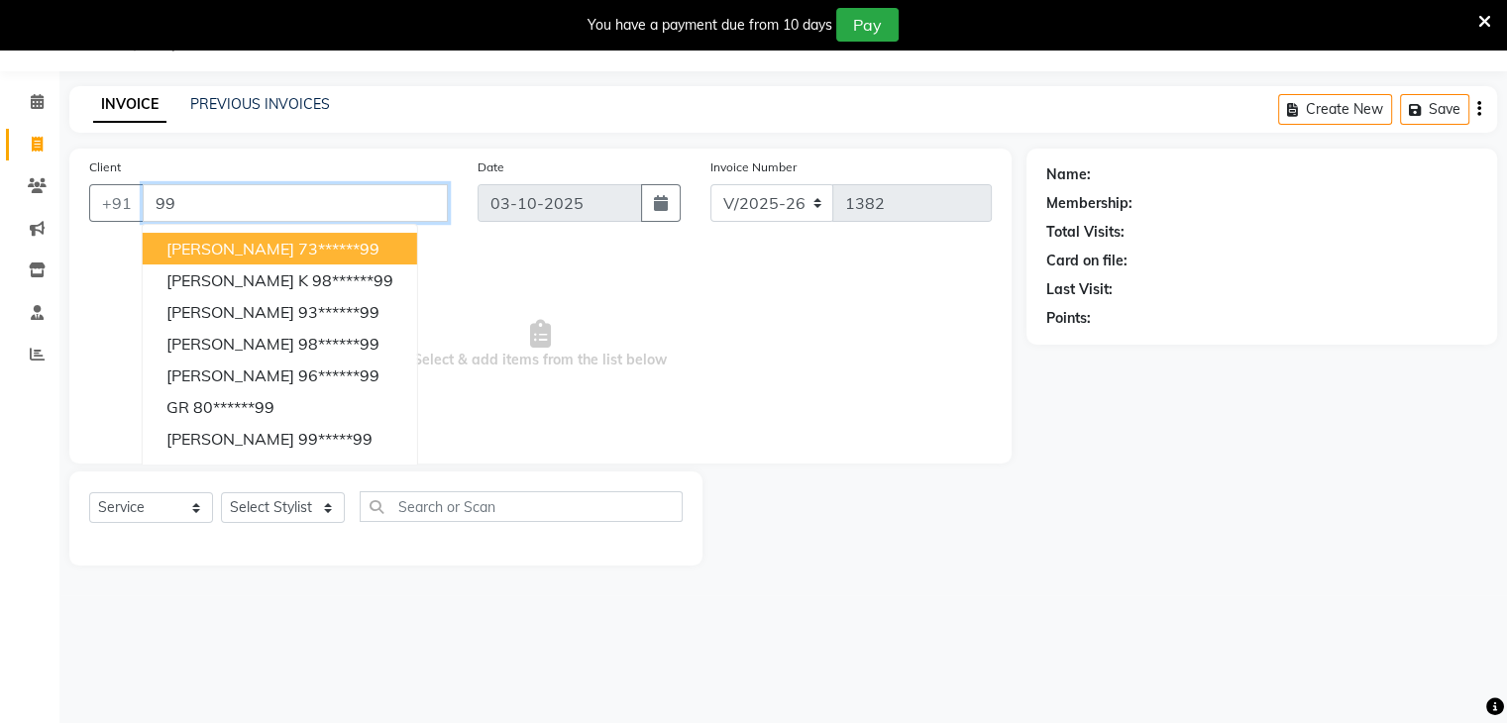
type input "9"
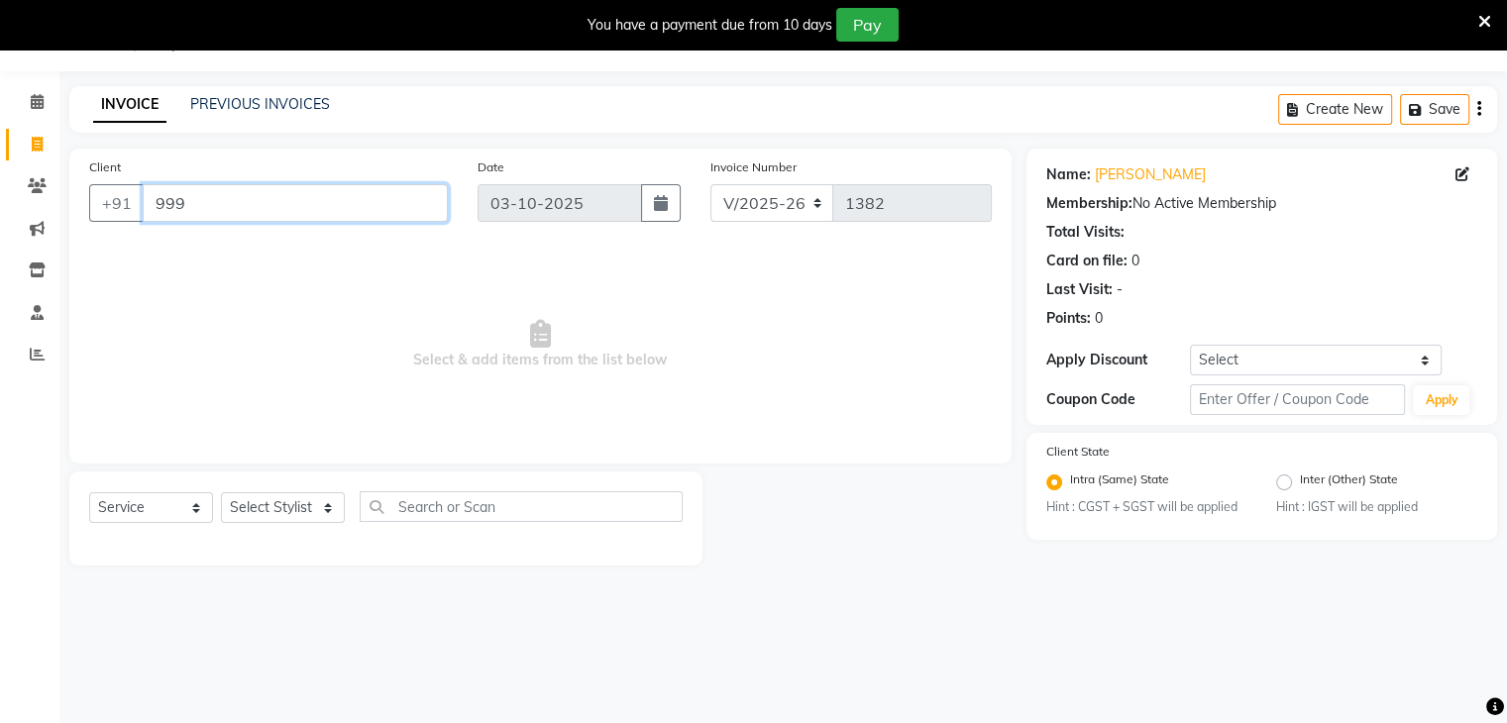
click at [192, 211] on input "999" at bounding box center [295, 203] width 305 height 38
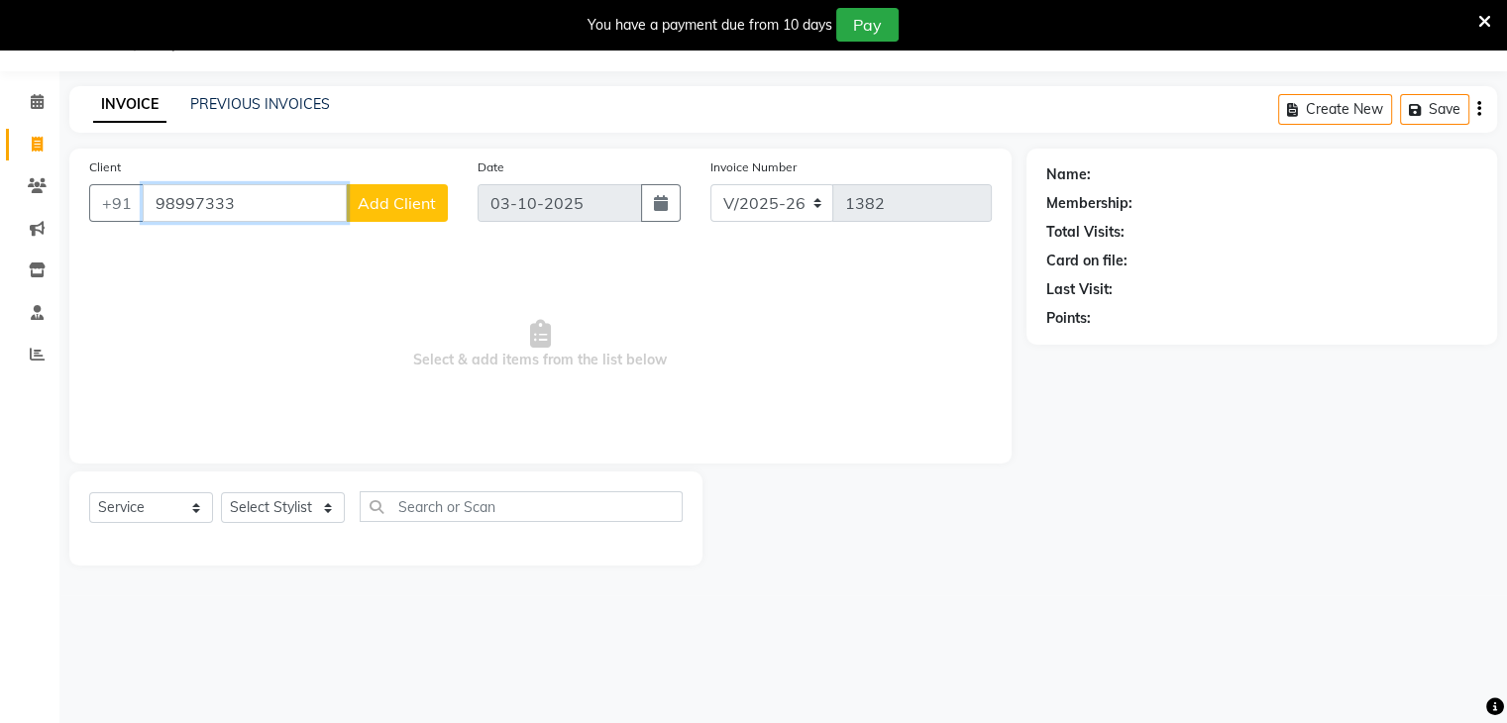
click at [194, 199] on input "98997333" at bounding box center [245, 203] width 204 height 38
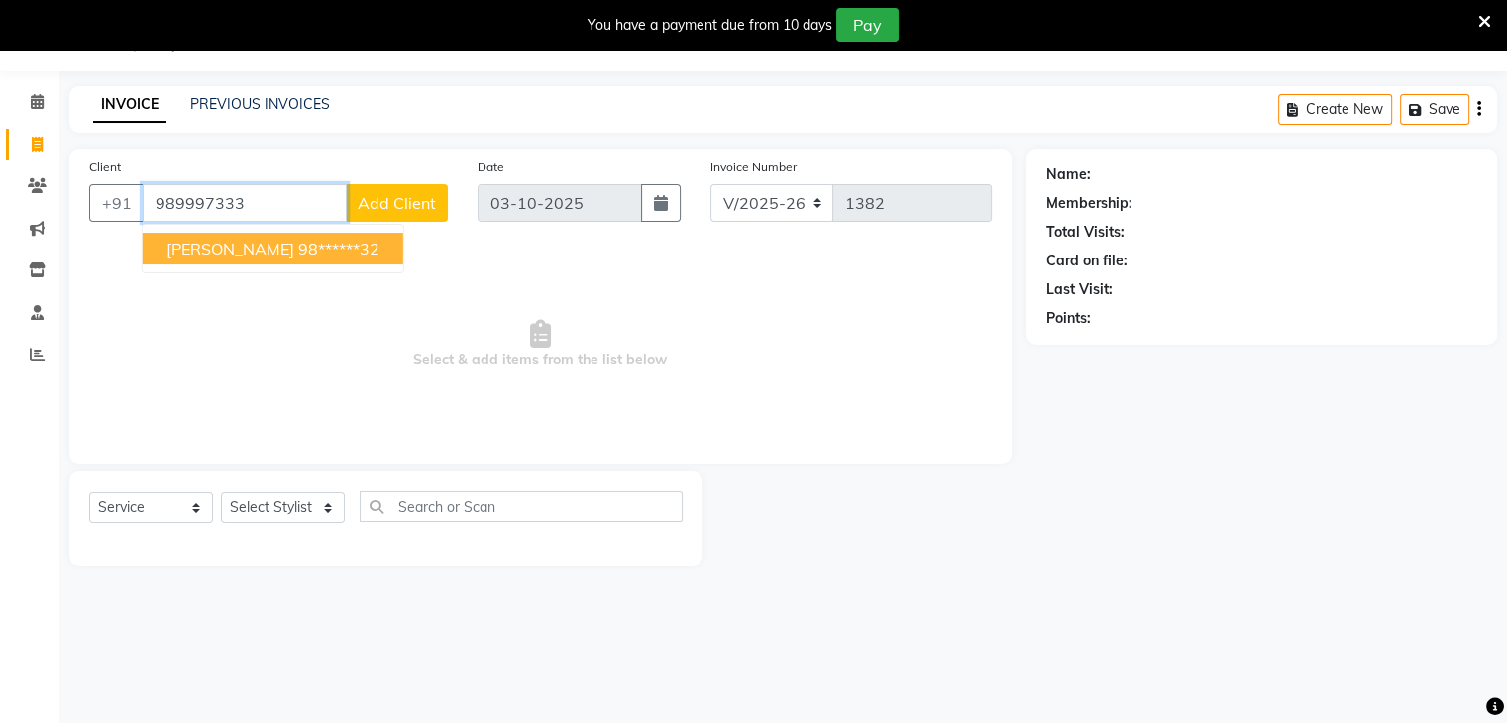
click at [298, 253] on ngb-highlight "98******32" at bounding box center [338, 249] width 81 height 20
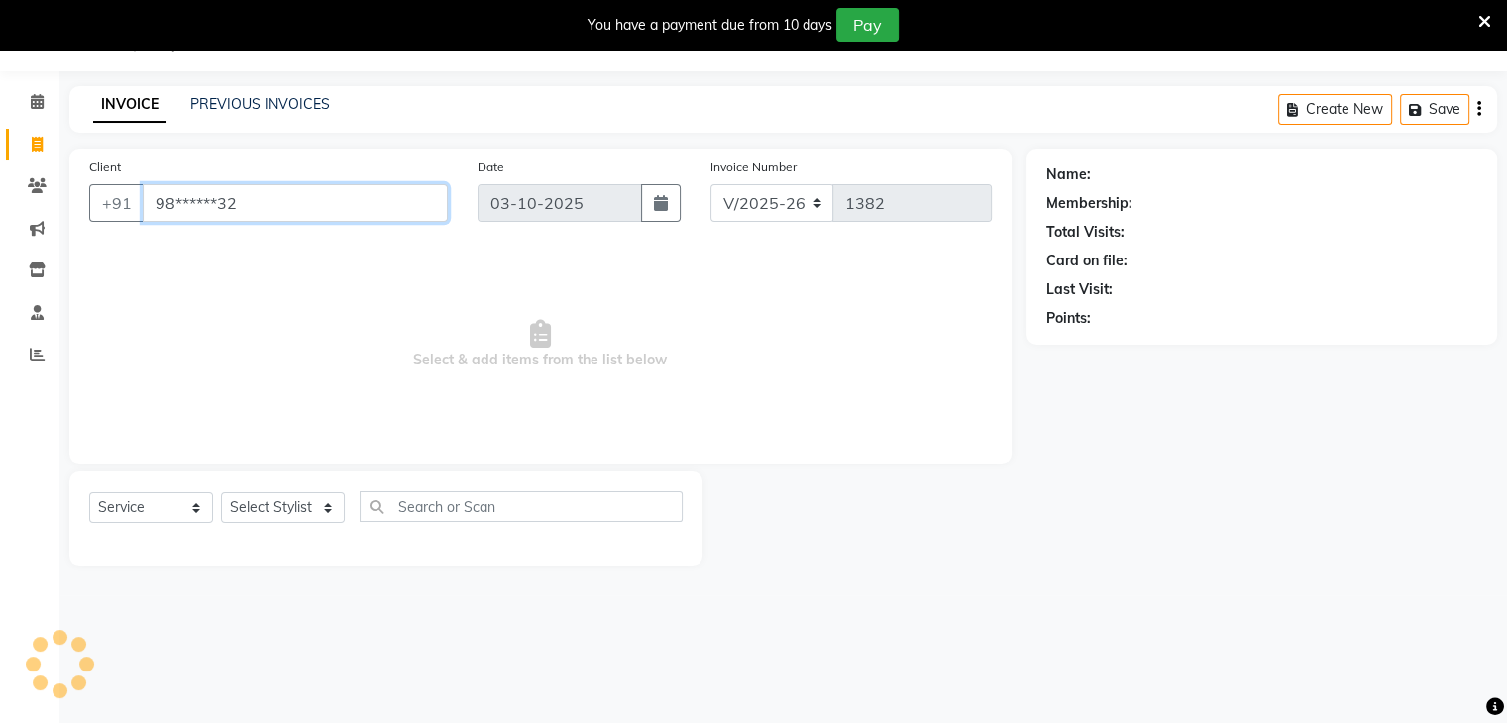
type input "98******32"
select select "1: Object"
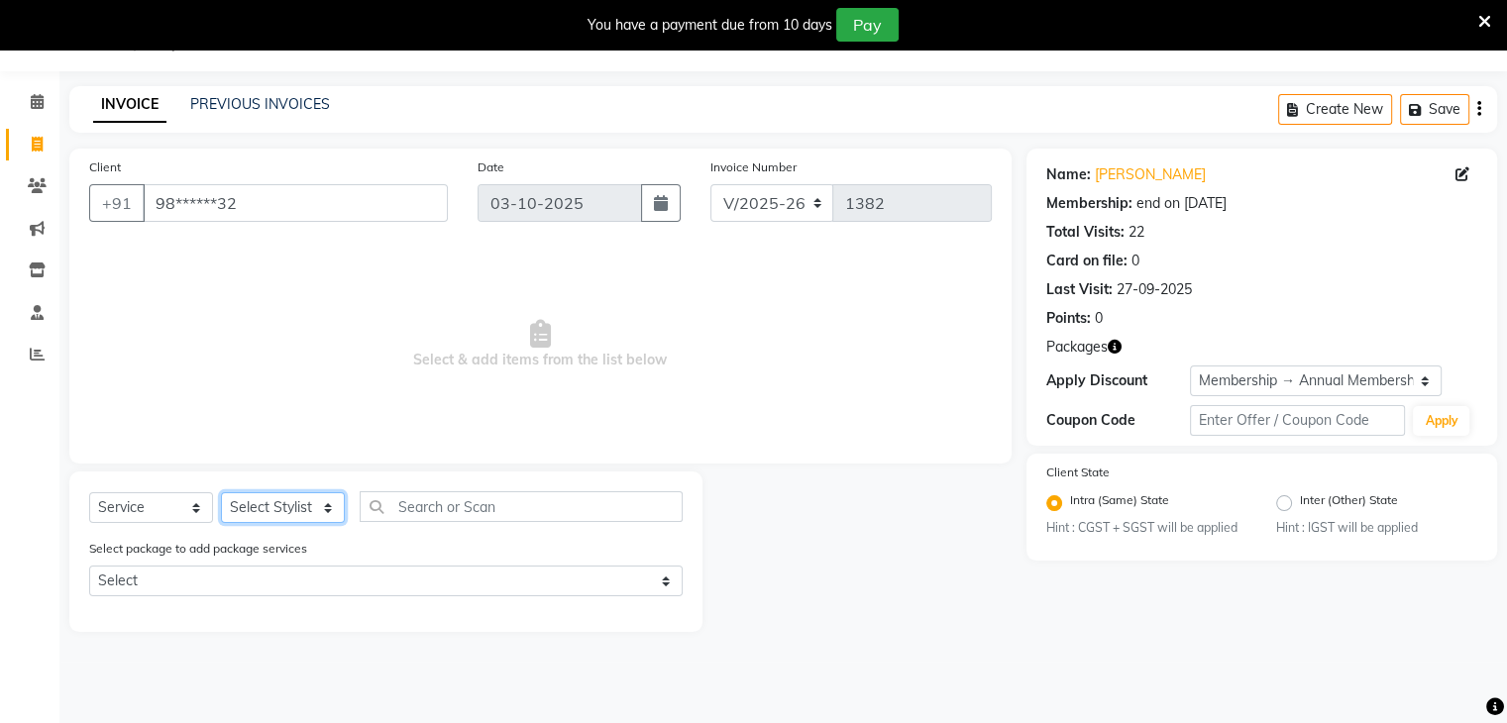
click at [321, 500] on select "Select Stylist Bharti Gurun [PERSON_NAME] [PERSON_NAME] Khar [PERSON_NAME] PAGA…" at bounding box center [283, 508] width 124 height 31
select select "38402"
click at [221, 494] on select "Select Stylist Bharti Gurun [PERSON_NAME] [PERSON_NAME] Khar [PERSON_NAME] PAGA…" at bounding box center [283, 508] width 124 height 31
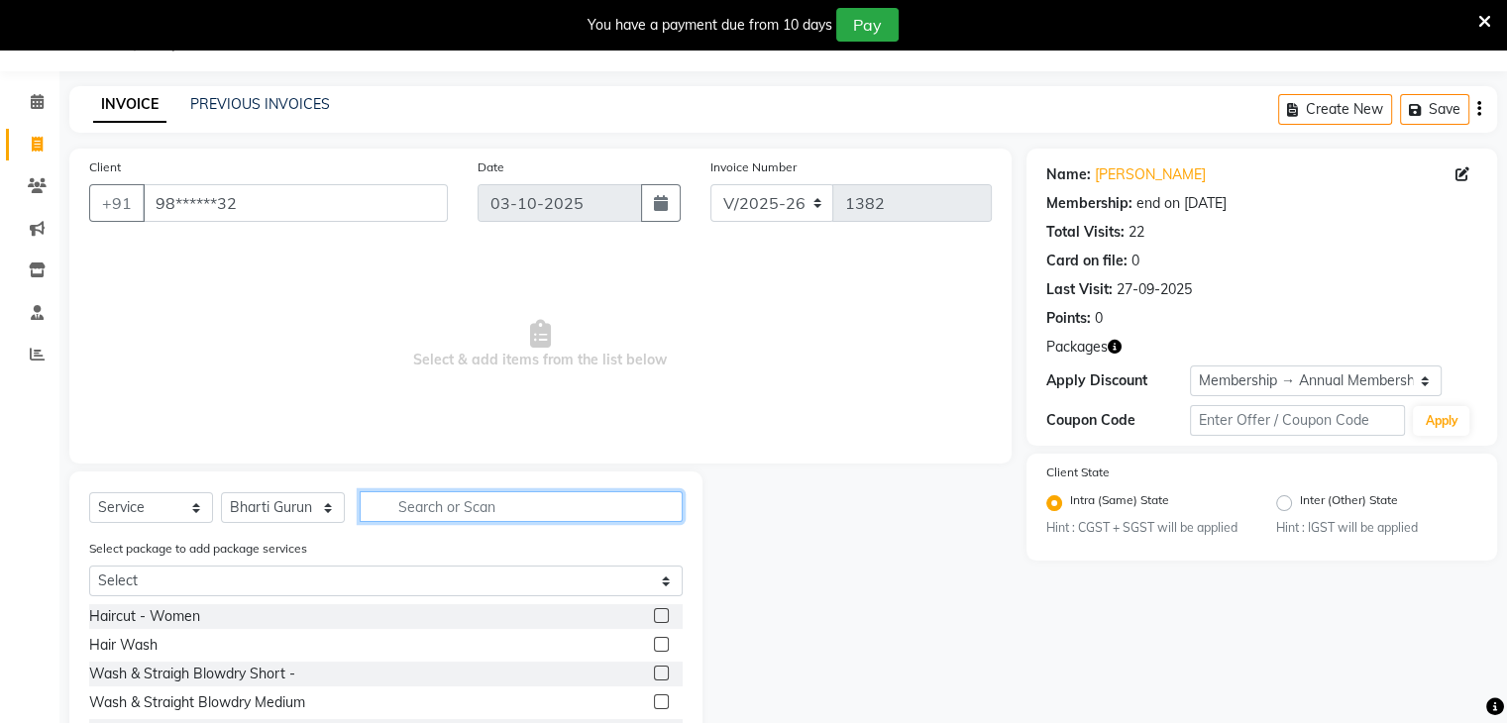
click at [421, 501] on input "text" at bounding box center [521, 507] width 323 height 31
type input "hair"
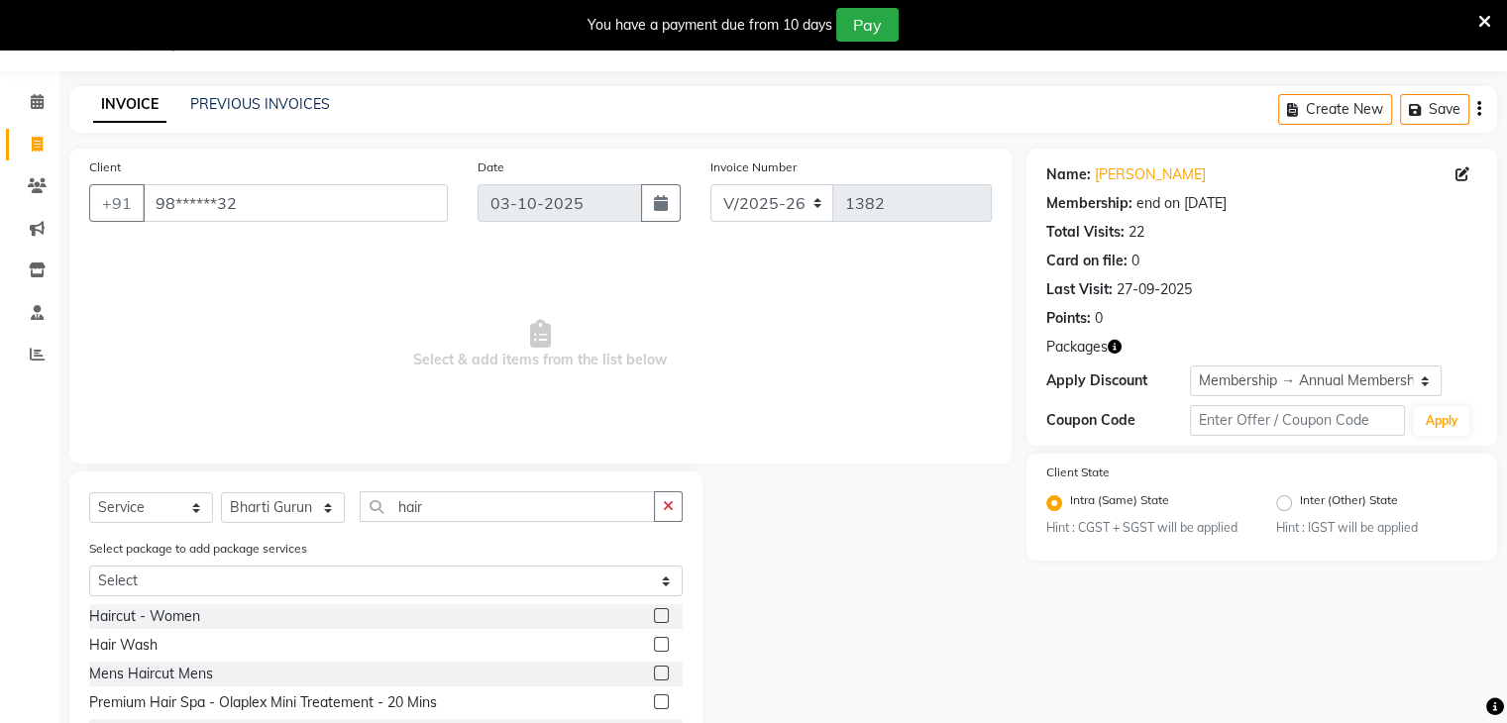
click at [654, 645] on label at bounding box center [661, 644] width 15 height 15
click at [654, 645] on input "checkbox" at bounding box center [660, 645] width 13 height 13
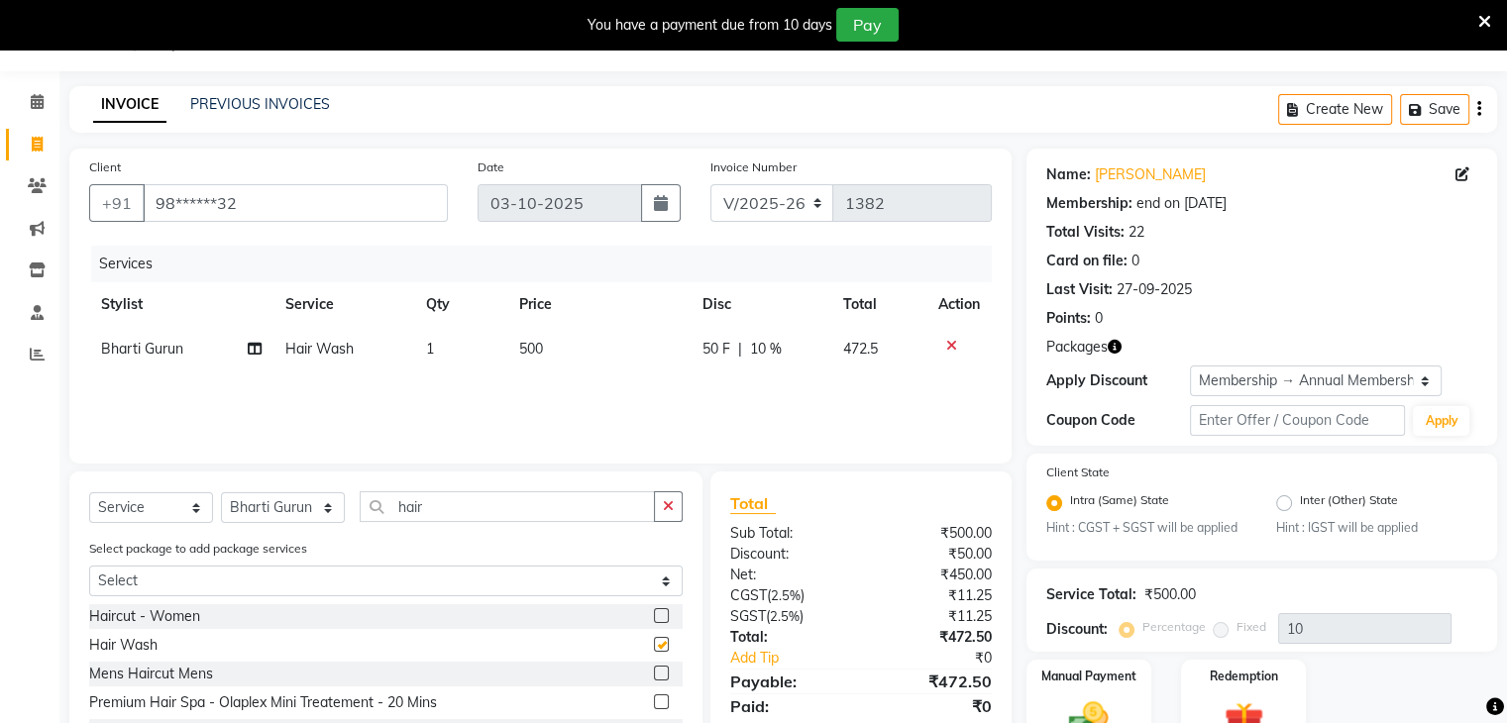
checkbox input "false"
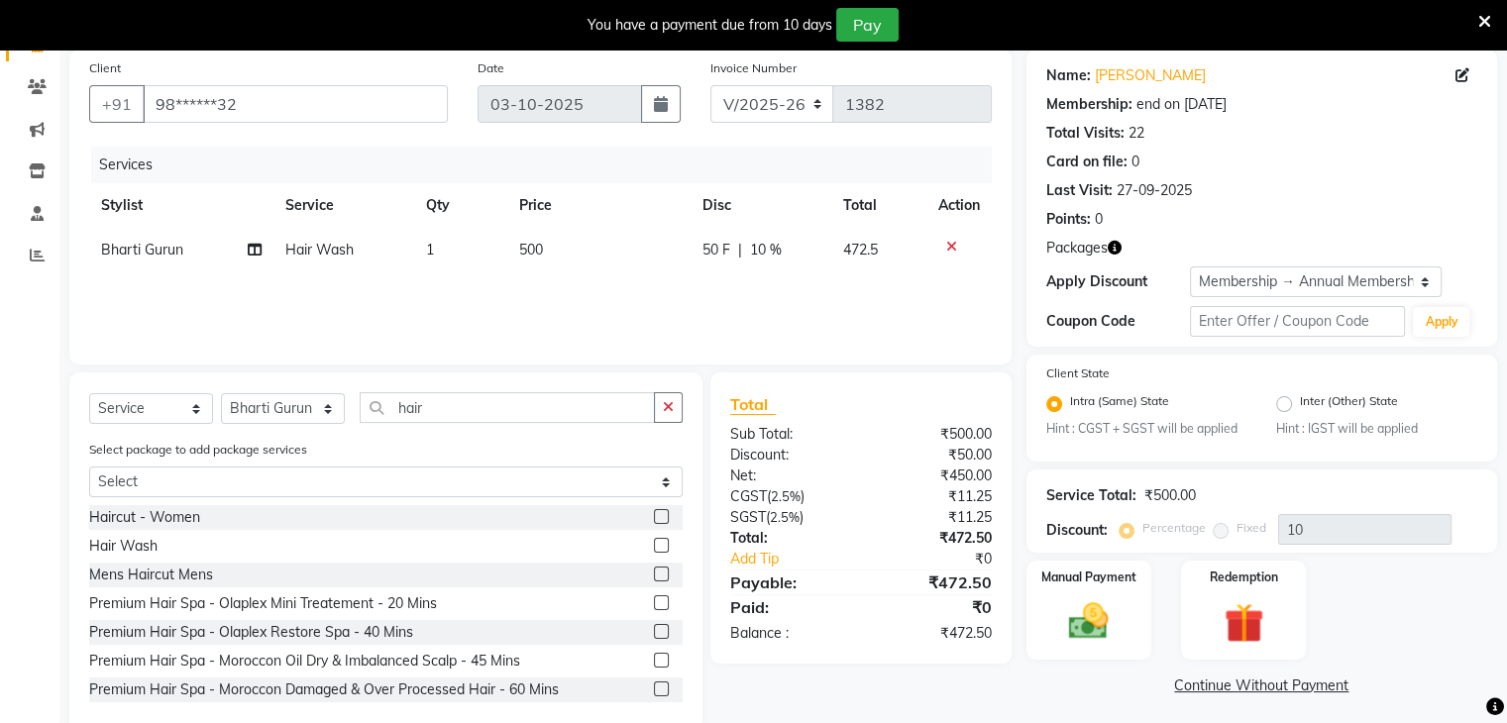
scroll to position [109, 0]
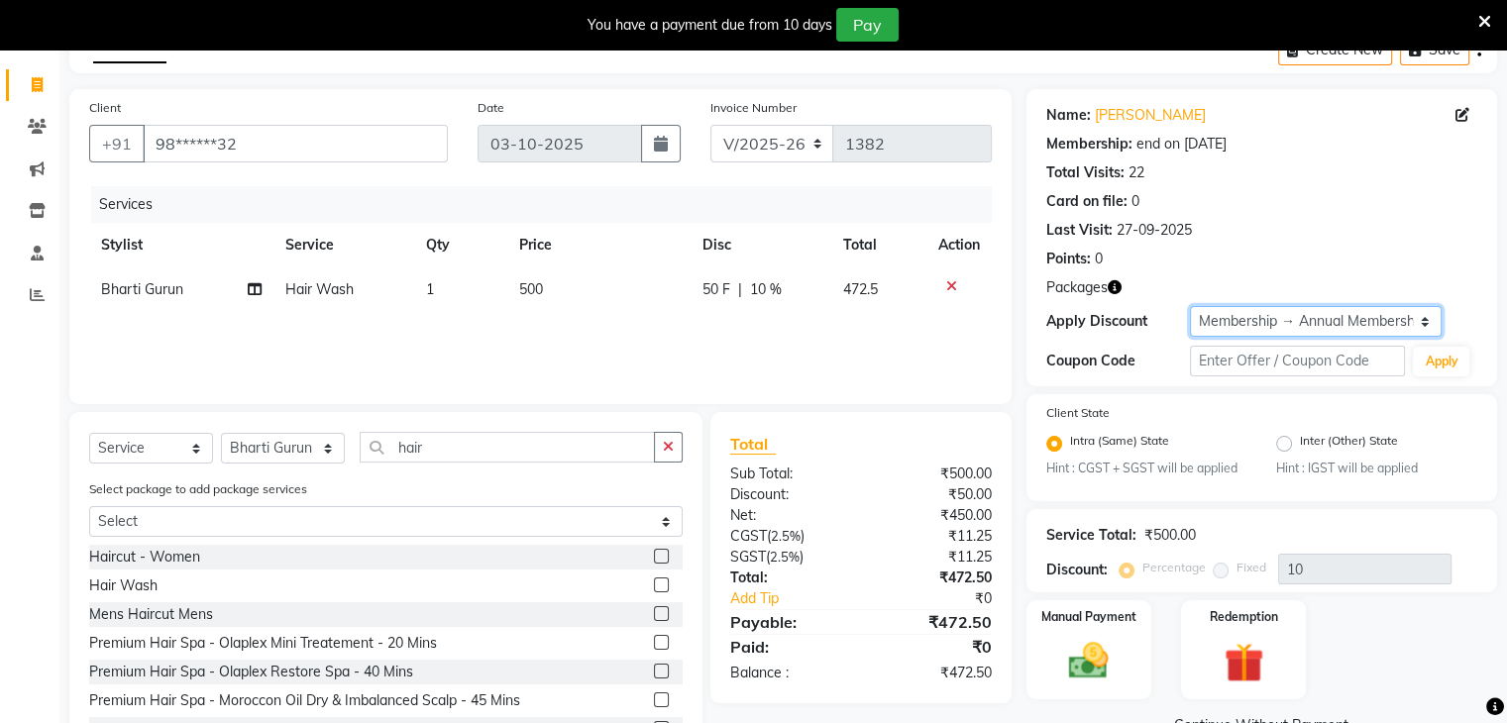
click at [1426, 310] on select "Select Membership → Annual Membership Coupon → Daily Discount Coupon → Managers…" at bounding box center [1316, 321] width 252 height 31
select select "0:"
click at [1190, 306] on select "Select Membership → Annual Membership Coupon → Daily Discount Coupon → Managers…" at bounding box center [1316, 321] width 252 height 31
type input "0"
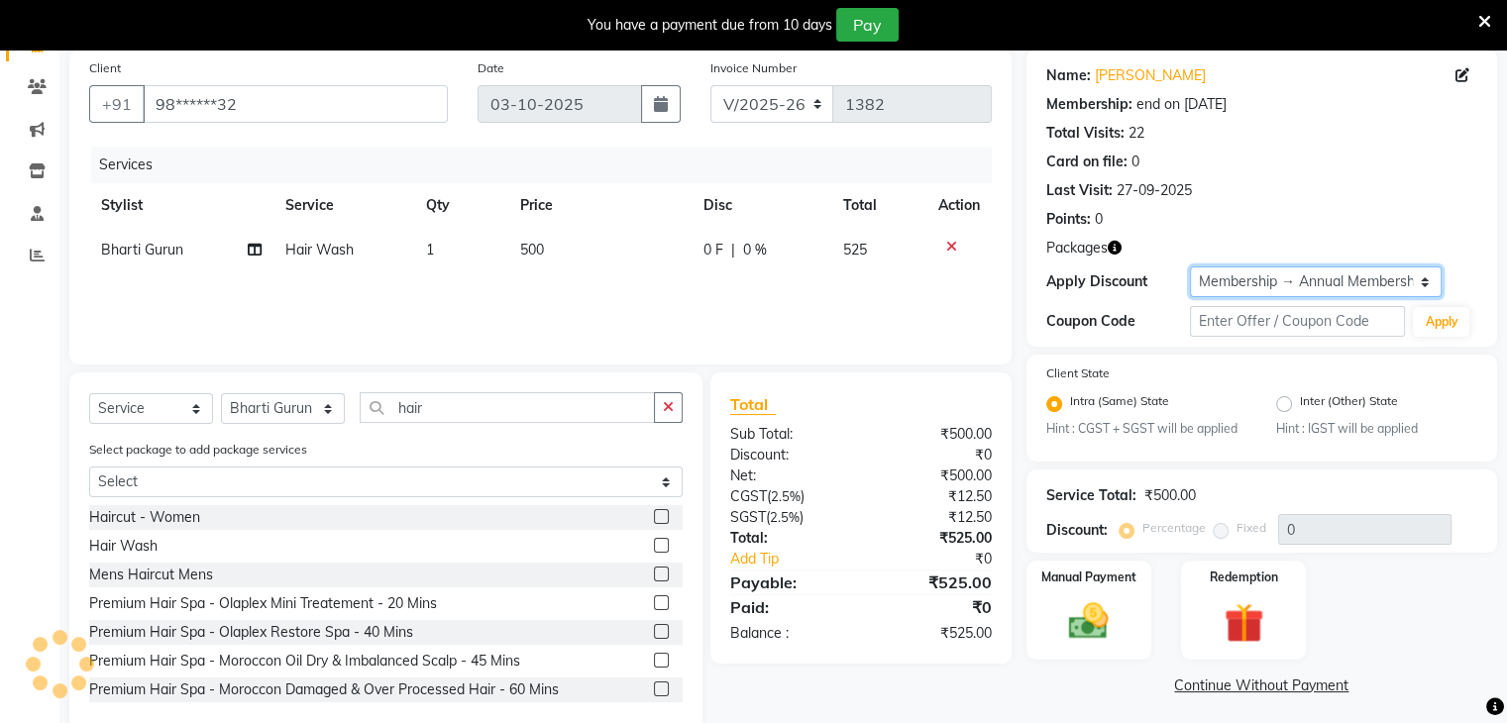
scroll to position [188, 0]
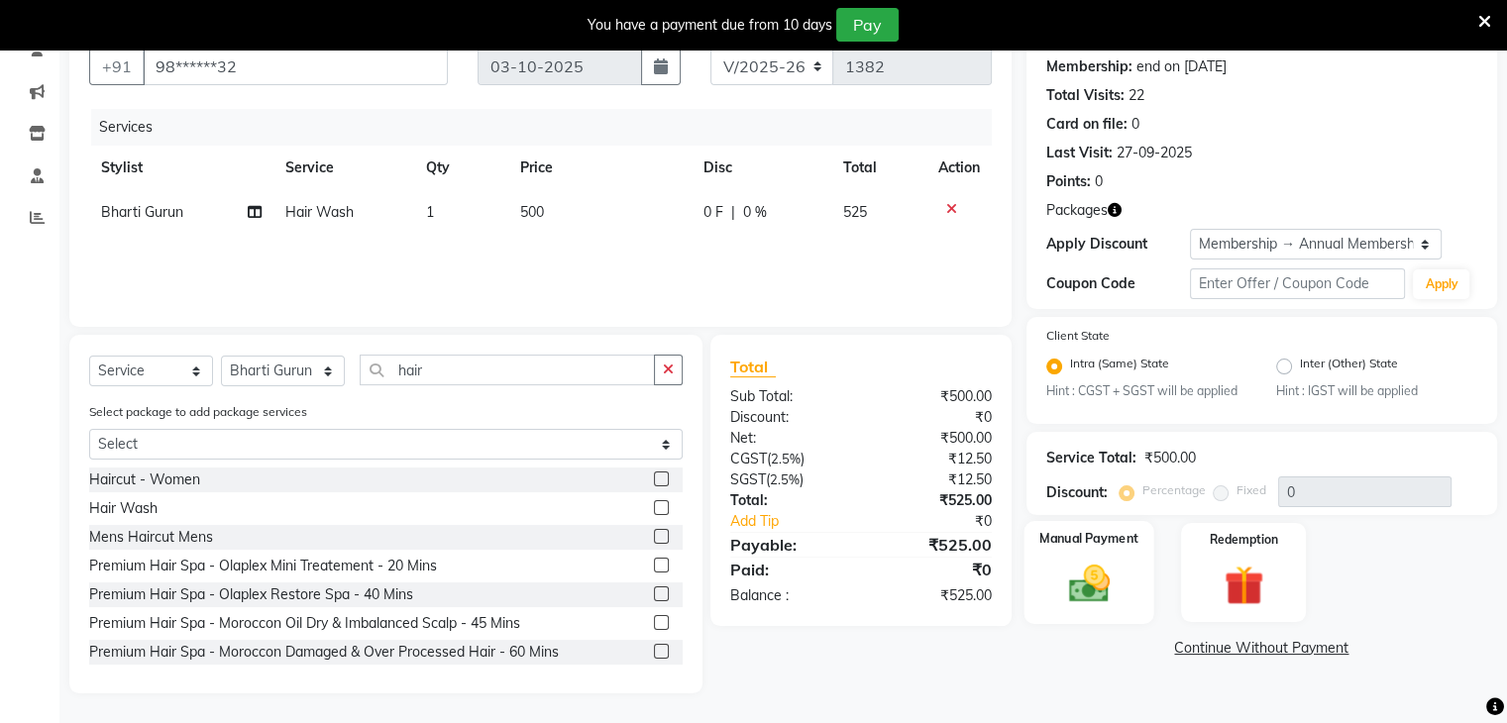
click at [1091, 568] on img at bounding box center [1088, 585] width 66 height 48
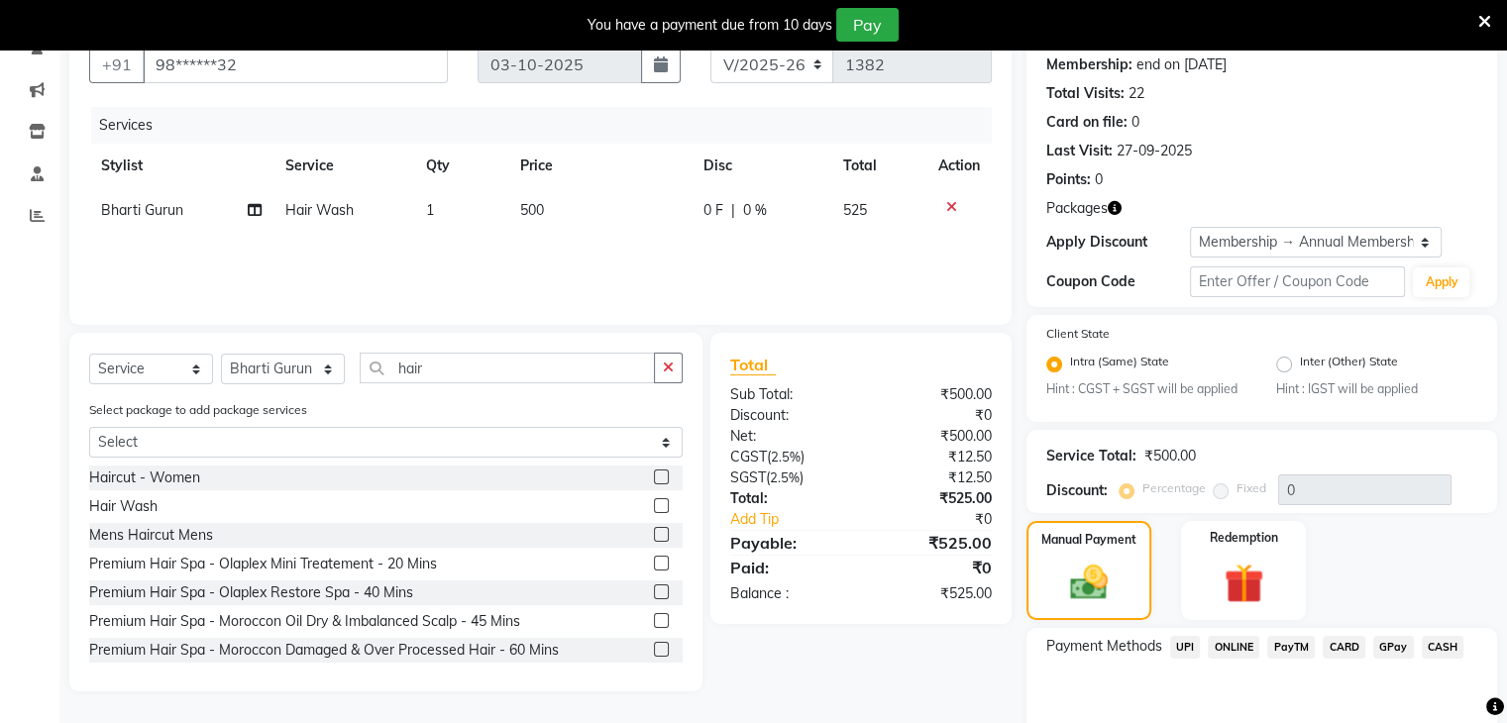
click at [1455, 648] on span "CASH" at bounding box center [1443, 647] width 43 height 23
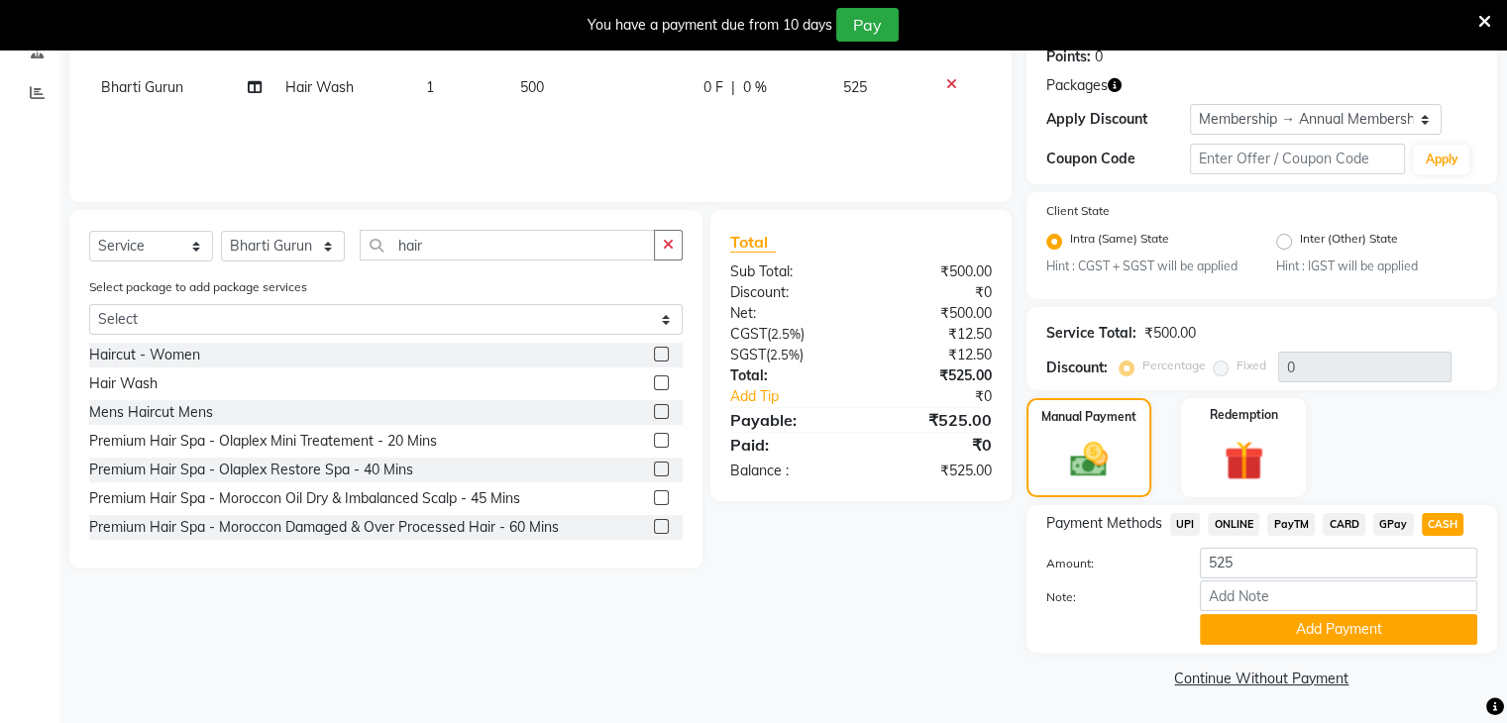
scroll to position [315, 0]
click at [1290, 627] on button "Add Payment" at bounding box center [1339, 629] width 278 height 31
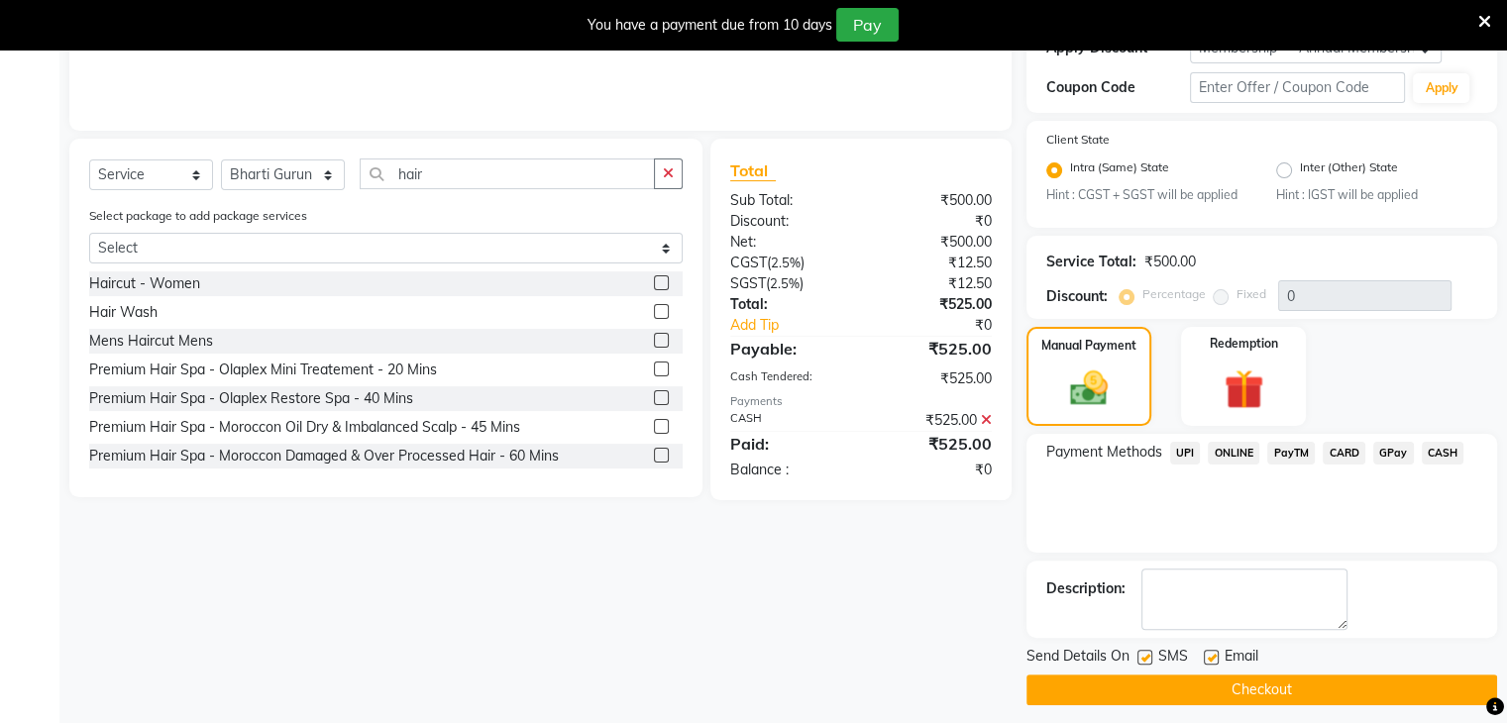
scroll to position [396, 0]
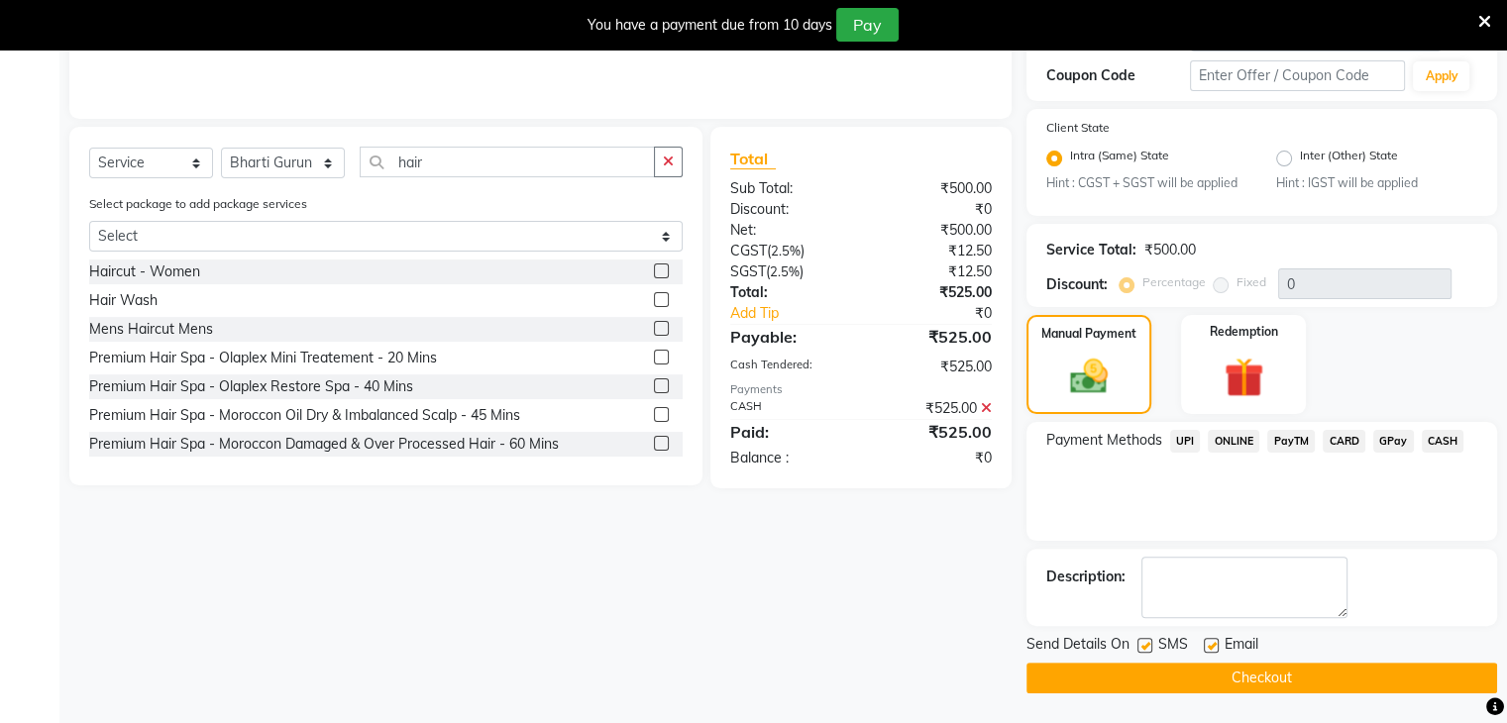
click at [1252, 671] on button "Checkout" at bounding box center [1262, 678] width 471 height 31
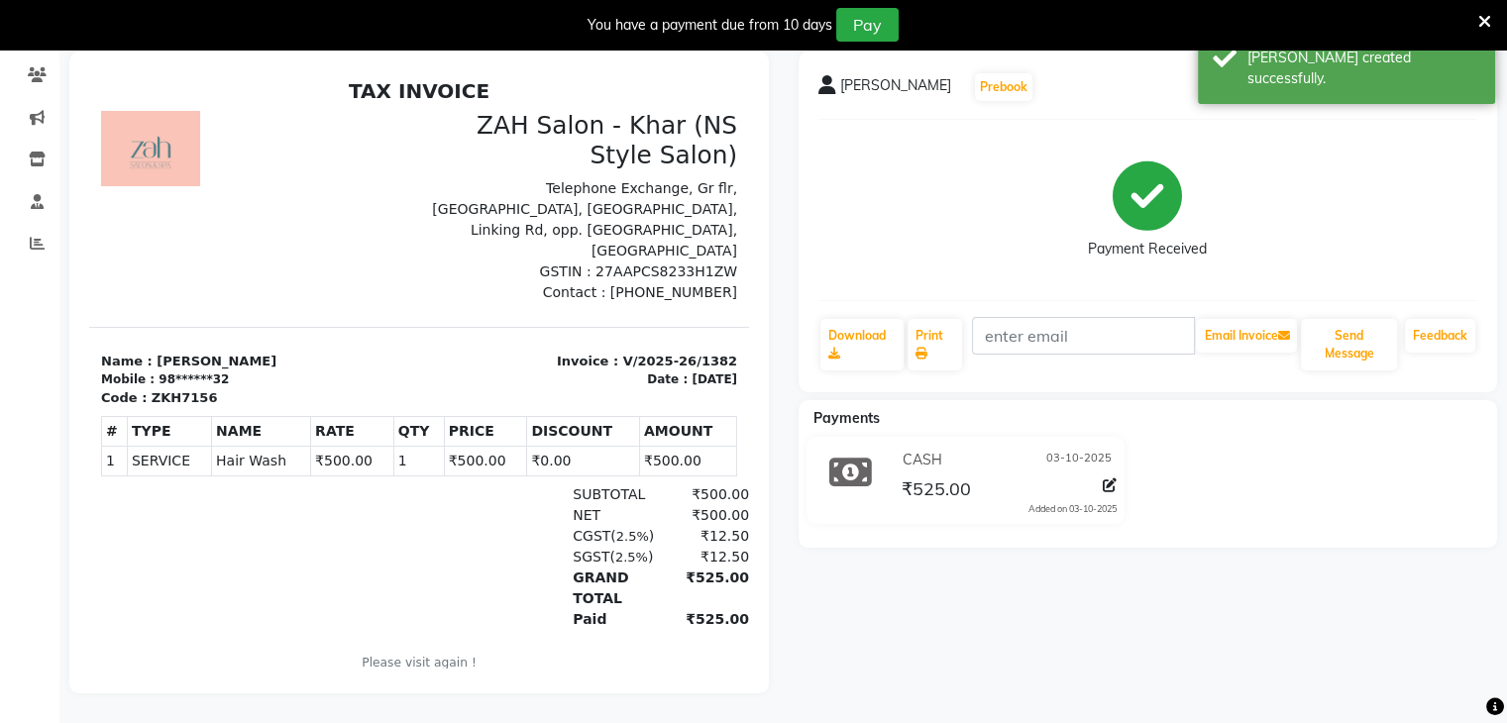
select select "service"
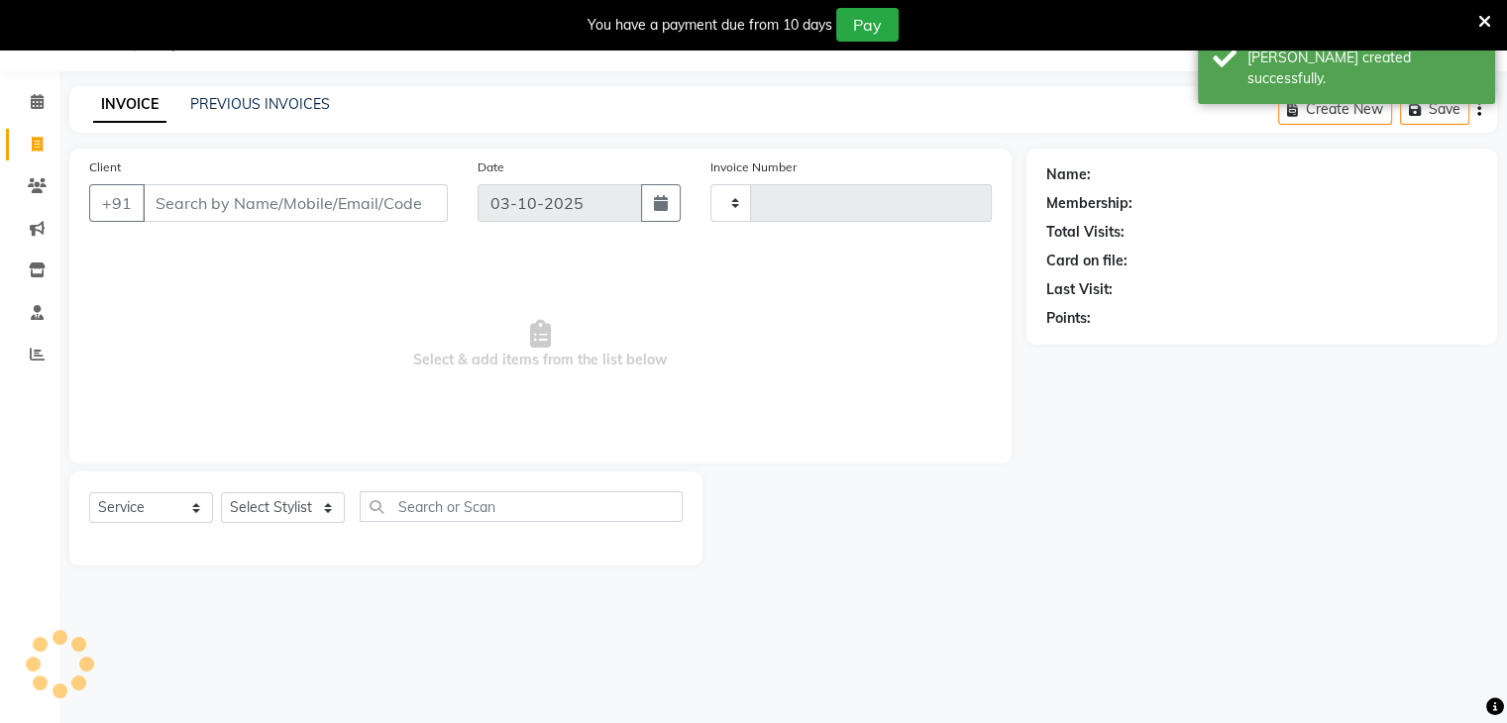
scroll to position [50, 0]
type input "1383"
select select "5619"
click at [230, 99] on link "PREVIOUS INVOICES" at bounding box center [260, 104] width 140 height 18
